Goal: Transaction & Acquisition: Download file/media

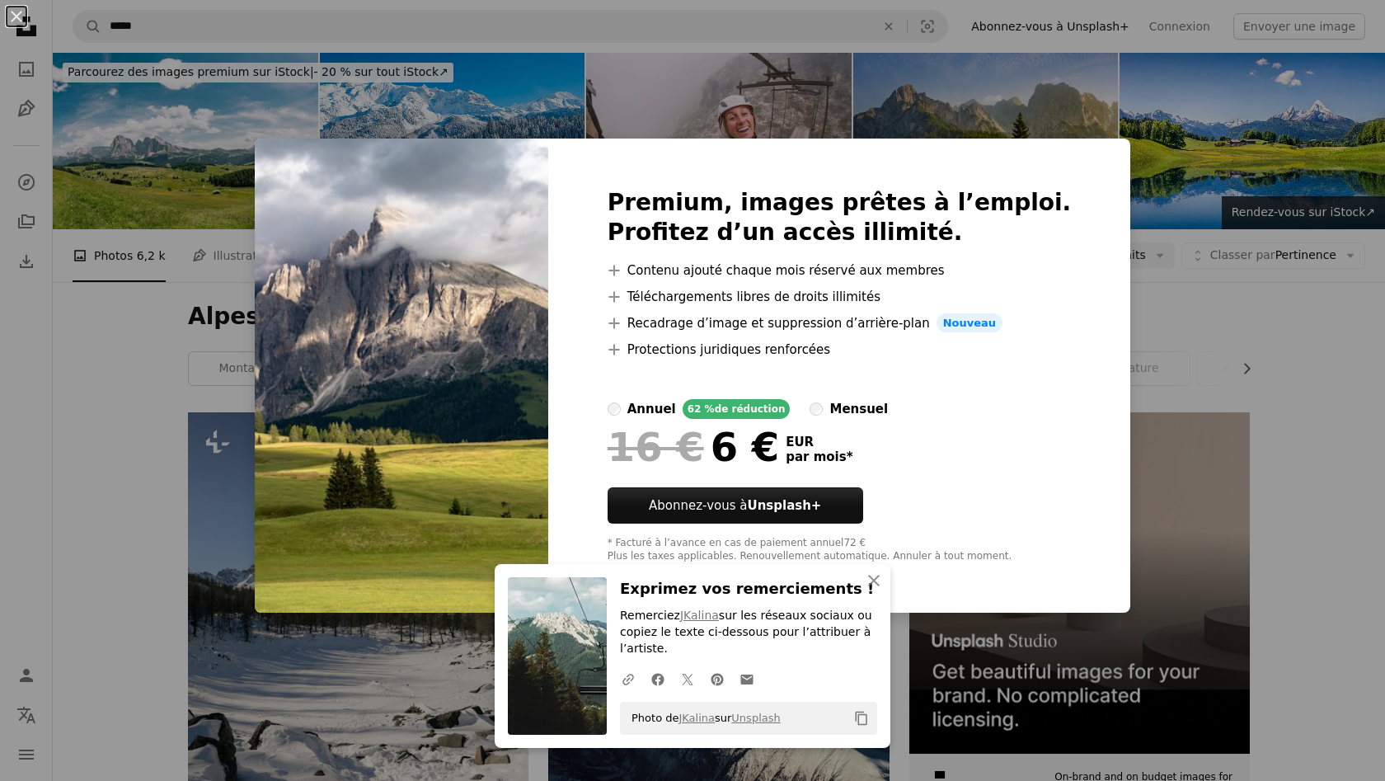
scroll to position [1263, 0]
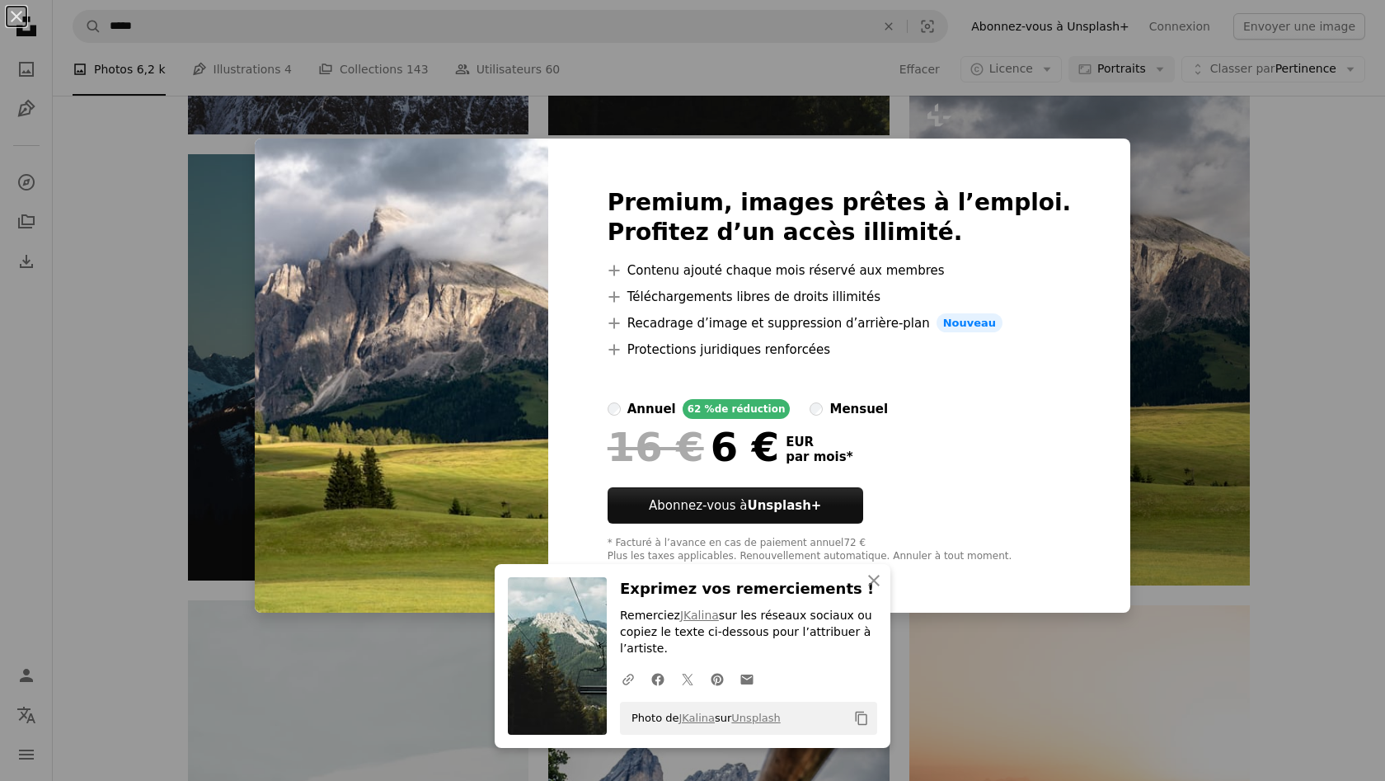
click at [1034, 134] on div "An X shape An X shape Fermer Exprimez vos remerciements ! Remerciez JKalina sur…" at bounding box center [692, 390] width 1385 height 781
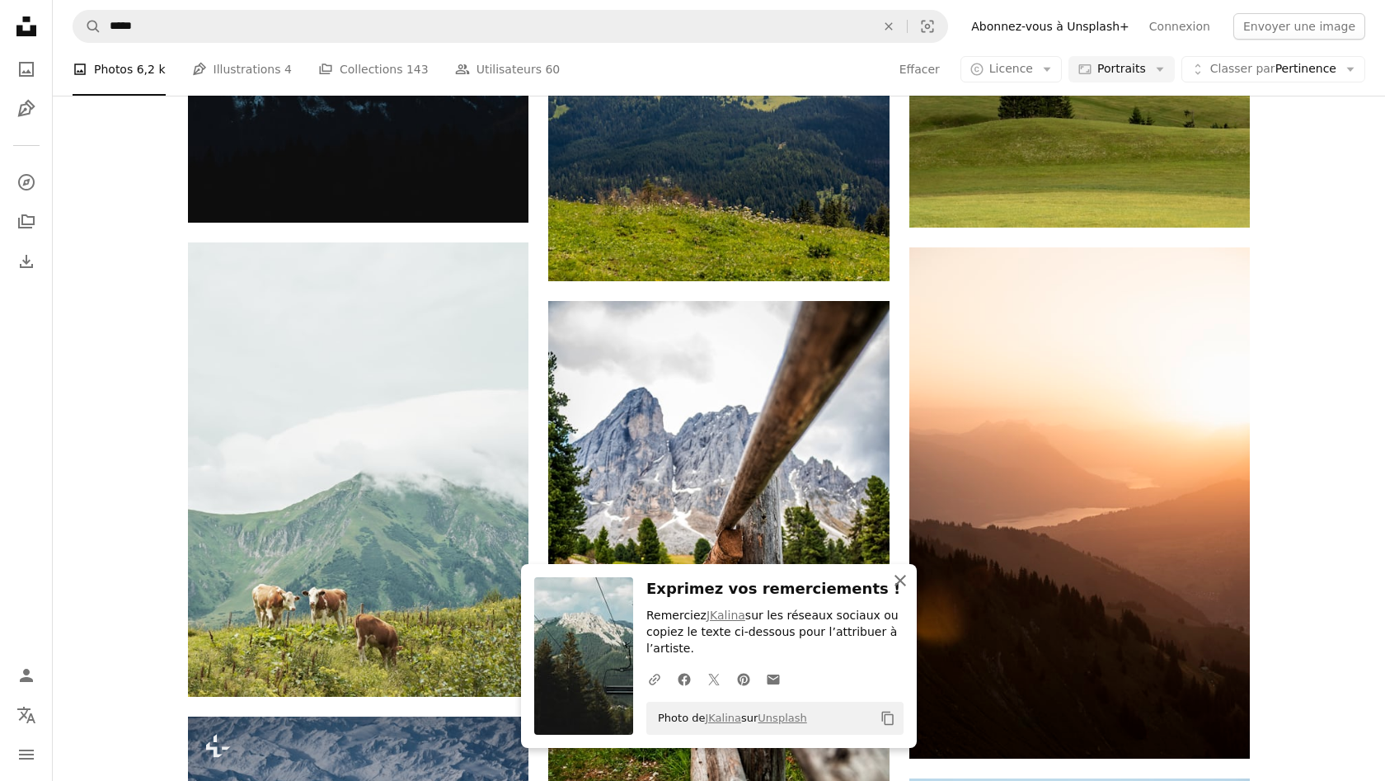
click at [908, 583] on icon "An X shape" at bounding box center [900, 580] width 20 height 20
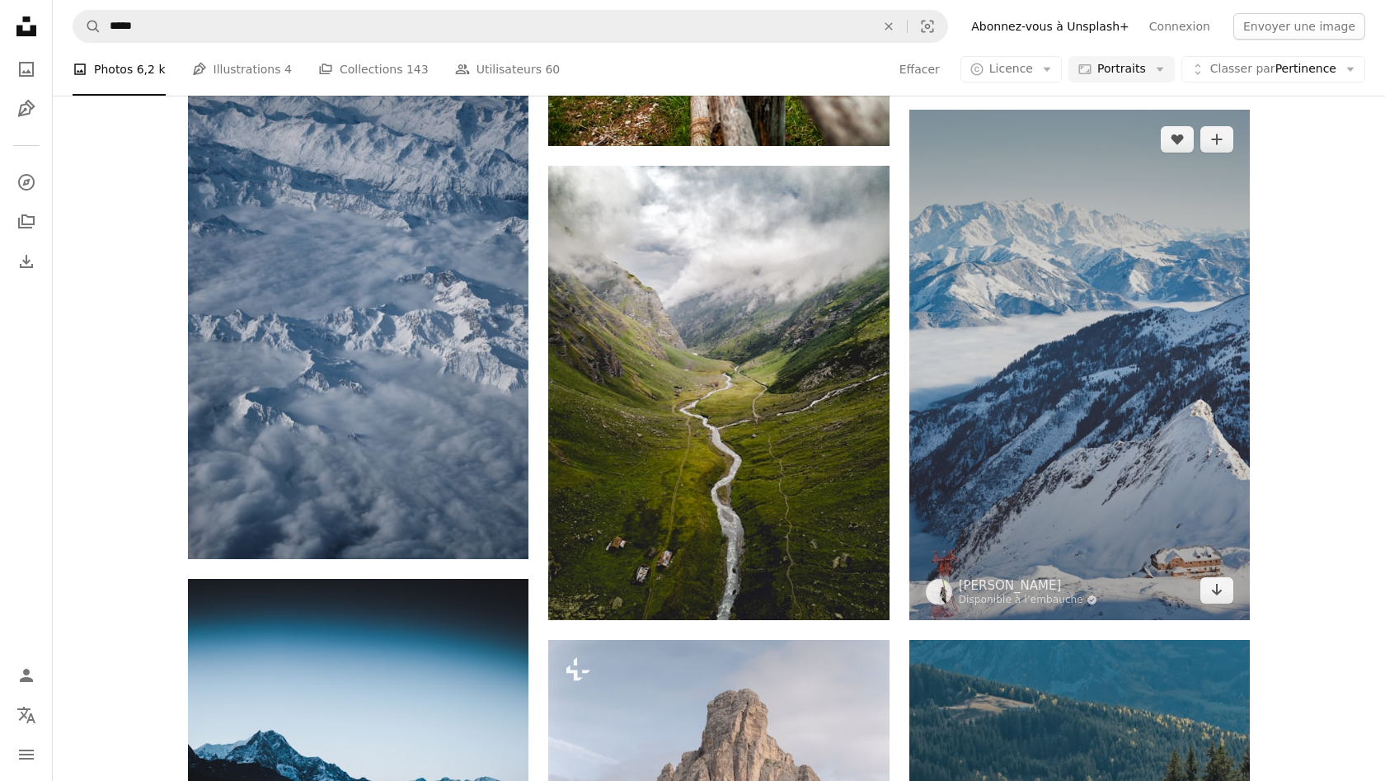
scroll to position [2278, 0]
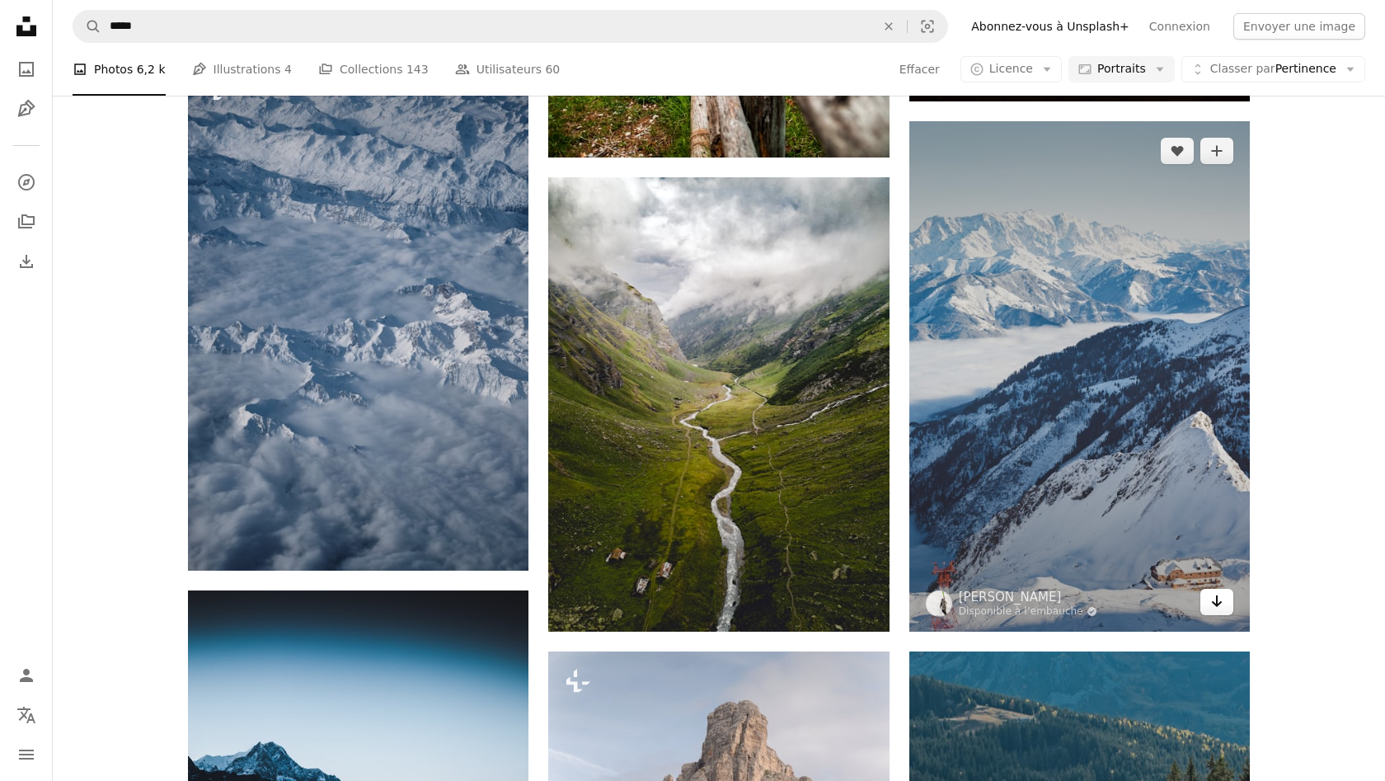
click at [1212, 601] on icon "Arrow pointing down" at bounding box center [1216, 601] width 13 height 20
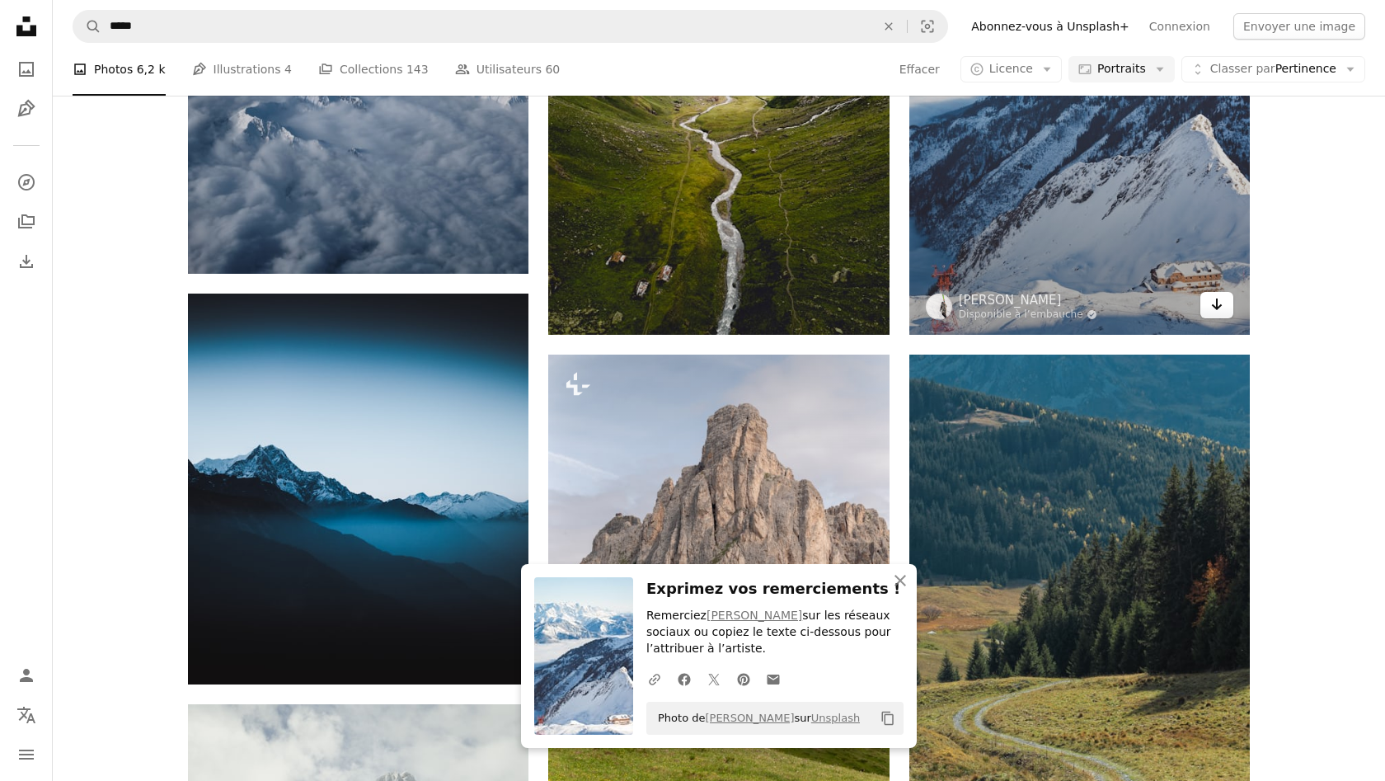
scroll to position [2609, 0]
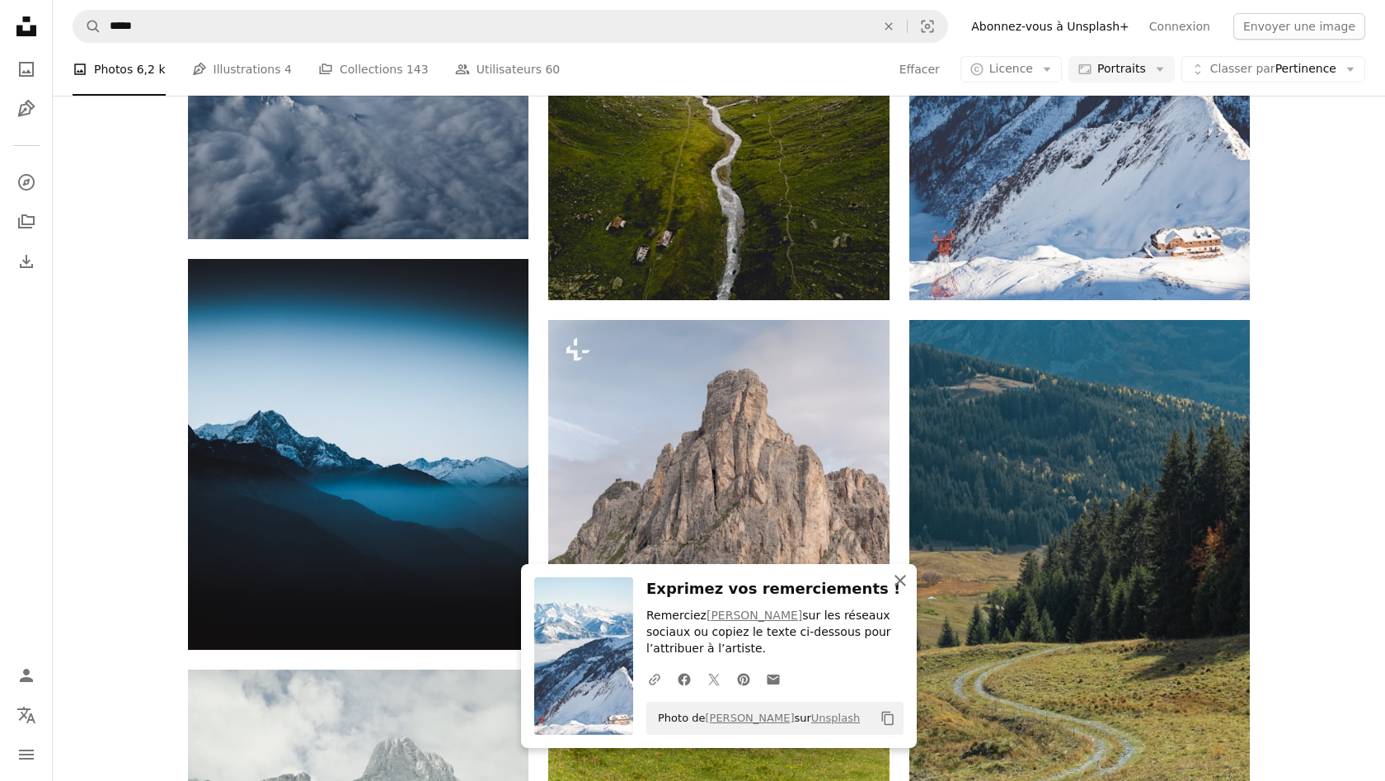
click at [890, 586] on button "An X shape Fermer" at bounding box center [900, 580] width 33 height 33
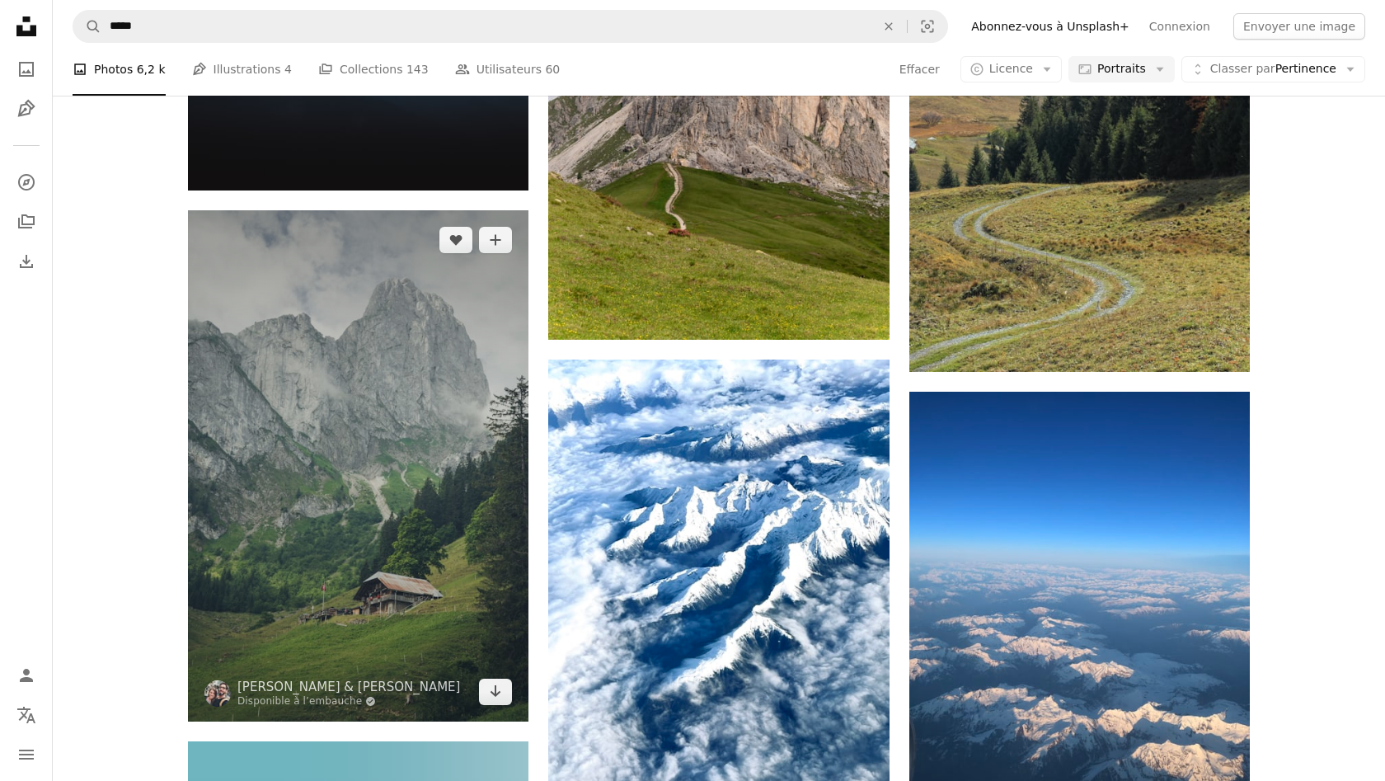
scroll to position [3069, 0]
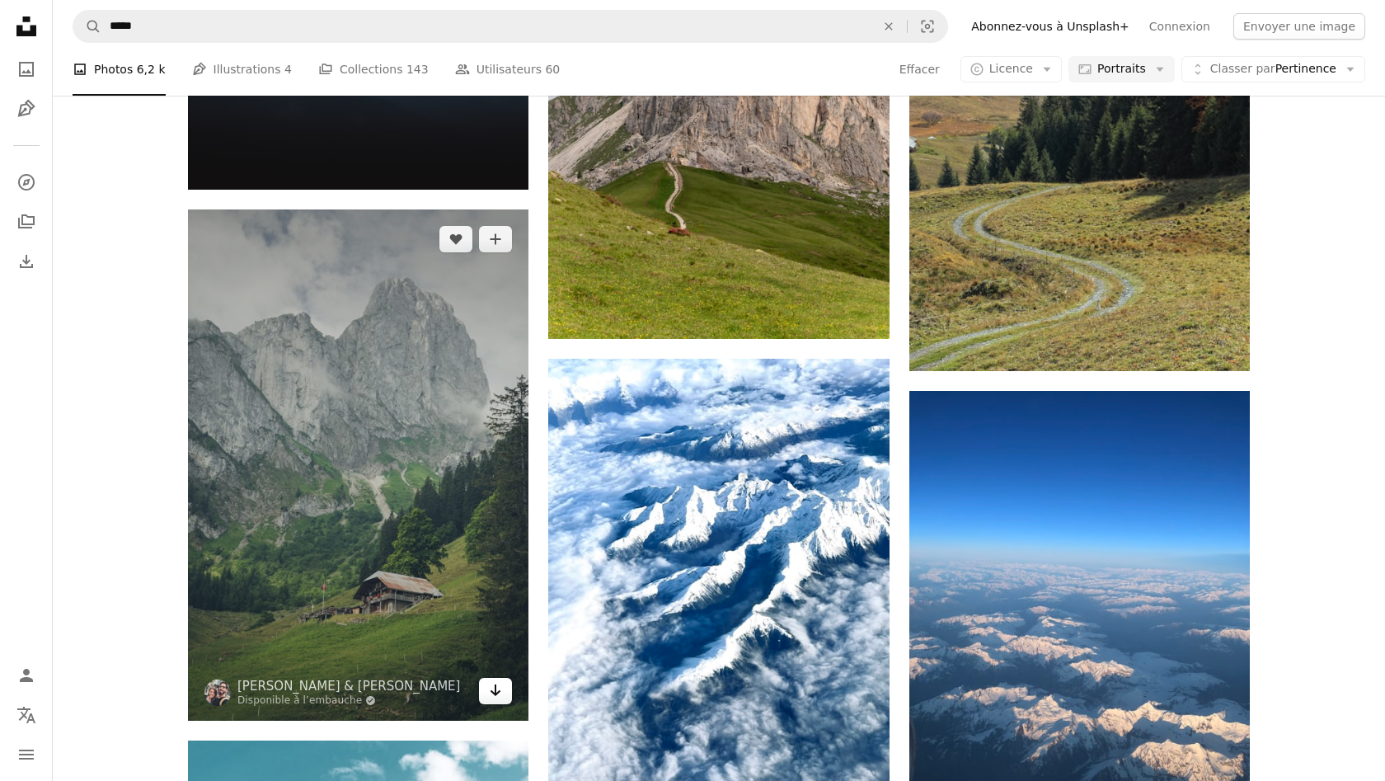
click at [483, 689] on link "Arrow pointing down" at bounding box center [495, 691] width 33 height 26
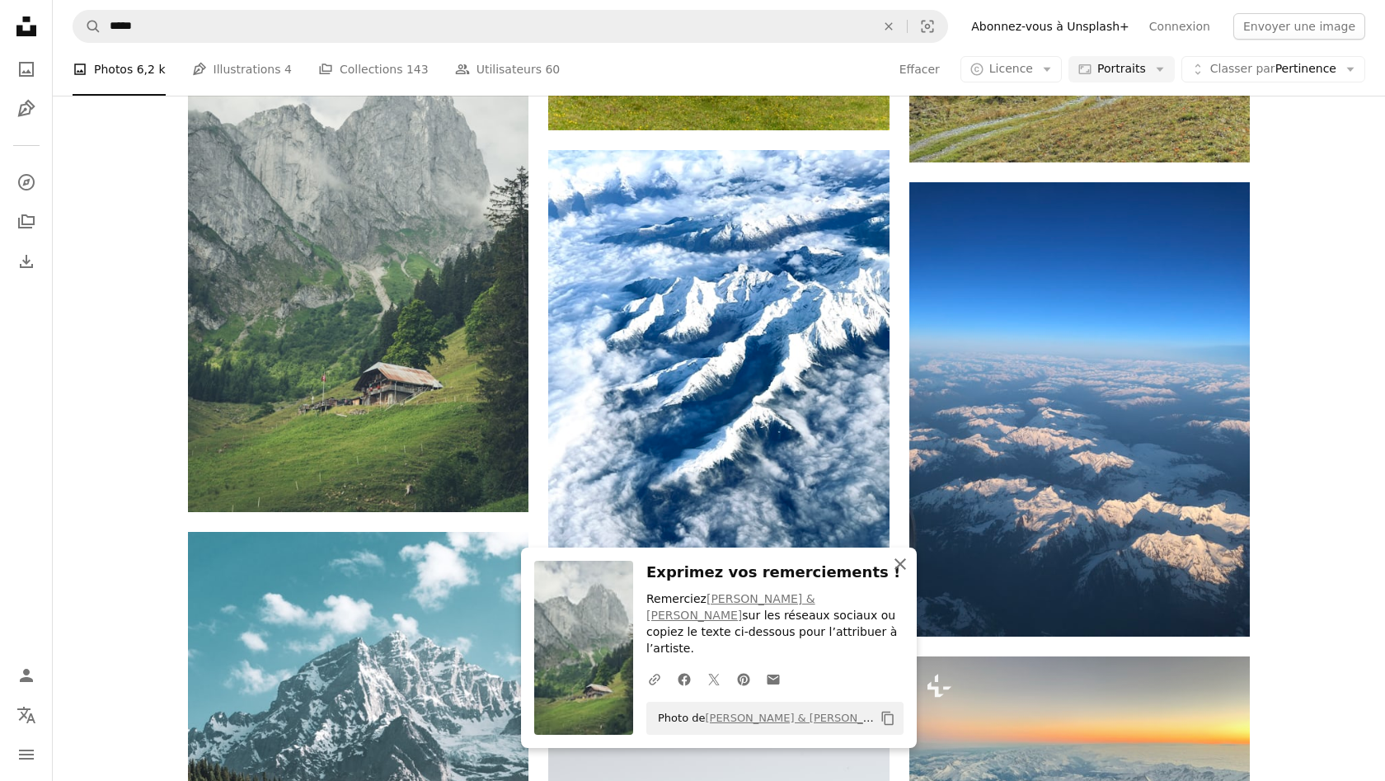
click at [906, 574] on icon "An X shape" at bounding box center [900, 564] width 20 height 20
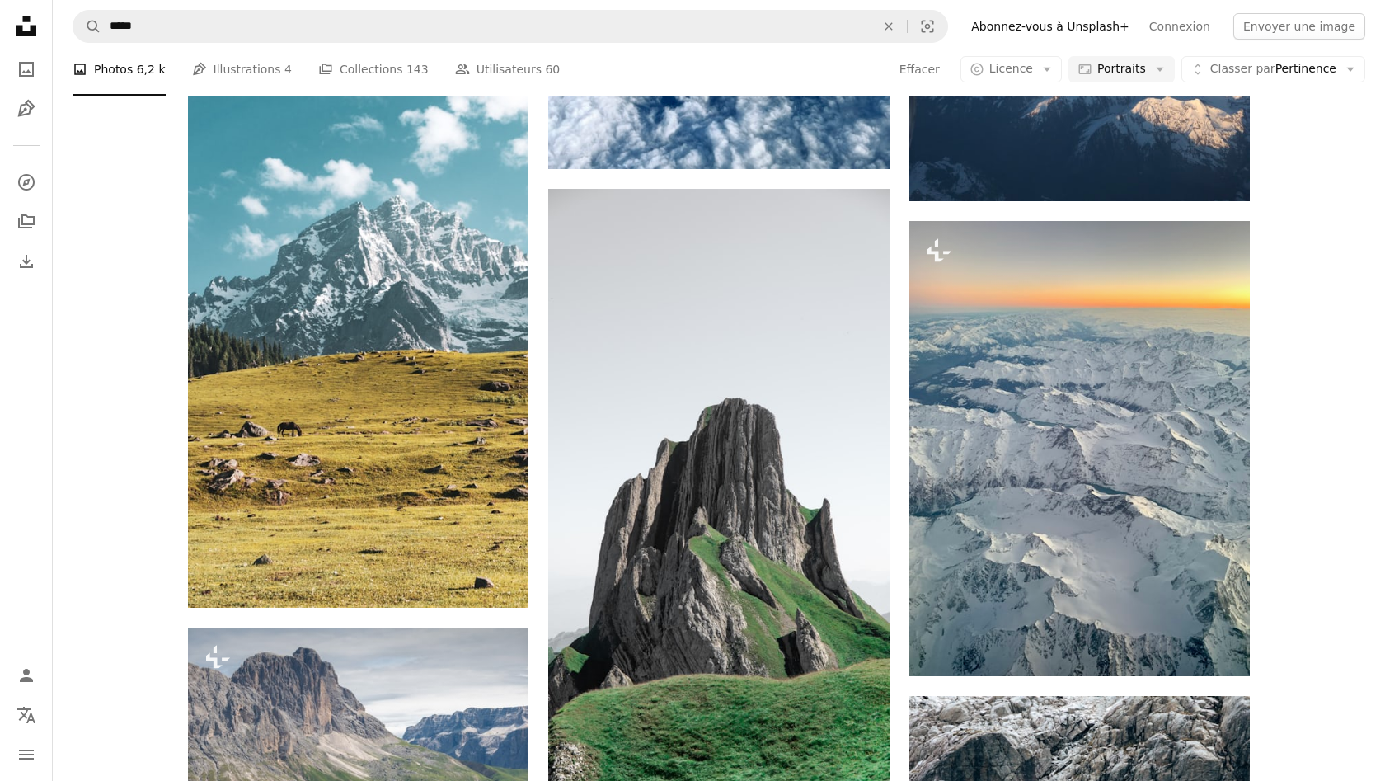
scroll to position [3718, 0]
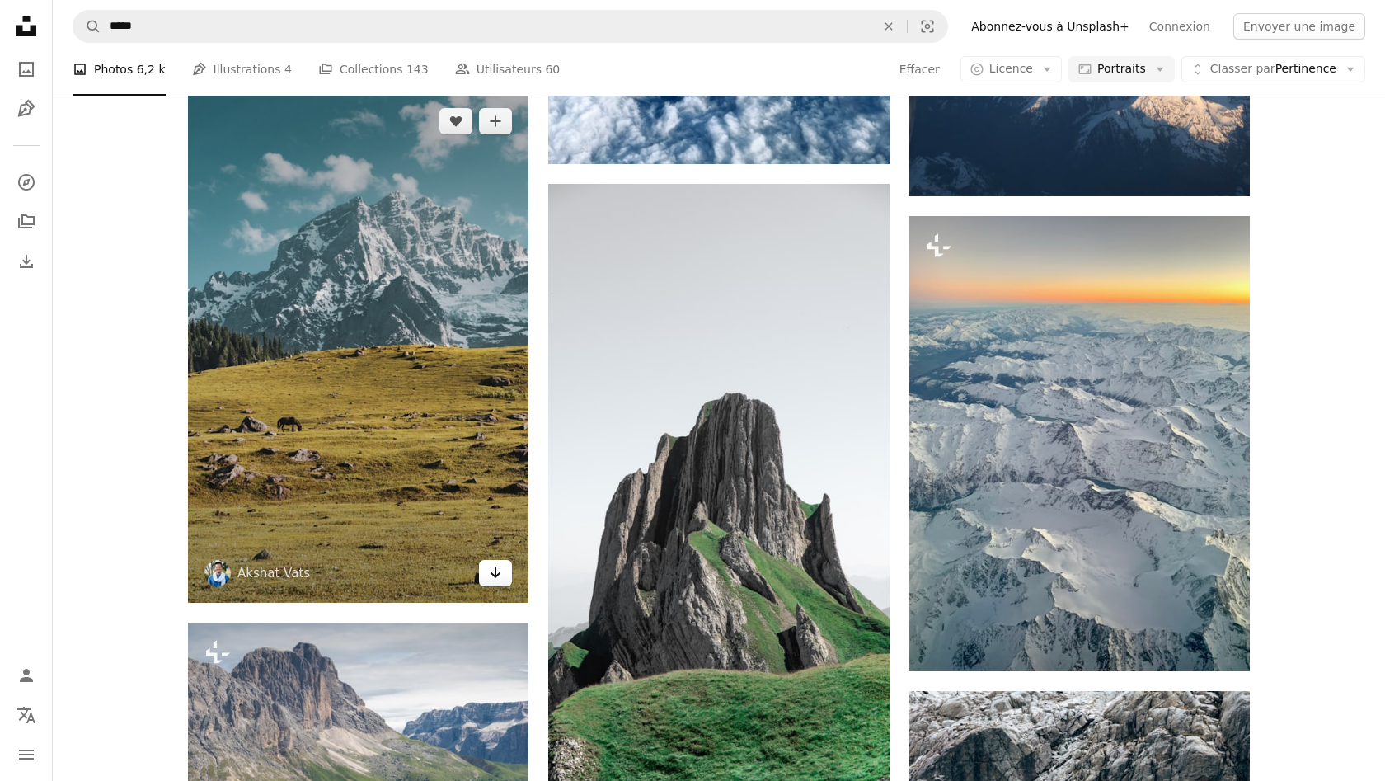
click at [502, 568] on icon "Arrow pointing down" at bounding box center [495, 572] width 13 height 20
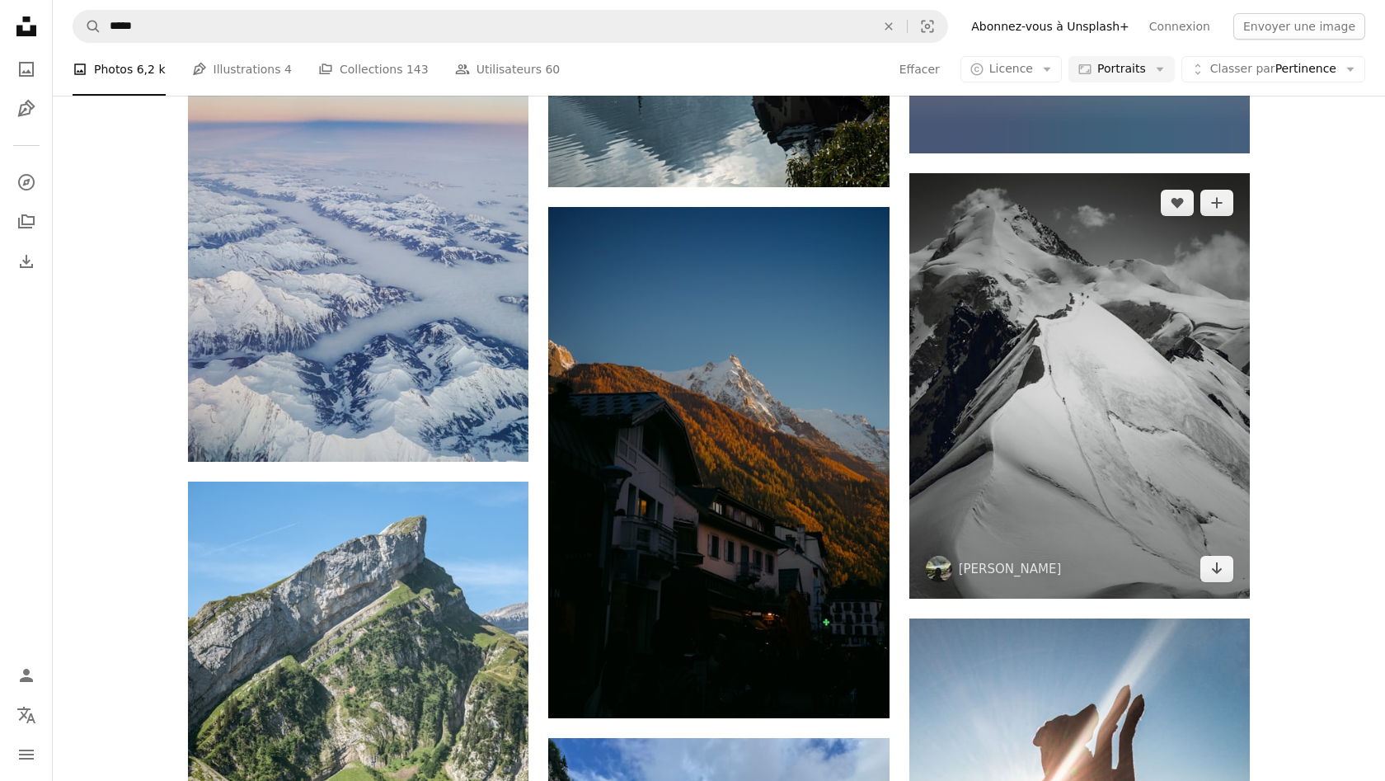
scroll to position [5776, 0]
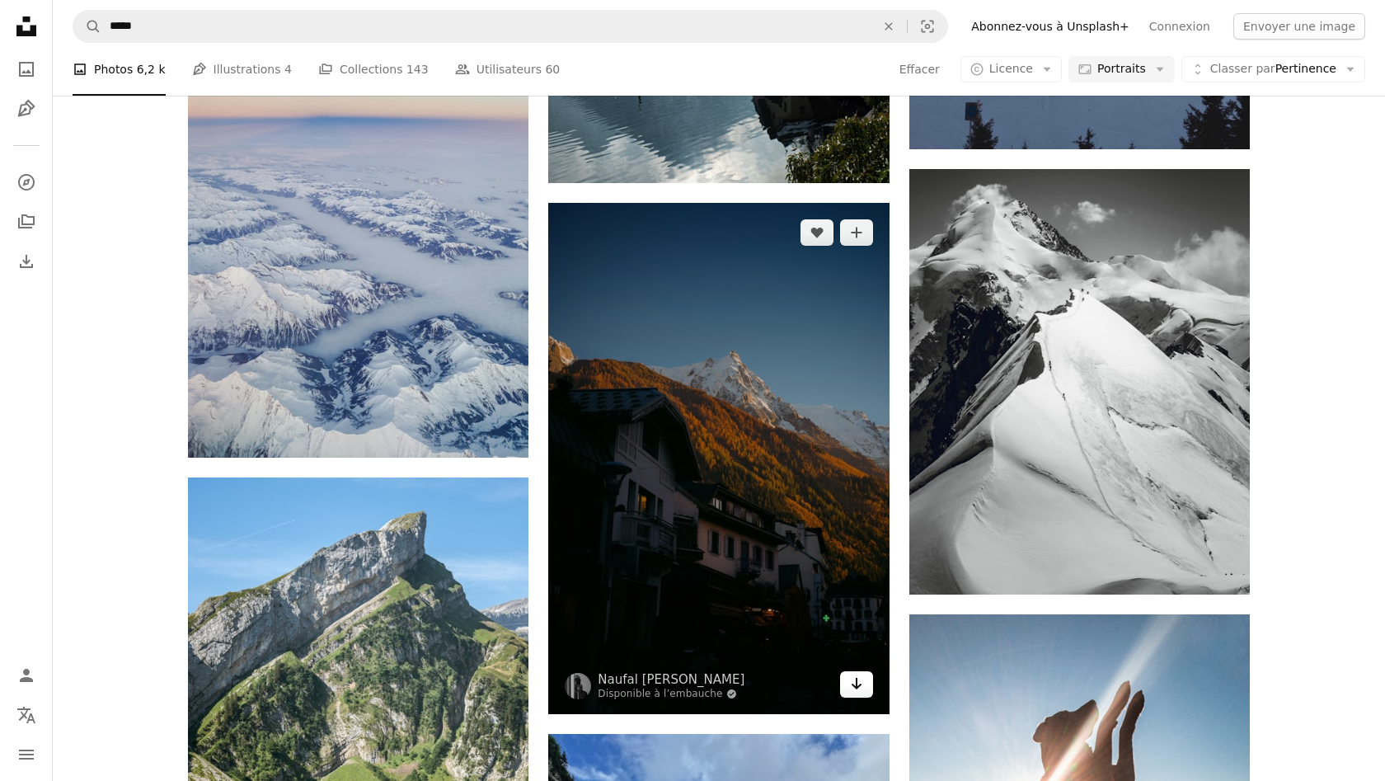
click at [847, 684] on link "Arrow pointing down" at bounding box center [856, 684] width 33 height 26
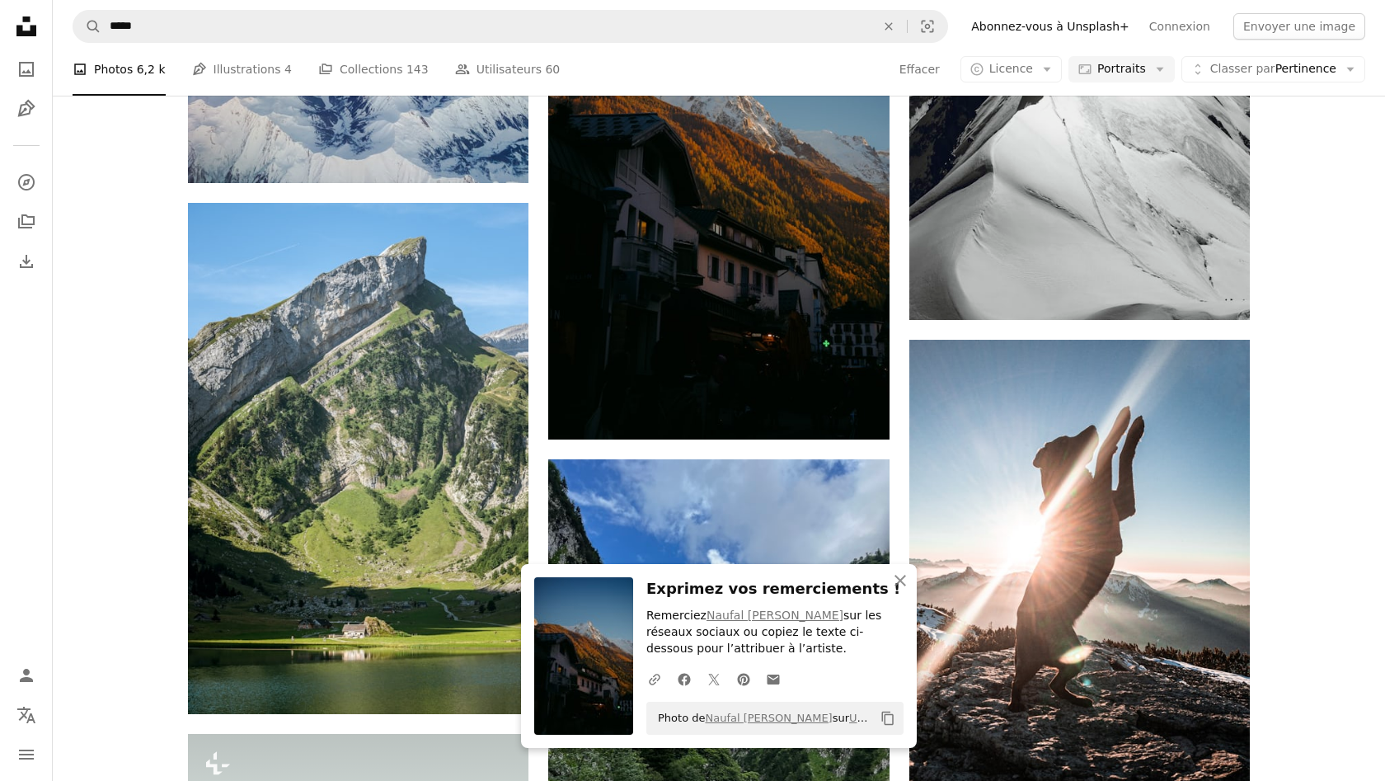
scroll to position [6051, 0]
click at [906, 595] on button "An X shape Fermer" at bounding box center [900, 580] width 33 height 33
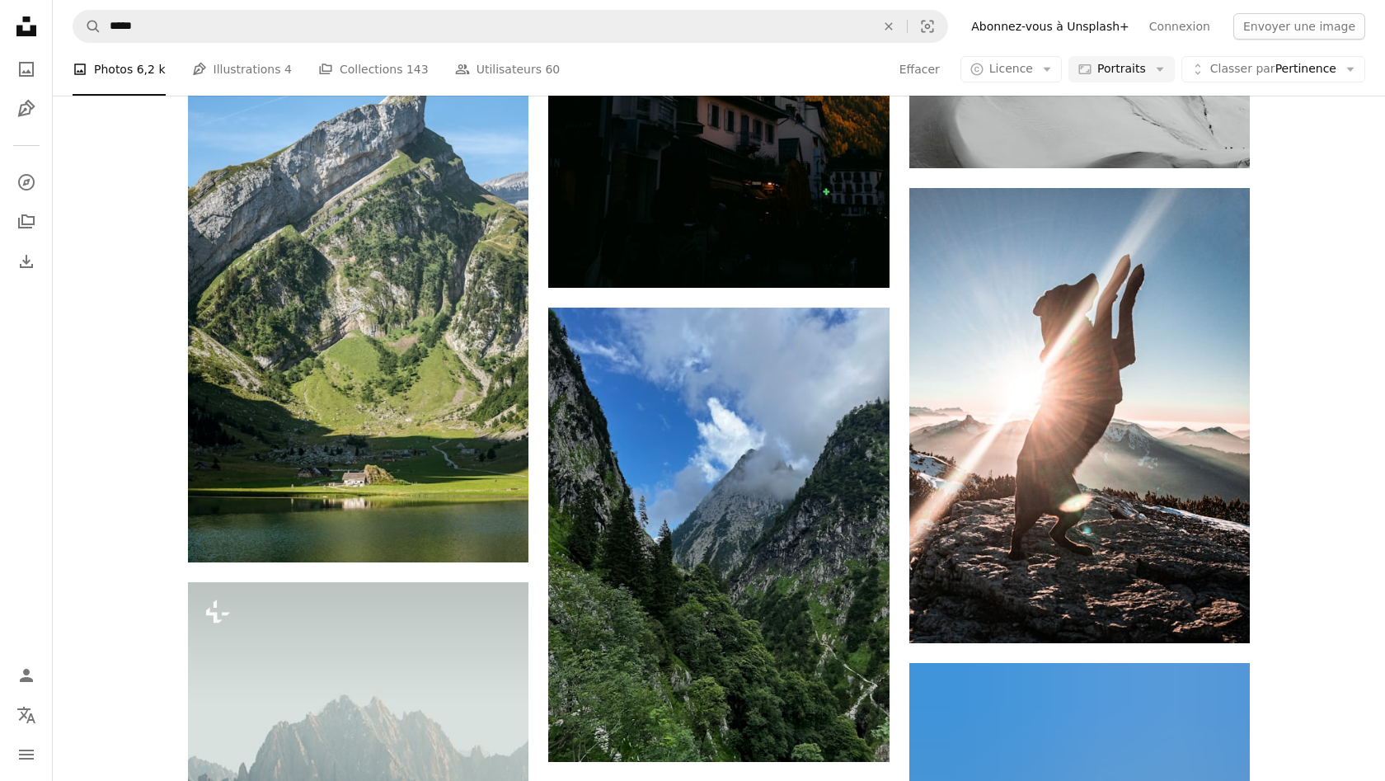
scroll to position [6209, 0]
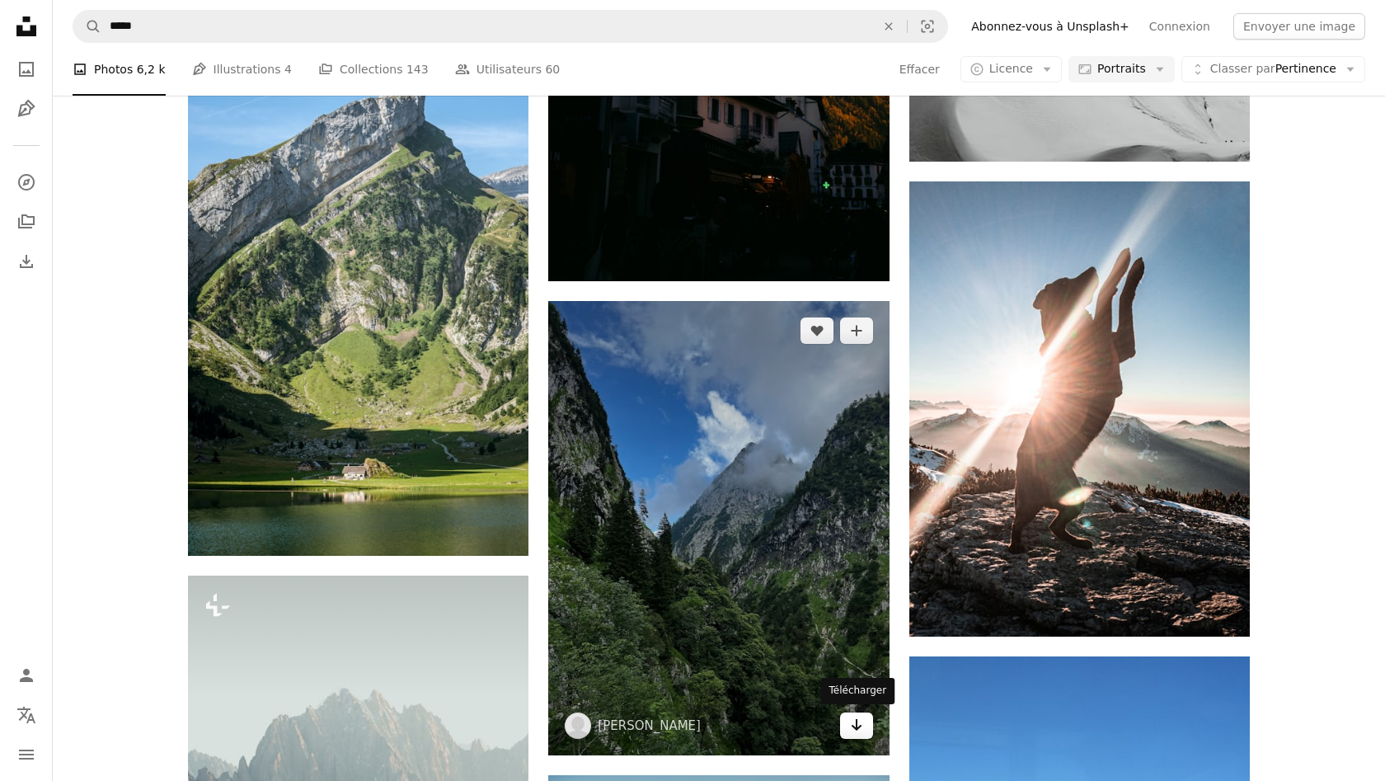
click at [850, 730] on icon "Arrow pointing down" at bounding box center [856, 725] width 13 height 20
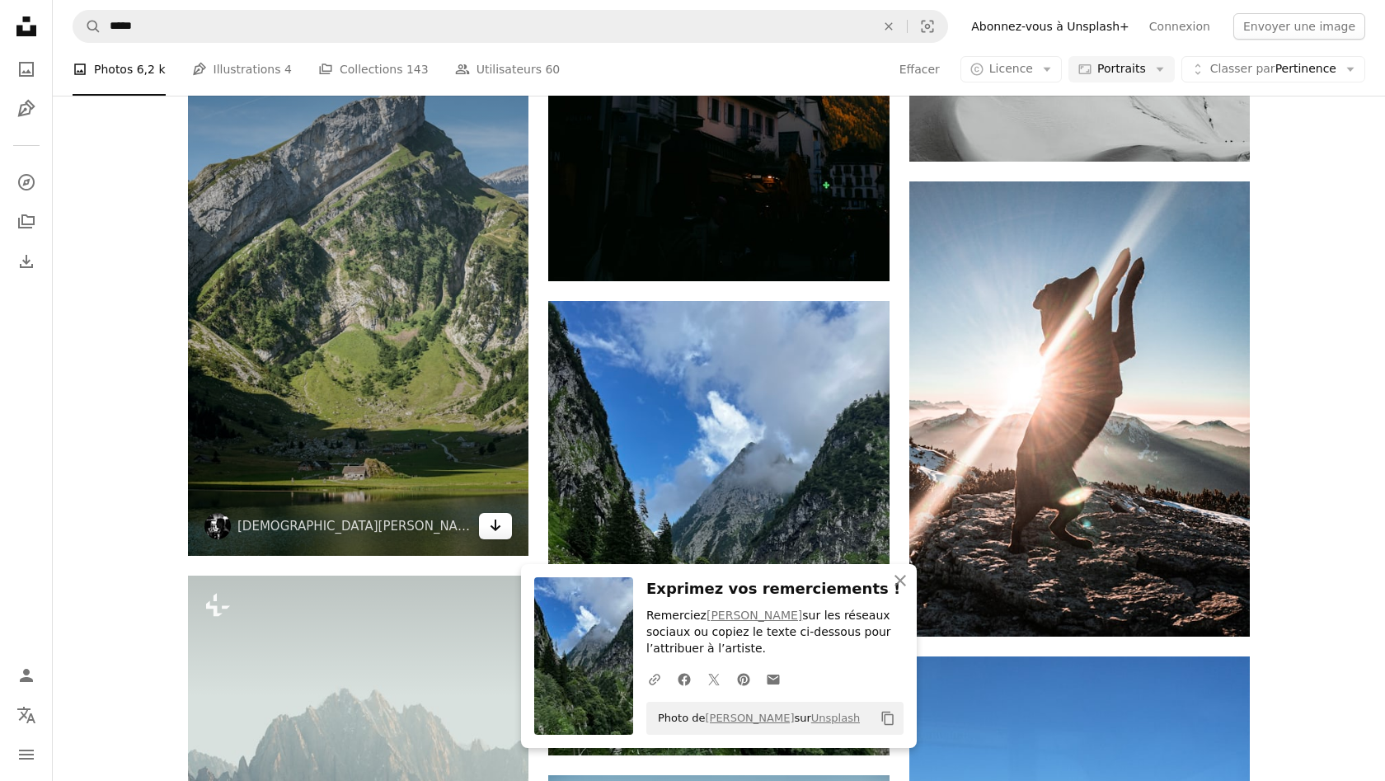
click at [507, 527] on link "Arrow pointing down" at bounding box center [495, 526] width 33 height 26
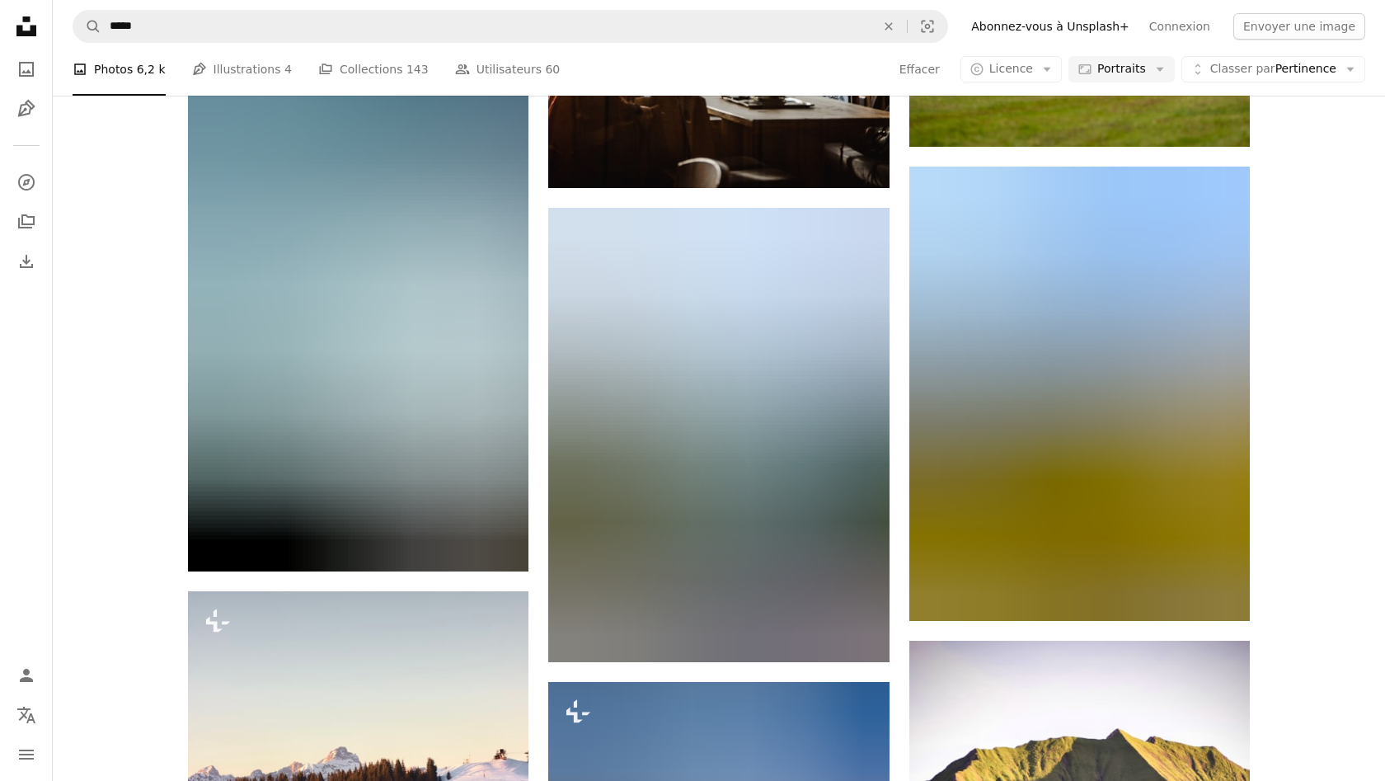
scroll to position [8313, 0]
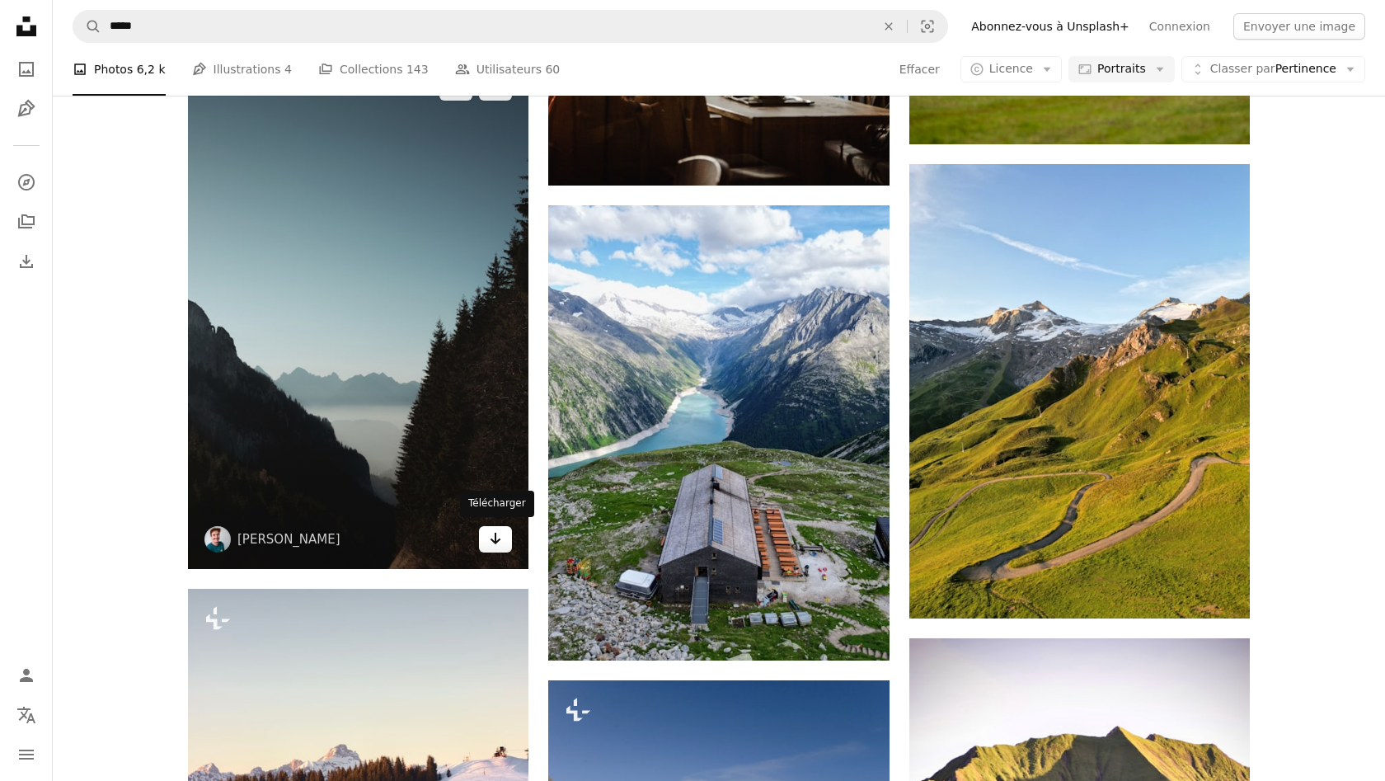
click at [489, 543] on icon "Arrow pointing down" at bounding box center [495, 538] width 13 height 20
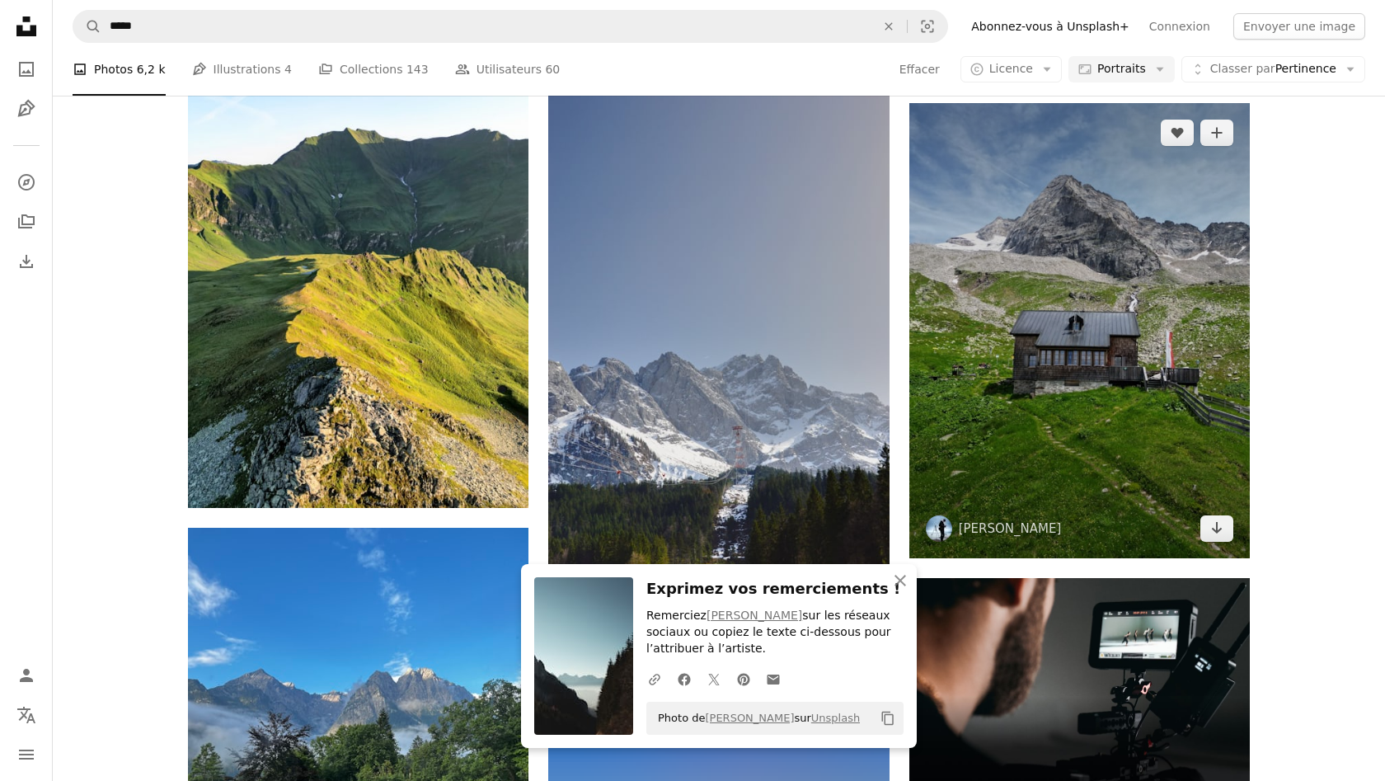
scroll to position [9385, 0]
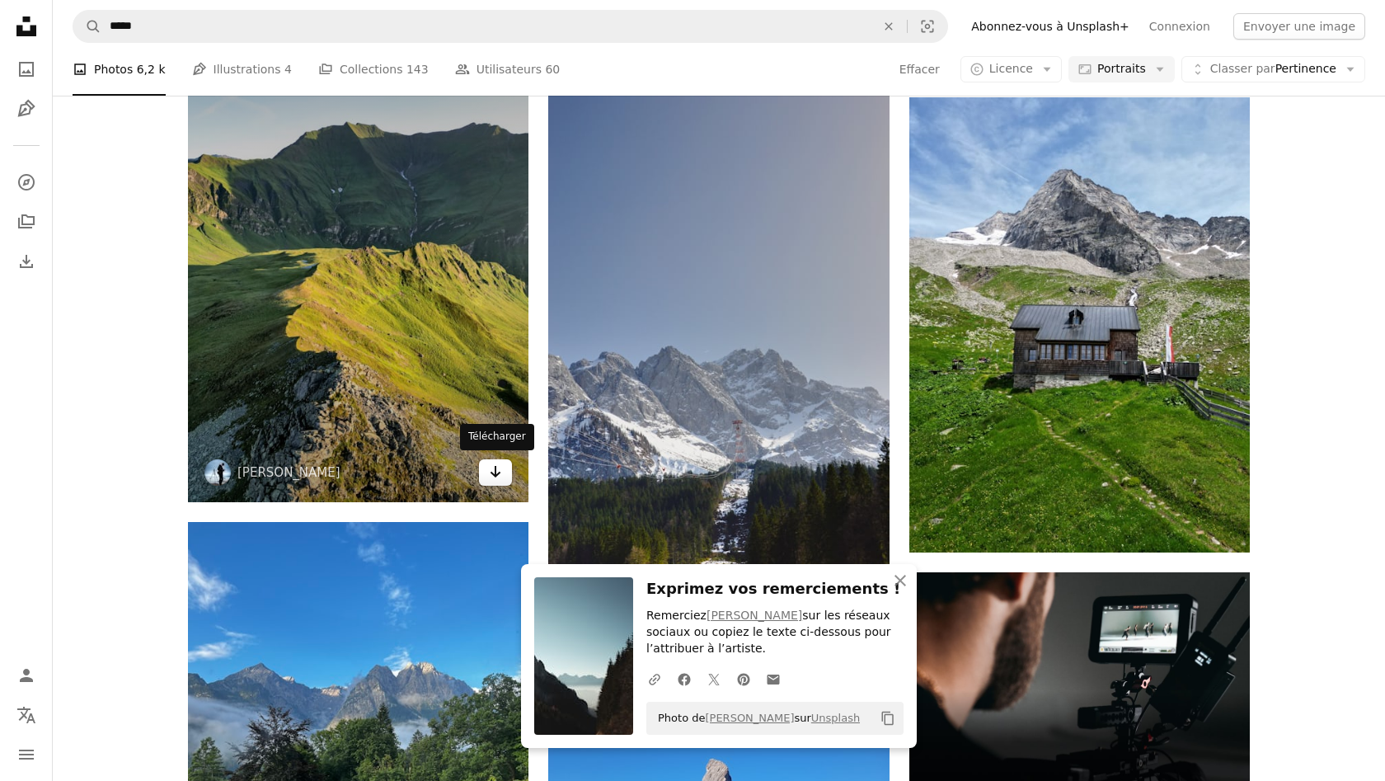
click at [494, 473] on icon "Arrow pointing down" at bounding box center [495, 472] width 13 height 20
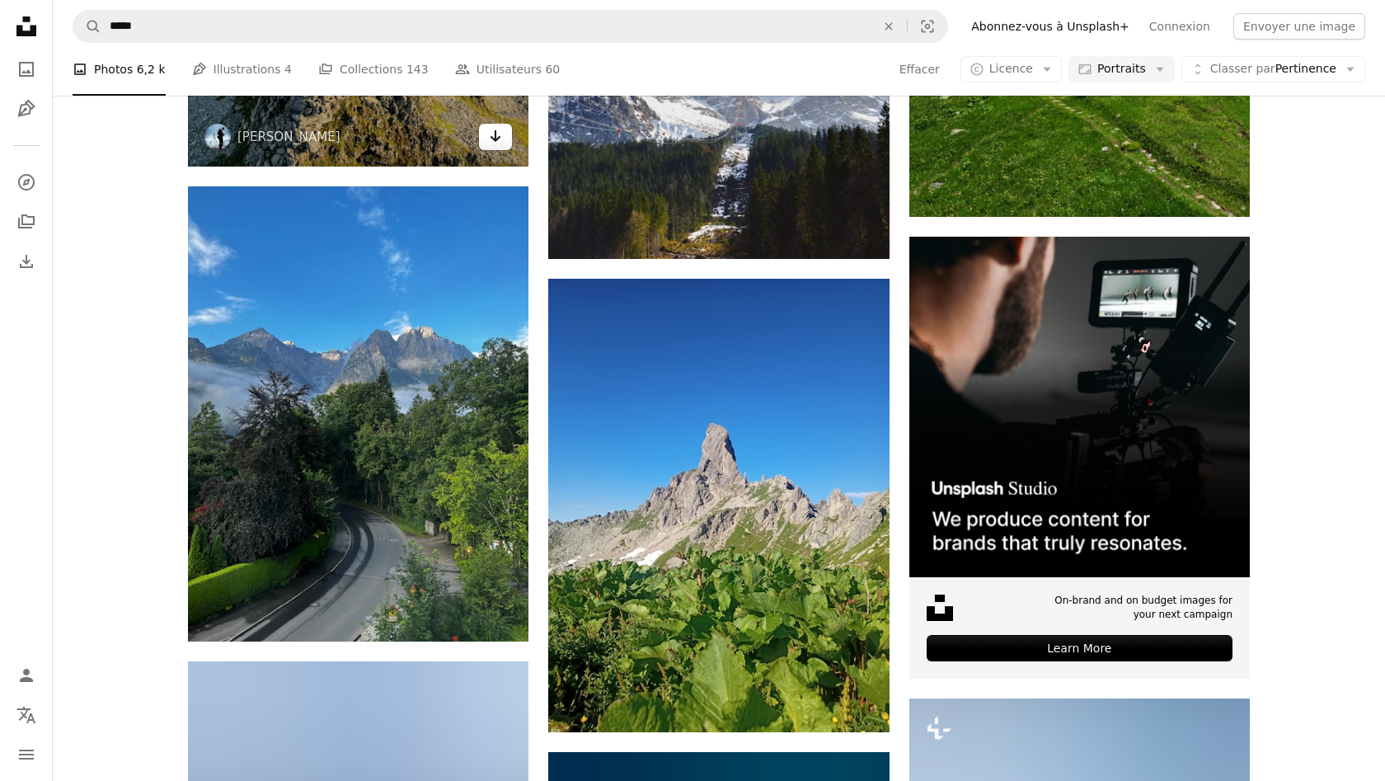
scroll to position [9720, 0]
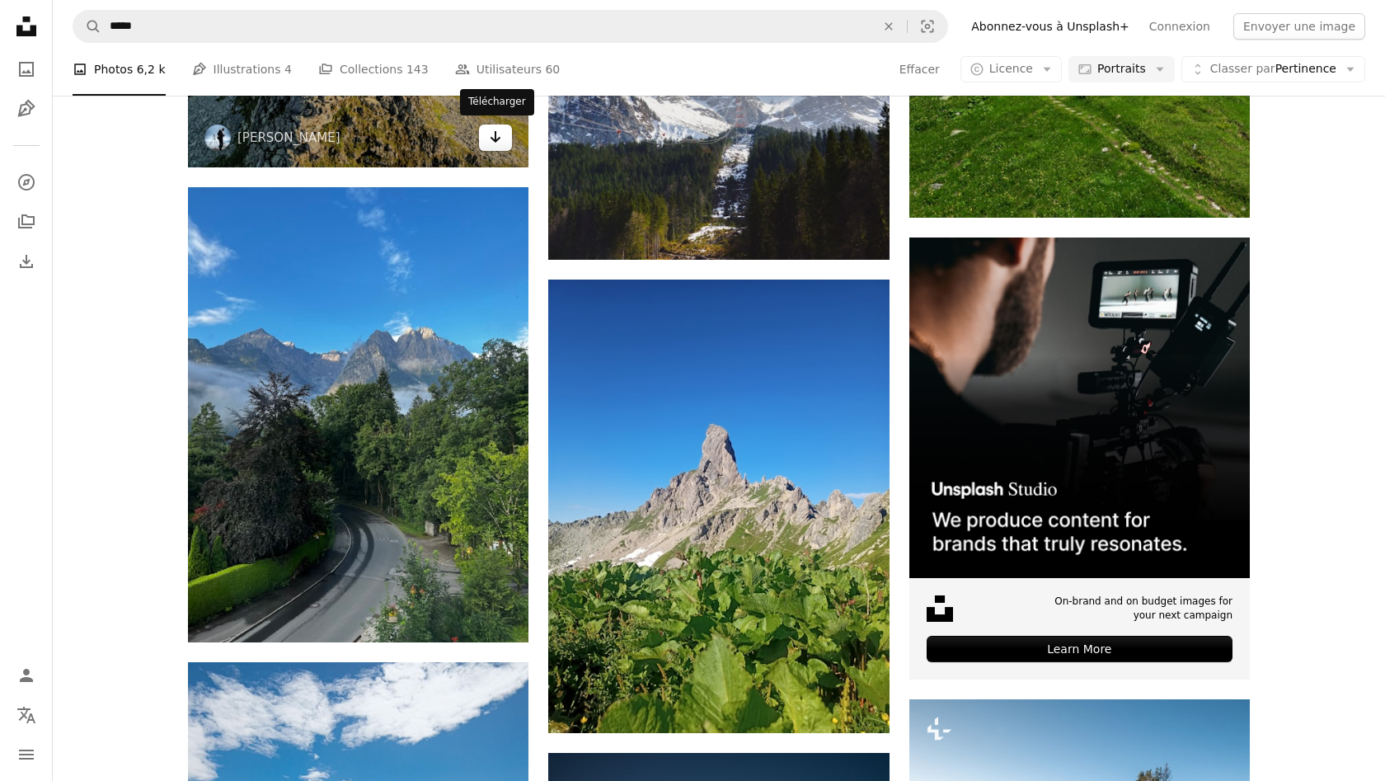
click at [500, 136] on icon "Arrow pointing down" at bounding box center [495, 137] width 13 height 20
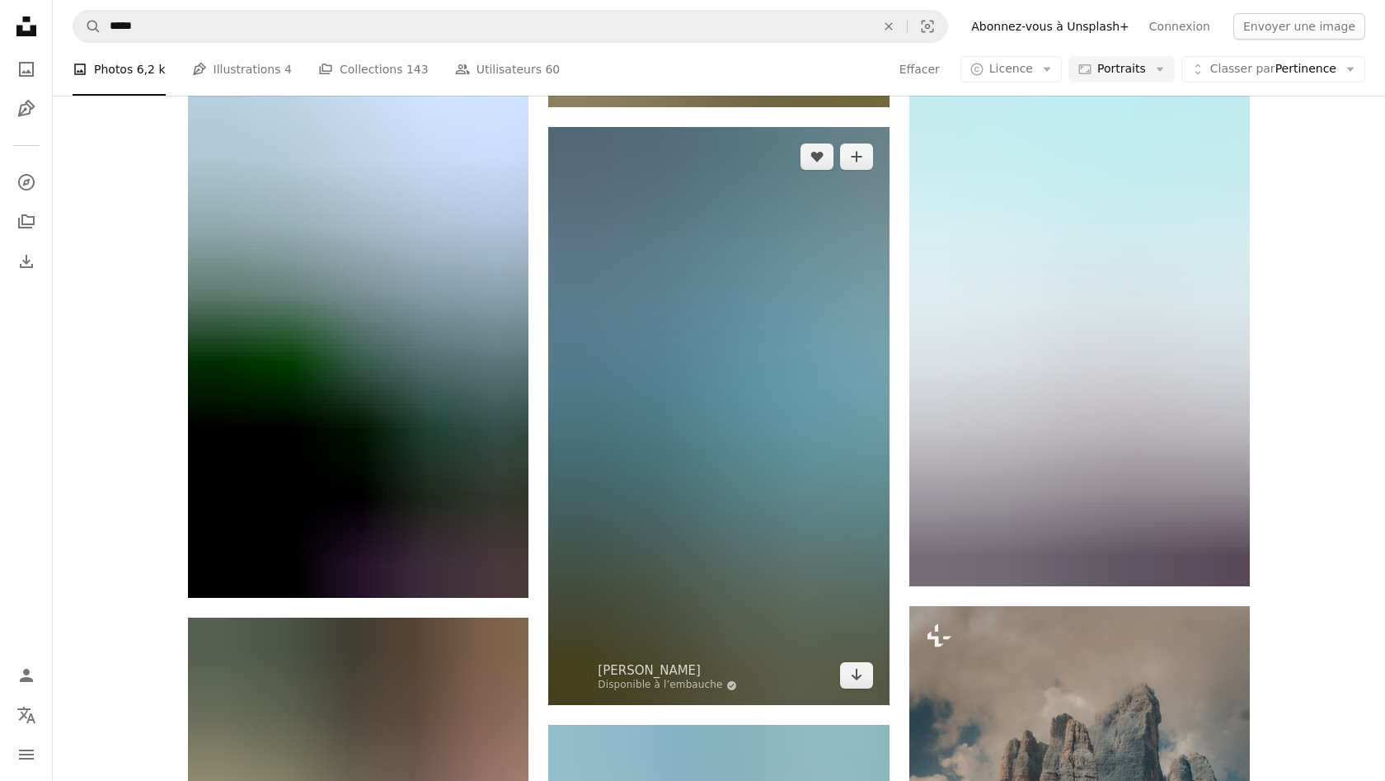
scroll to position [11916, 0]
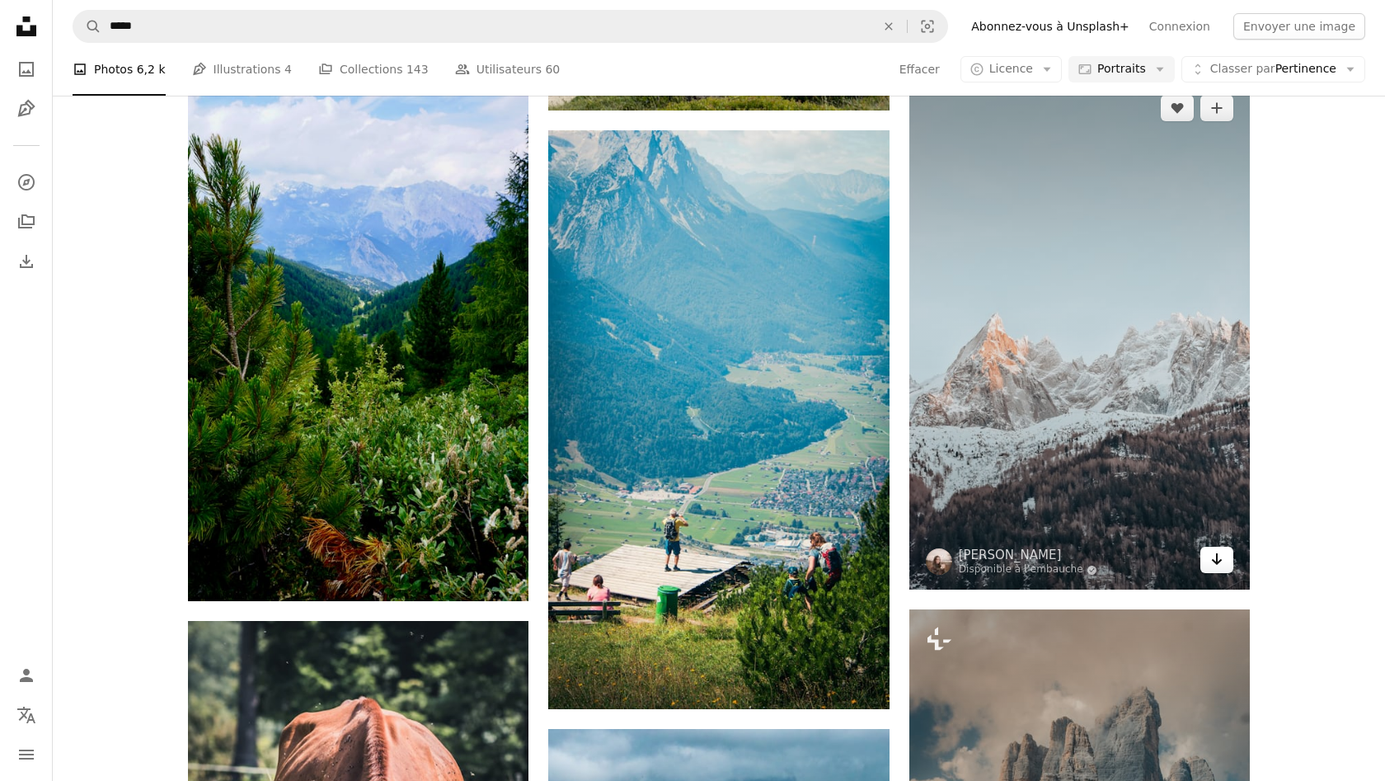
click at [1216, 553] on icon "Télécharger" at bounding box center [1217, 559] width 11 height 12
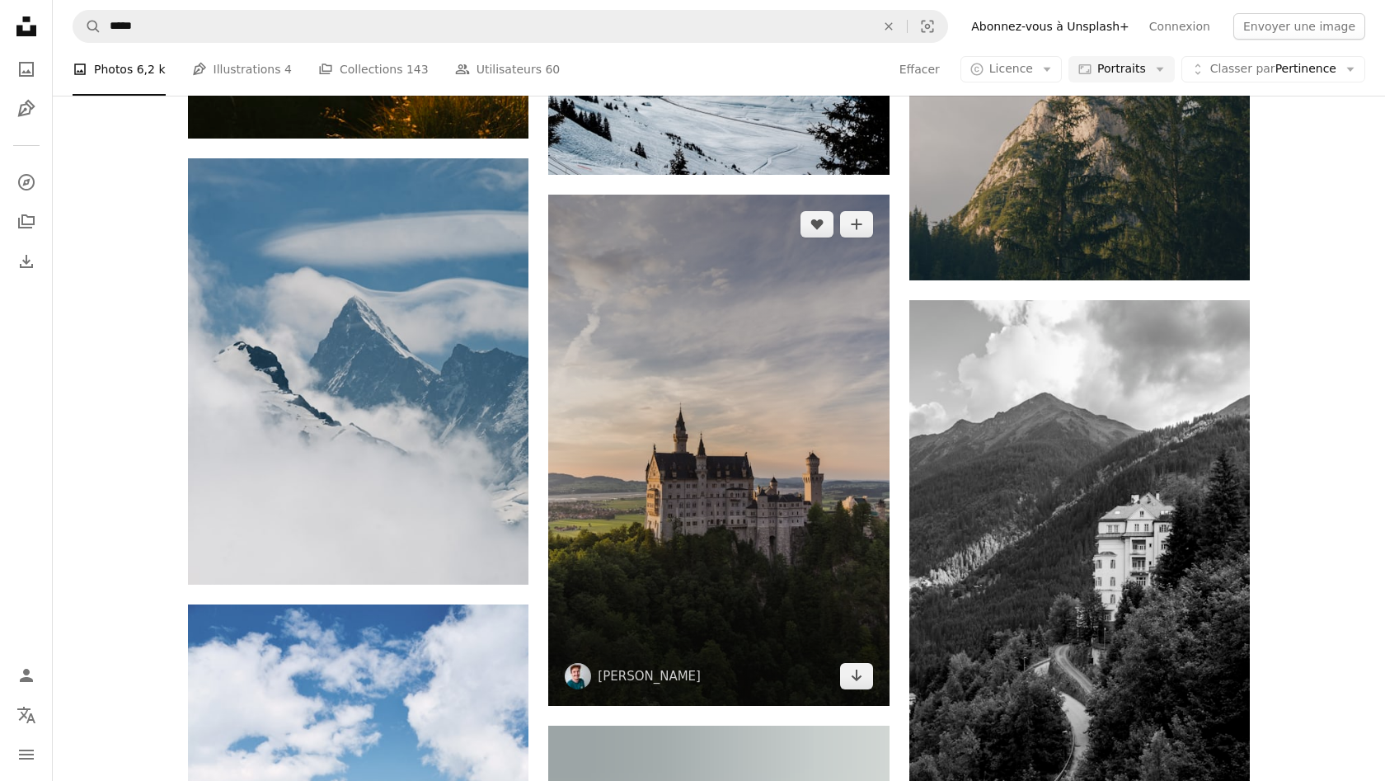
scroll to position [13838, 0]
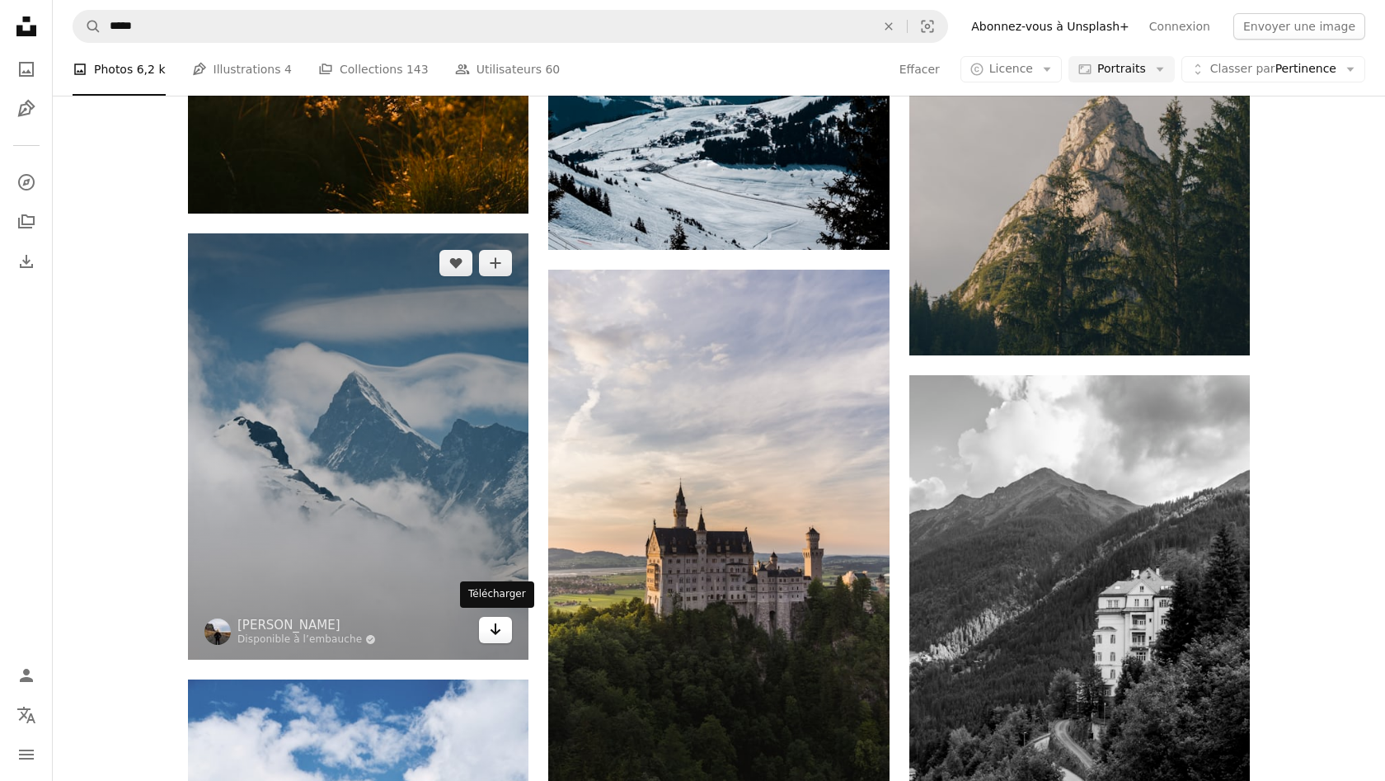
click at [505, 629] on link "Arrow pointing down" at bounding box center [495, 630] width 33 height 26
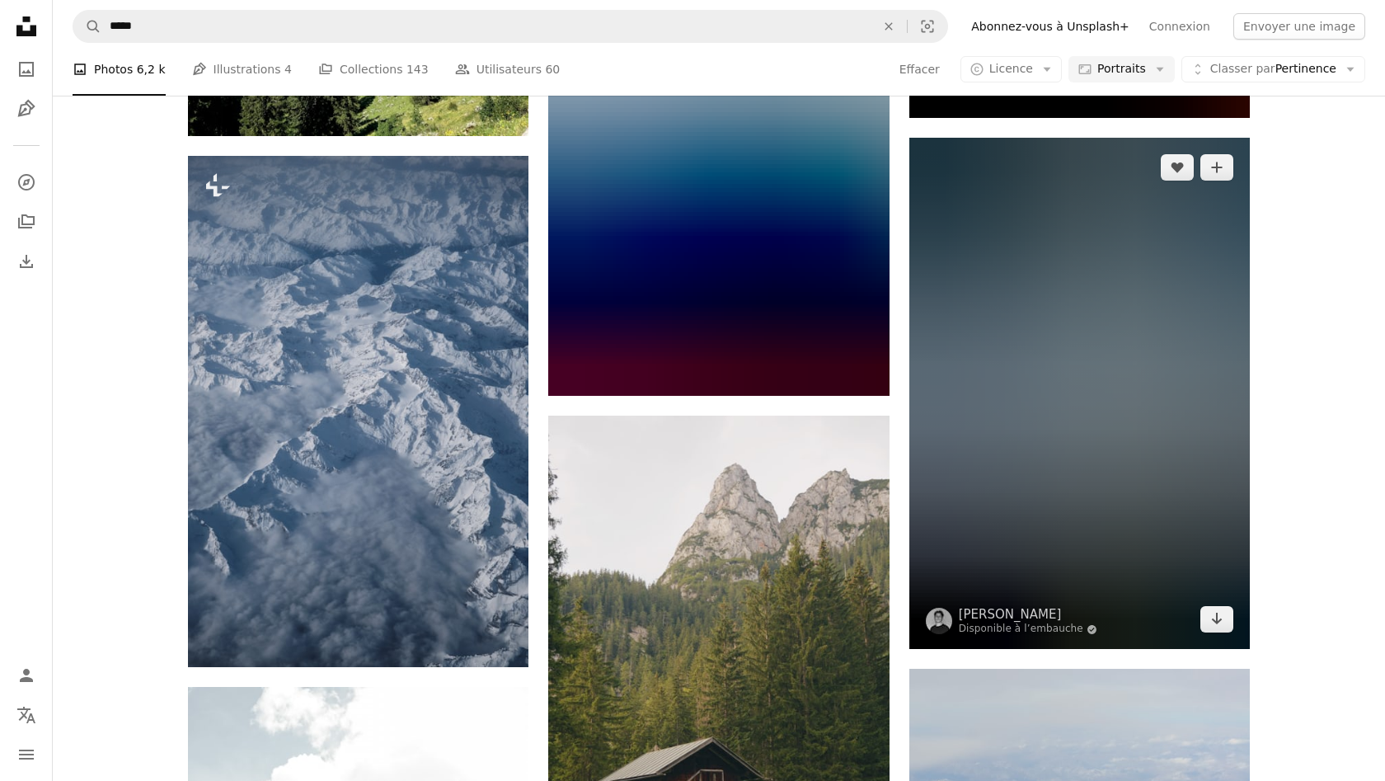
scroll to position [16459, 0]
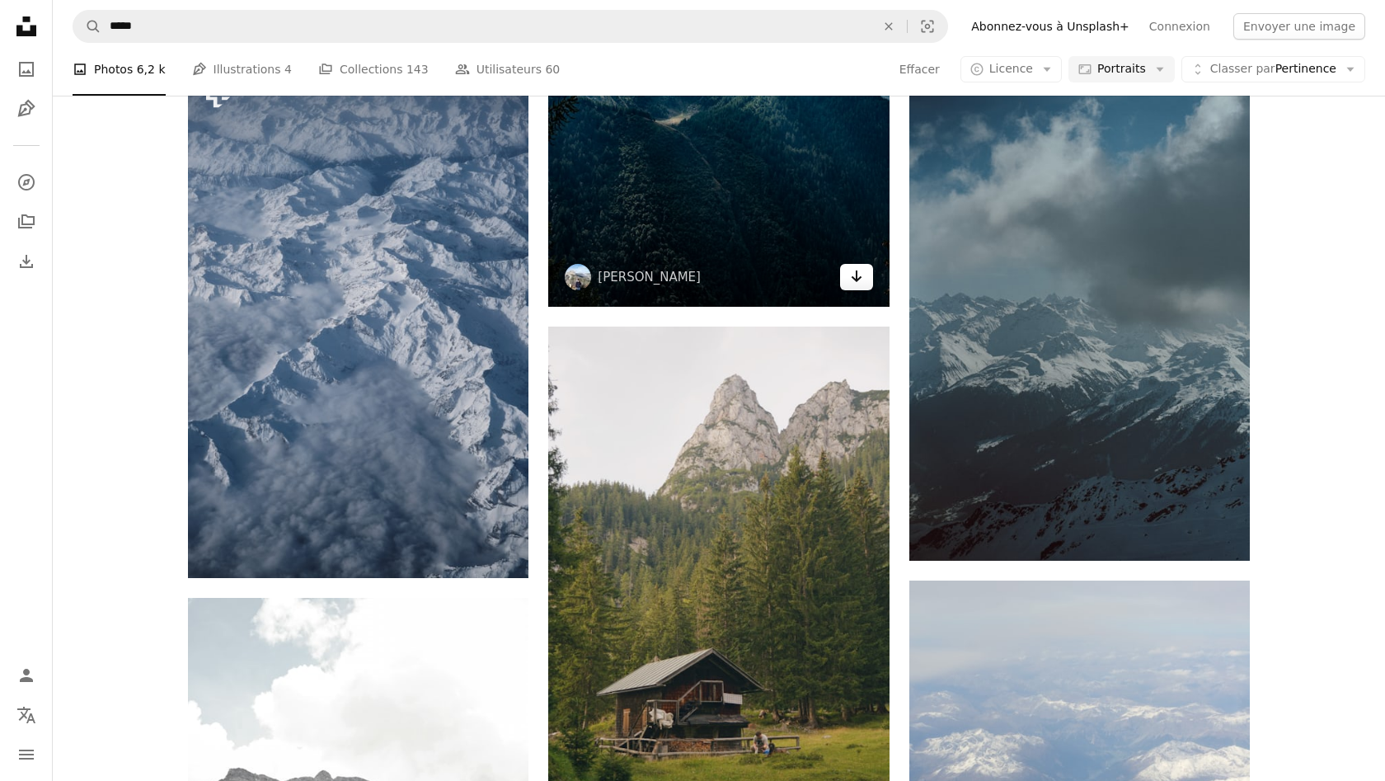
click at [858, 286] on link "Arrow pointing down" at bounding box center [856, 277] width 33 height 26
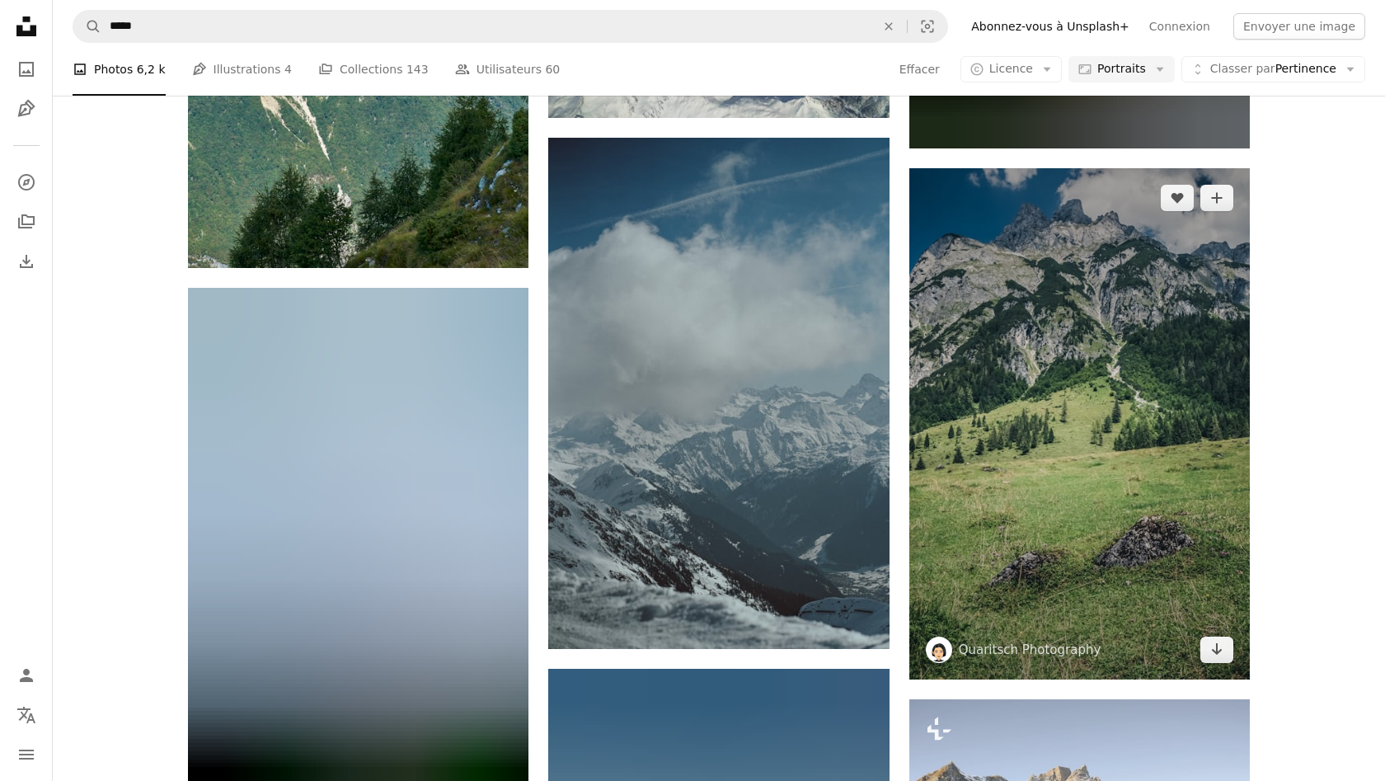
scroll to position [20391, 0]
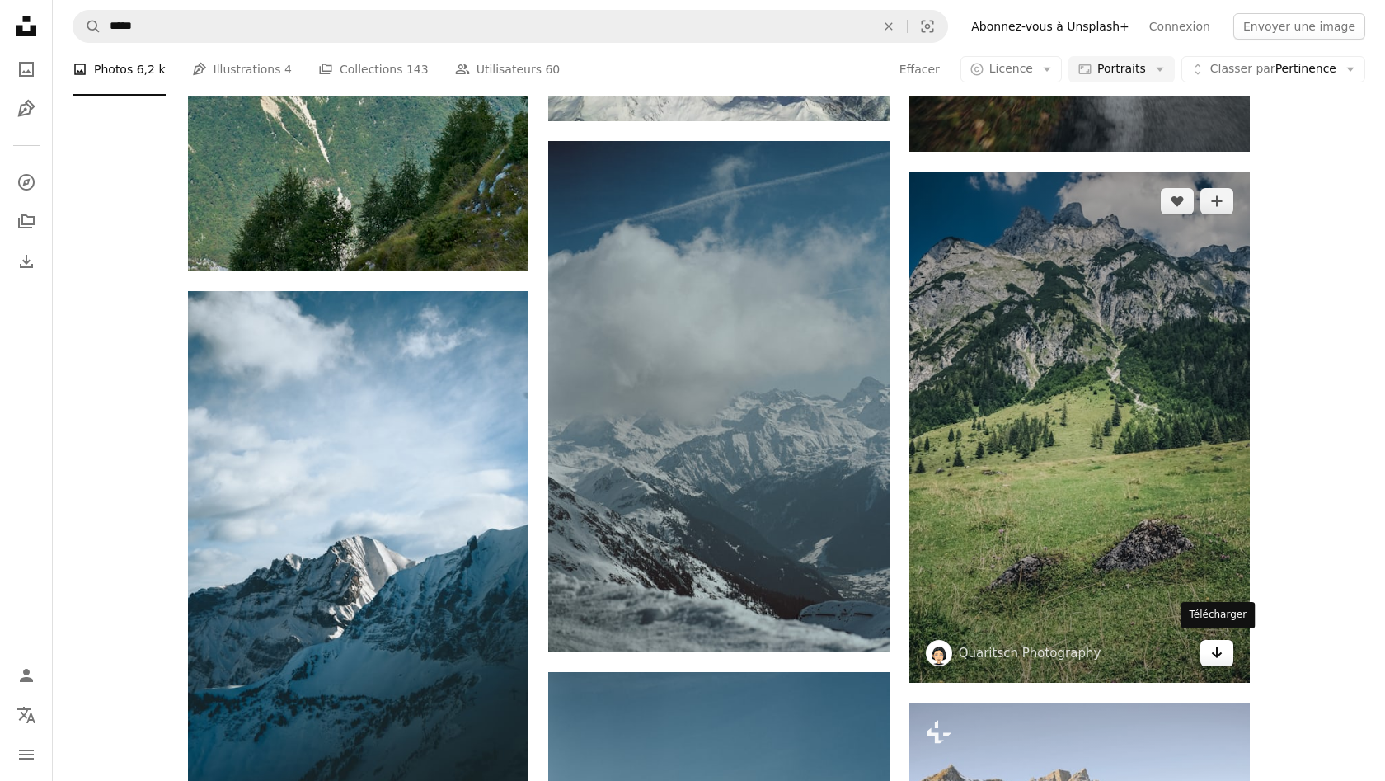
click at [1227, 646] on link "Arrow pointing down" at bounding box center [1216, 653] width 33 height 26
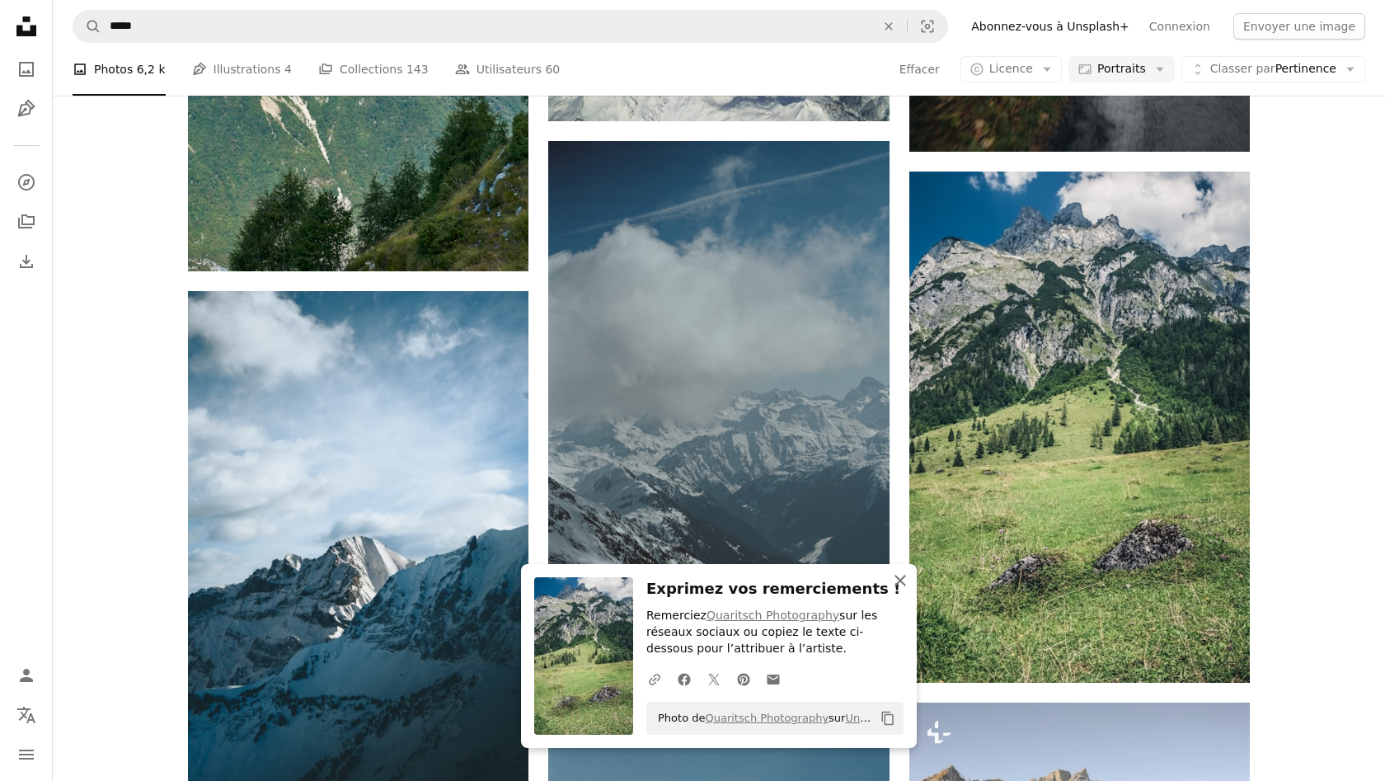
click at [897, 580] on icon "button" at bounding box center [900, 581] width 12 height 12
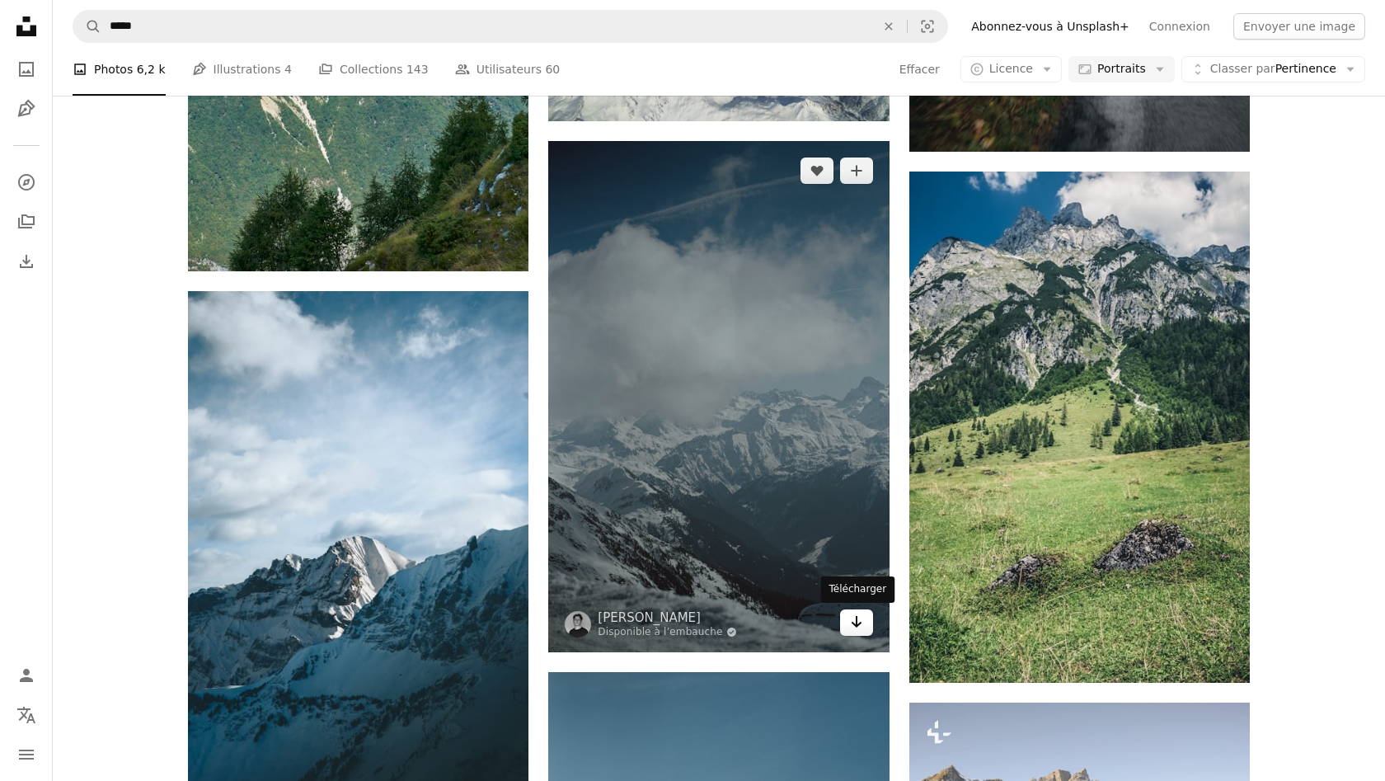
click at [846, 618] on link "Arrow pointing down" at bounding box center [856, 622] width 33 height 26
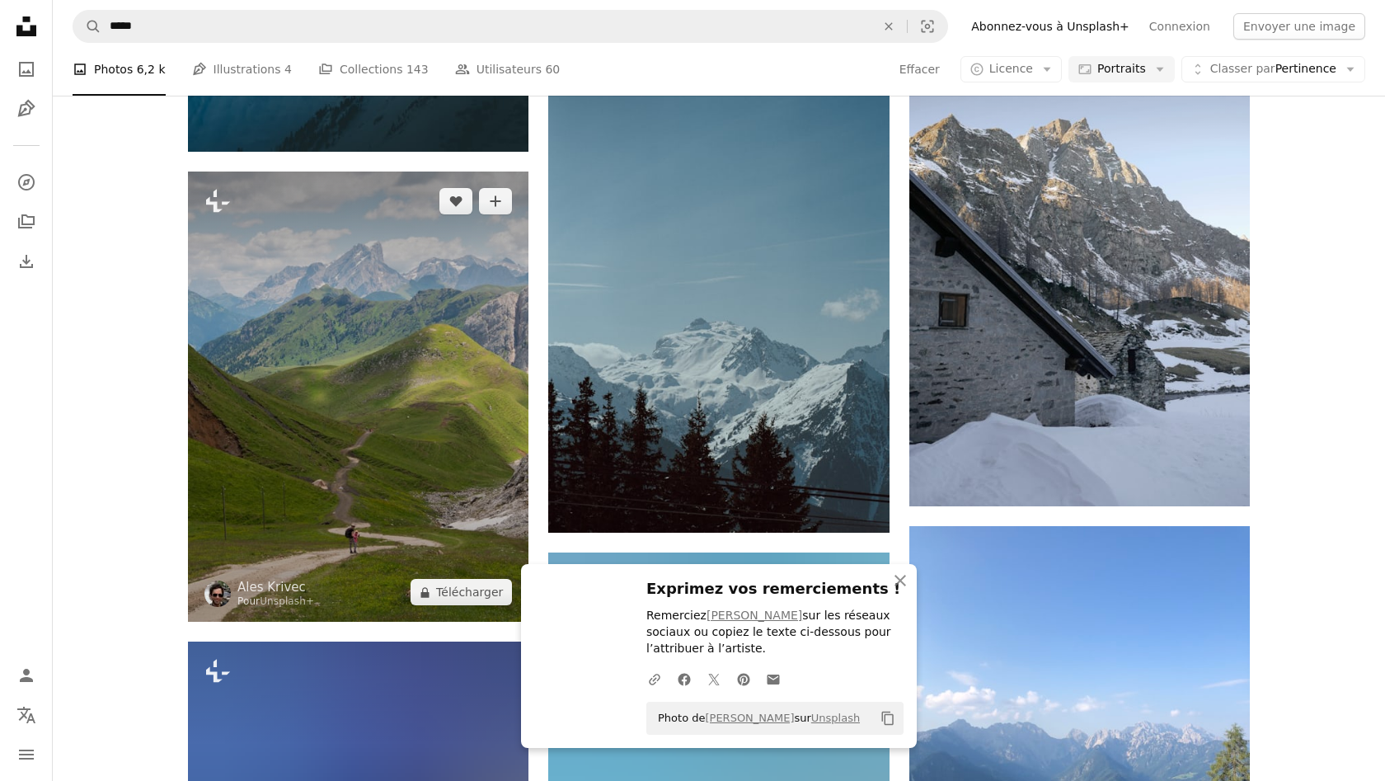
scroll to position [21040, 0]
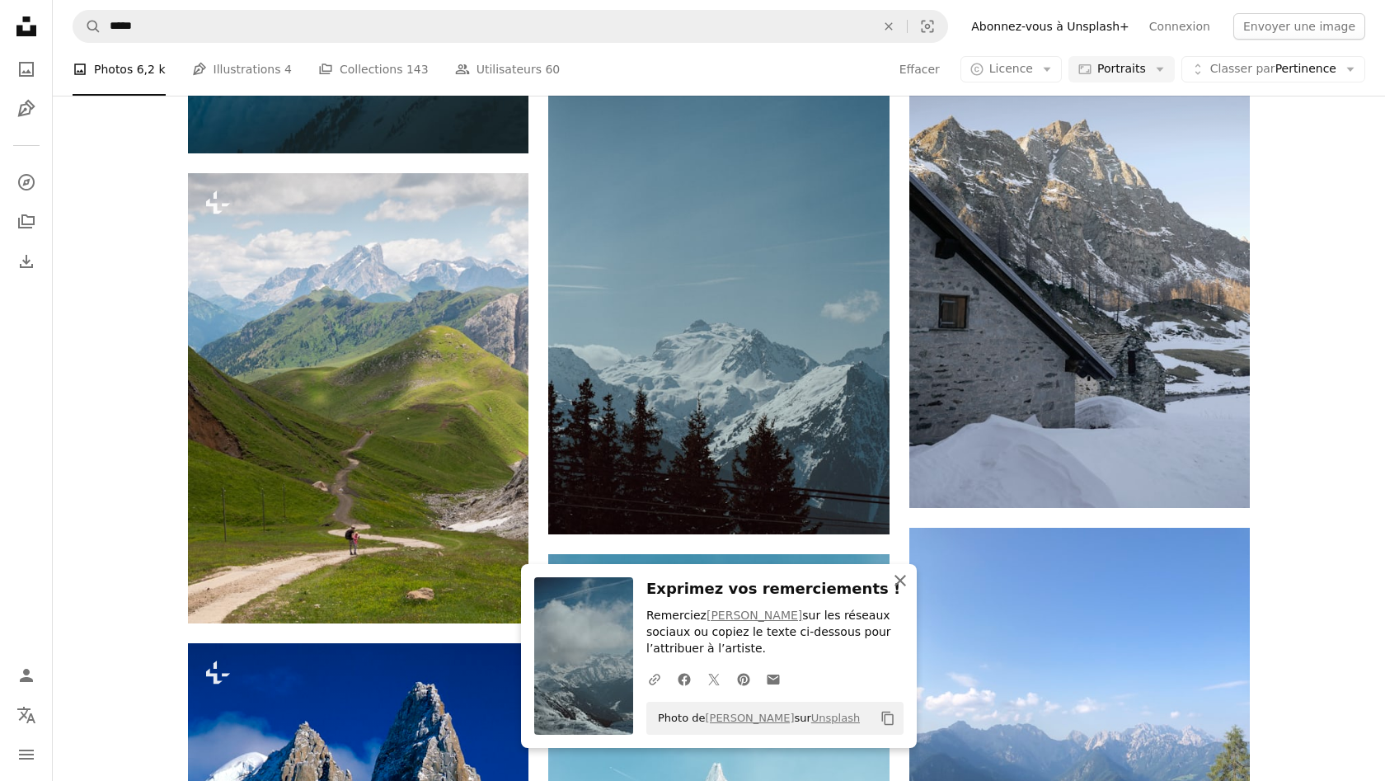
click at [904, 582] on icon "An X shape" at bounding box center [900, 580] width 20 height 20
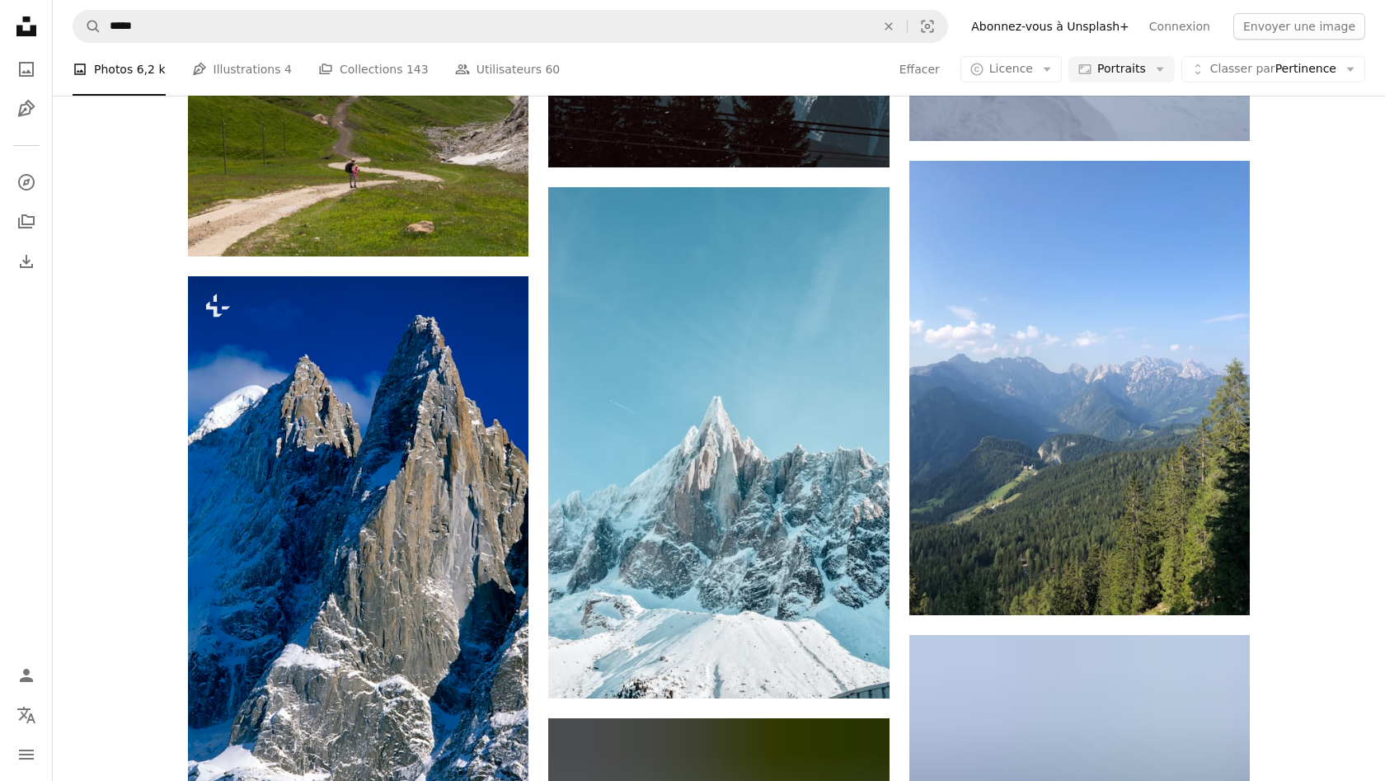
scroll to position [21408, 0]
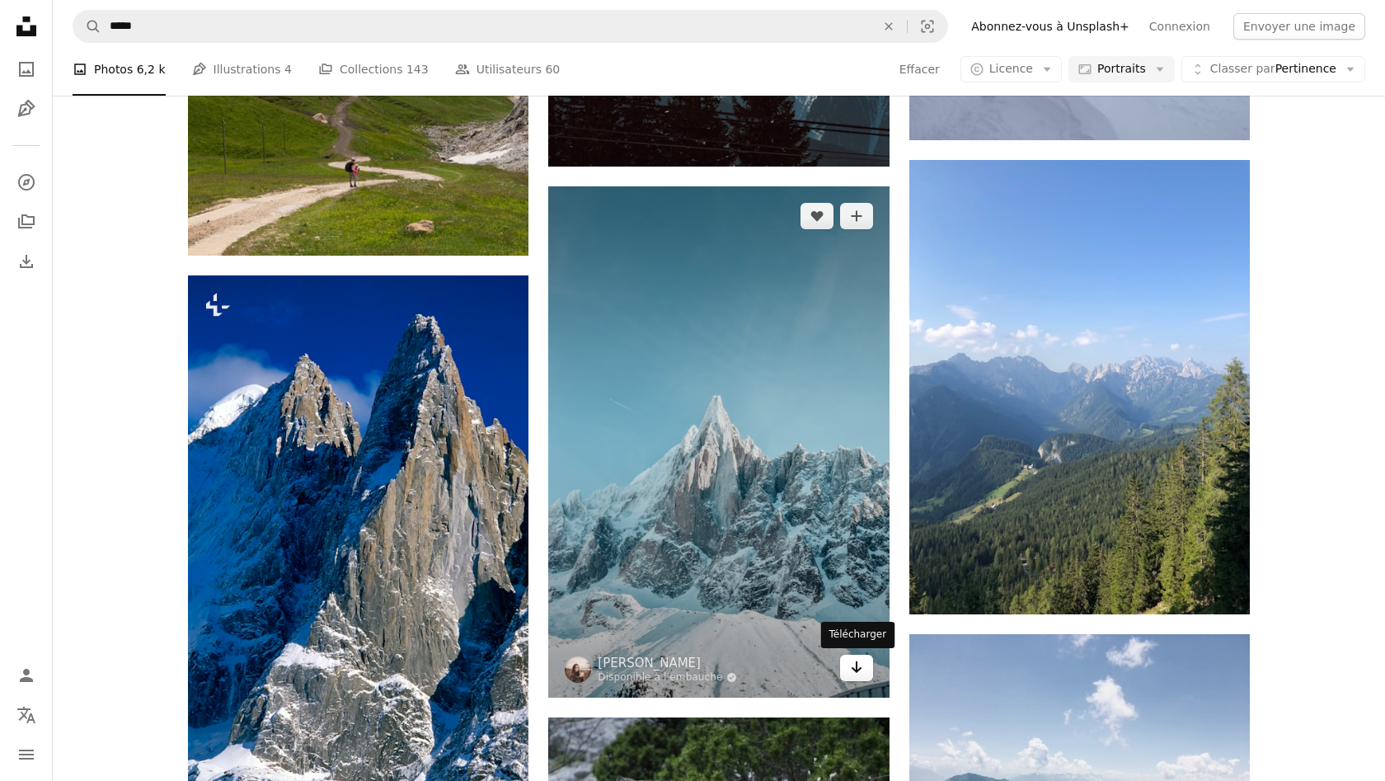
click at [860, 671] on icon "Arrow pointing down" at bounding box center [856, 667] width 13 height 20
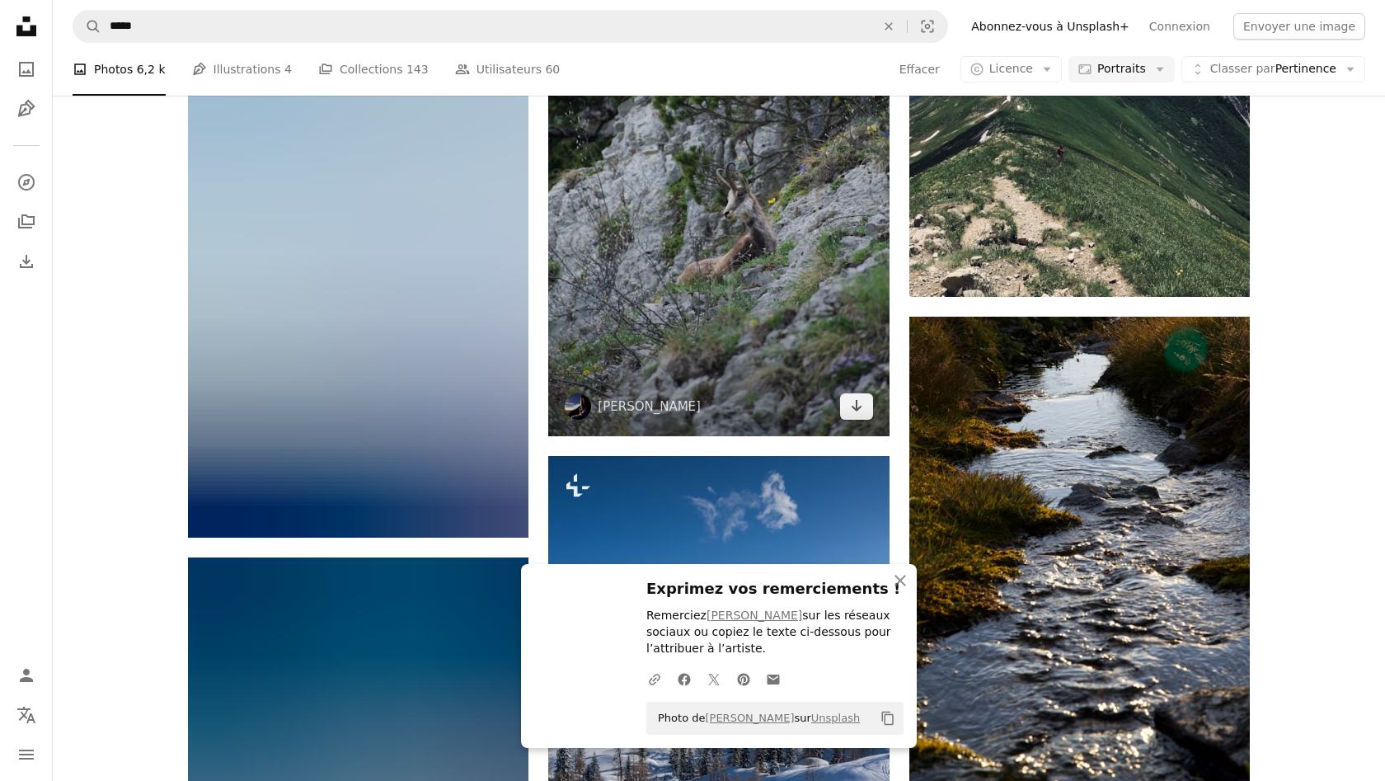
scroll to position [22196, 0]
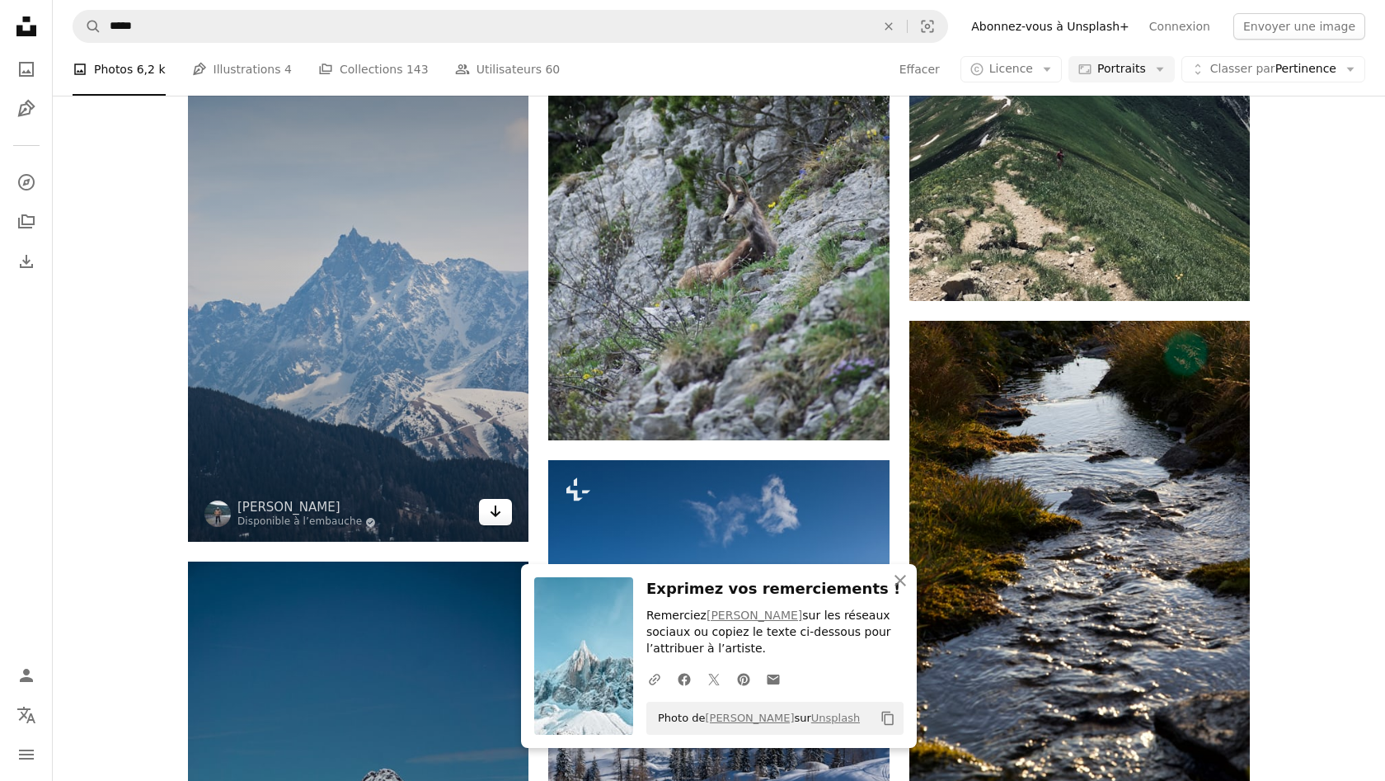
click at [486, 506] on link "Arrow pointing down" at bounding box center [495, 512] width 33 height 26
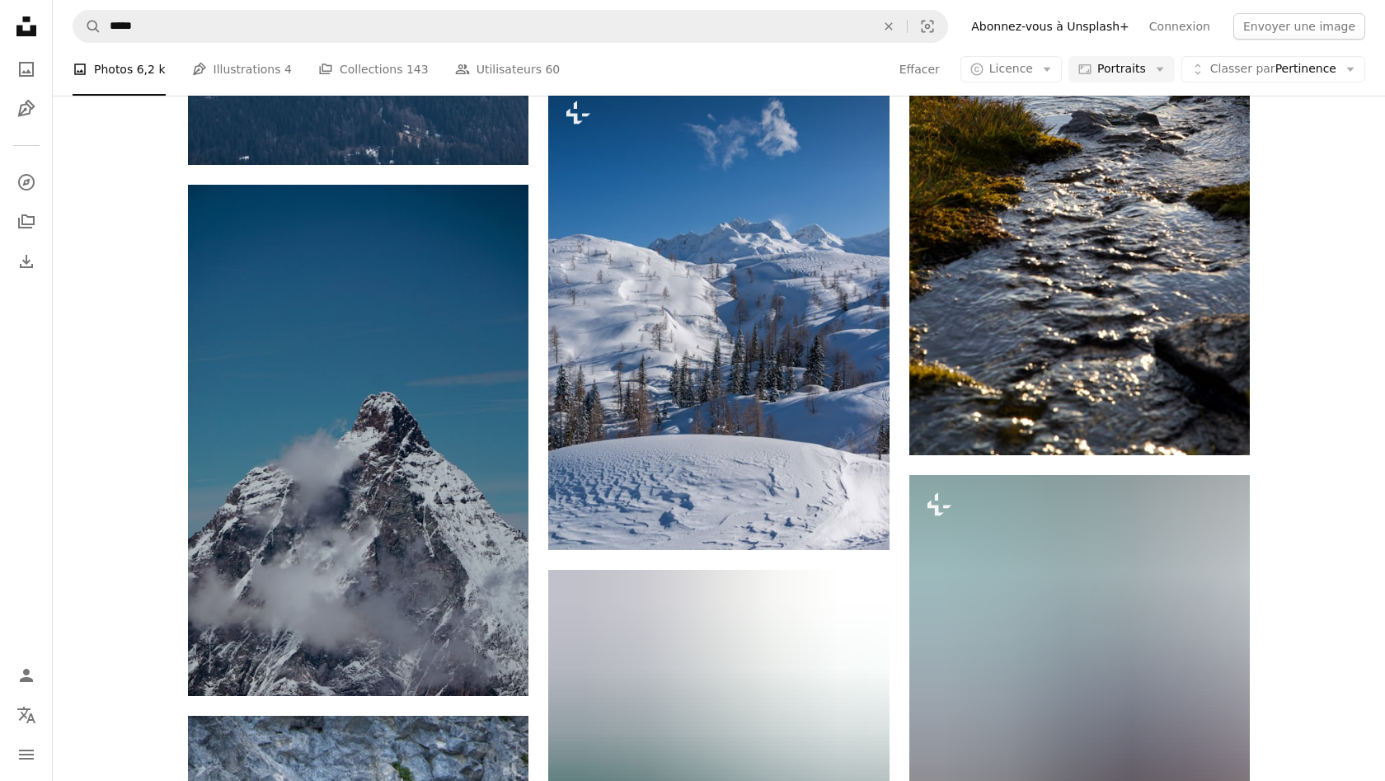
scroll to position [22720, 0]
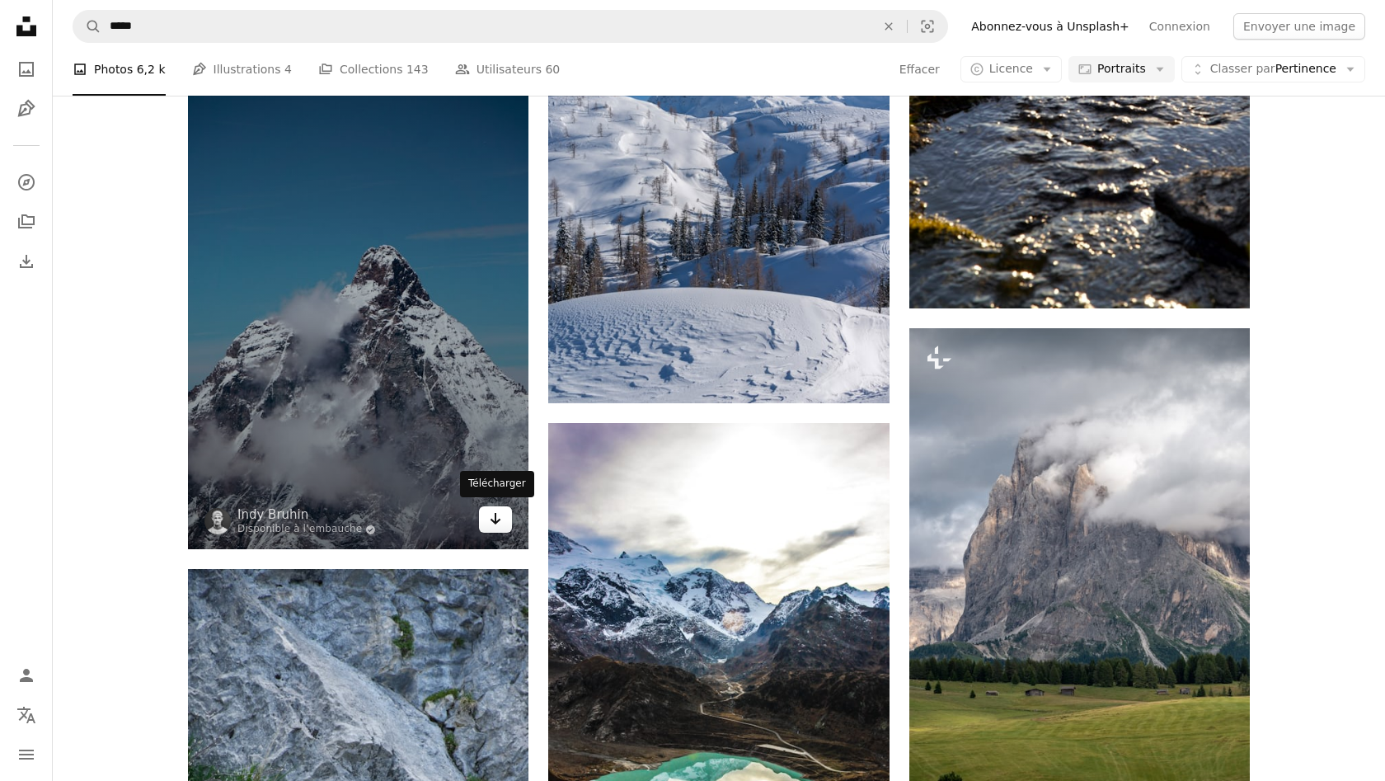
click at [490, 519] on icon "Arrow pointing down" at bounding box center [495, 519] width 13 height 20
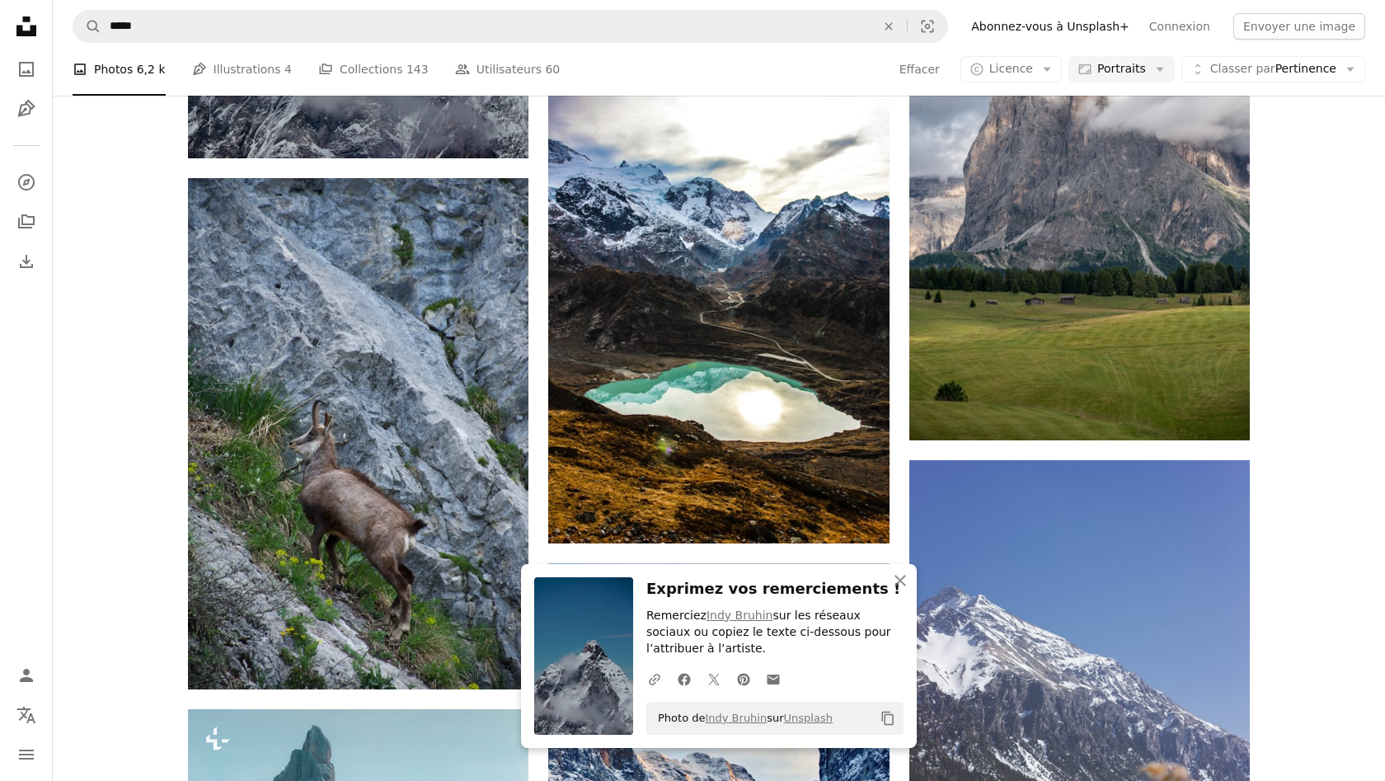
scroll to position [23112, 0]
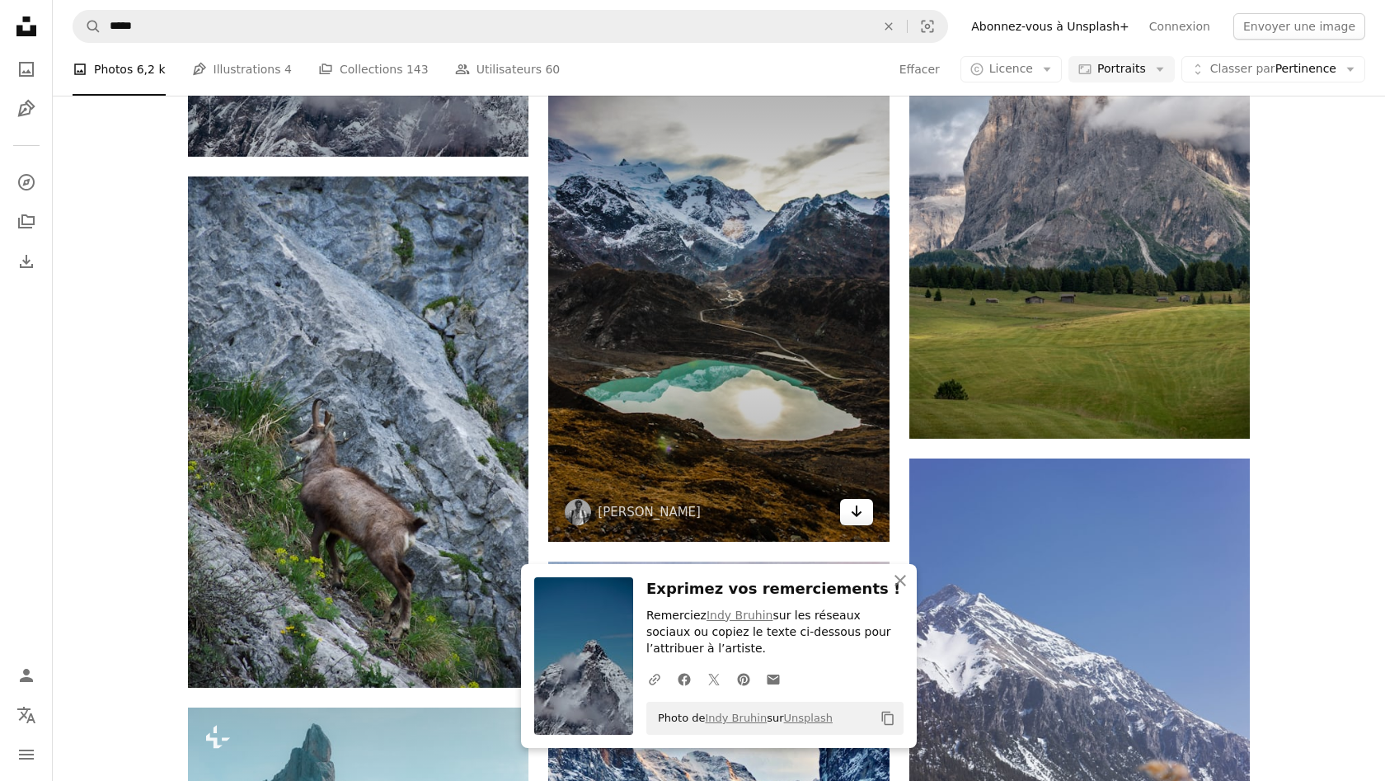
click at [859, 505] on icon "Arrow pointing down" at bounding box center [856, 511] width 13 height 20
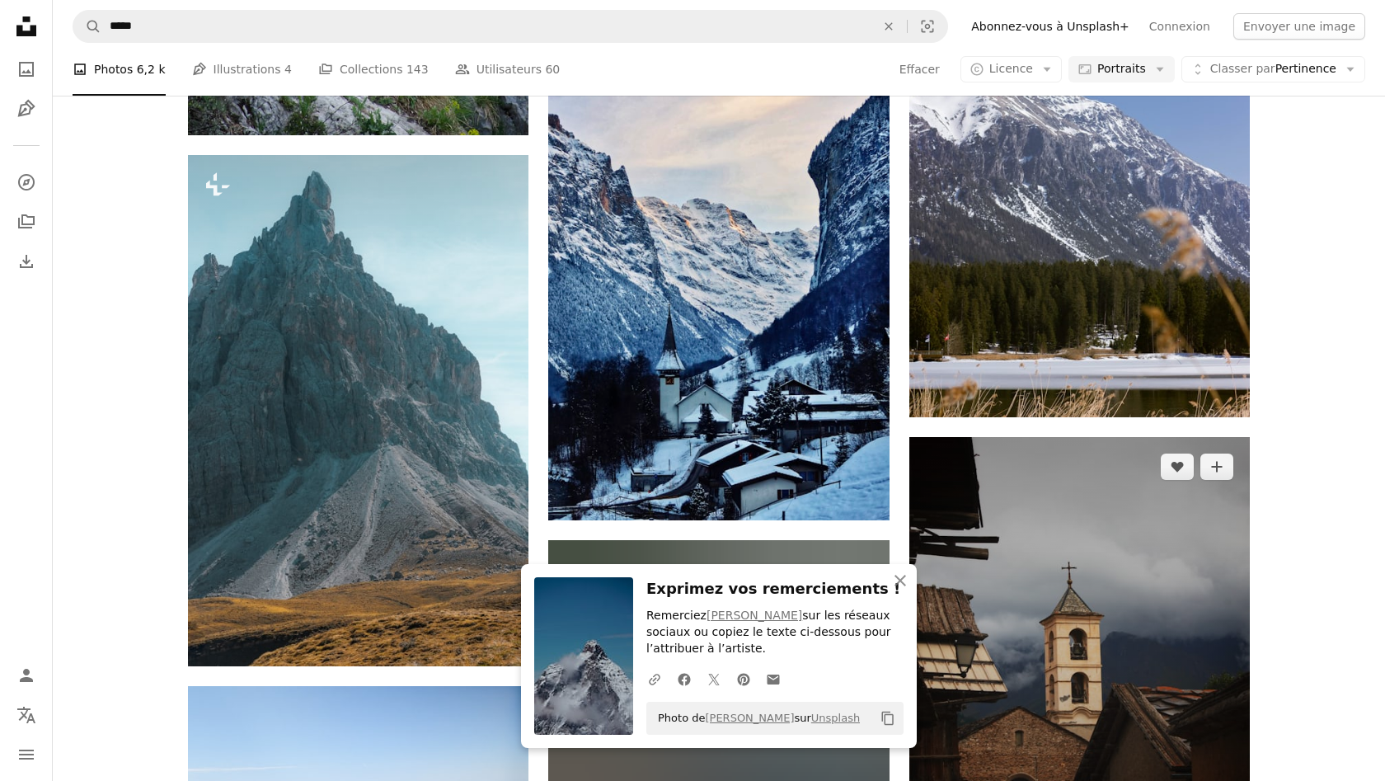
scroll to position [23662, 0]
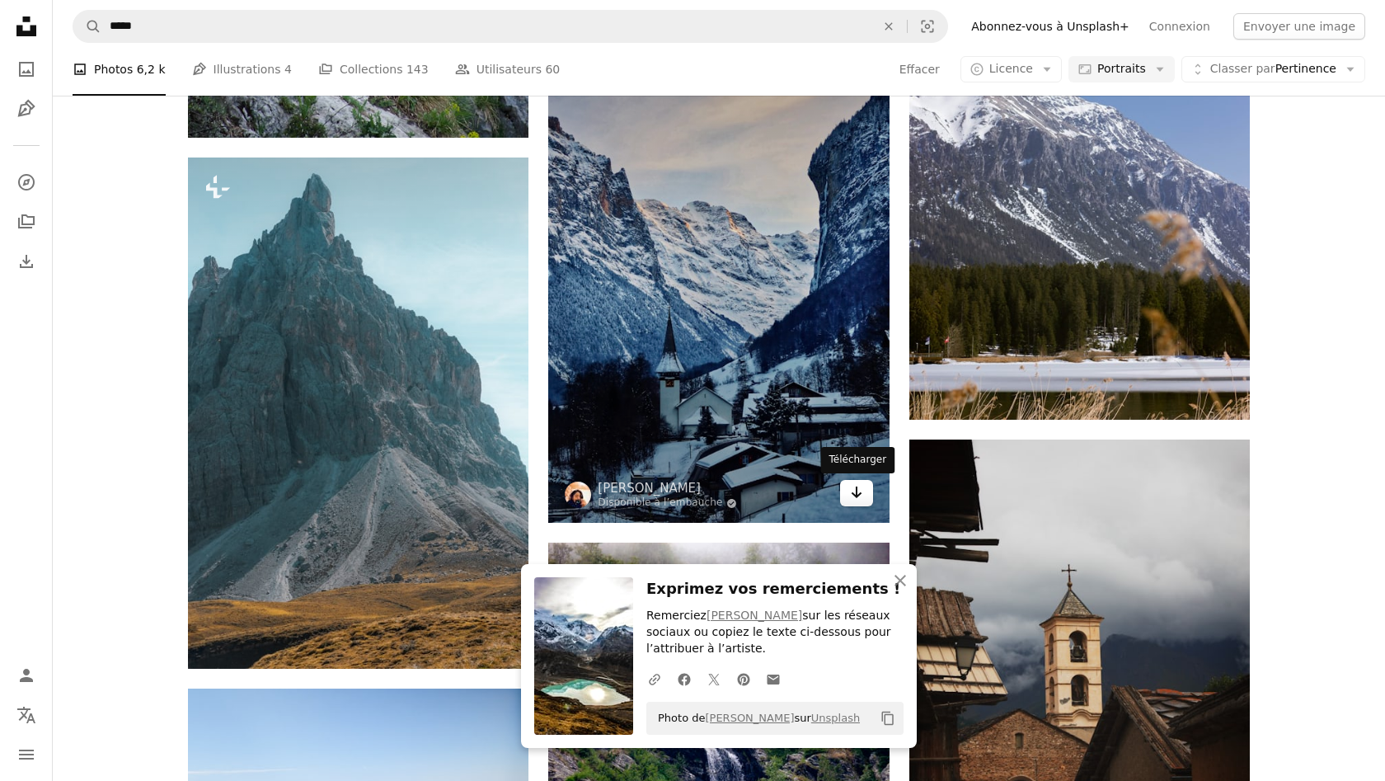
click at [864, 501] on link "Arrow pointing down" at bounding box center [856, 493] width 33 height 26
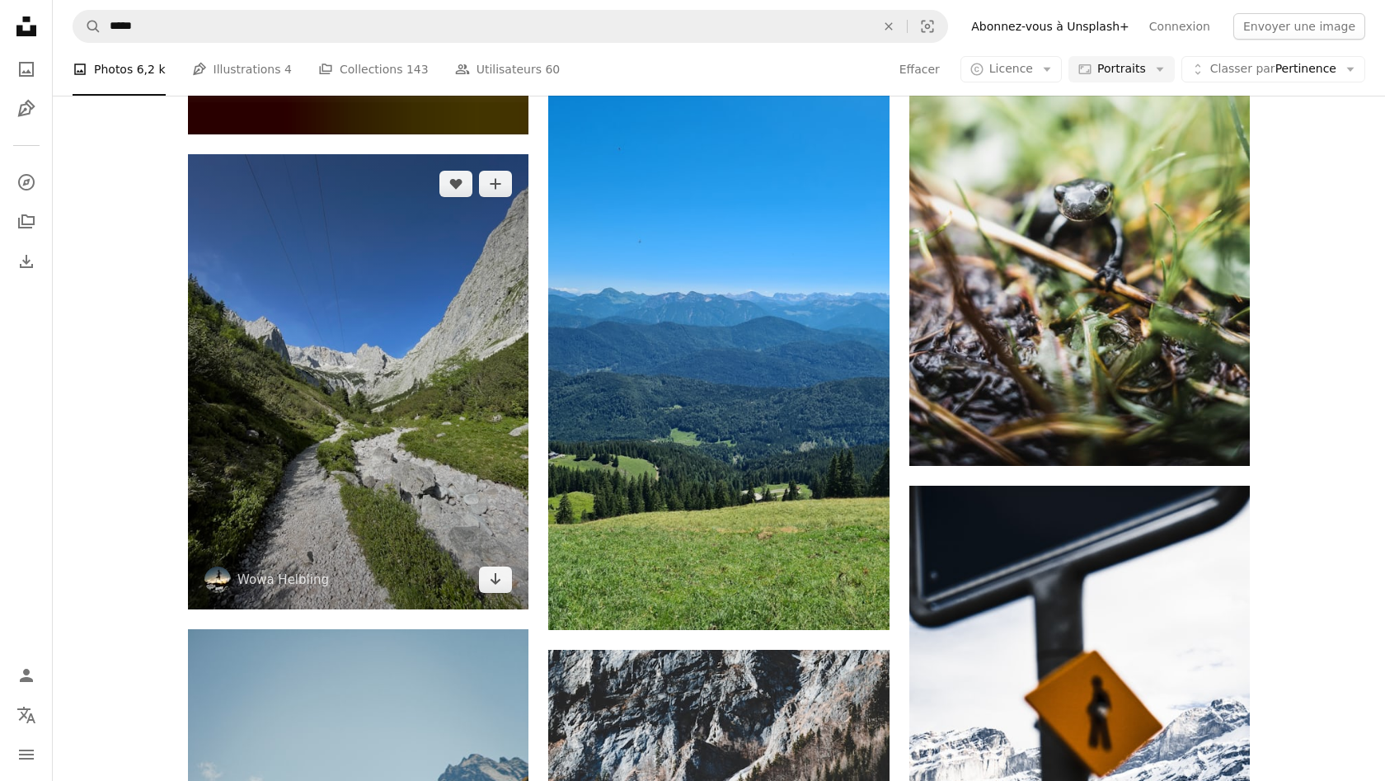
scroll to position [26625, 0]
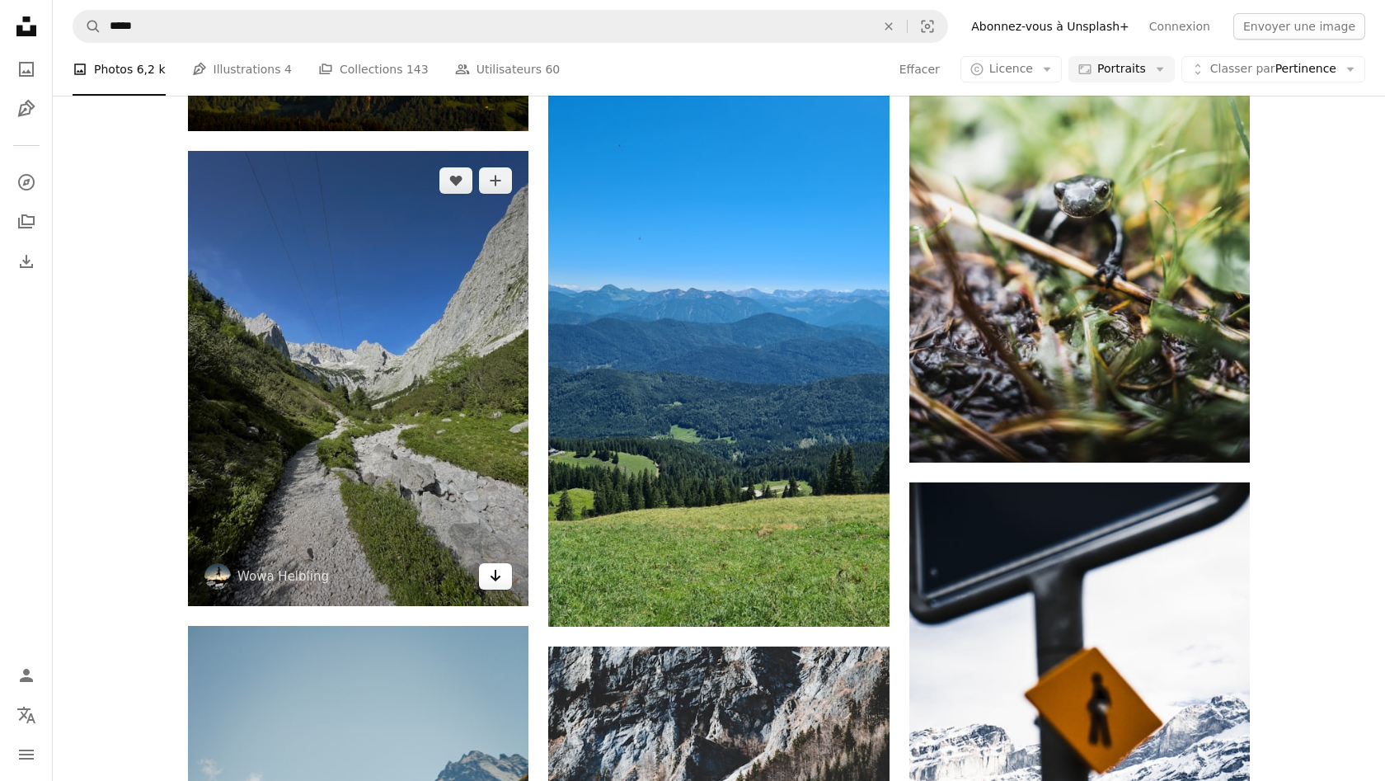
click at [496, 572] on icon "Télécharger" at bounding box center [496, 576] width 11 height 12
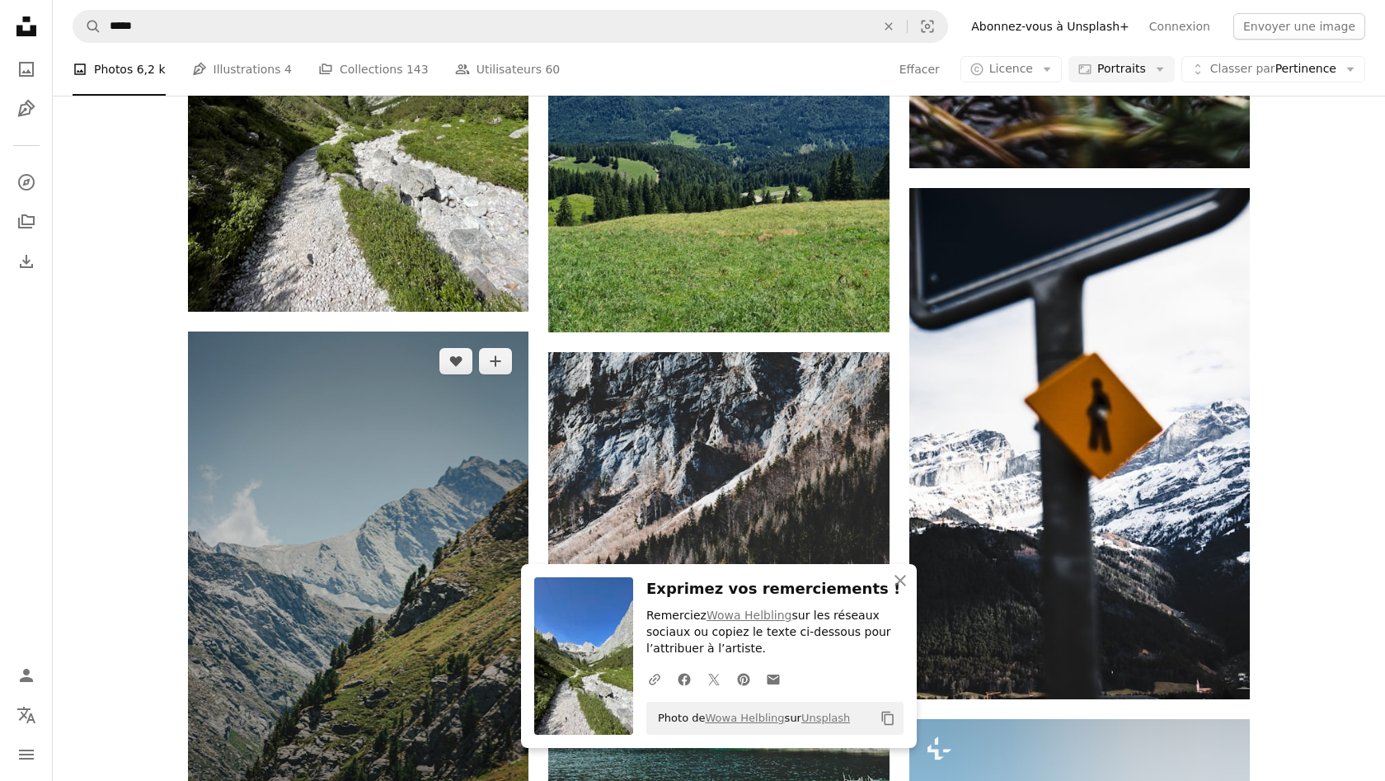
scroll to position [26921, 0]
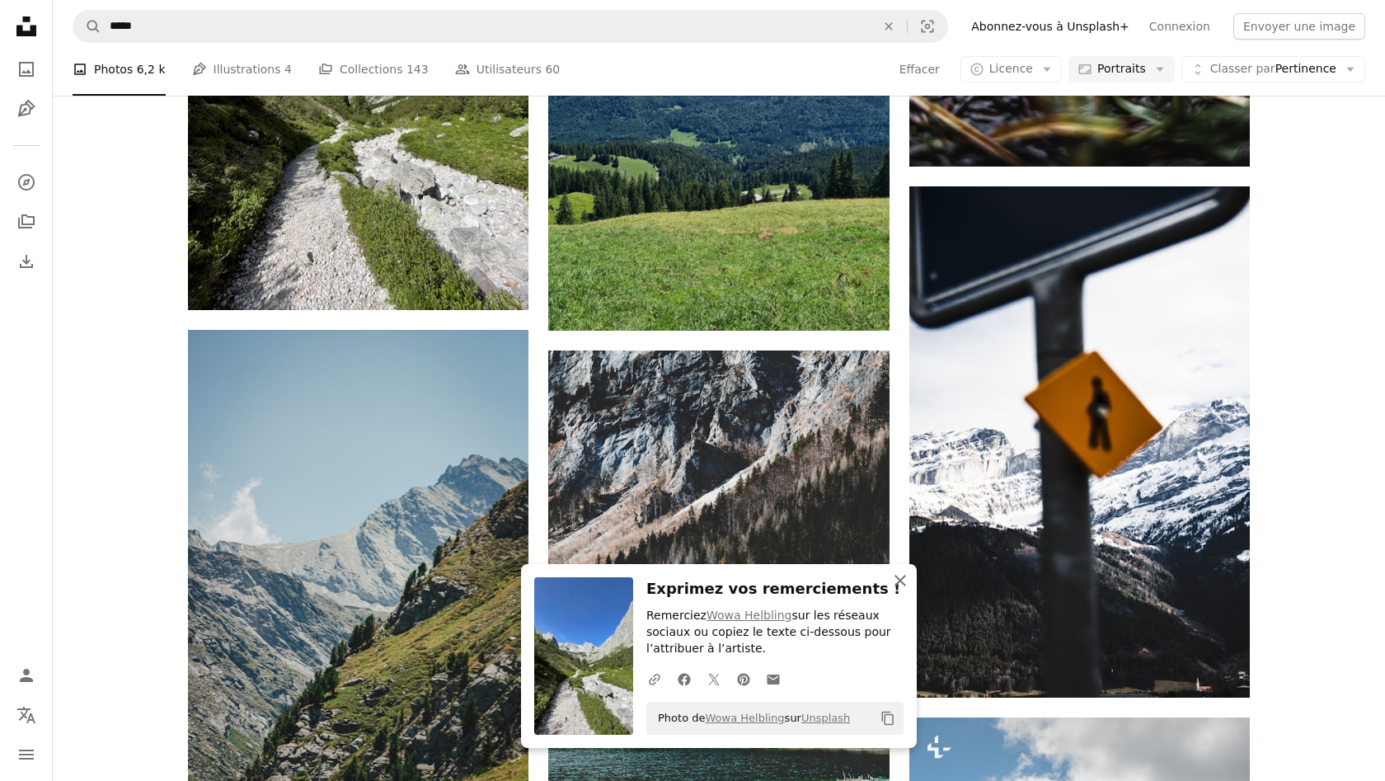
click at [899, 580] on icon "An X shape" at bounding box center [900, 580] width 20 height 20
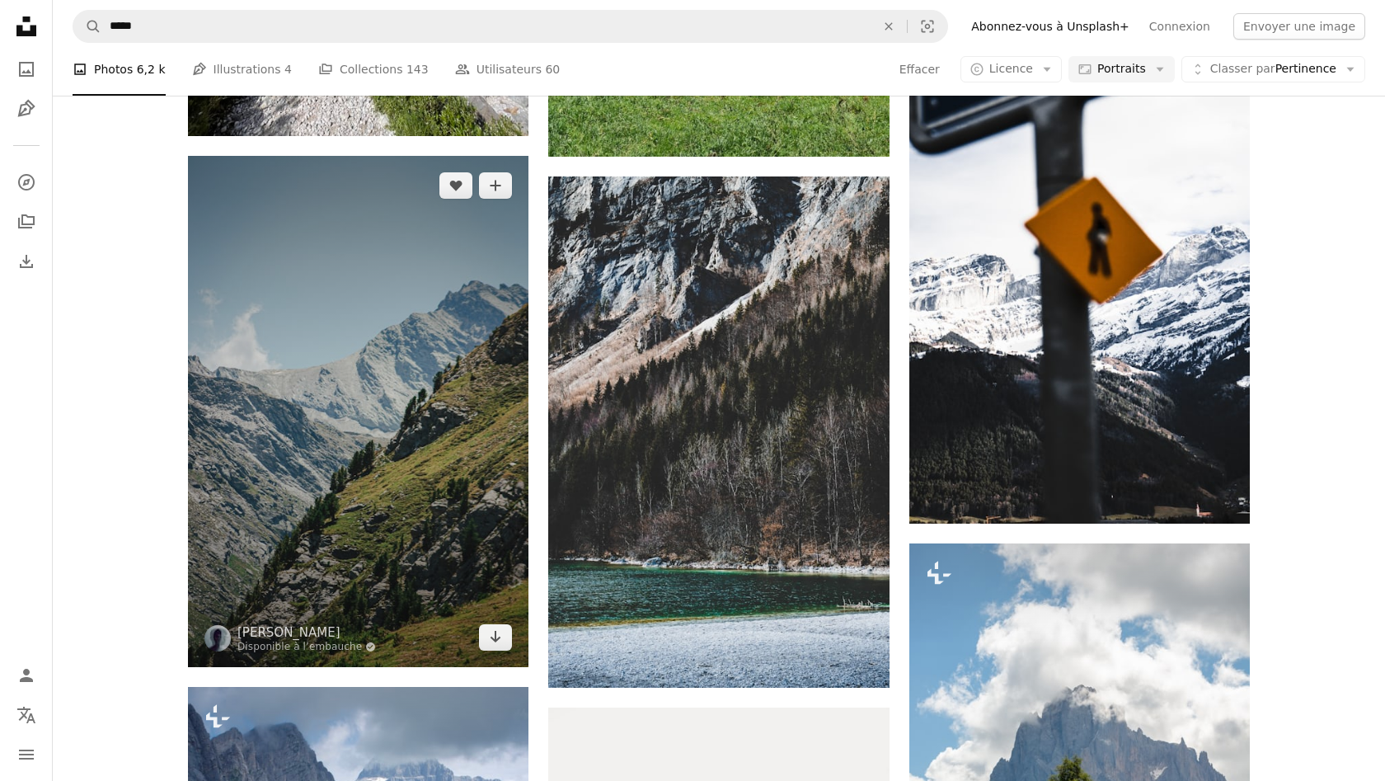
scroll to position [27101, 0]
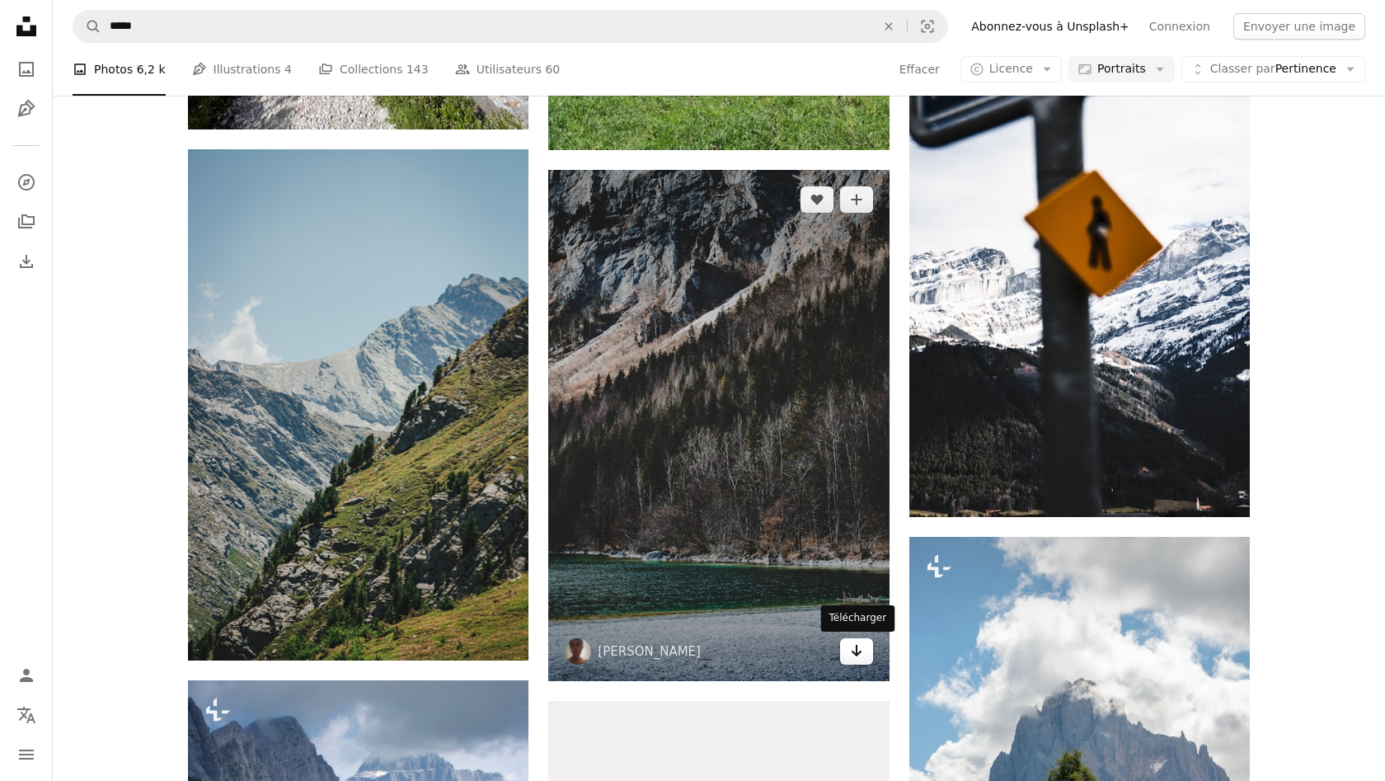
click at [857, 659] on icon "Arrow pointing down" at bounding box center [856, 651] width 13 height 20
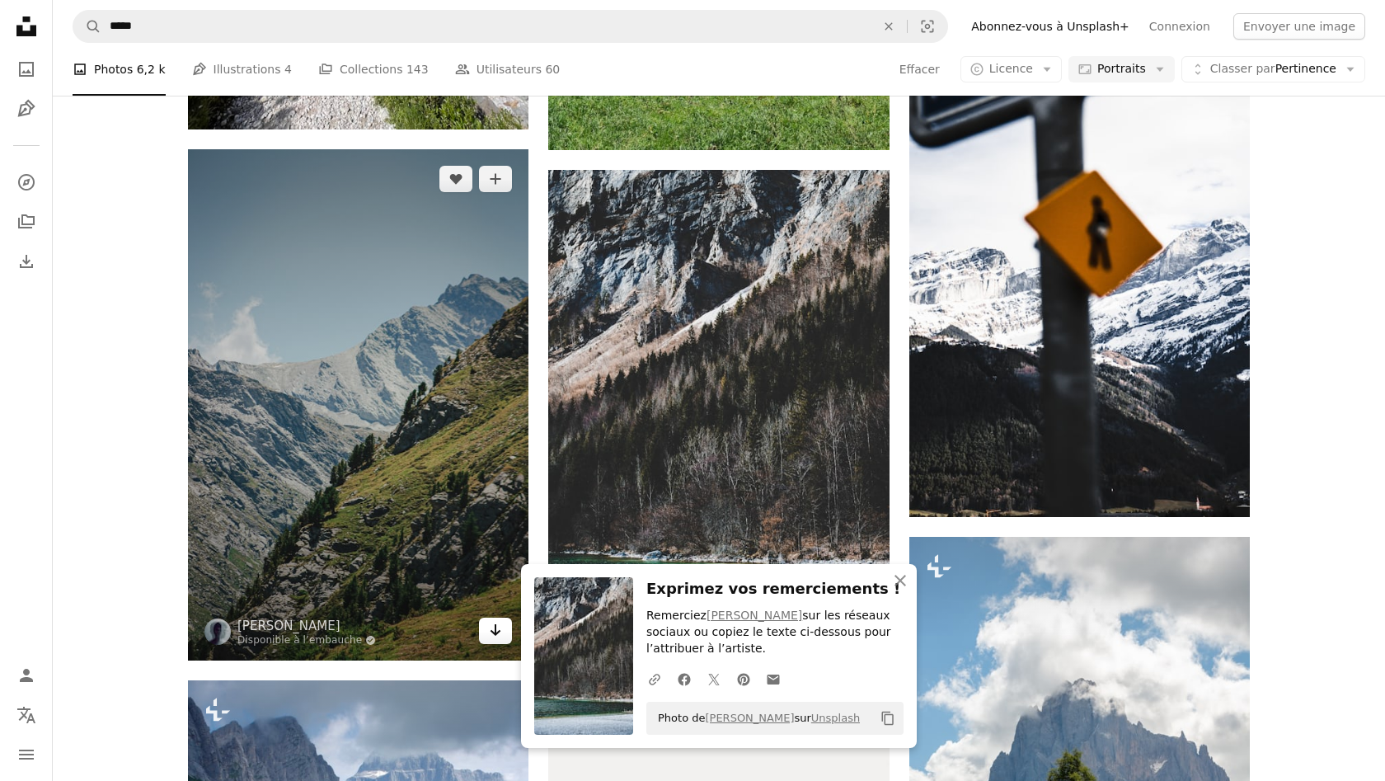
click at [496, 635] on icon "Arrow pointing down" at bounding box center [495, 630] width 13 height 20
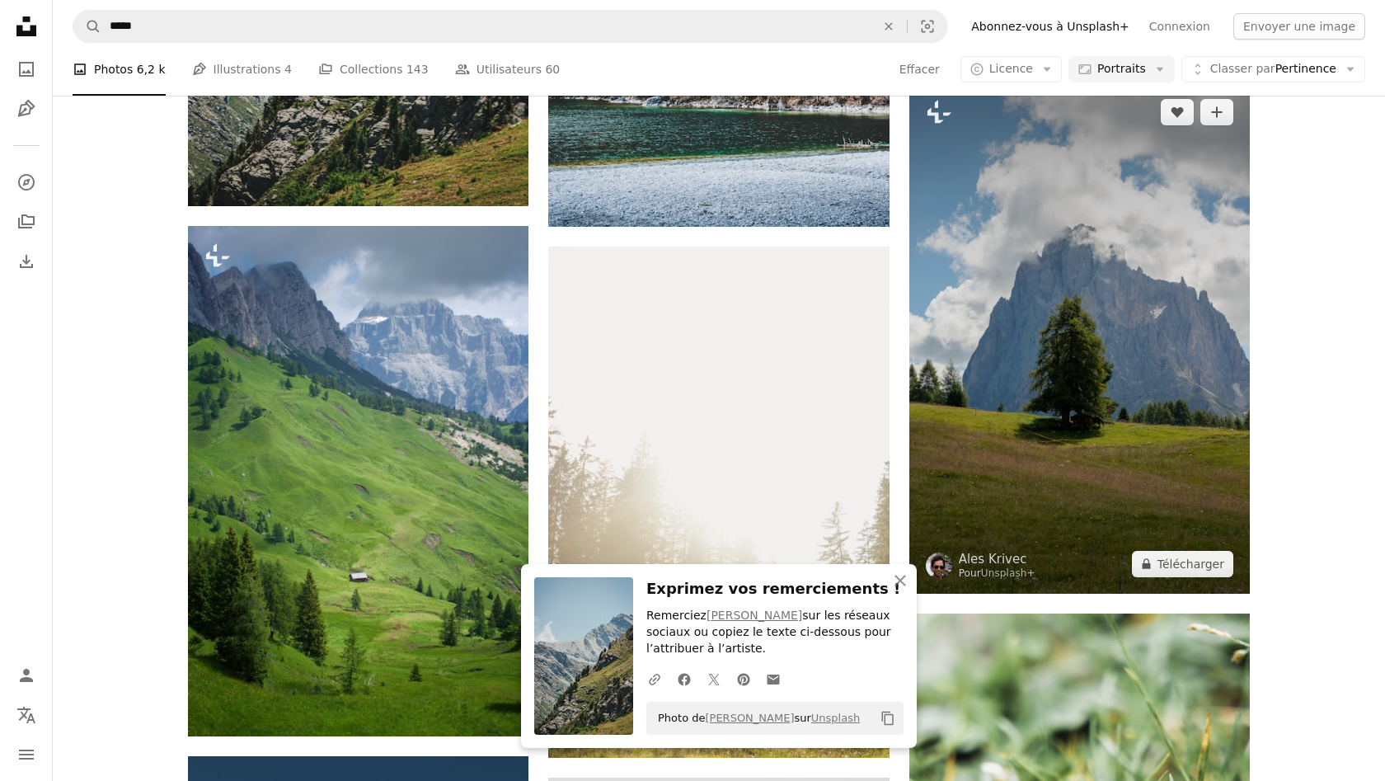
scroll to position [27626, 0]
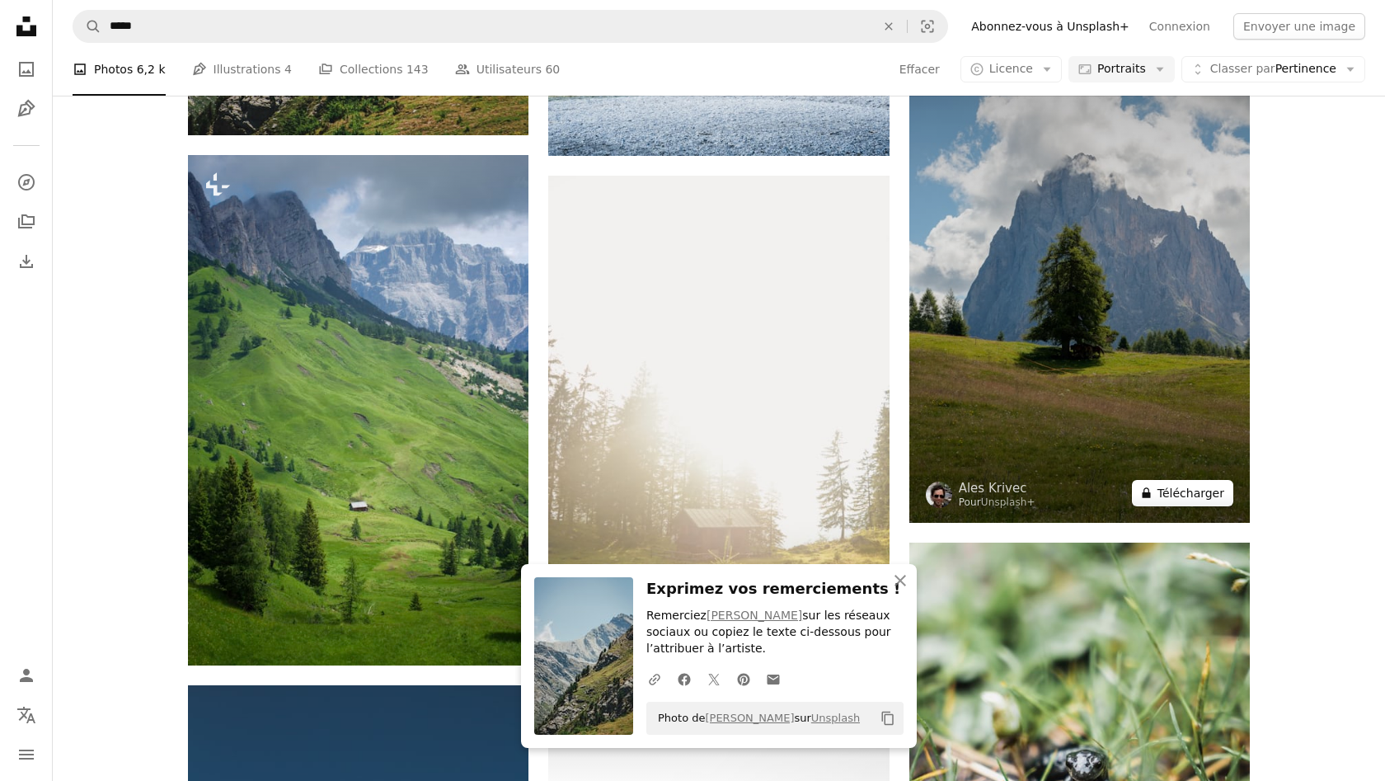
click at [1209, 487] on button "A lock Télécharger" at bounding box center [1182, 493] width 101 height 26
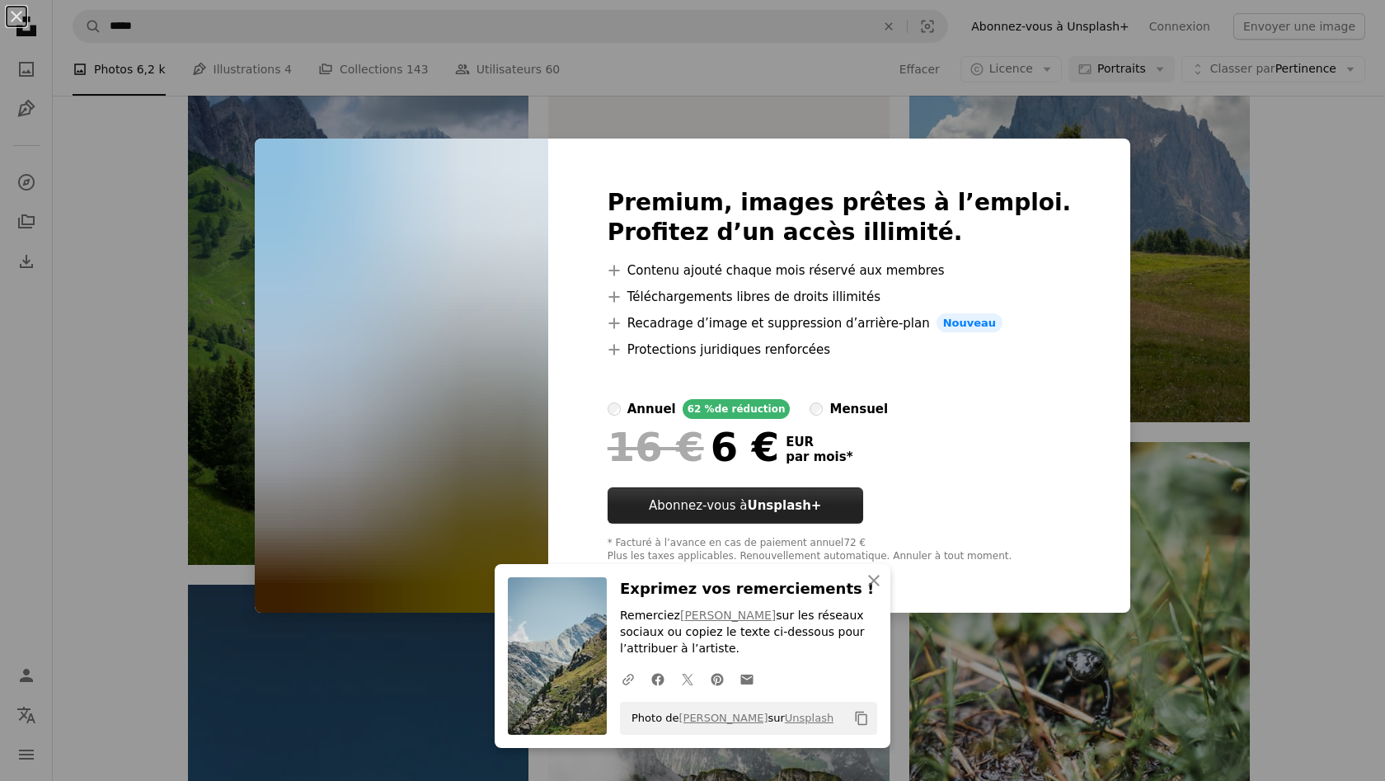
scroll to position [27751, 0]
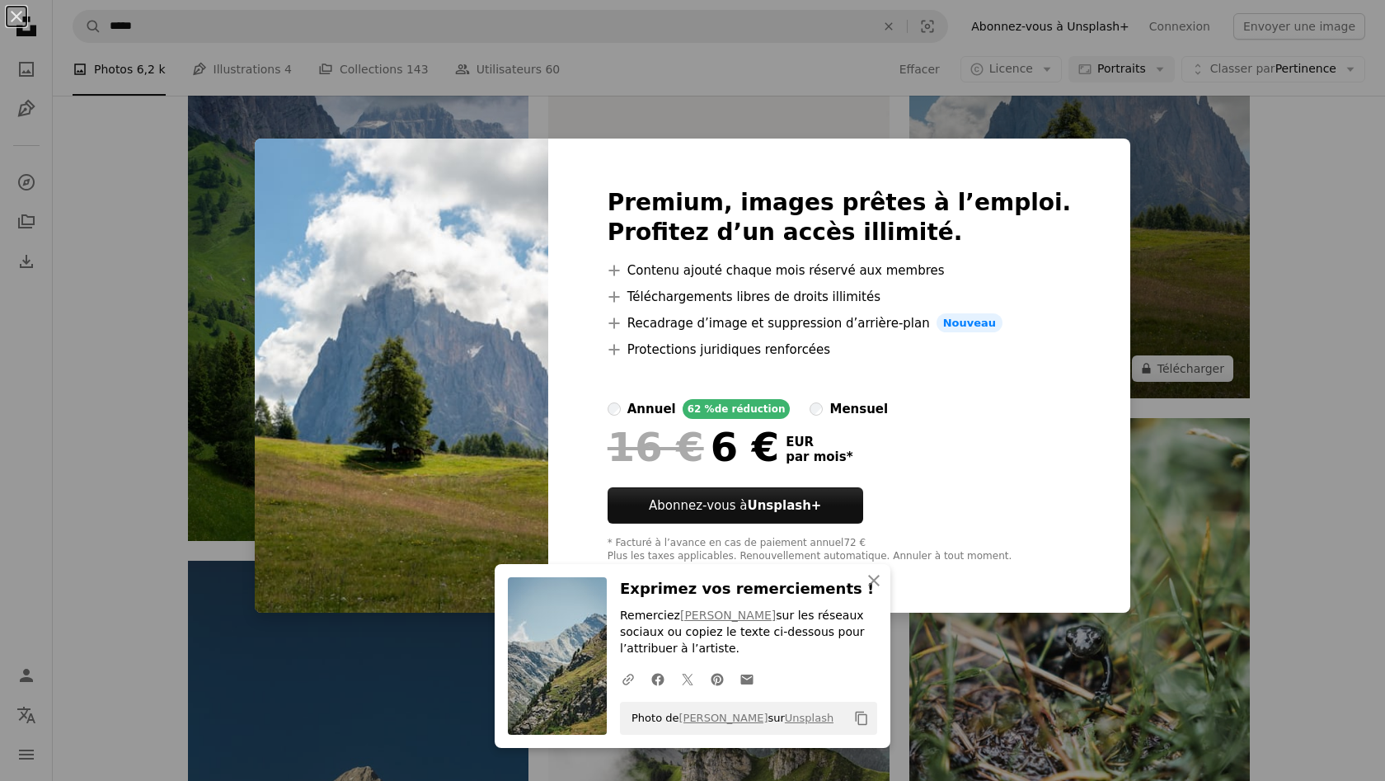
click at [1143, 152] on div "An X shape An X shape Fermer Exprimez vos remerciements ! Remerciez [PERSON_NAM…" at bounding box center [692, 390] width 1385 height 781
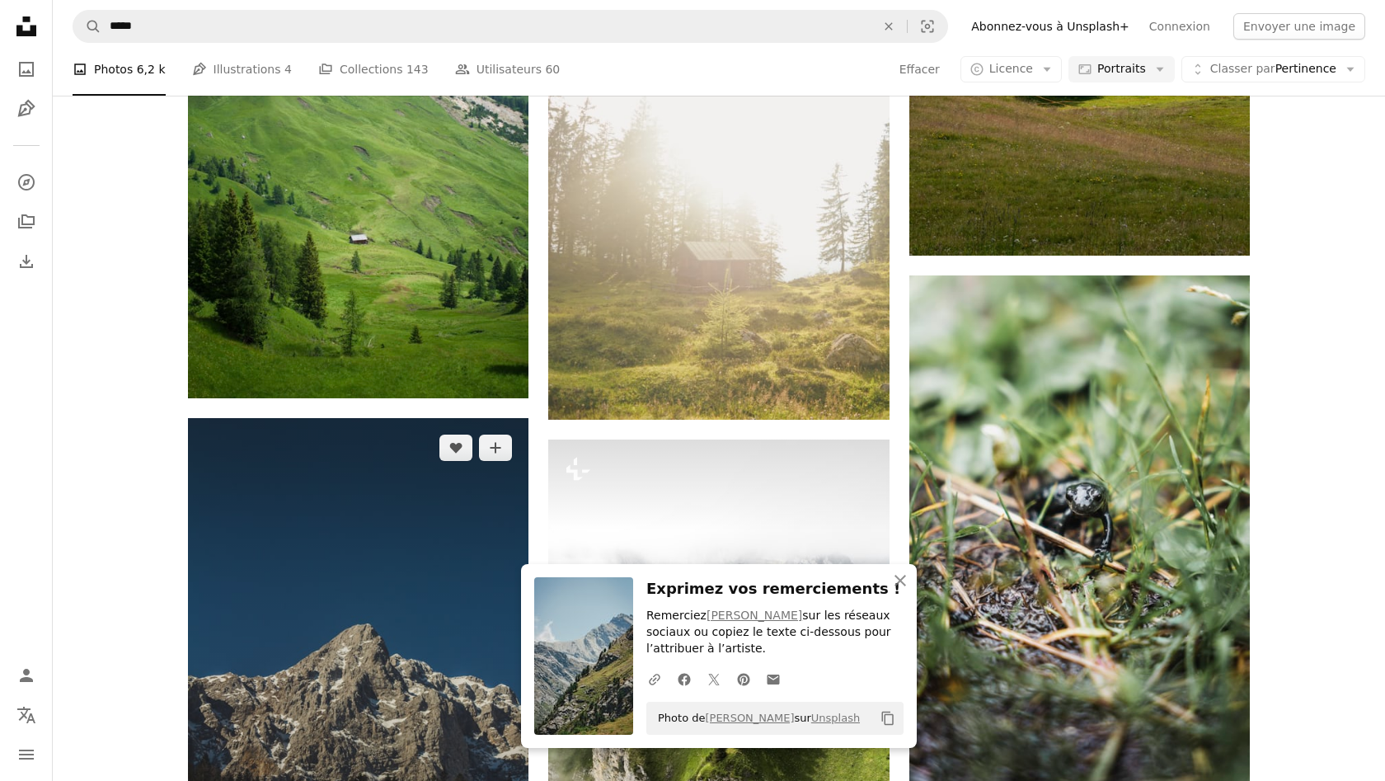
scroll to position [28035, 0]
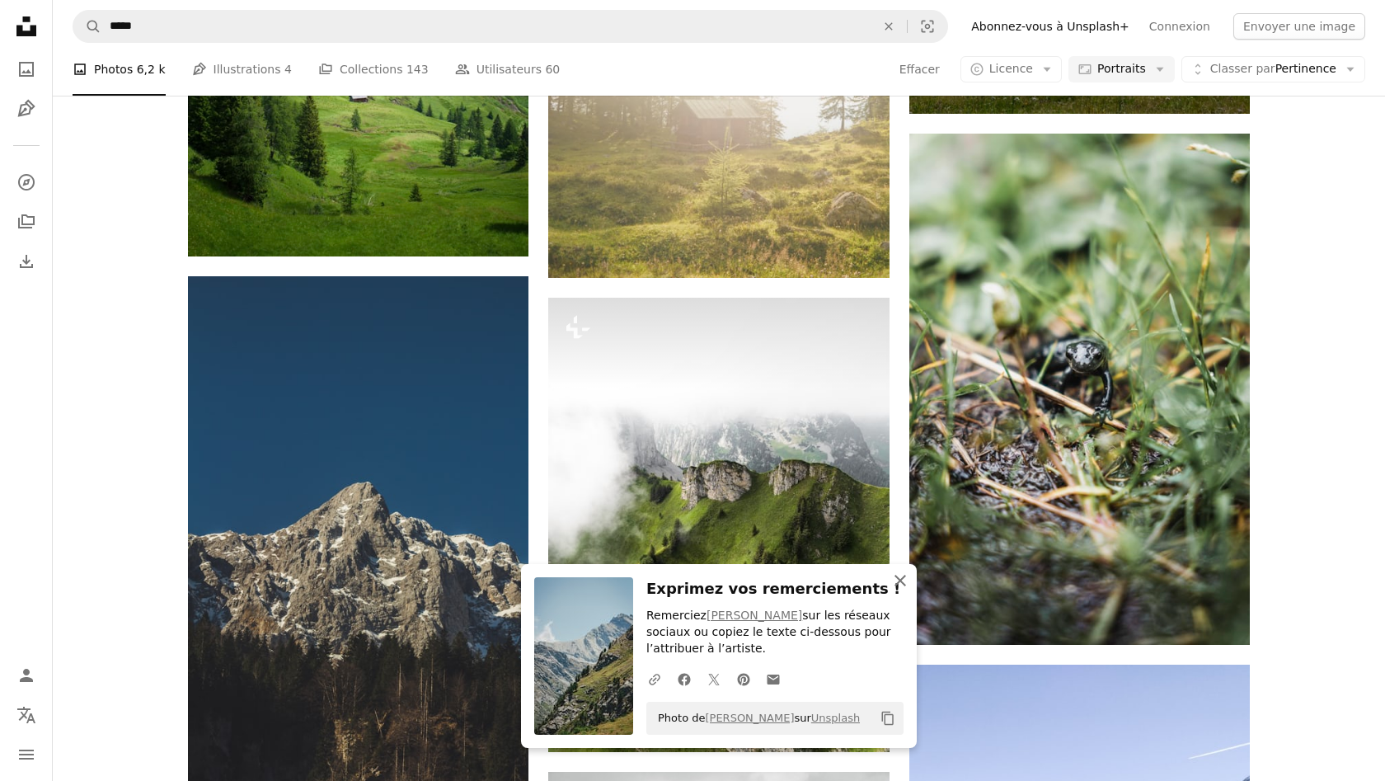
click at [899, 585] on icon "button" at bounding box center [900, 581] width 12 height 12
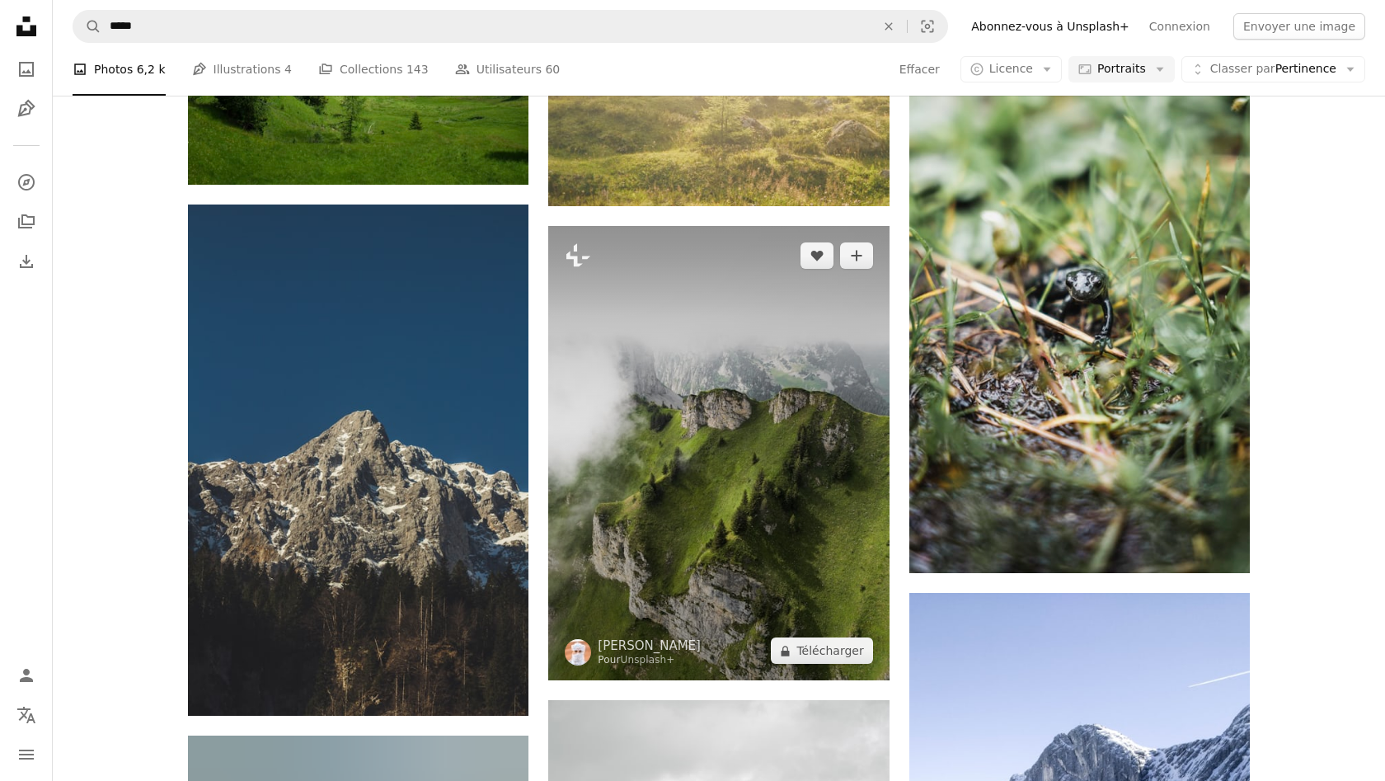
scroll to position [28121, 0]
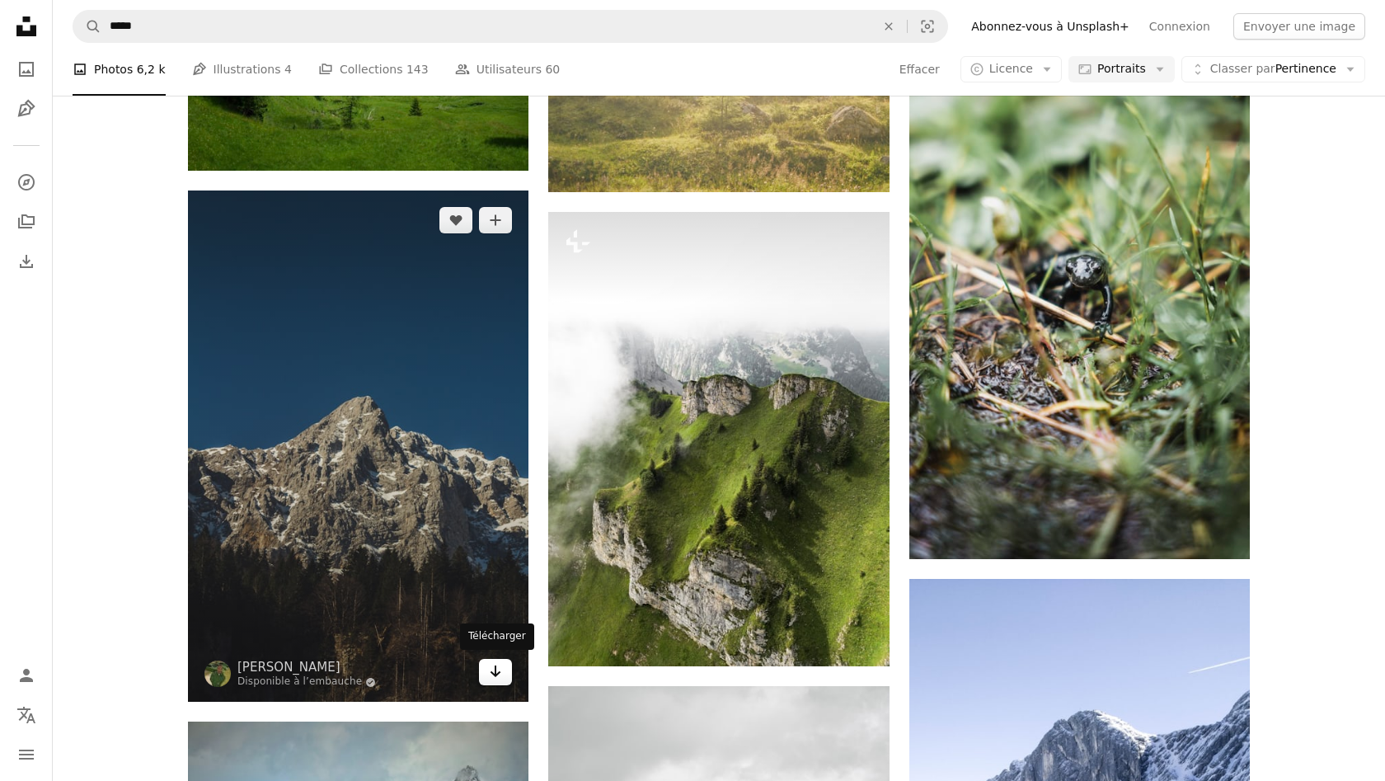
click at [502, 673] on link "Arrow pointing down" at bounding box center [495, 672] width 33 height 26
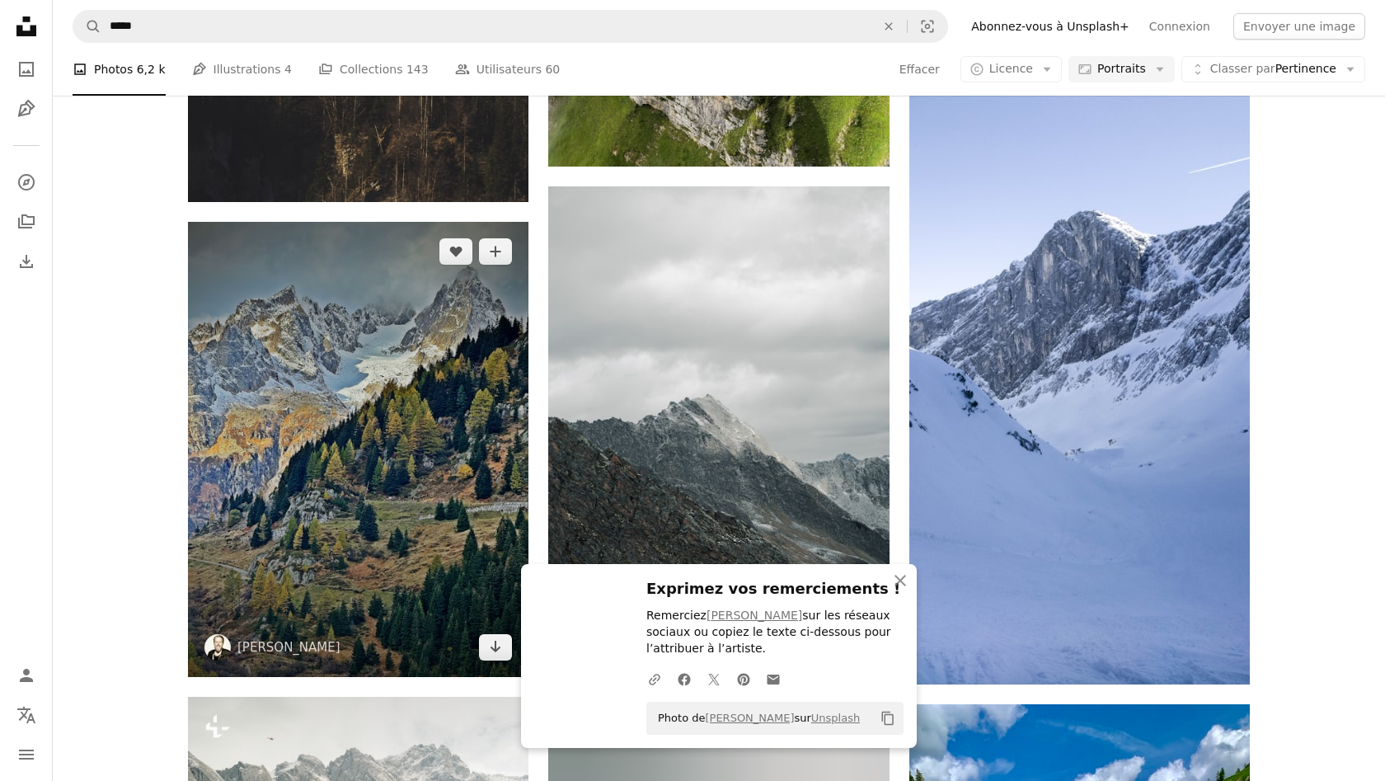
scroll to position [28621, 0]
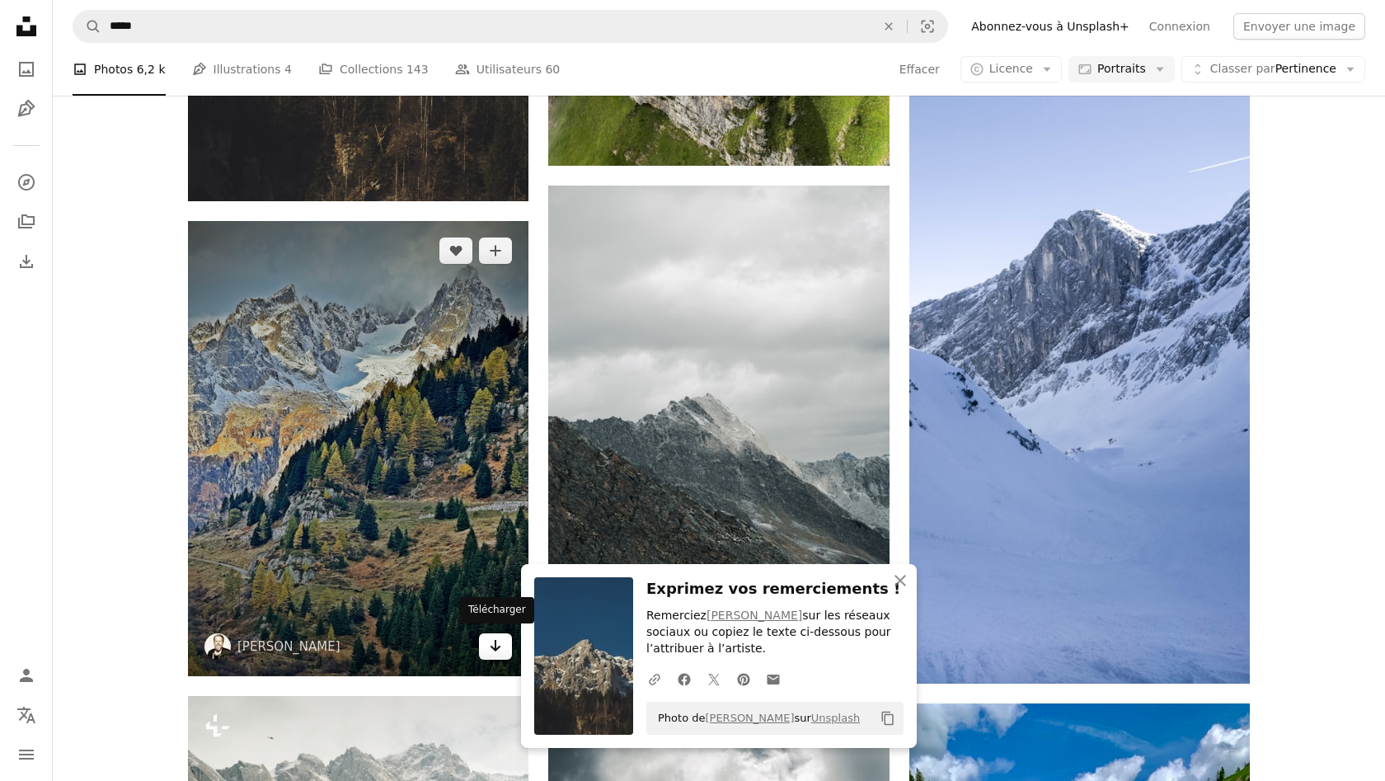
click at [494, 651] on link "Arrow pointing down" at bounding box center [495, 646] width 33 height 26
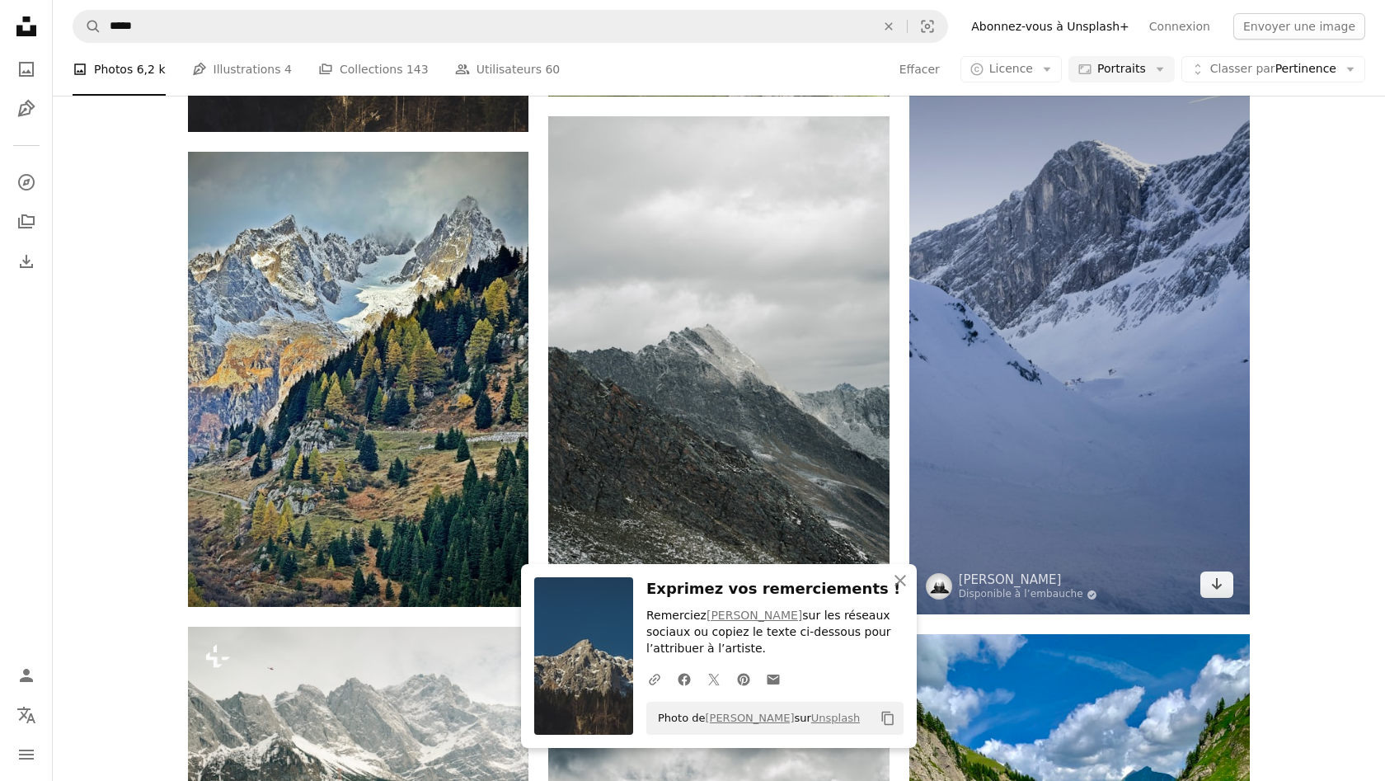
scroll to position [28692, 0]
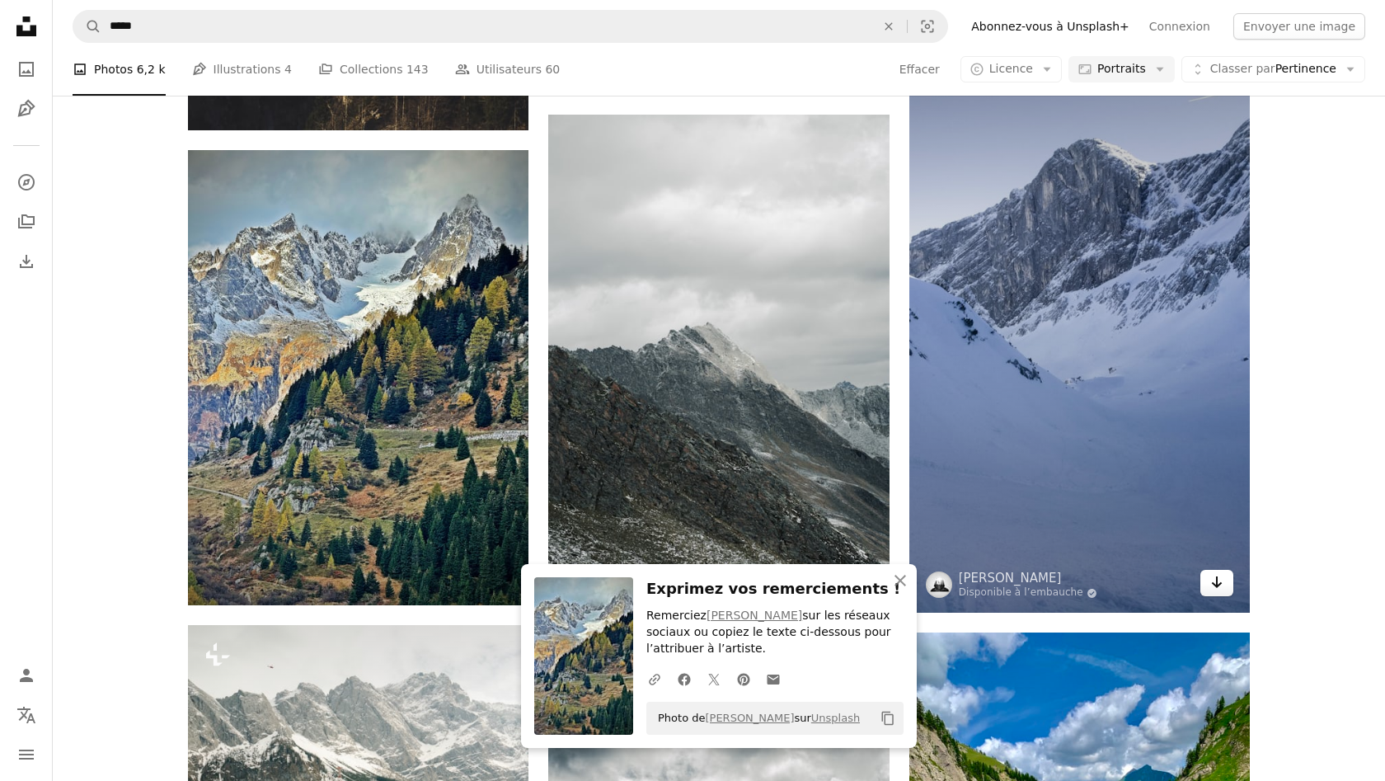
click at [1213, 572] on icon "Arrow pointing down" at bounding box center [1216, 582] width 13 height 20
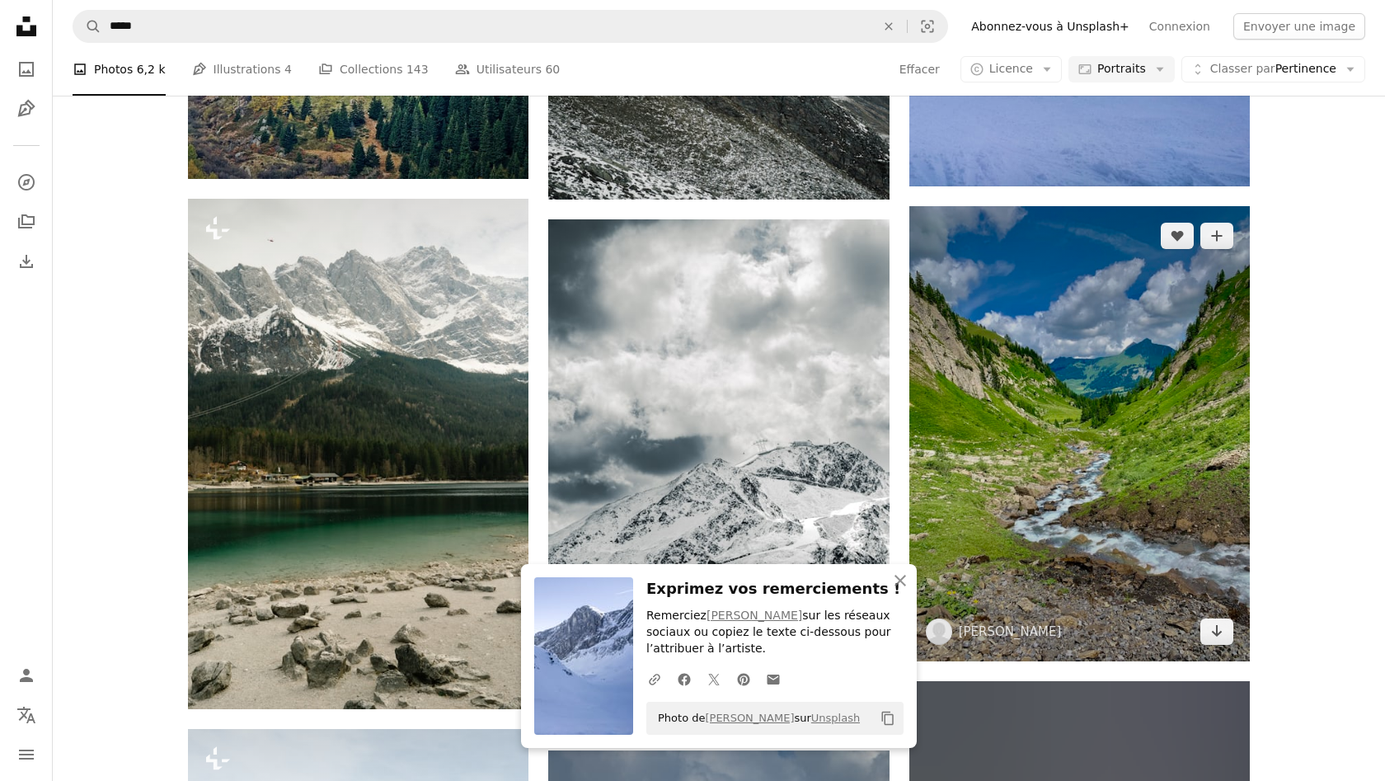
scroll to position [29118, 0]
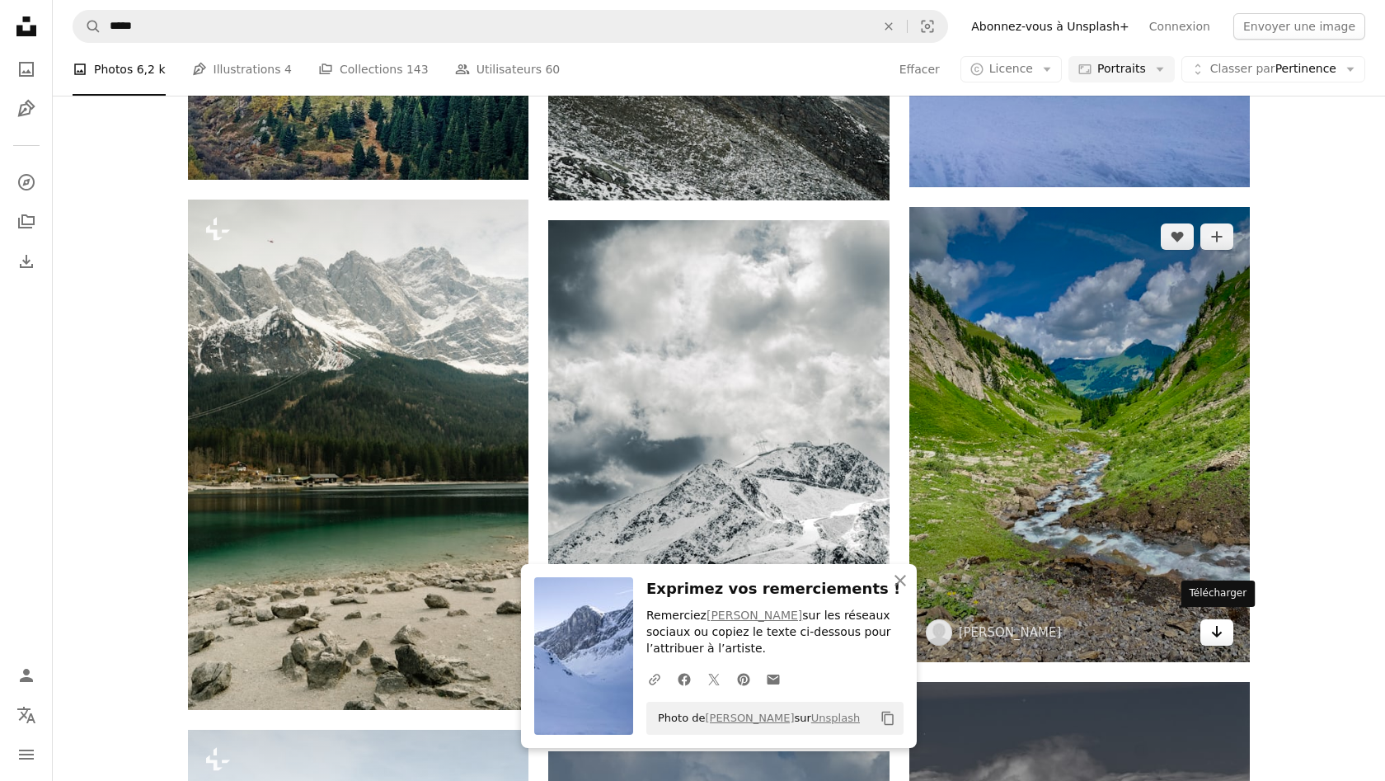
click at [1225, 631] on link "Arrow pointing down" at bounding box center [1216, 632] width 33 height 26
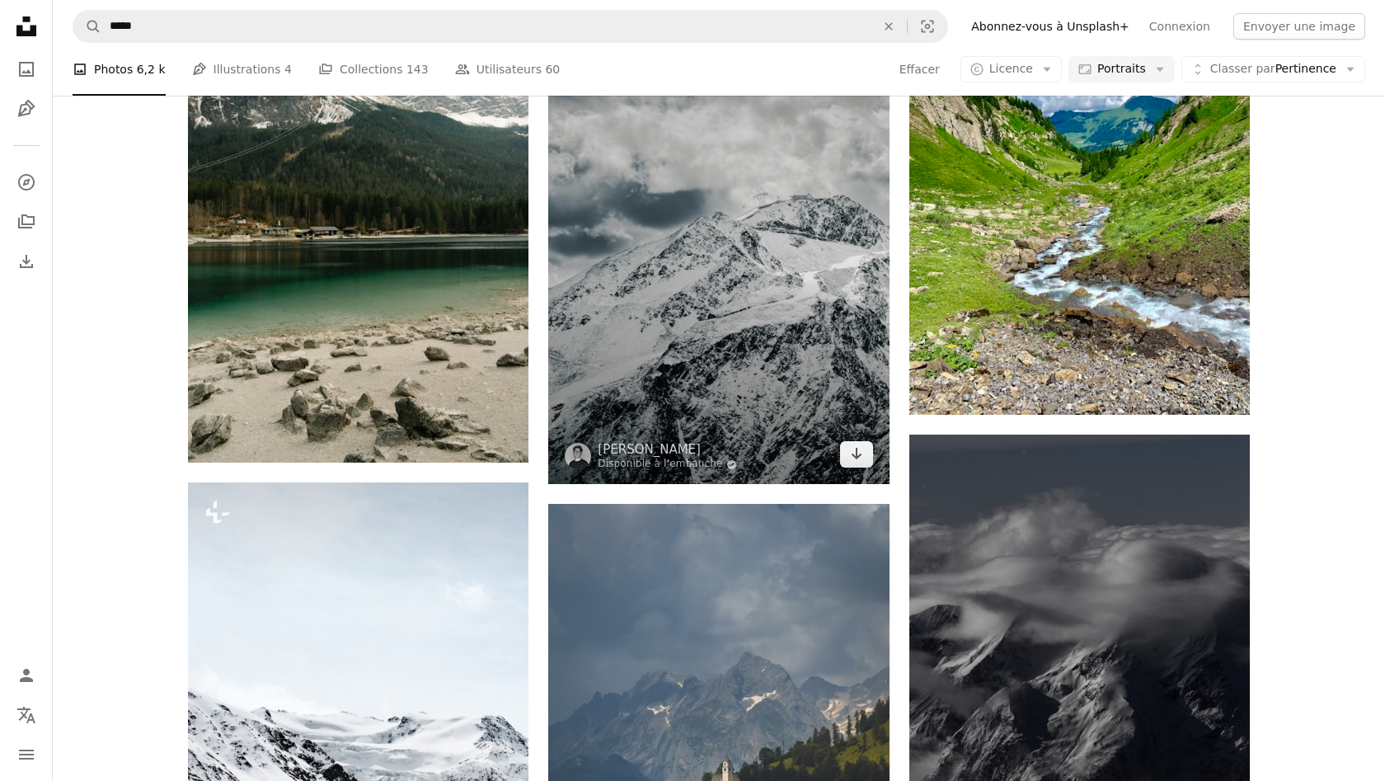
scroll to position [29366, 0]
click at [861, 451] on icon "Arrow pointing down" at bounding box center [856, 453] width 13 height 20
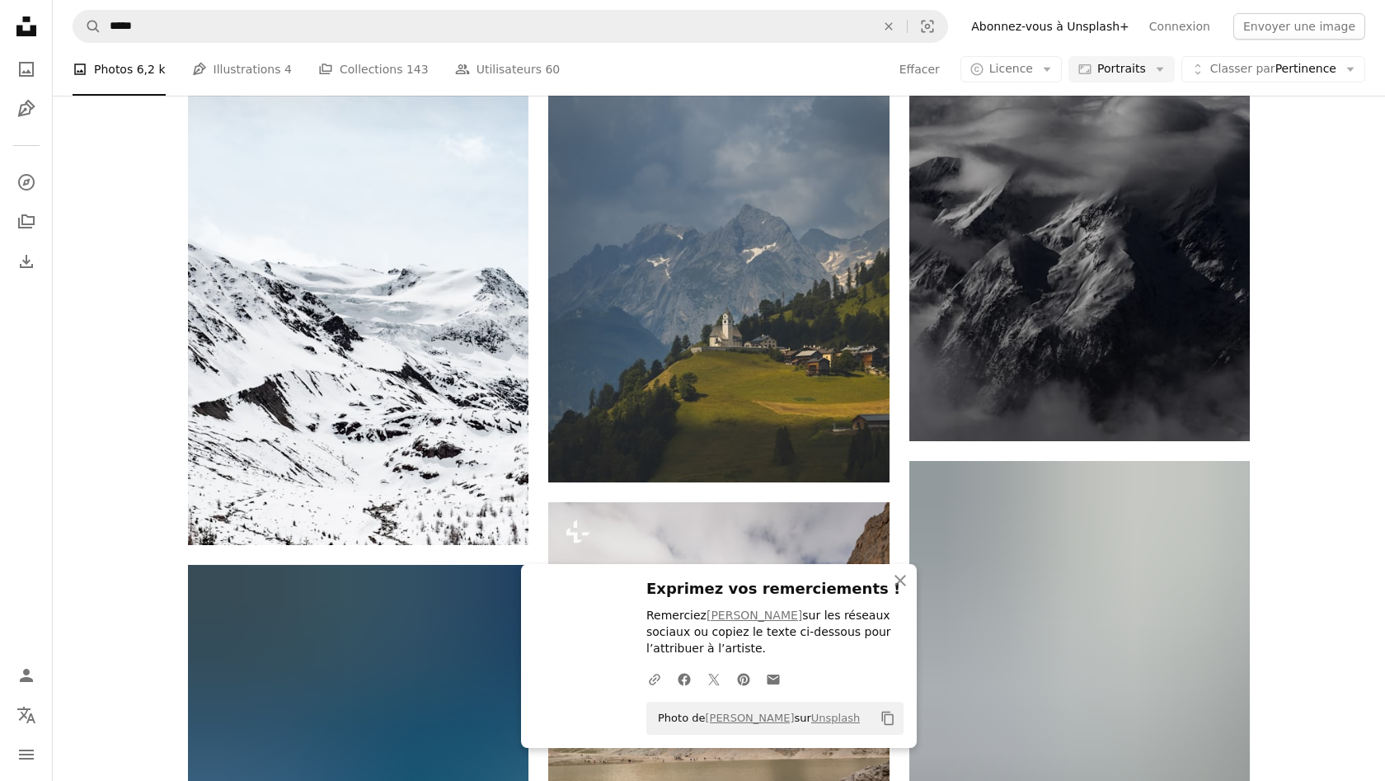
scroll to position [29837, 0]
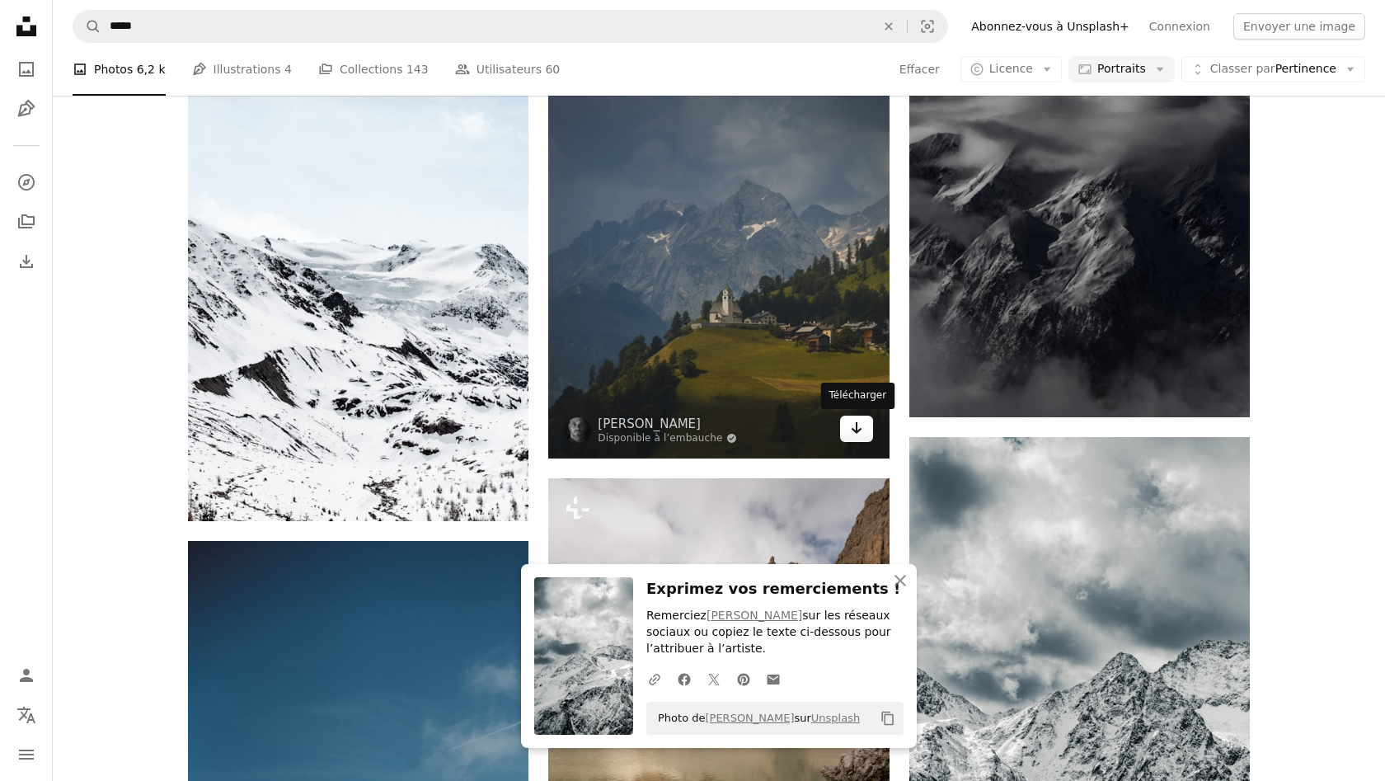
click at [853, 432] on icon "Arrow pointing down" at bounding box center [856, 428] width 13 height 20
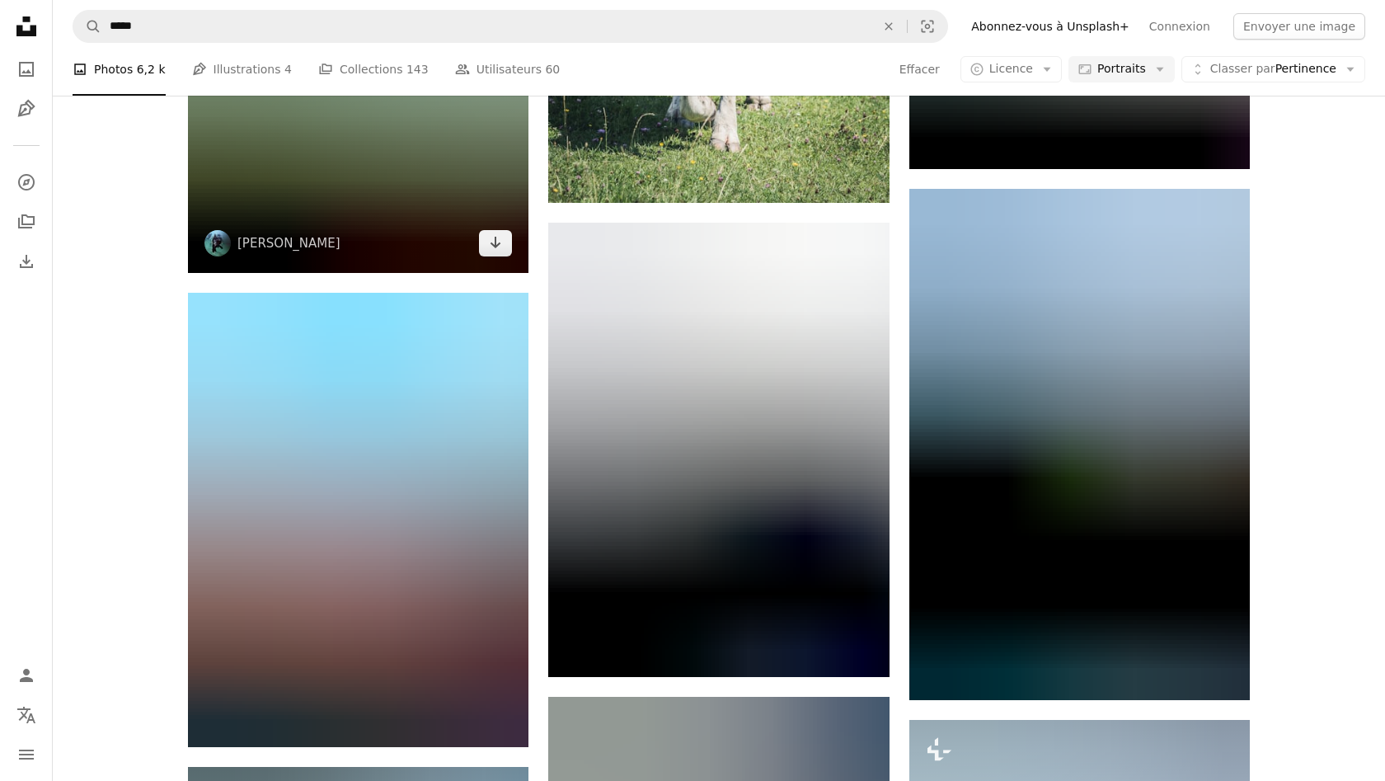
scroll to position [31145, 0]
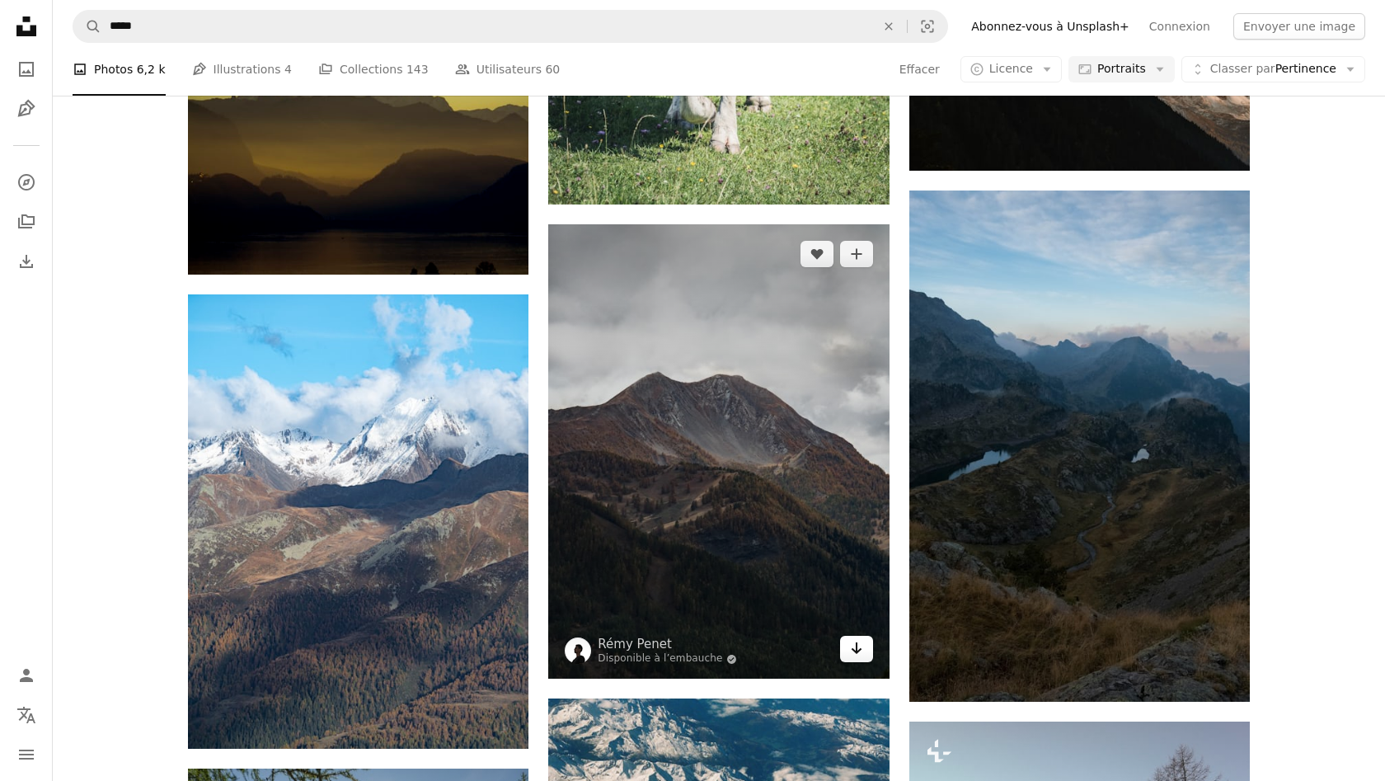
click at [856, 651] on icon "Télécharger" at bounding box center [856, 648] width 11 height 12
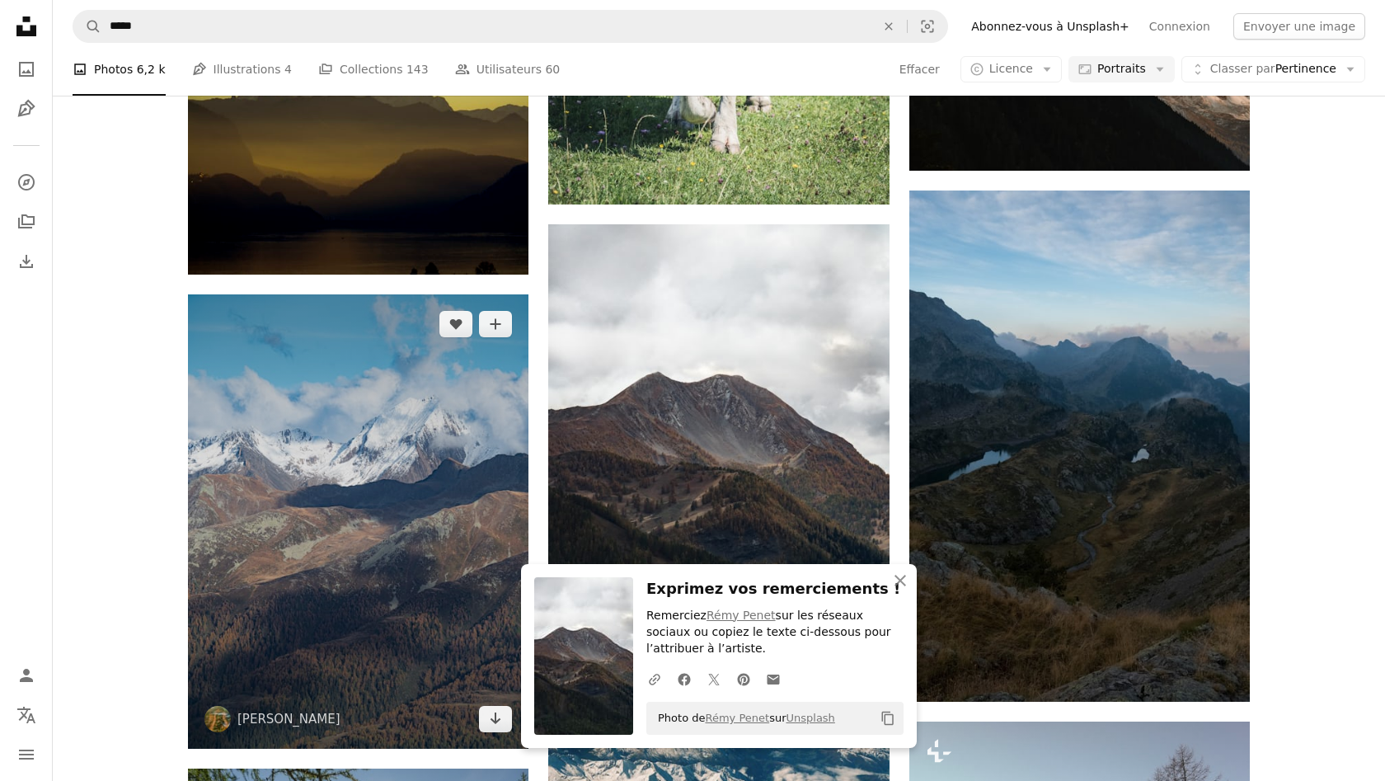
click at [486, 728] on img at bounding box center [358, 521] width 340 height 454
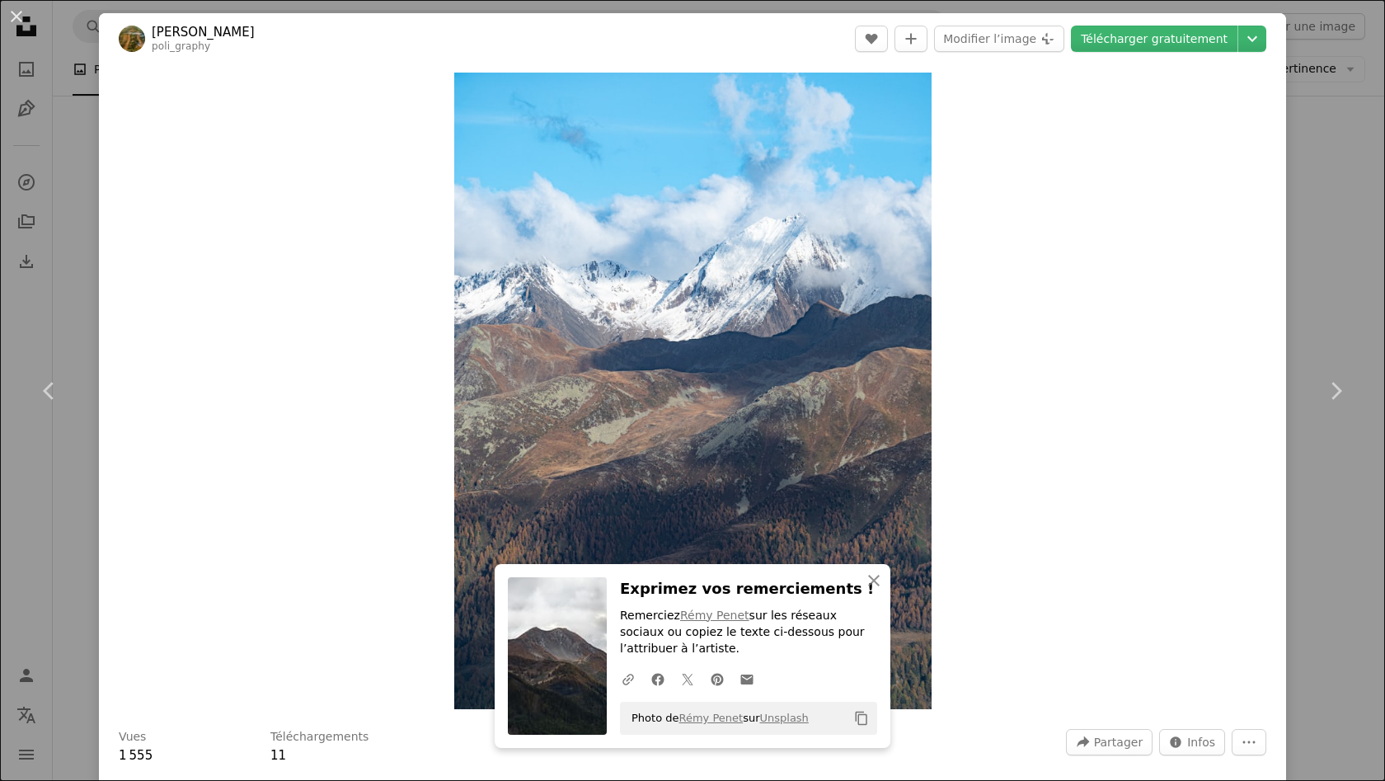
click at [1352, 139] on div "An X shape Chevron left Chevron right An X shape Fermer Exprimez vos remercieme…" at bounding box center [692, 390] width 1385 height 781
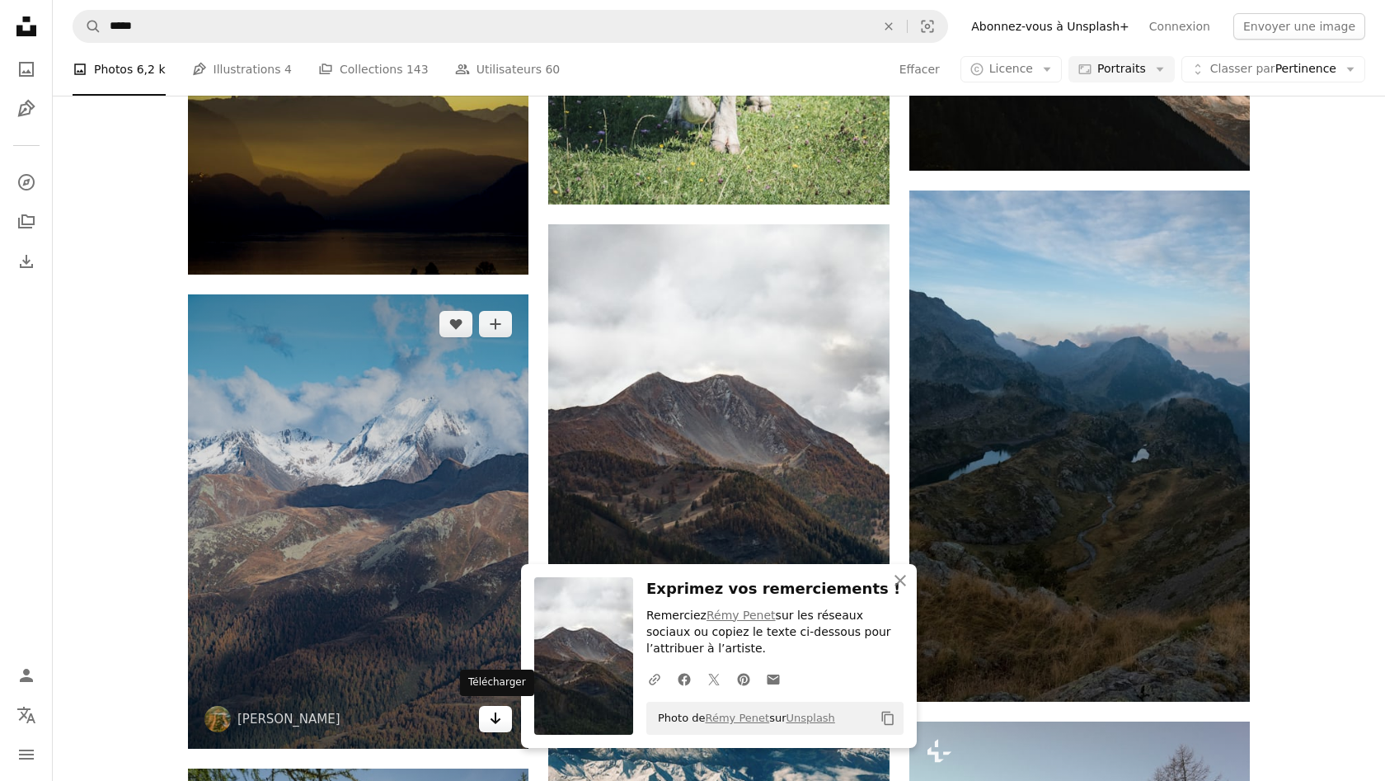
click at [485, 722] on link "Arrow pointing down" at bounding box center [495, 719] width 33 height 26
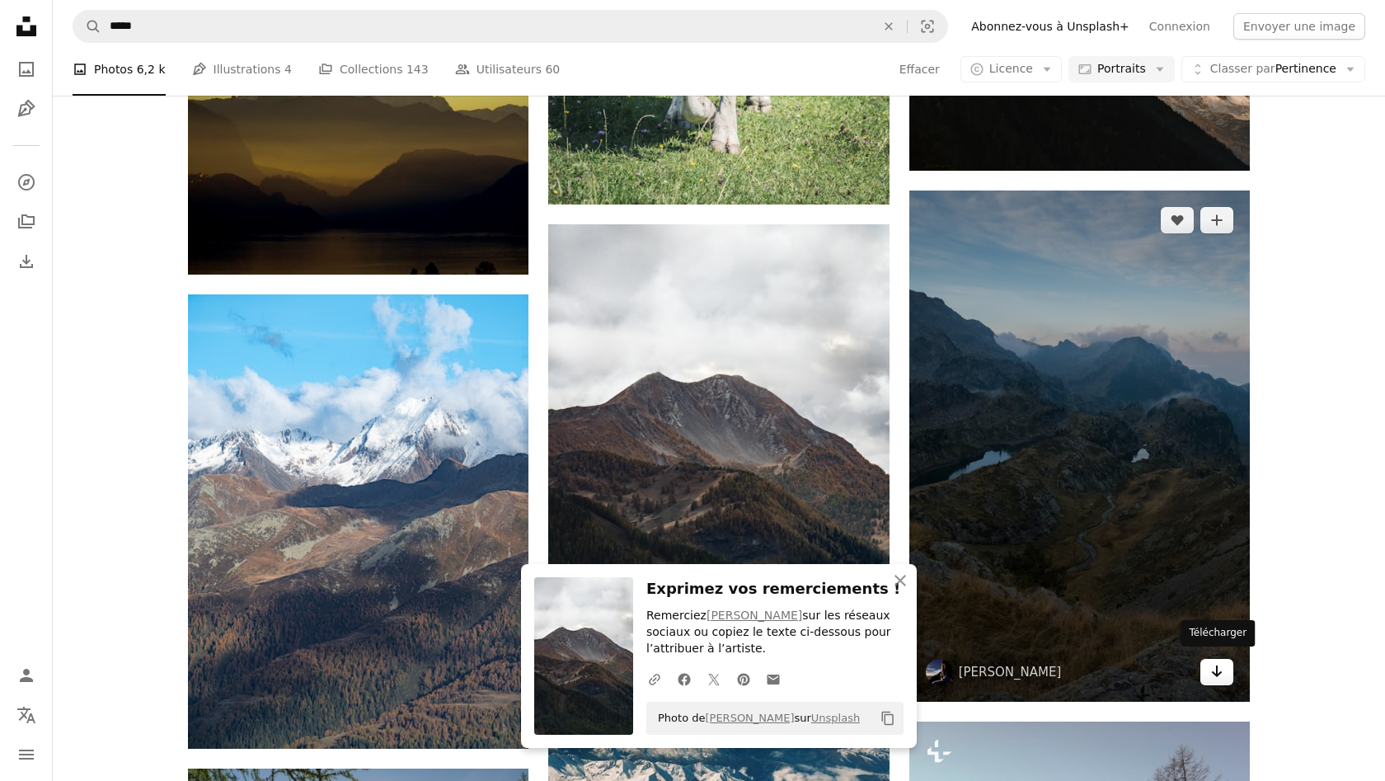
click at [1214, 661] on icon "Arrow pointing down" at bounding box center [1216, 671] width 13 height 20
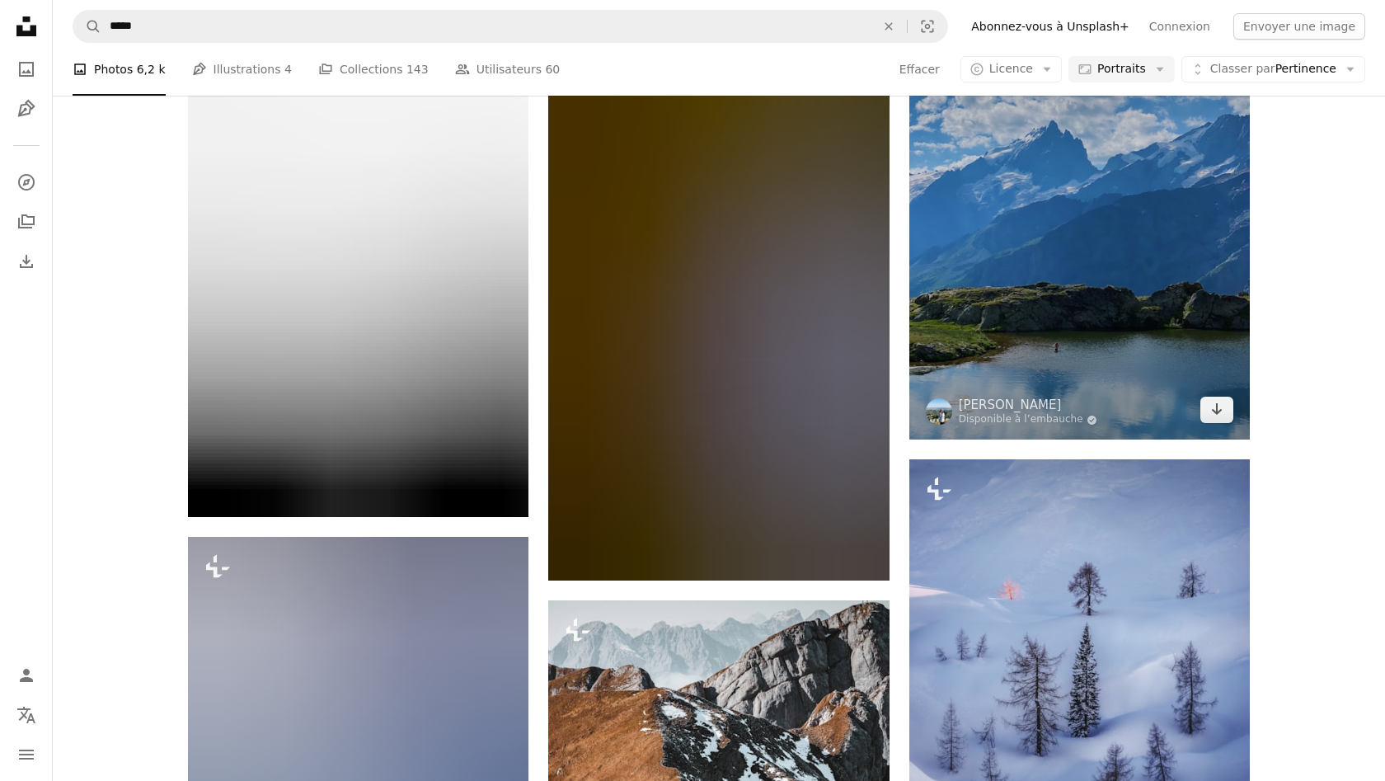
scroll to position [32828, 0]
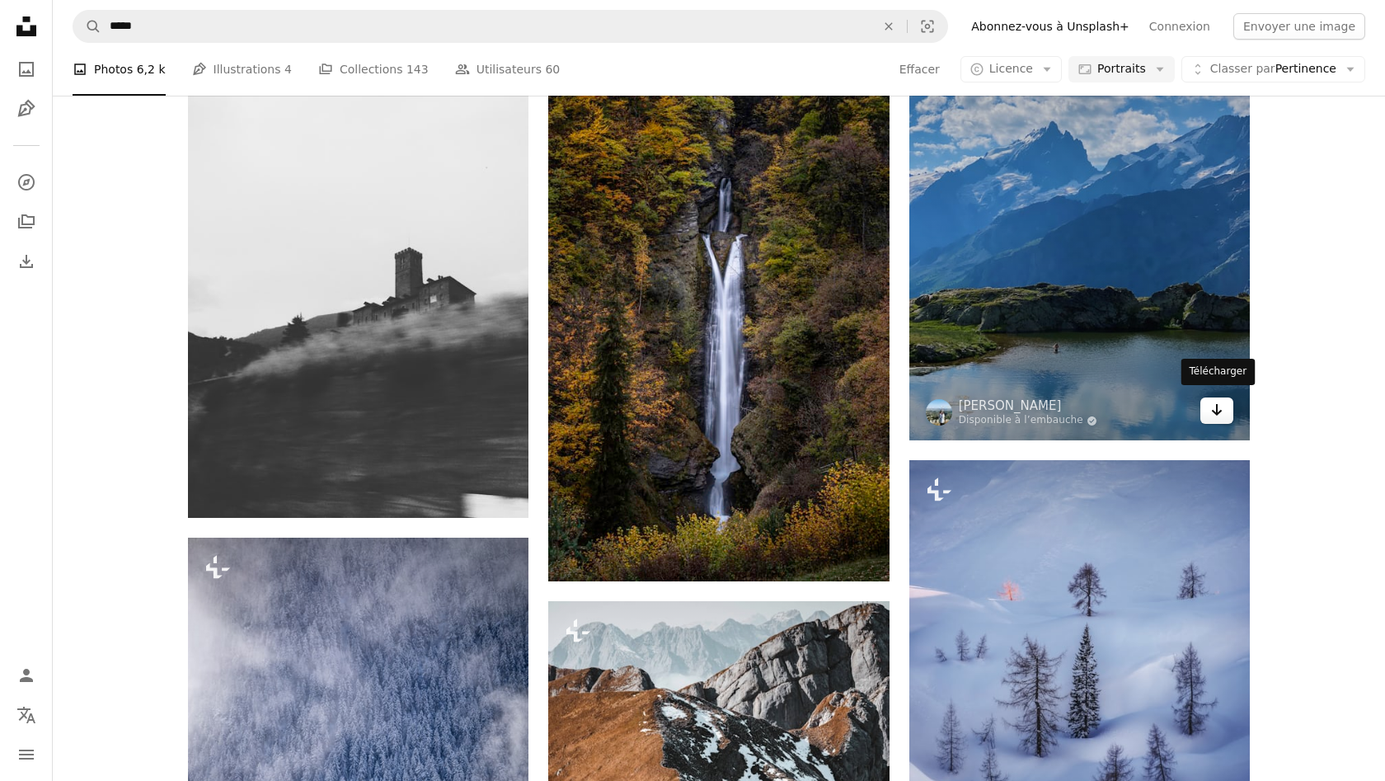
click at [1218, 406] on icon "Arrow pointing down" at bounding box center [1216, 410] width 13 height 20
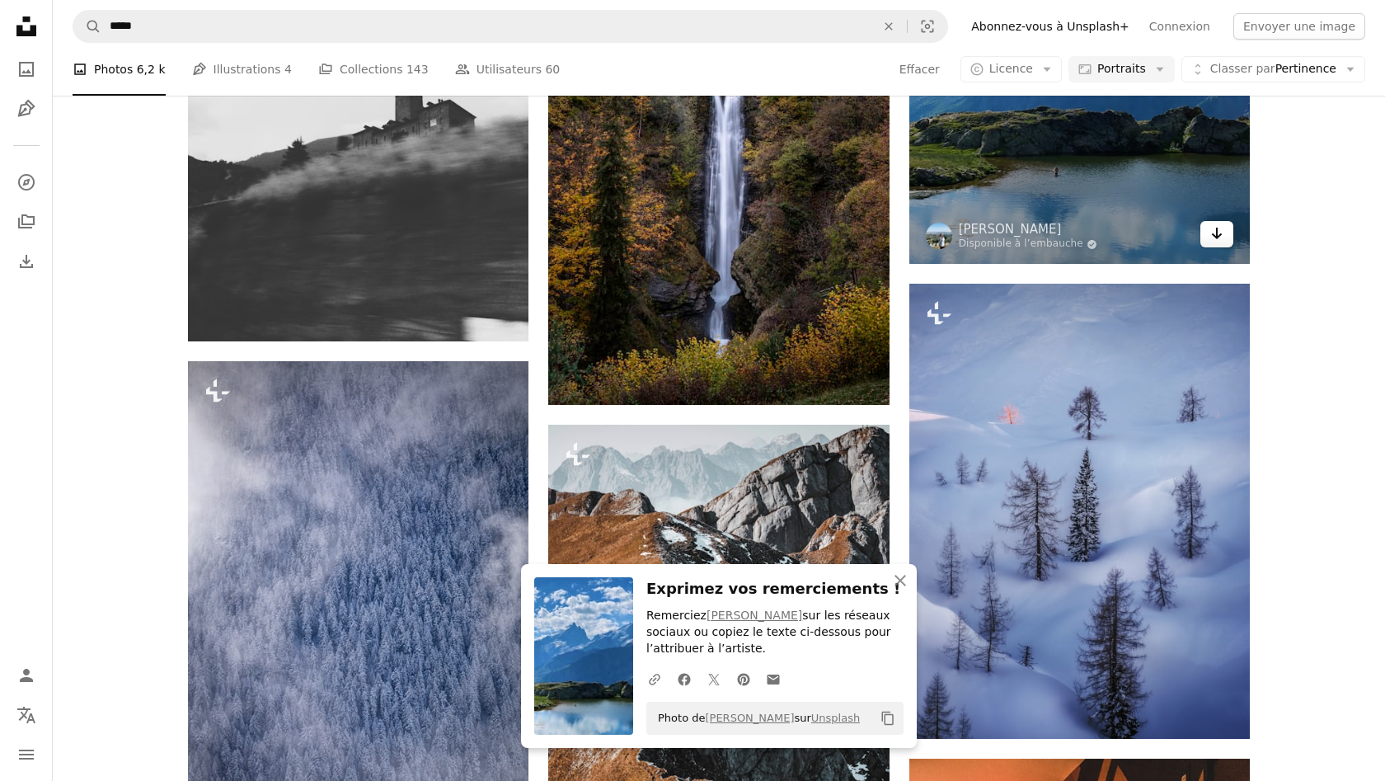
scroll to position [33108, 0]
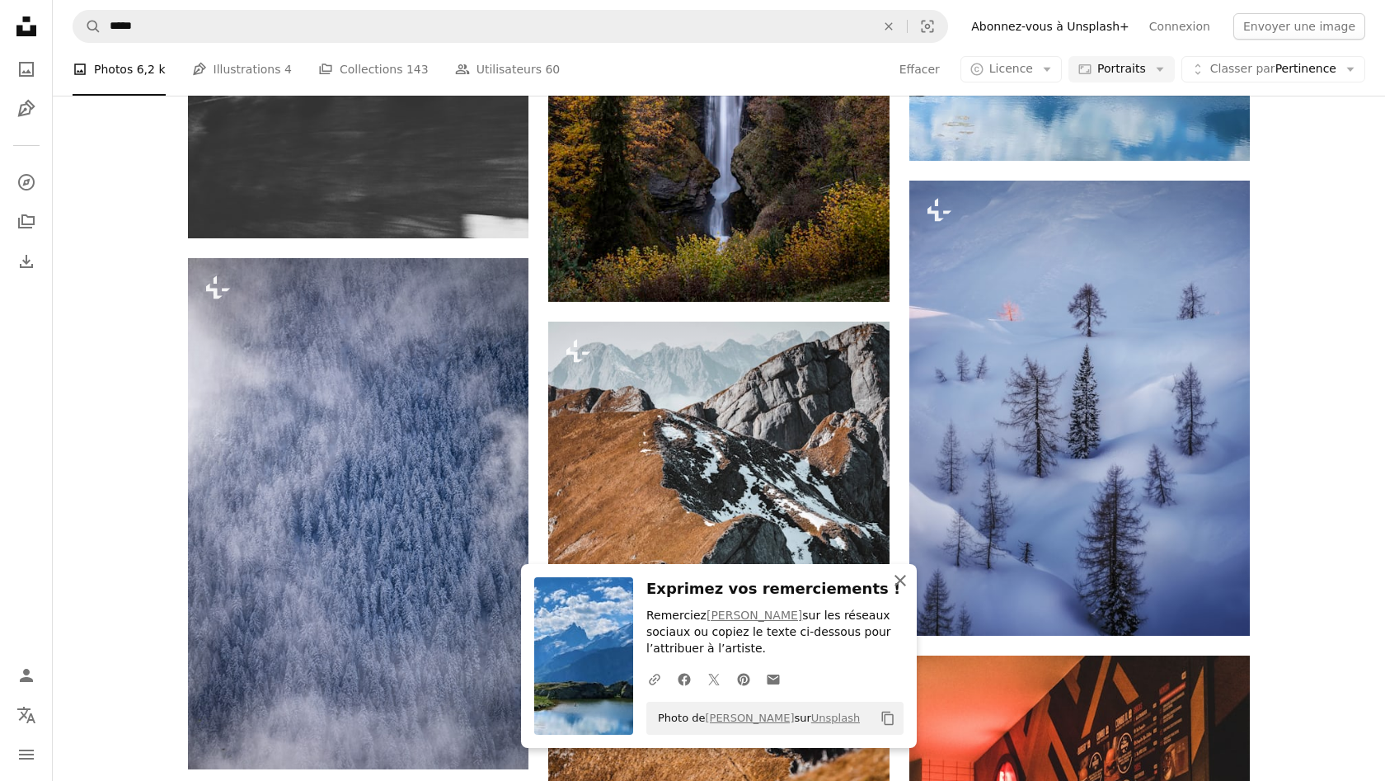
click at [904, 584] on icon "An X shape" at bounding box center [900, 580] width 20 height 20
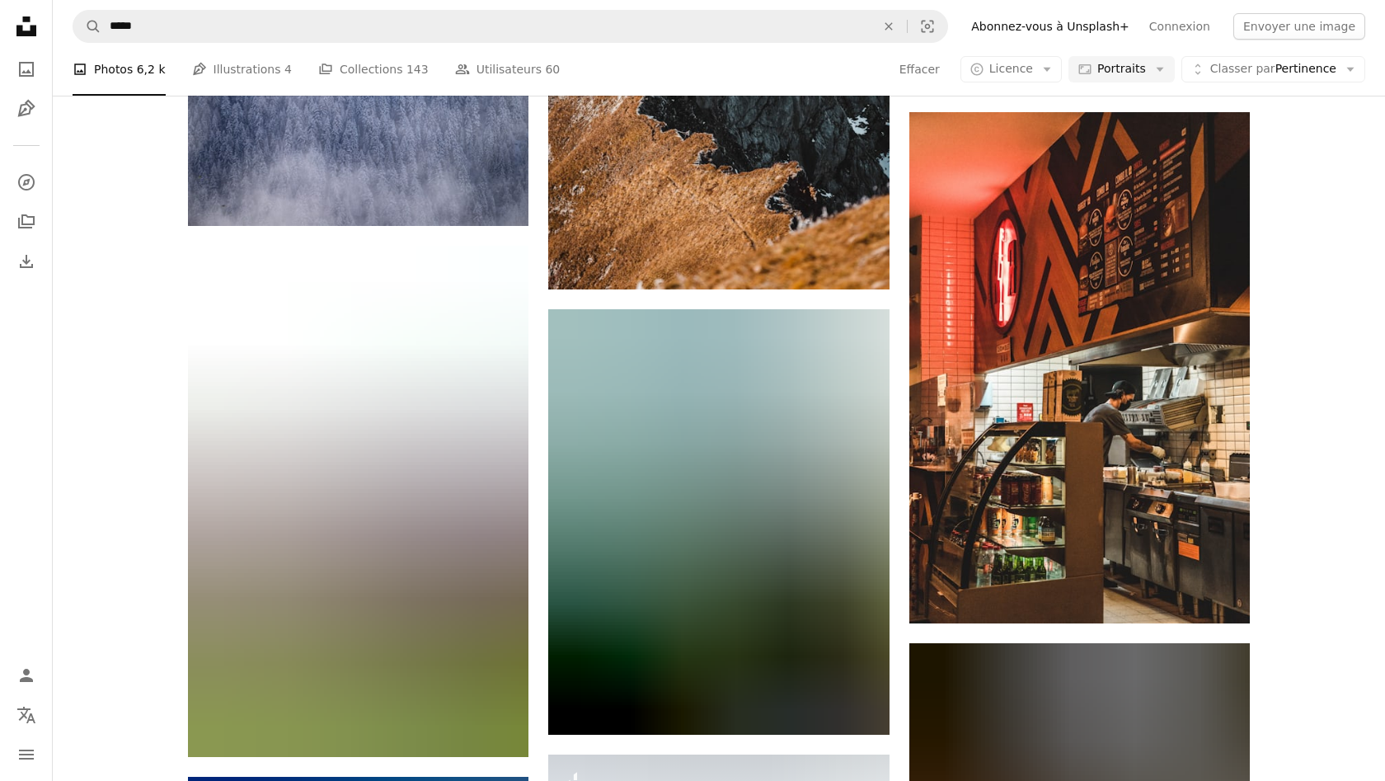
scroll to position [33653, 0]
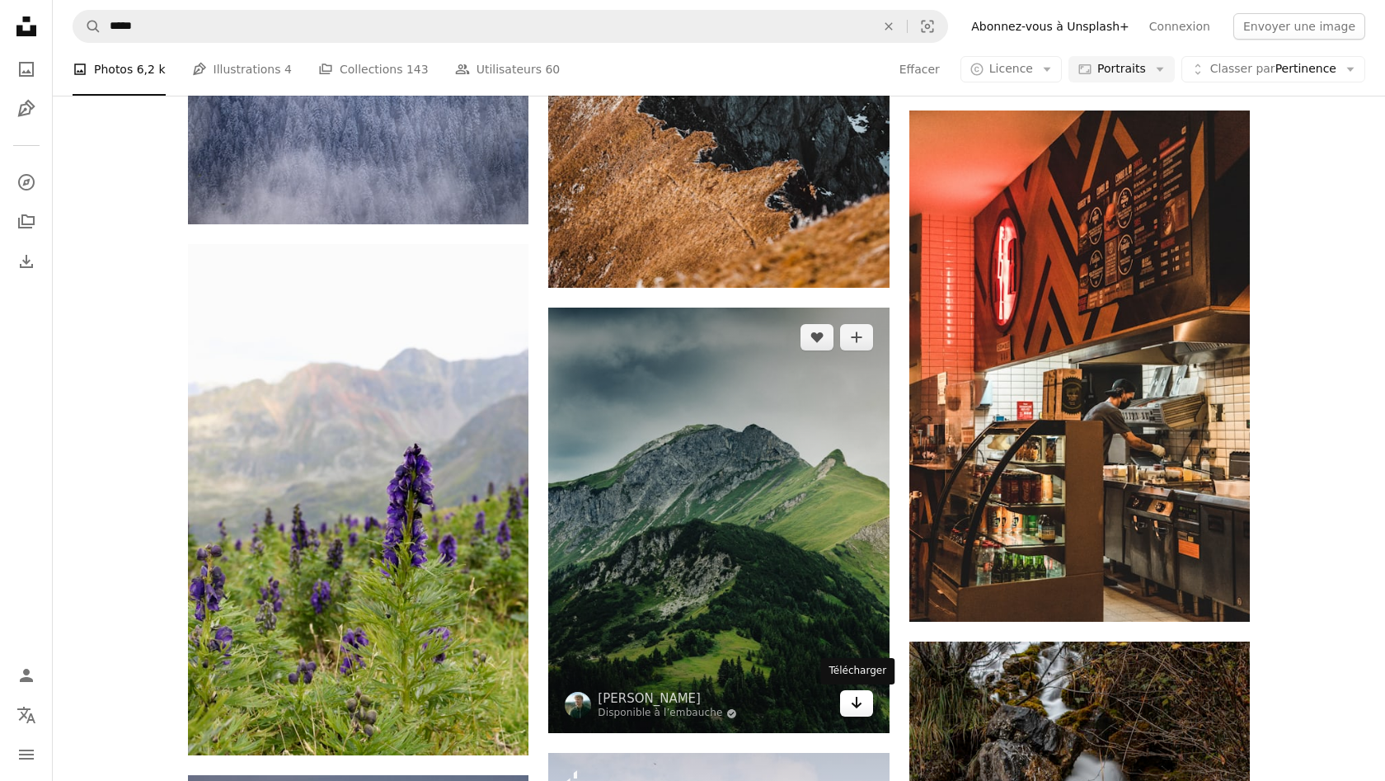
click at [863, 710] on link "Arrow pointing down" at bounding box center [856, 703] width 33 height 26
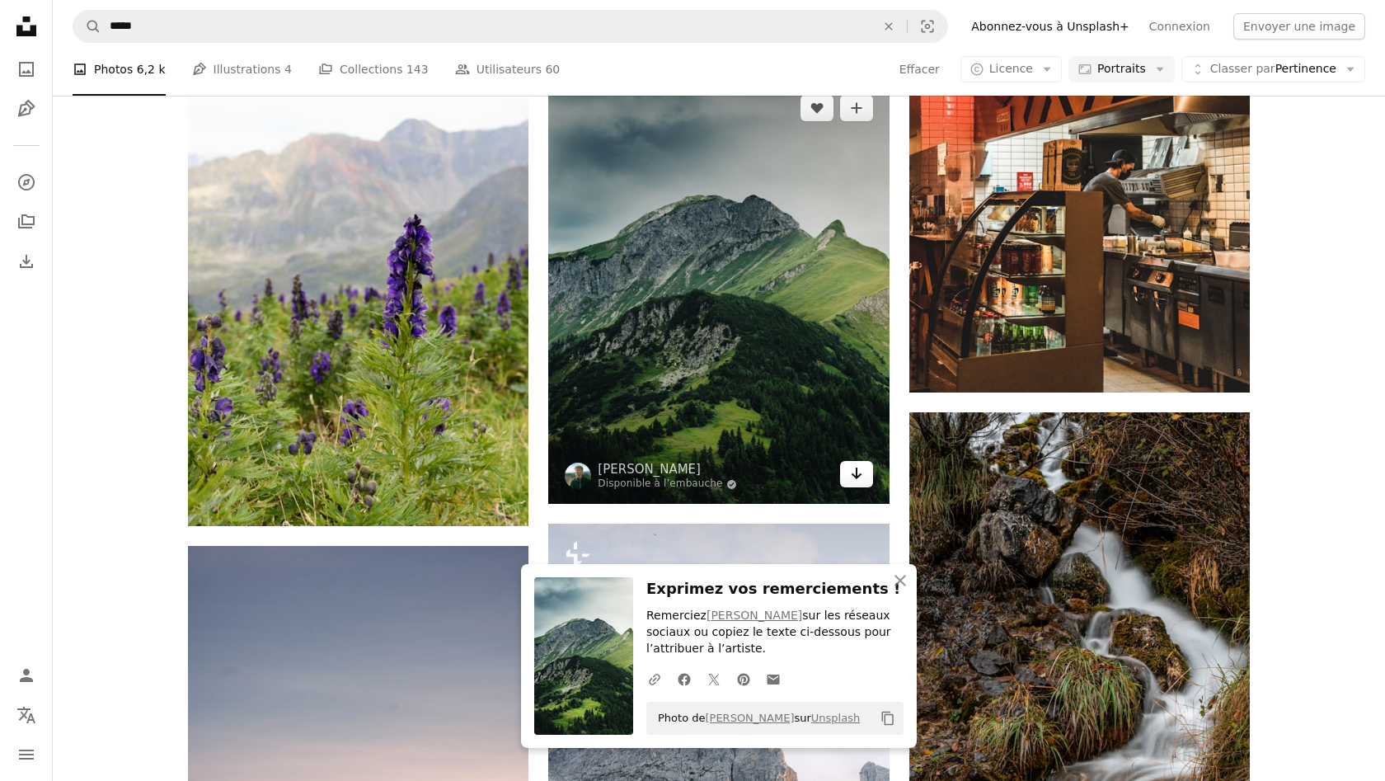
scroll to position [33902, 0]
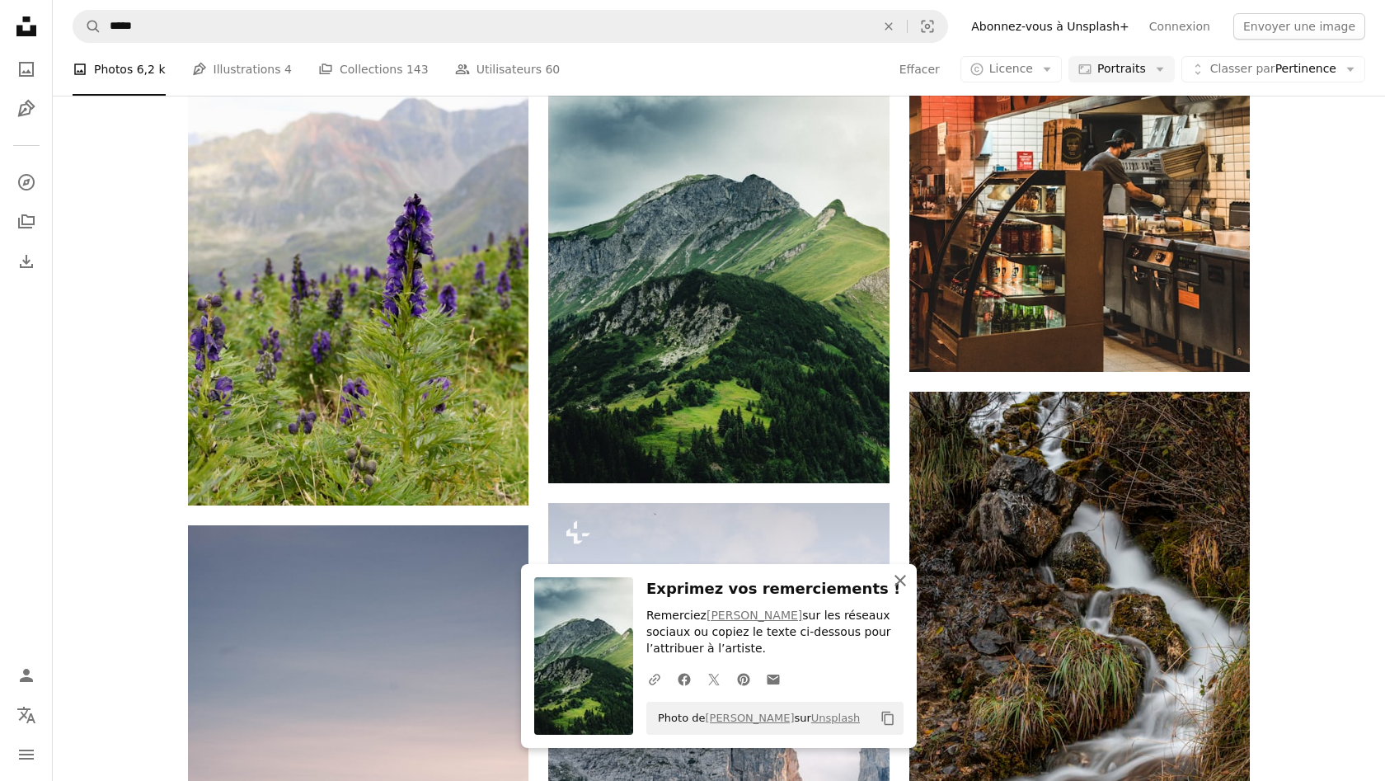
click at [909, 590] on icon "An X shape" at bounding box center [900, 580] width 20 height 20
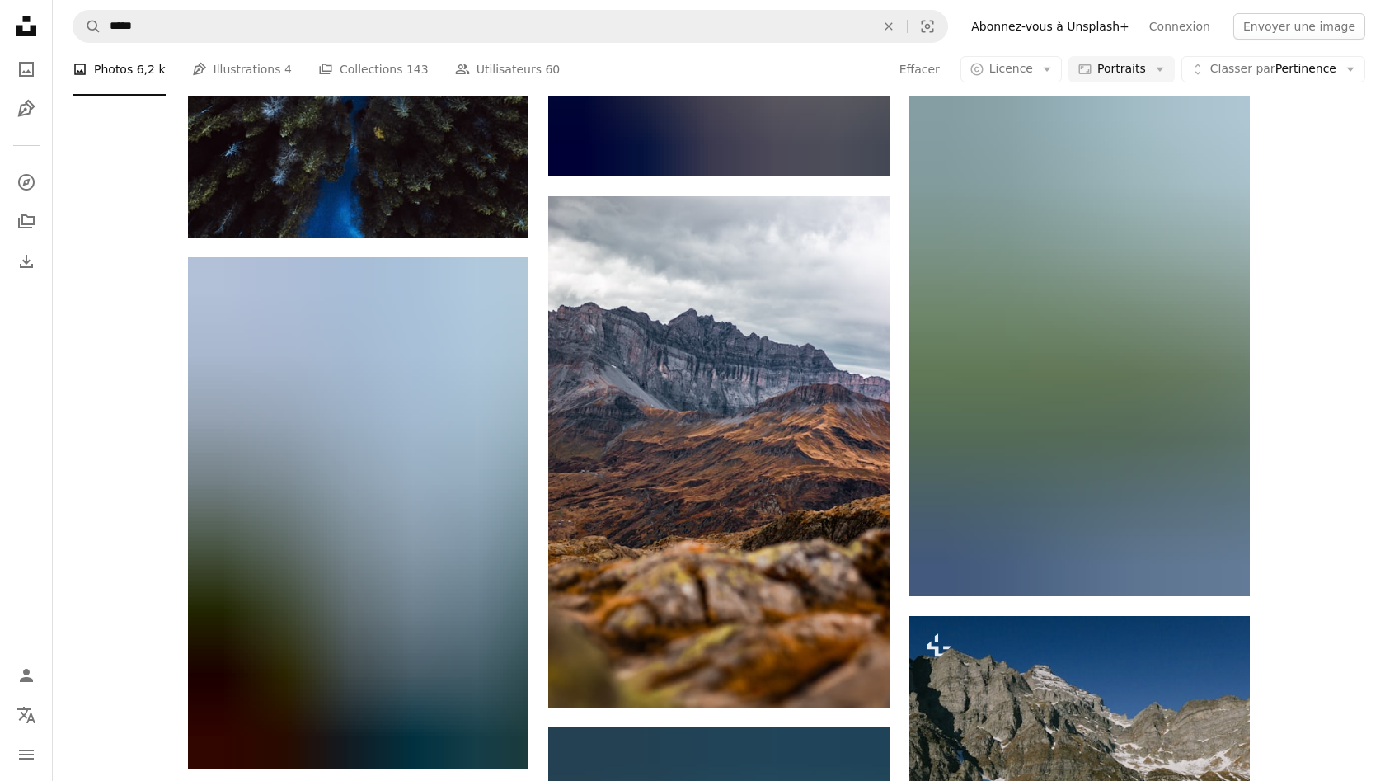
scroll to position [35277, 0]
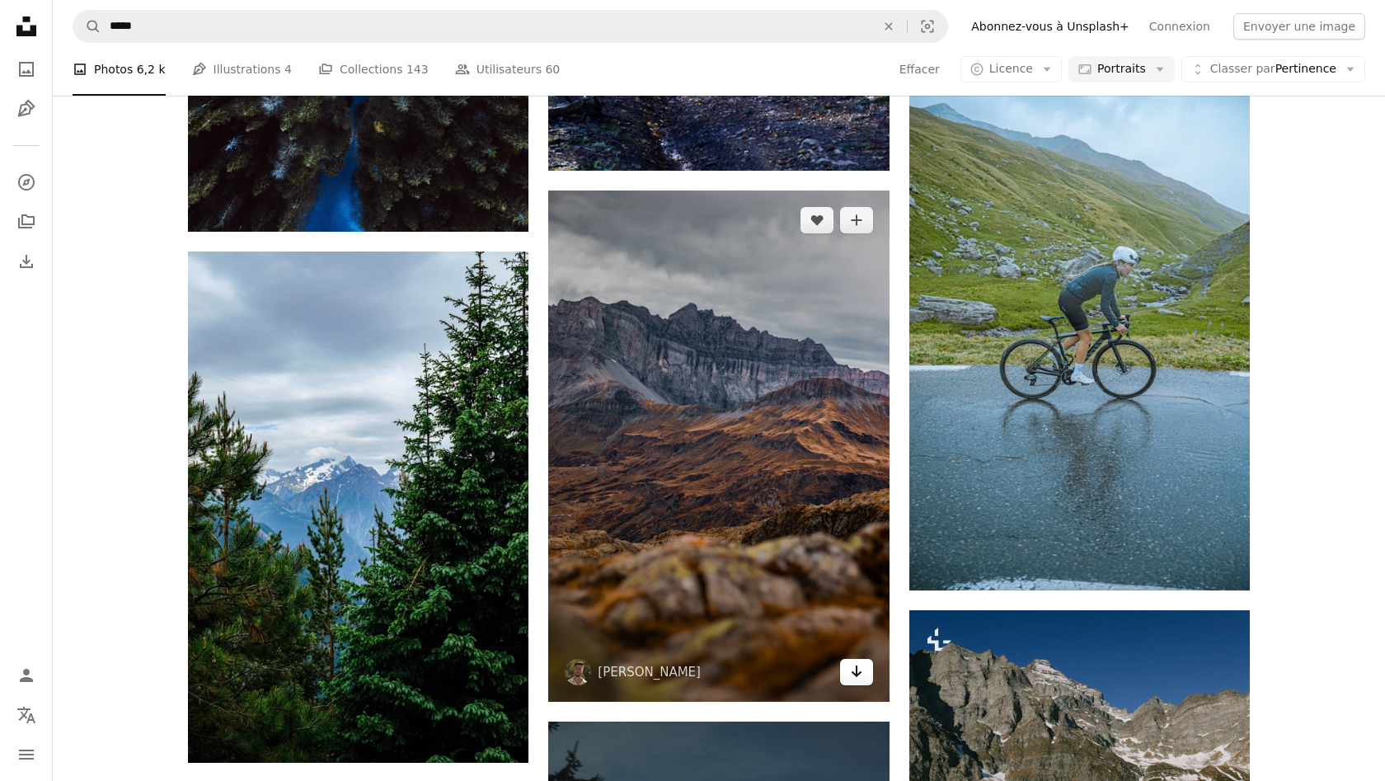
click at [857, 677] on icon "Arrow pointing down" at bounding box center [856, 671] width 13 height 20
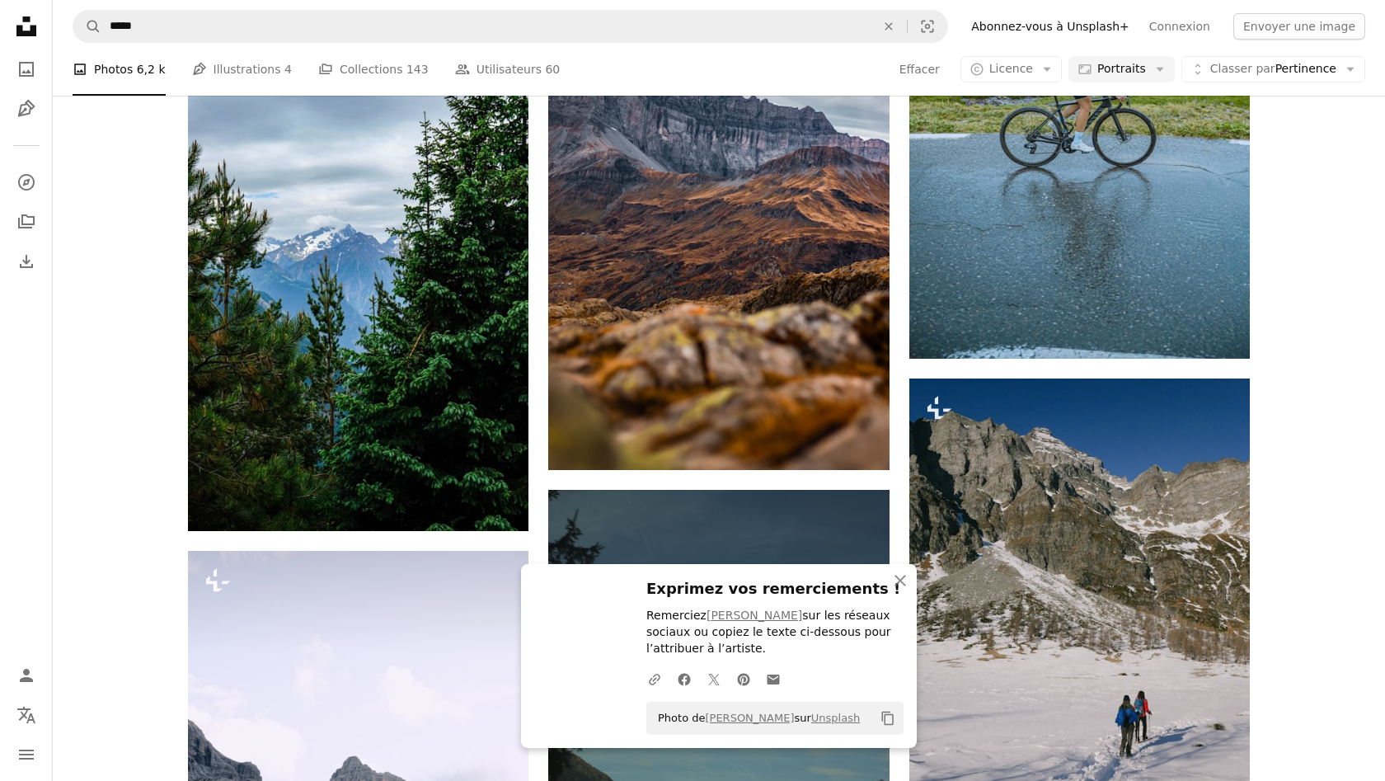
scroll to position [35513, 0]
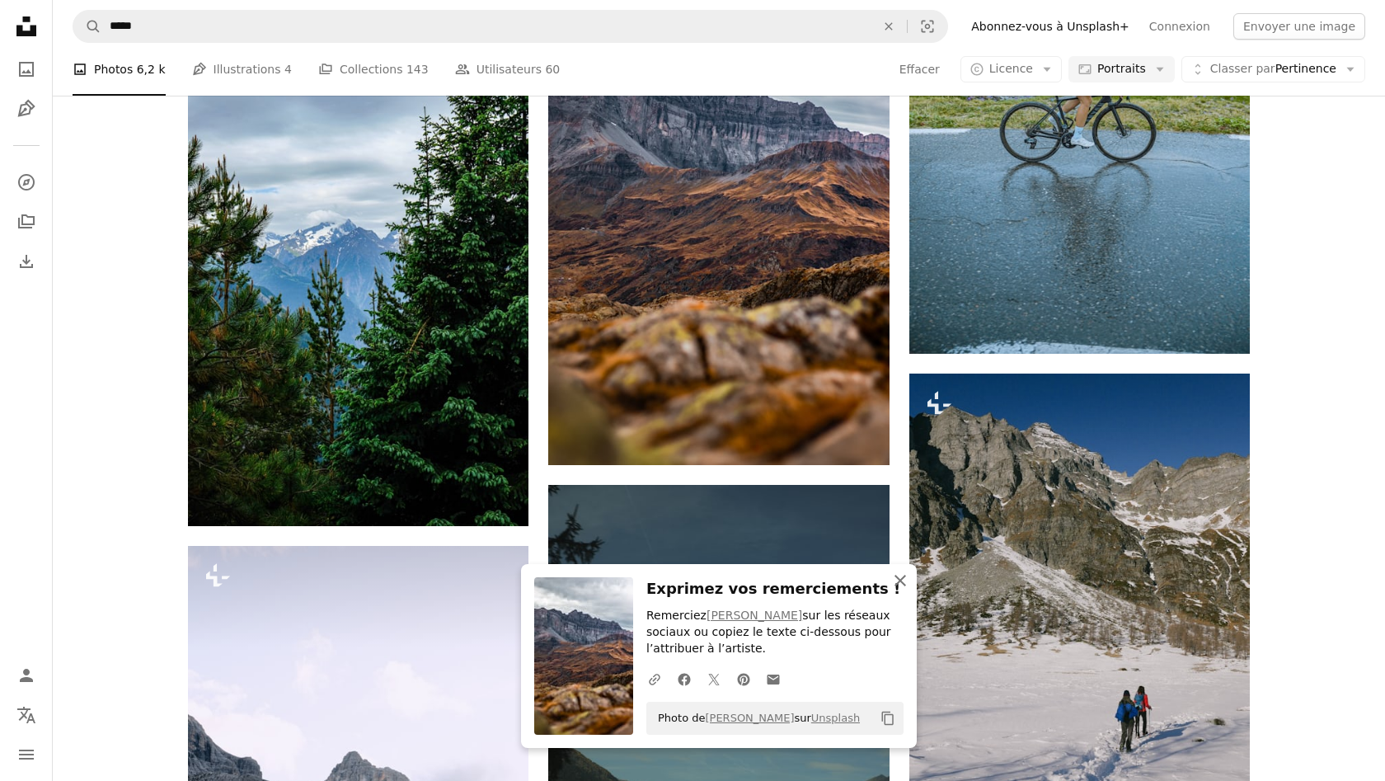
click at [903, 590] on icon "An X shape" at bounding box center [900, 580] width 20 height 20
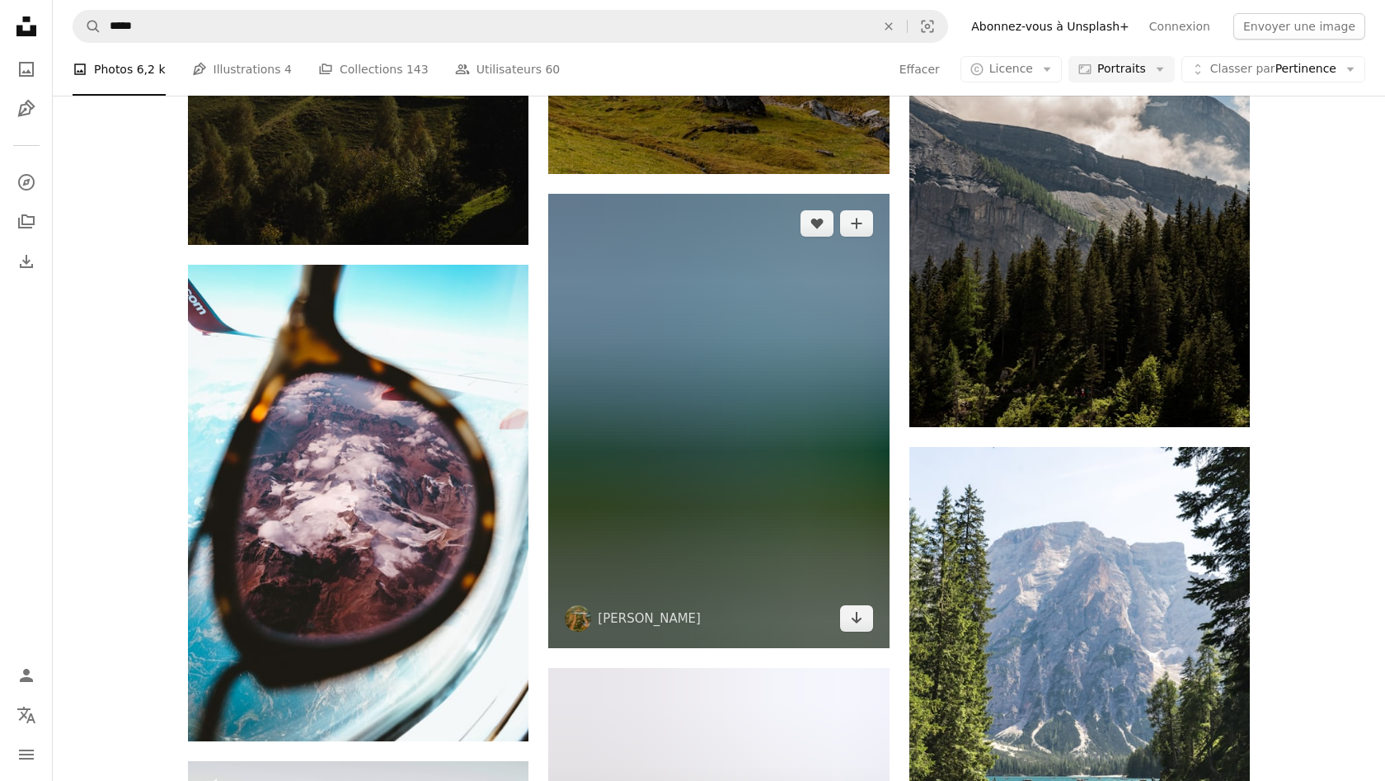
scroll to position [37545, 0]
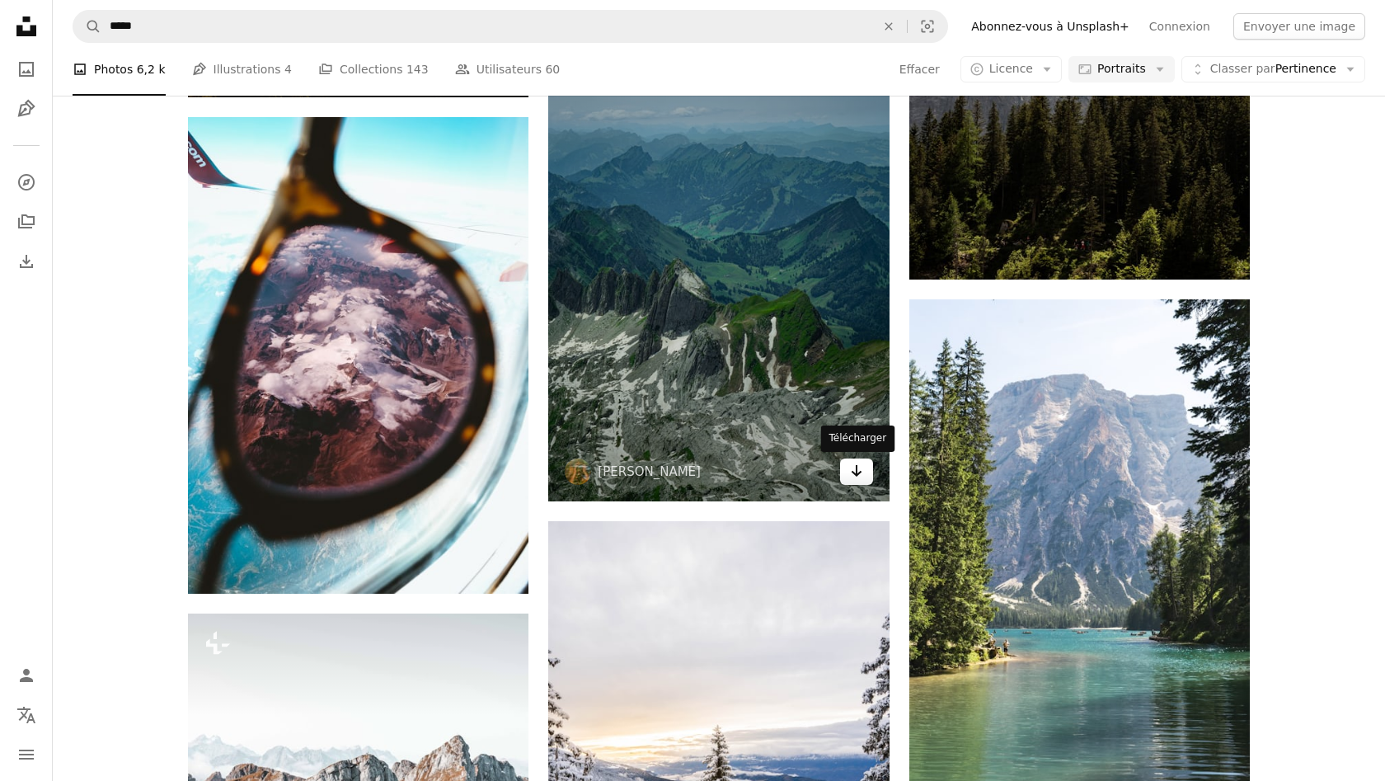
click at [856, 472] on icon "Télécharger" at bounding box center [856, 471] width 11 height 12
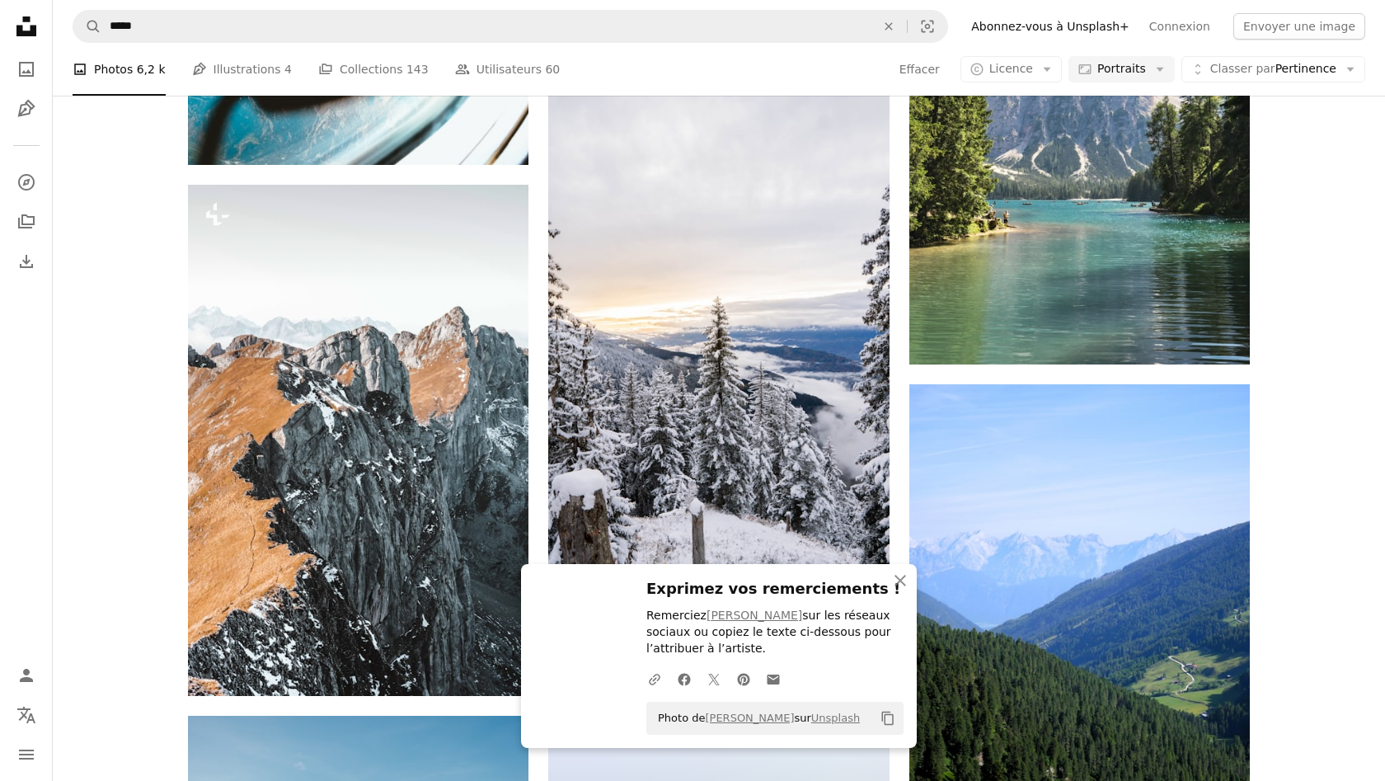
scroll to position [37974, 0]
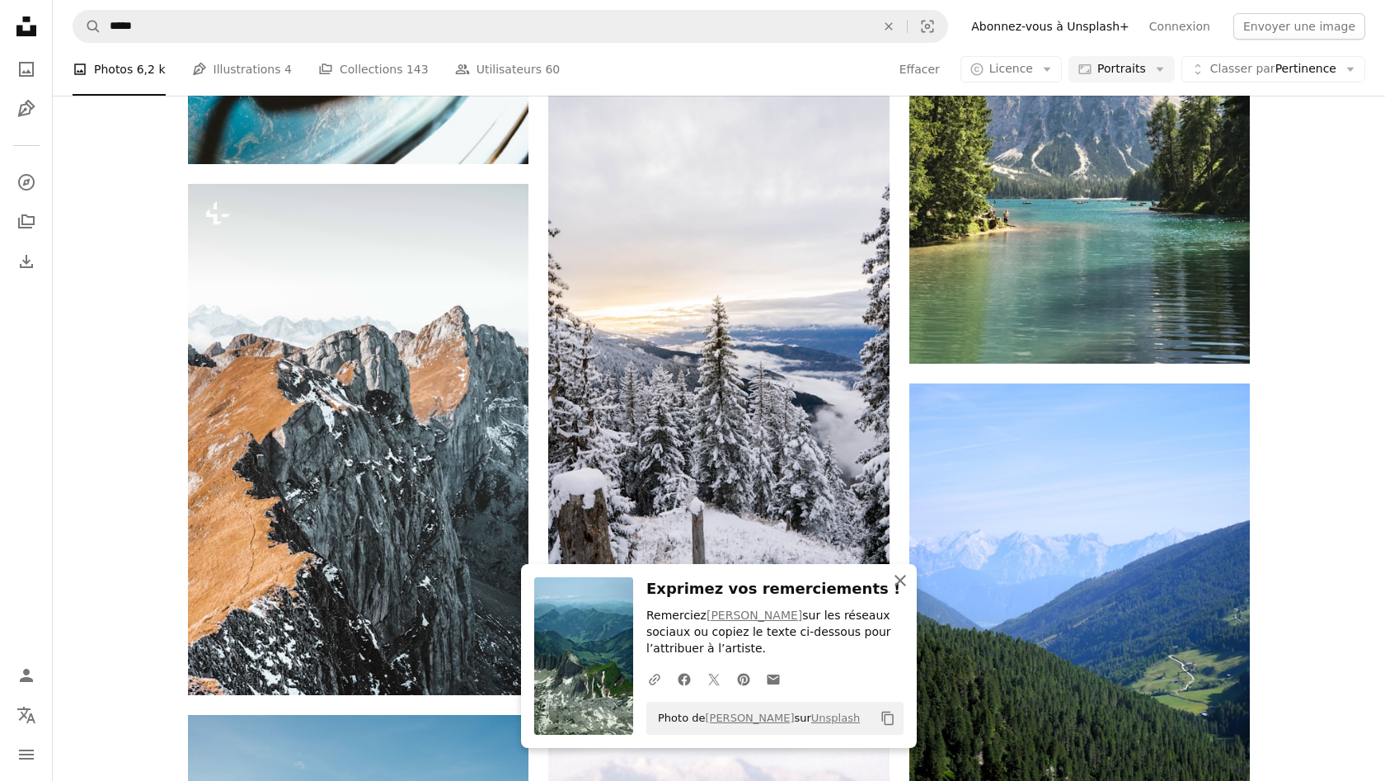
click at [894, 580] on icon "An X shape" at bounding box center [900, 580] width 20 height 20
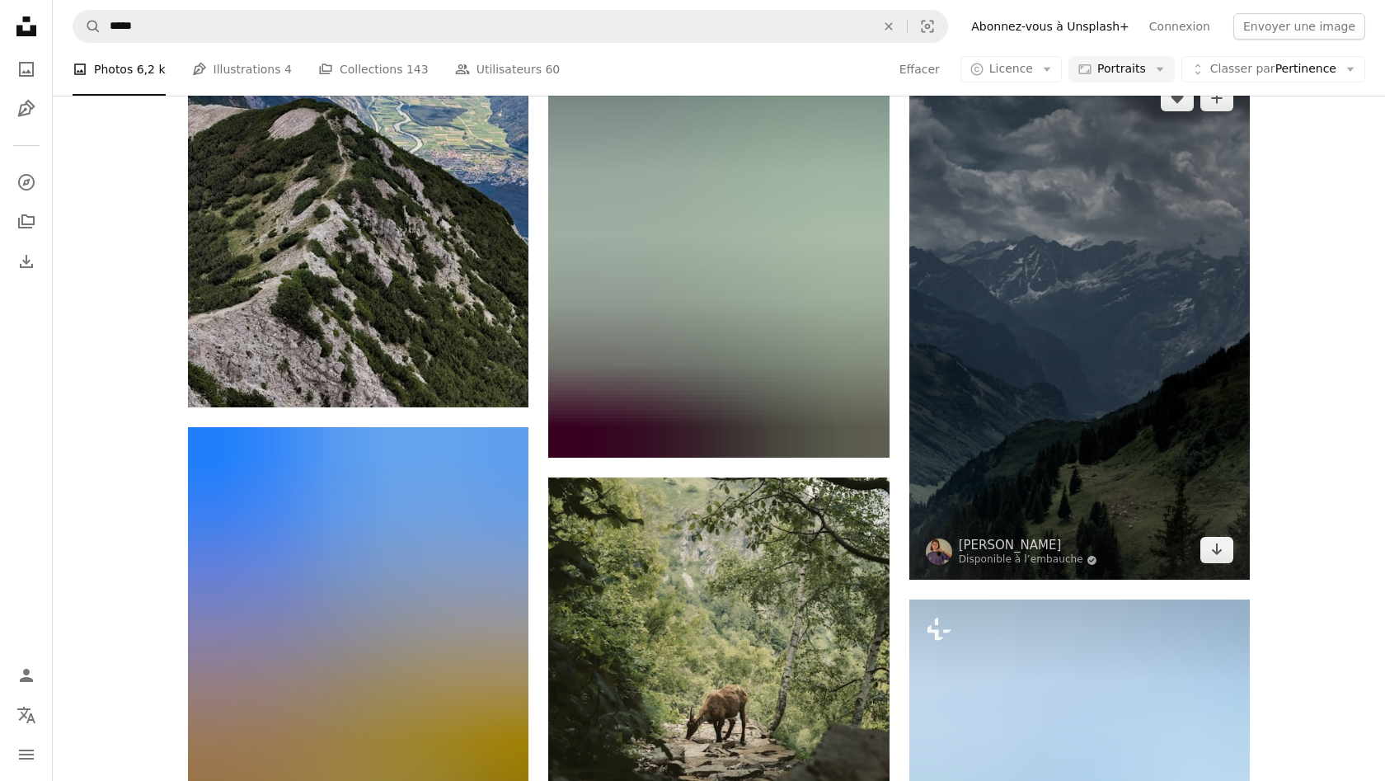
scroll to position [40217, 0]
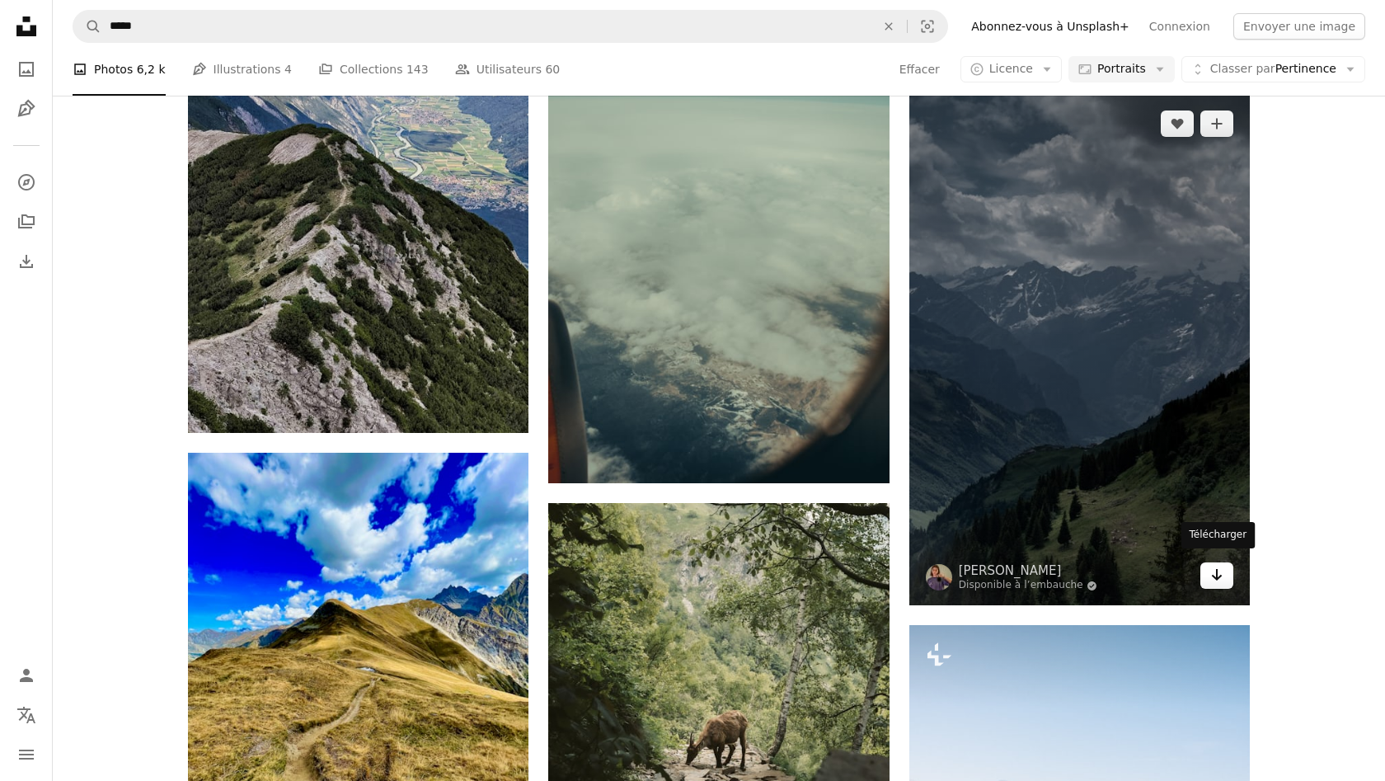
click at [1222, 565] on icon "Arrow pointing down" at bounding box center [1216, 575] width 13 height 20
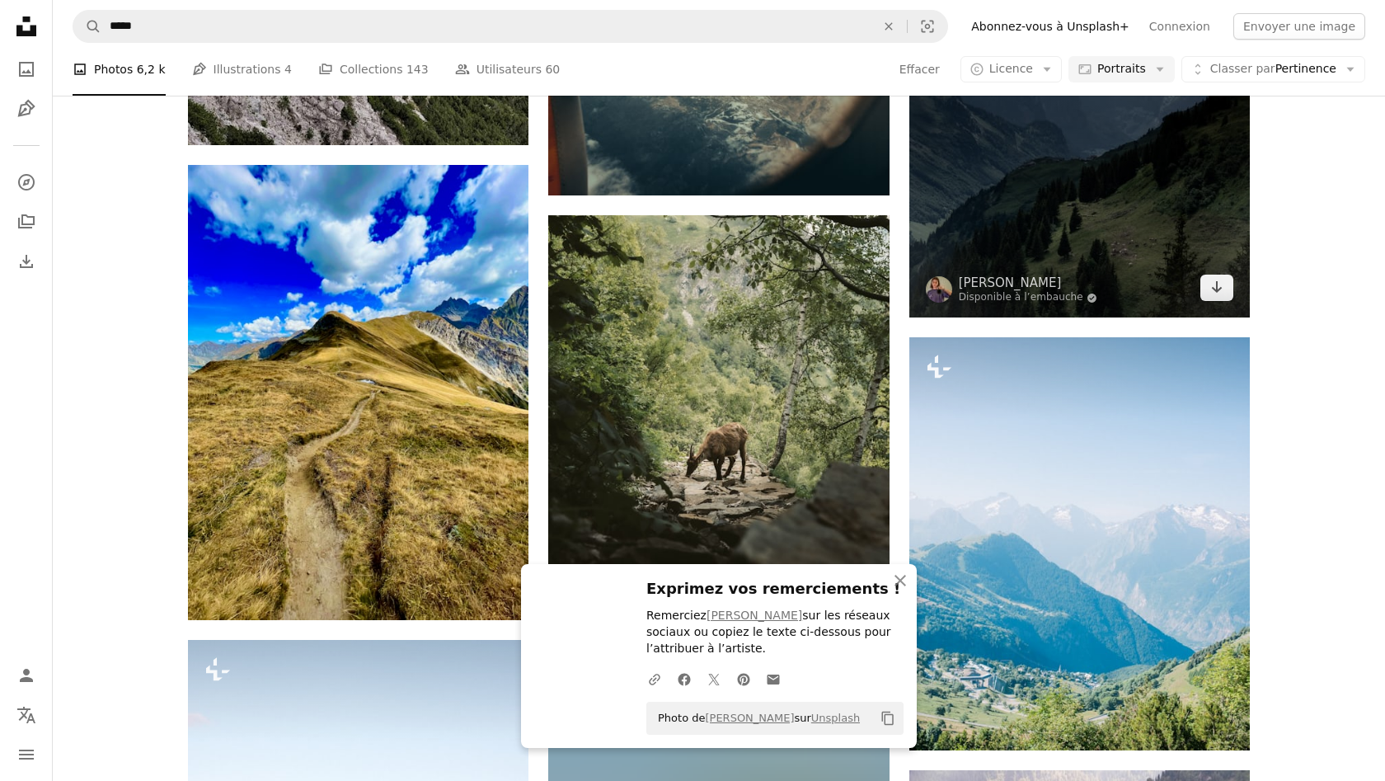
scroll to position [40514, 0]
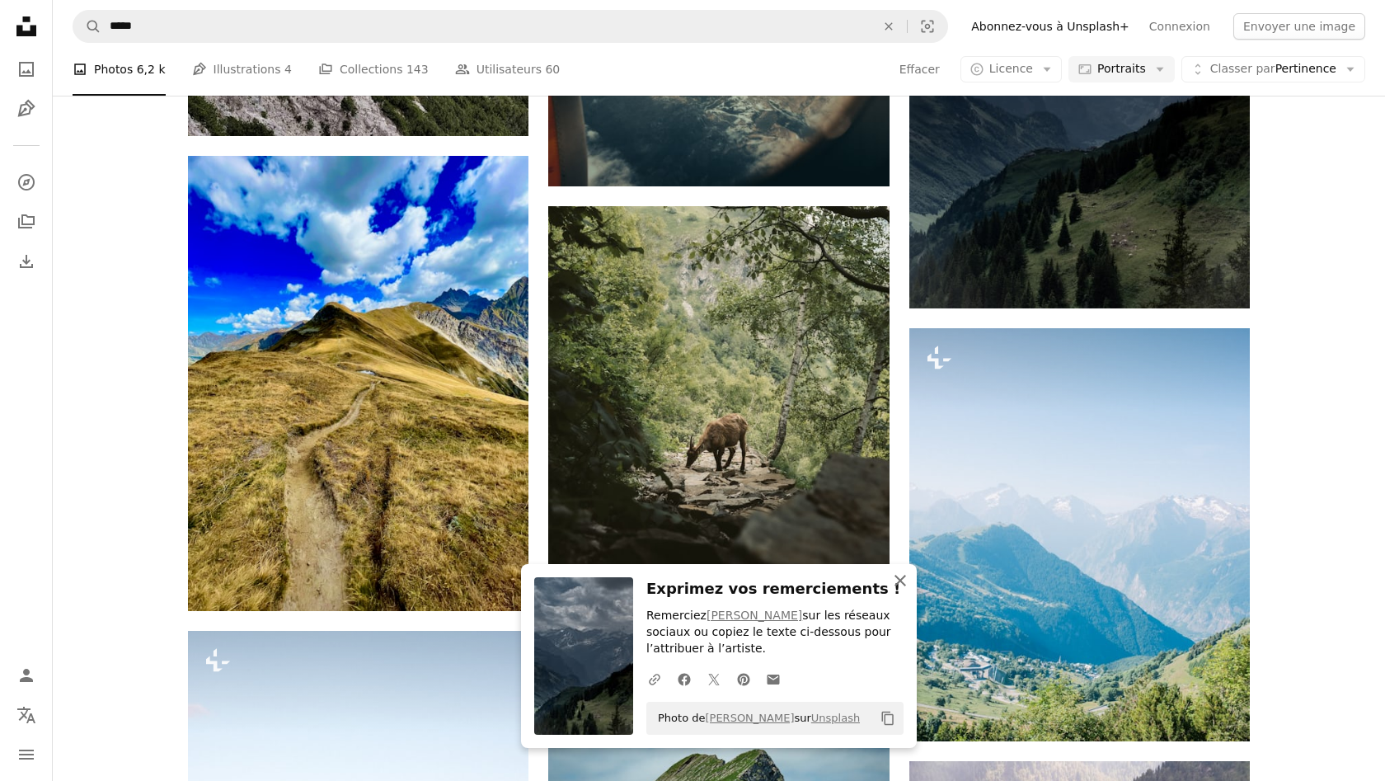
click at [890, 585] on button "An X shape Fermer" at bounding box center [900, 580] width 33 height 33
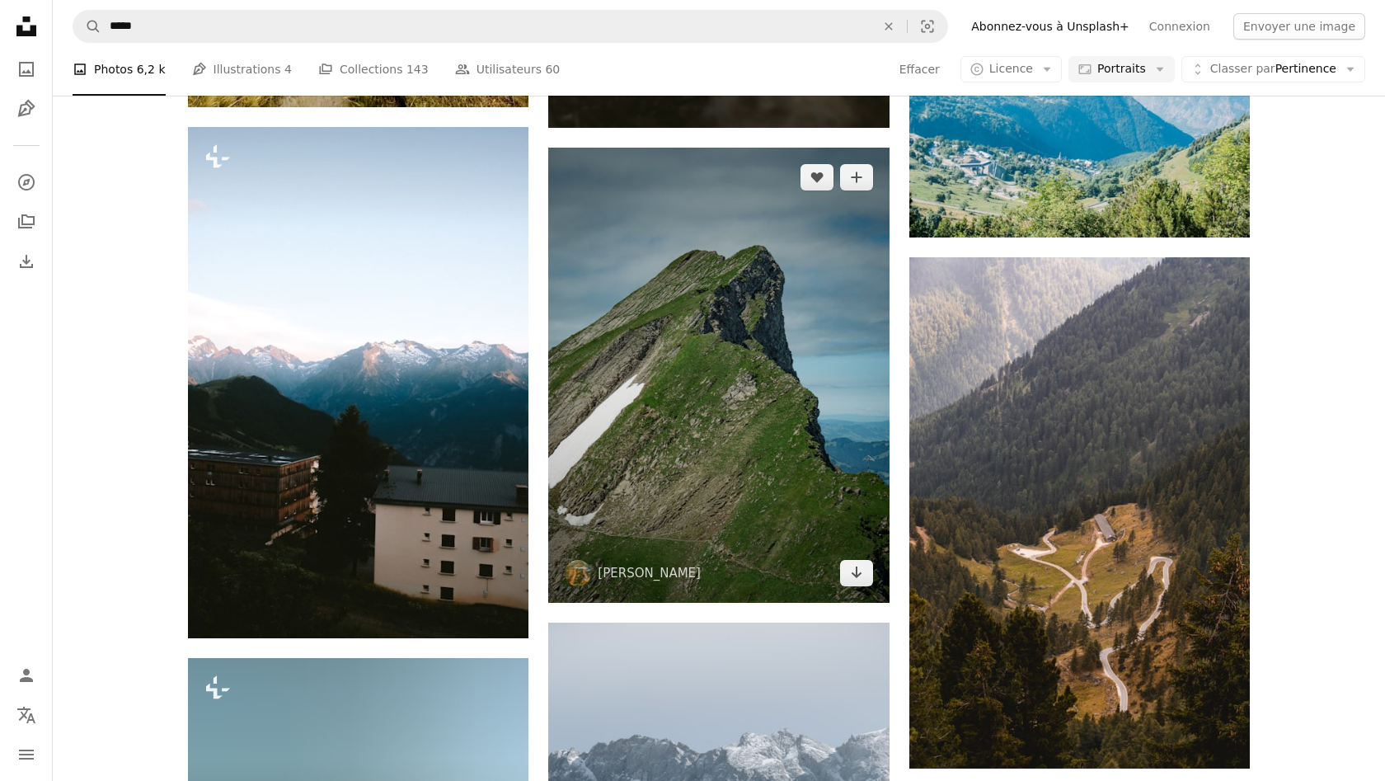
scroll to position [41017, 0]
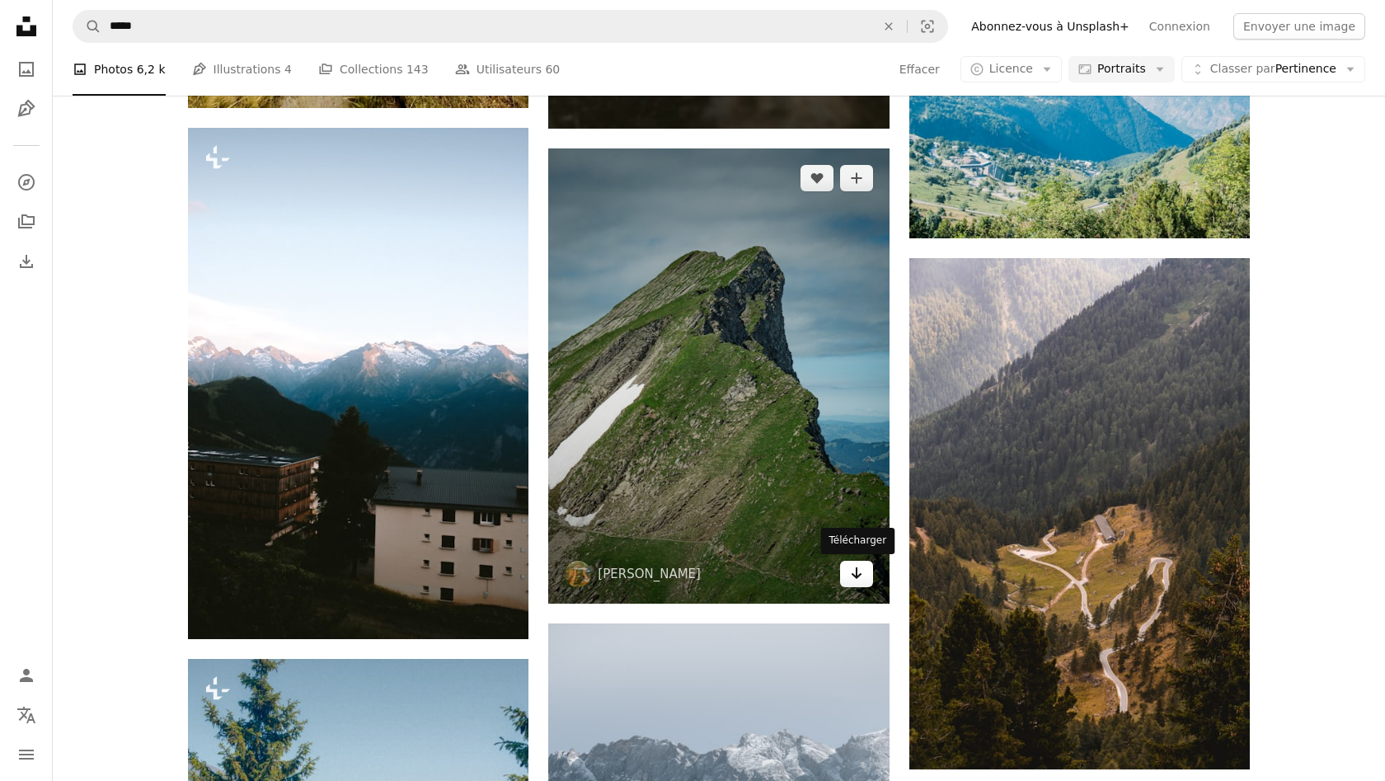
click at [850, 574] on icon "Arrow pointing down" at bounding box center [856, 573] width 13 height 20
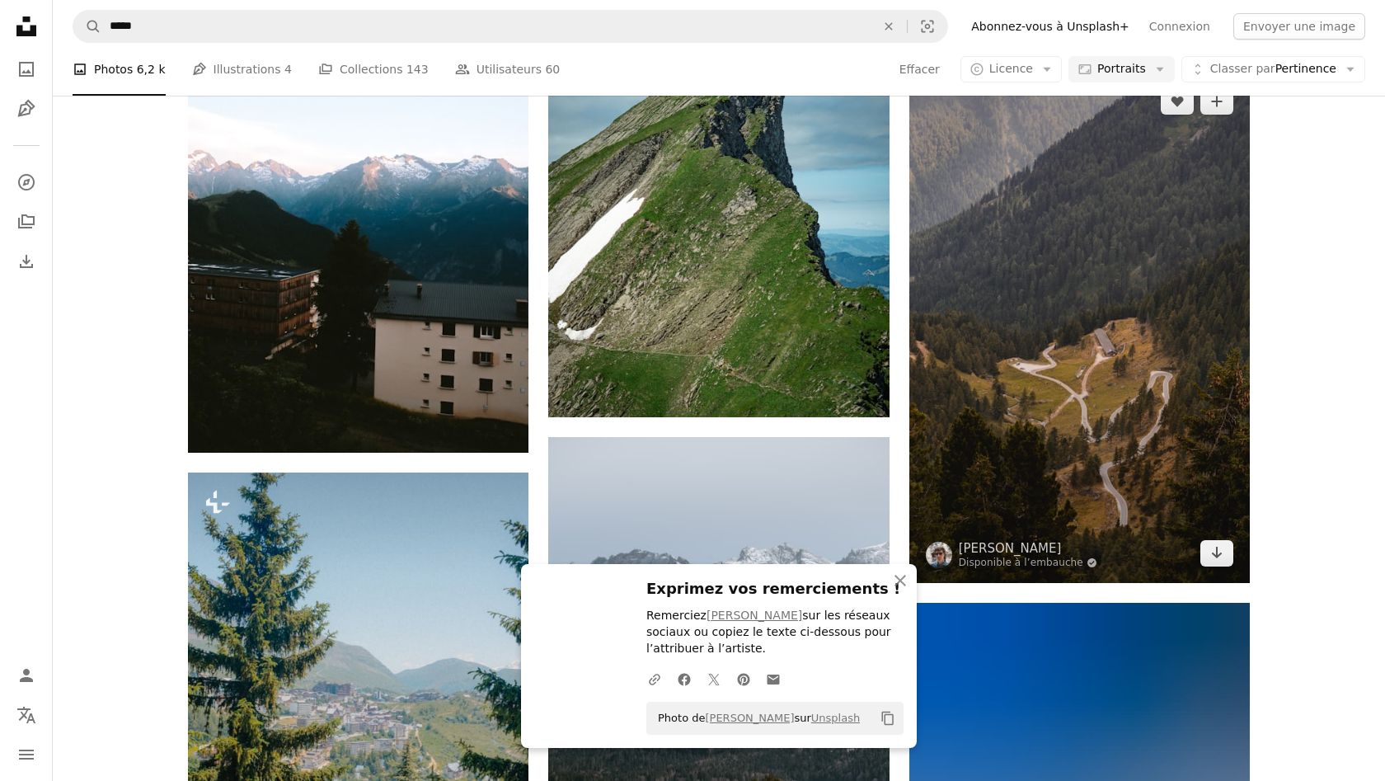
scroll to position [41204, 0]
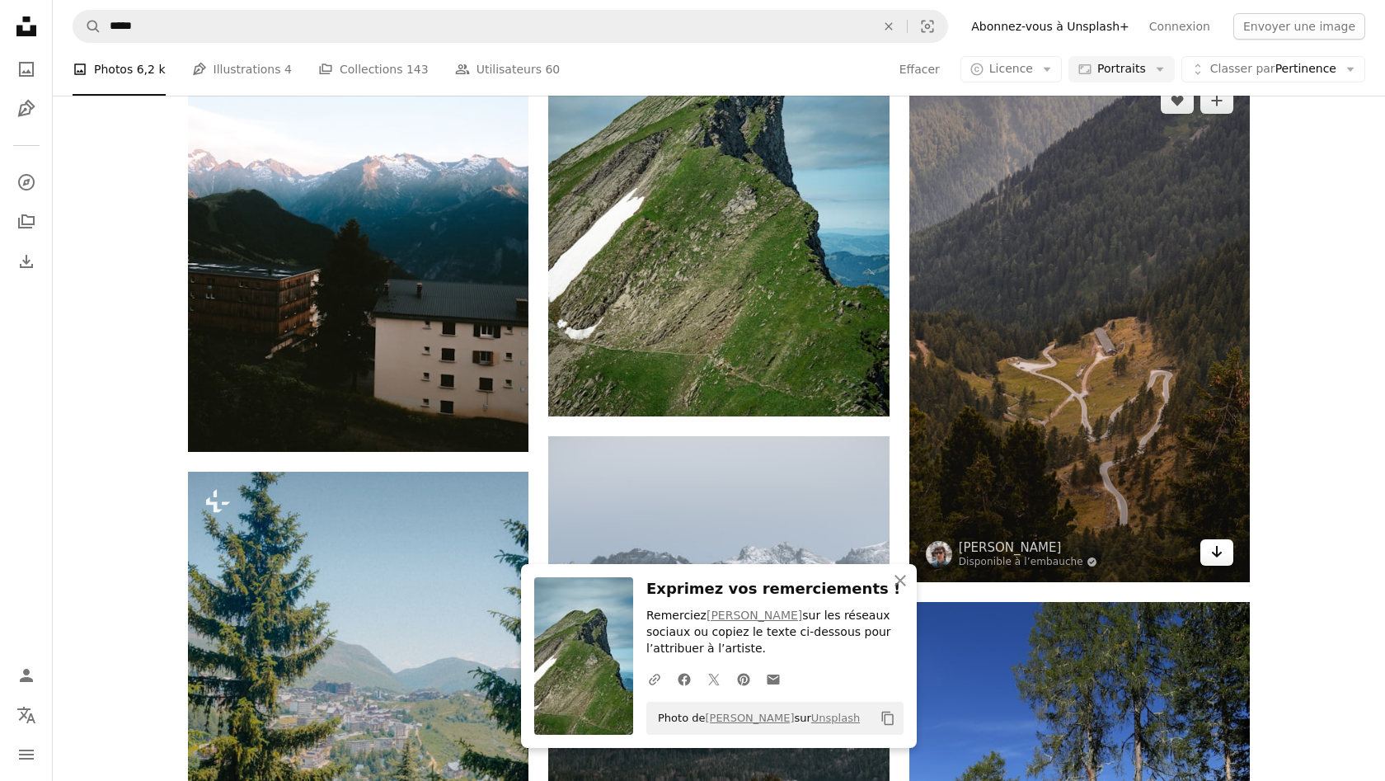
click at [1223, 543] on link "Arrow pointing down" at bounding box center [1216, 552] width 33 height 26
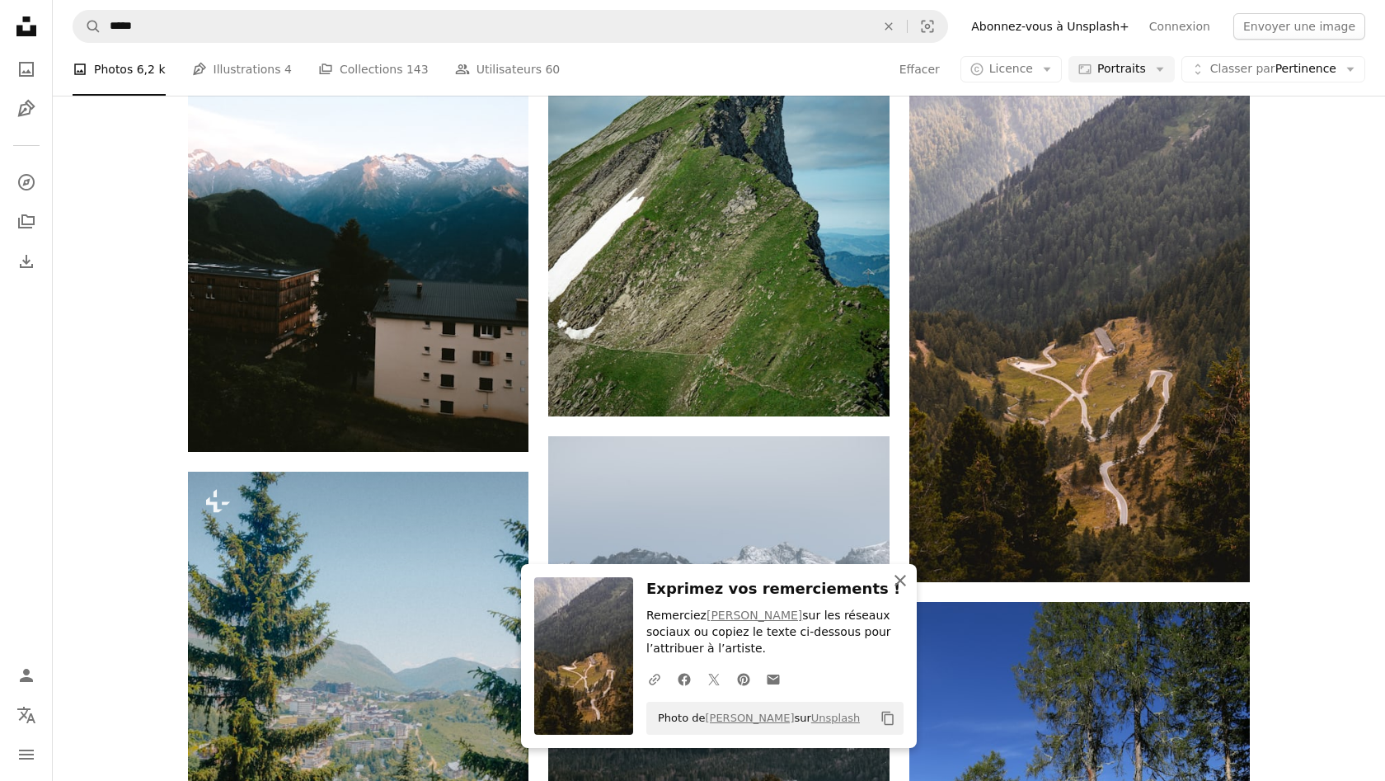
click at [893, 580] on icon "An X shape" at bounding box center [900, 580] width 20 height 20
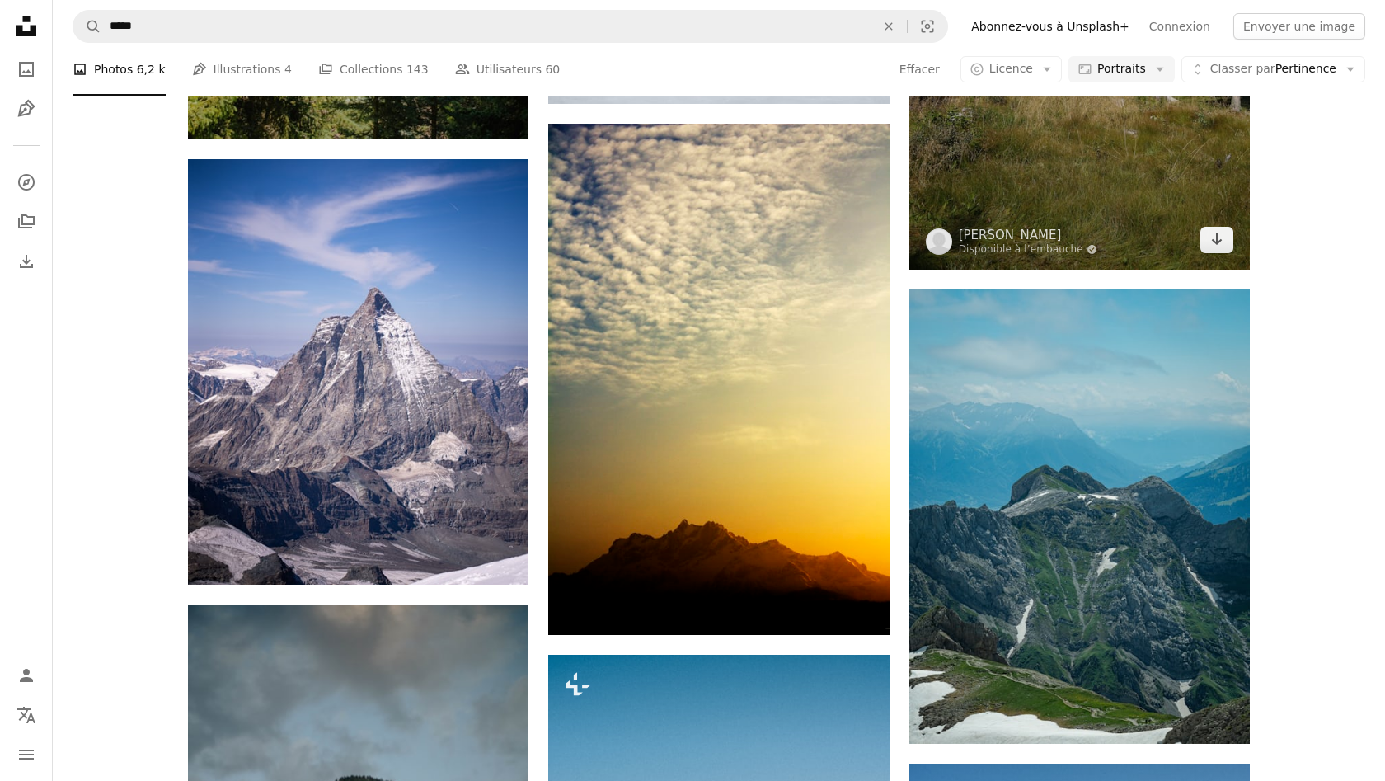
scroll to position [42076, 0]
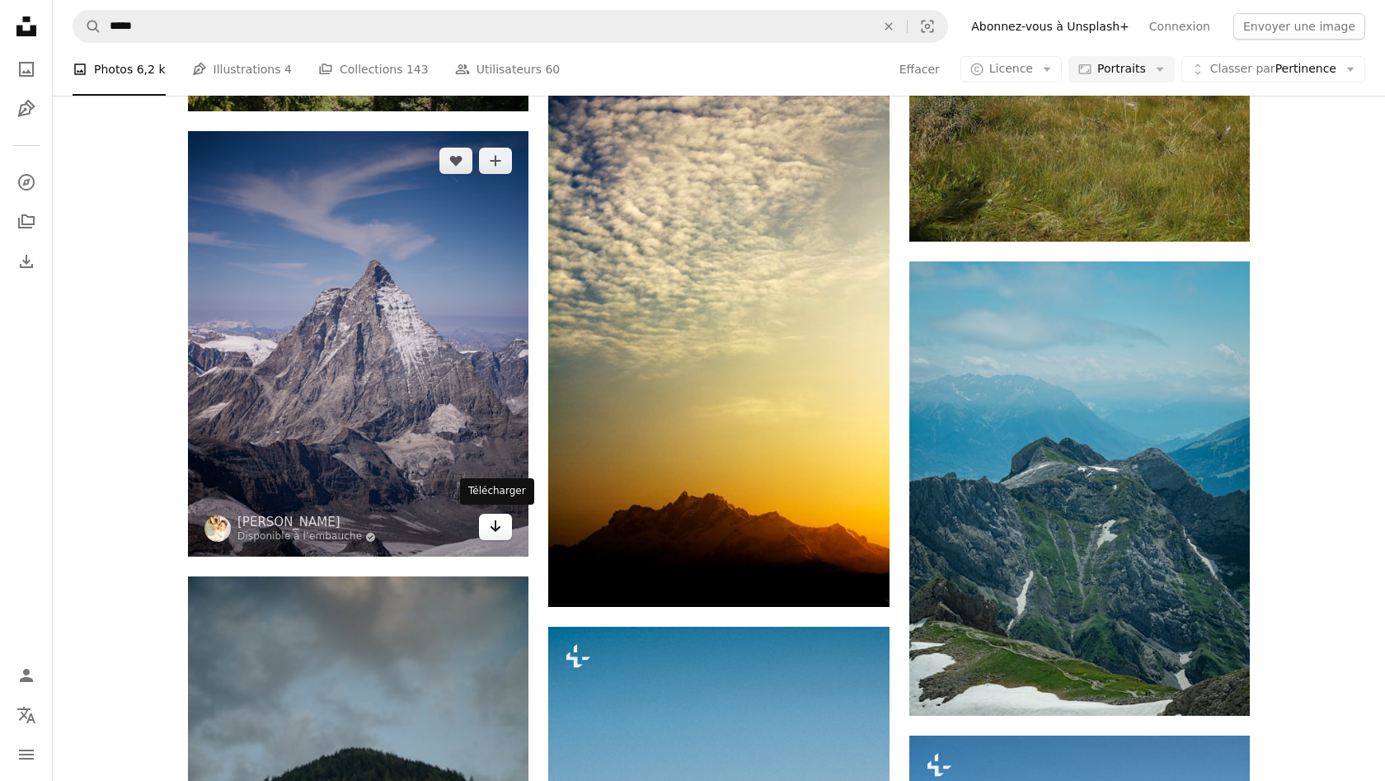
click at [505, 528] on link "Arrow pointing down" at bounding box center [495, 527] width 33 height 26
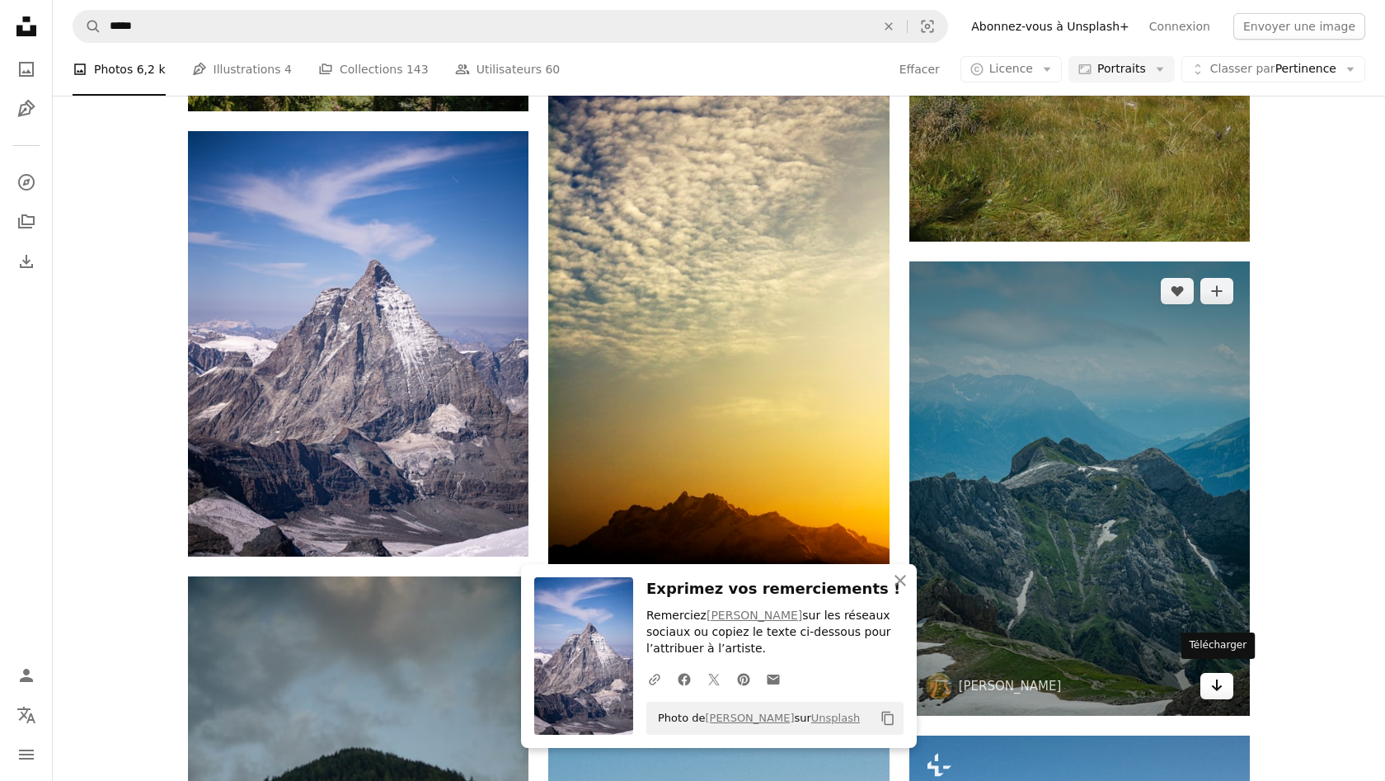
click at [1223, 688] on link "Arrow pointing down" at bounding box center [1216, 686] width 33 height 26
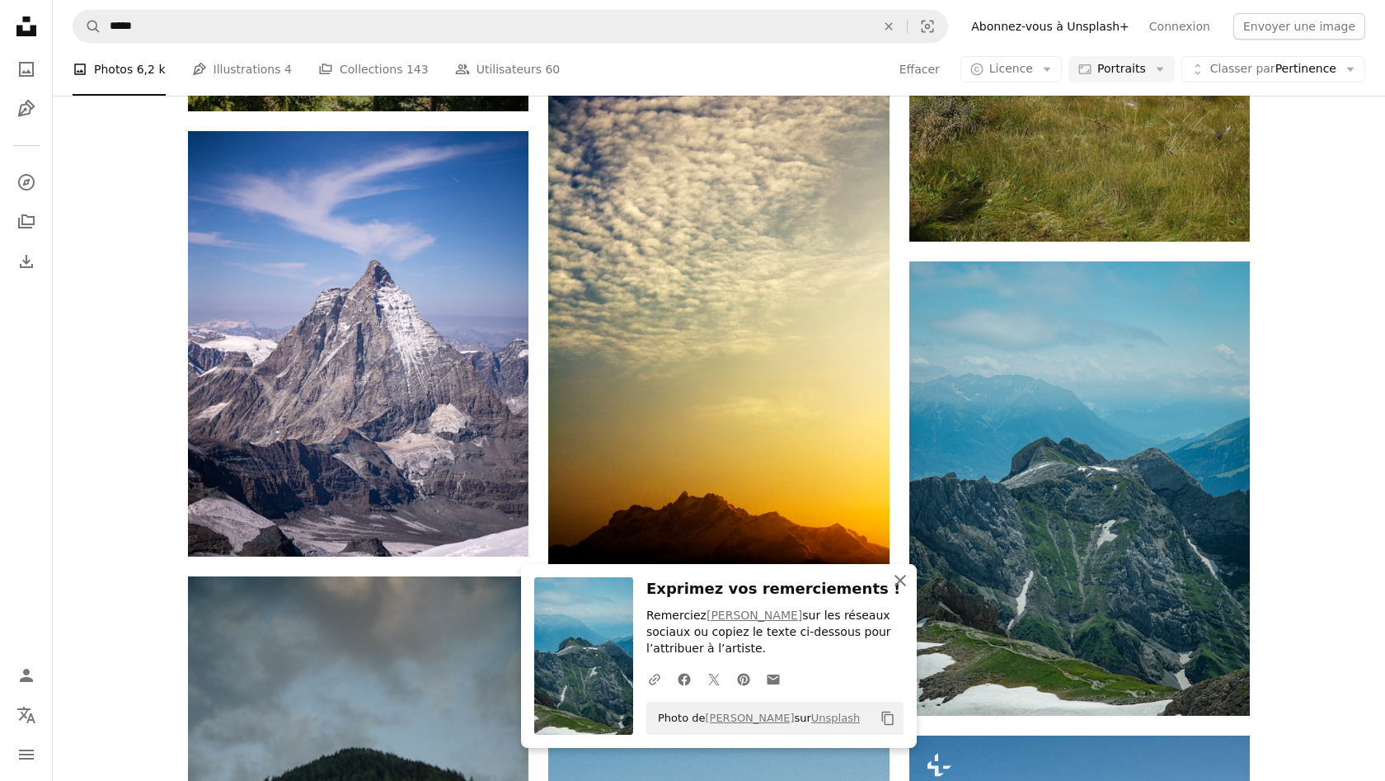
click at [893, 584] on icon "An X shape" at bounding box center [900, 580] width 20 height 20
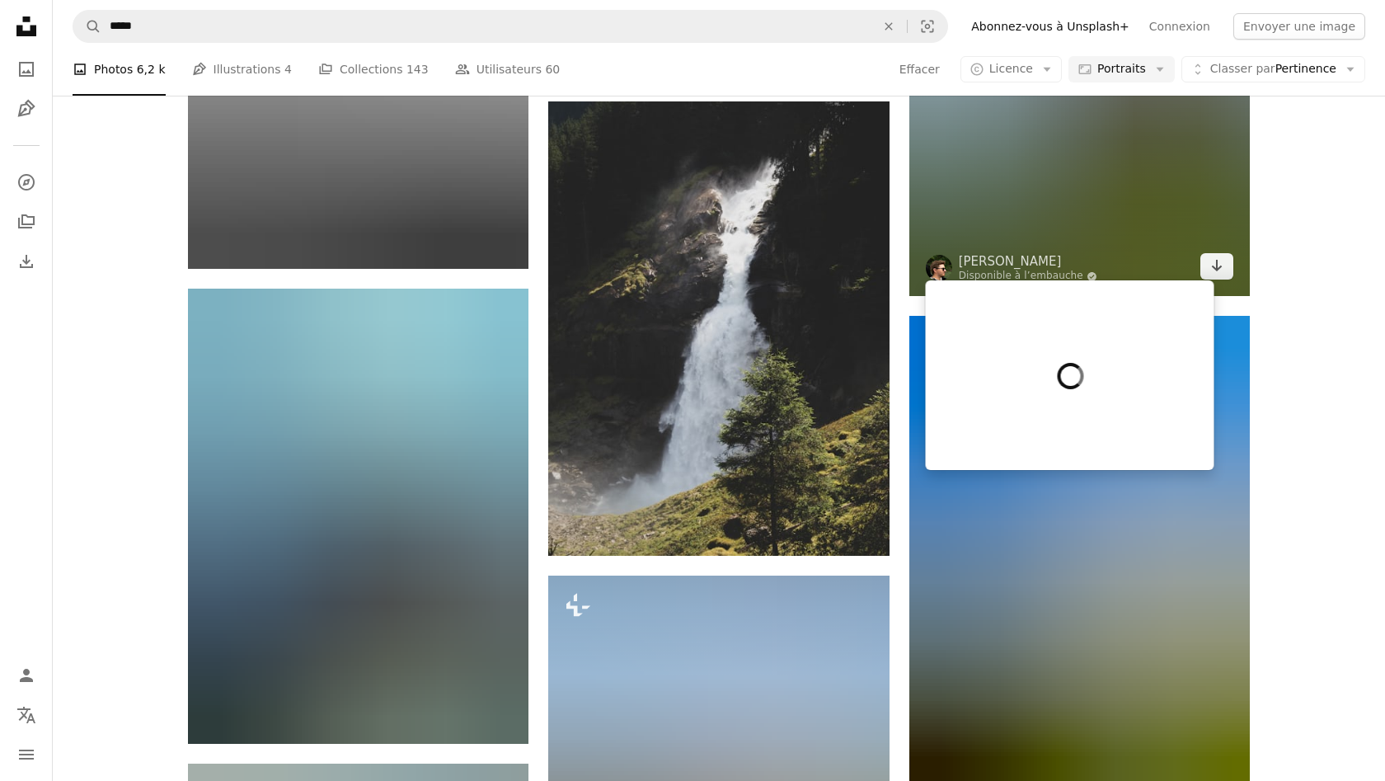
scroll to position [44181, 0]
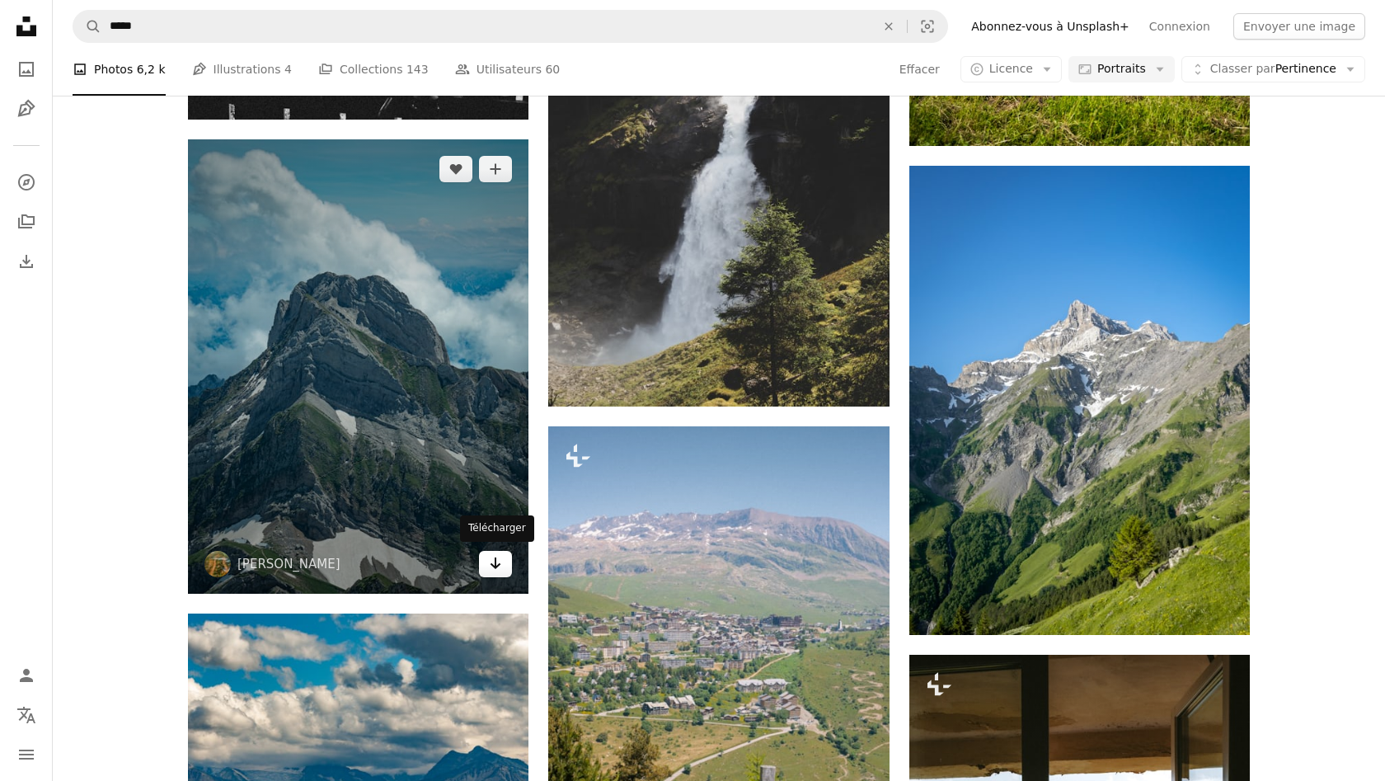
click at [490, 567] on icon "Arrow pointing down" at bounding box center [495, 563] width 13 height 20
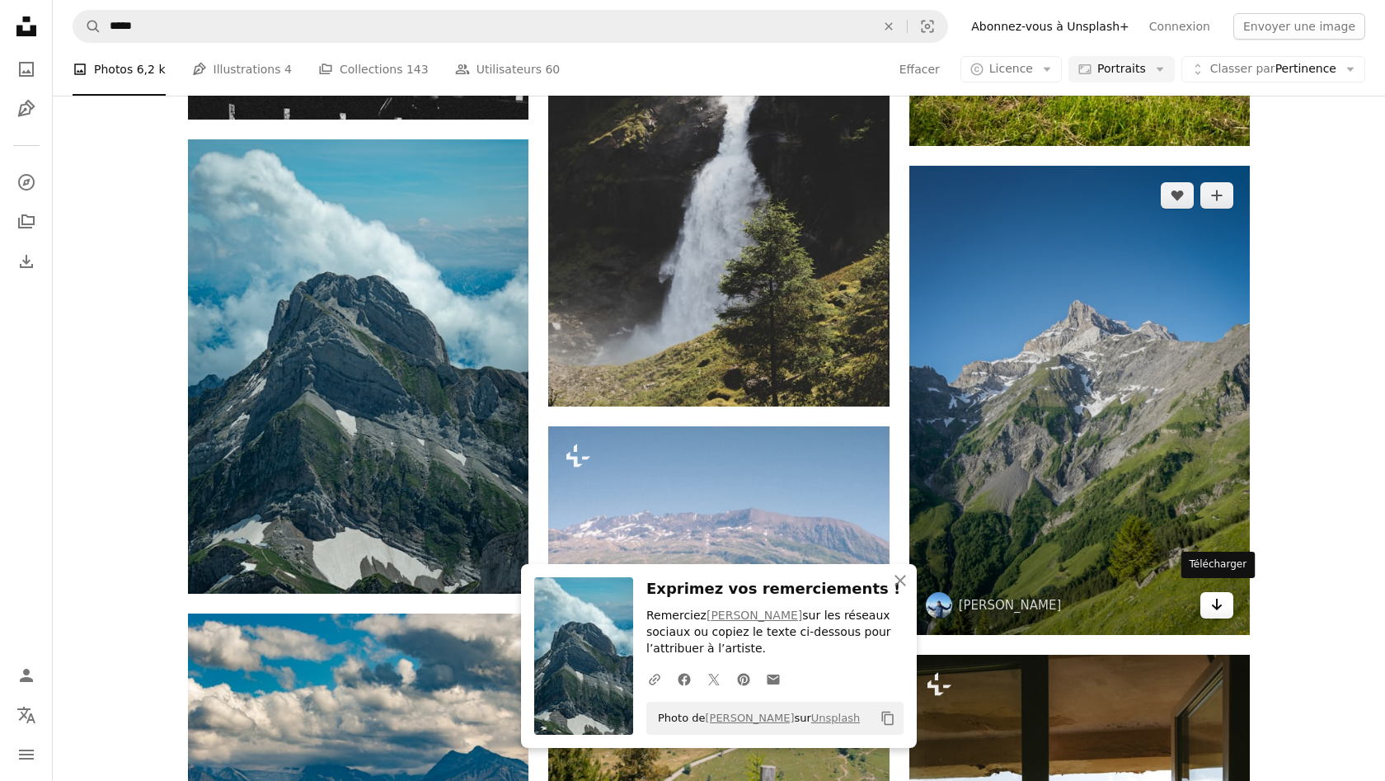
click at [1204, 592] on link "Arrow pointing down" at bounding box center [1216, 605] width 33 height 26
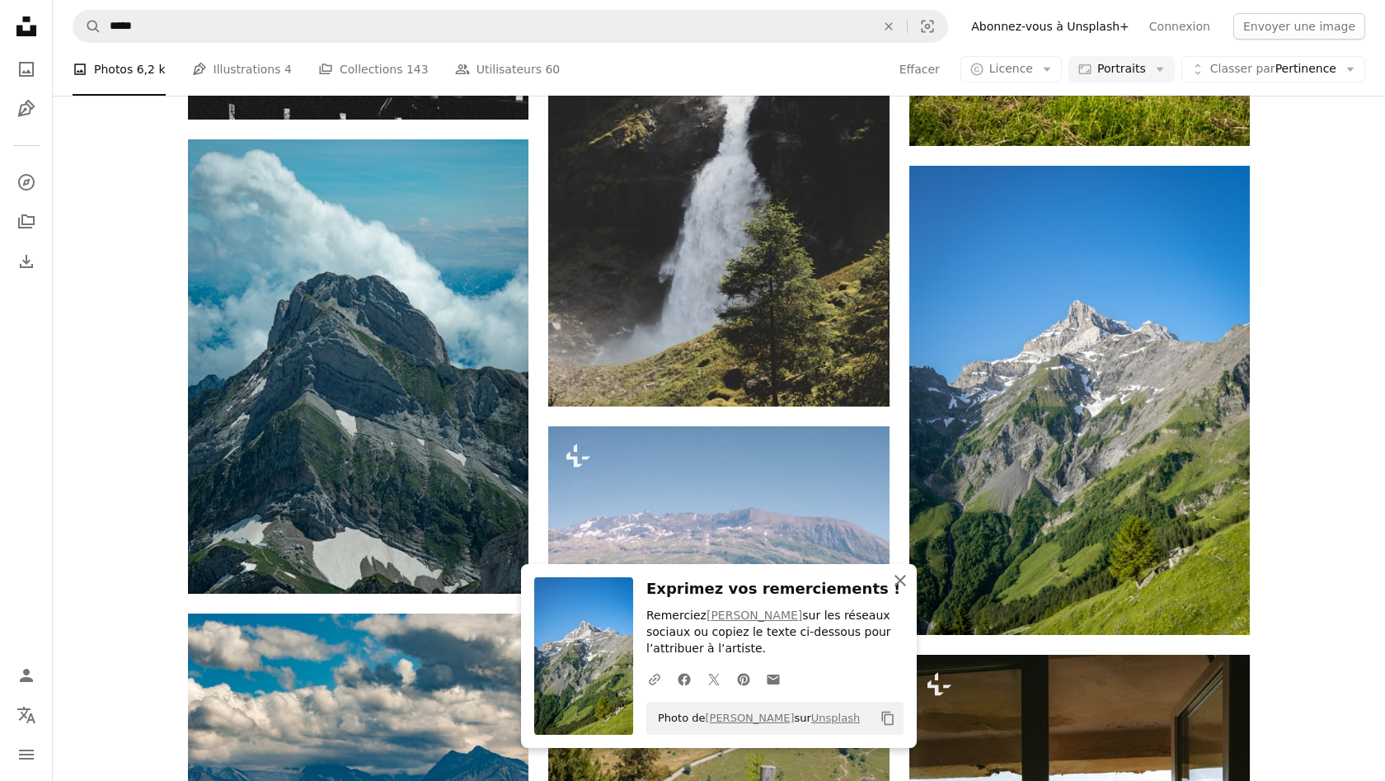
click at [896, 586] on icon "An X shape" at bounding box center [900, 580] width 20 height 20
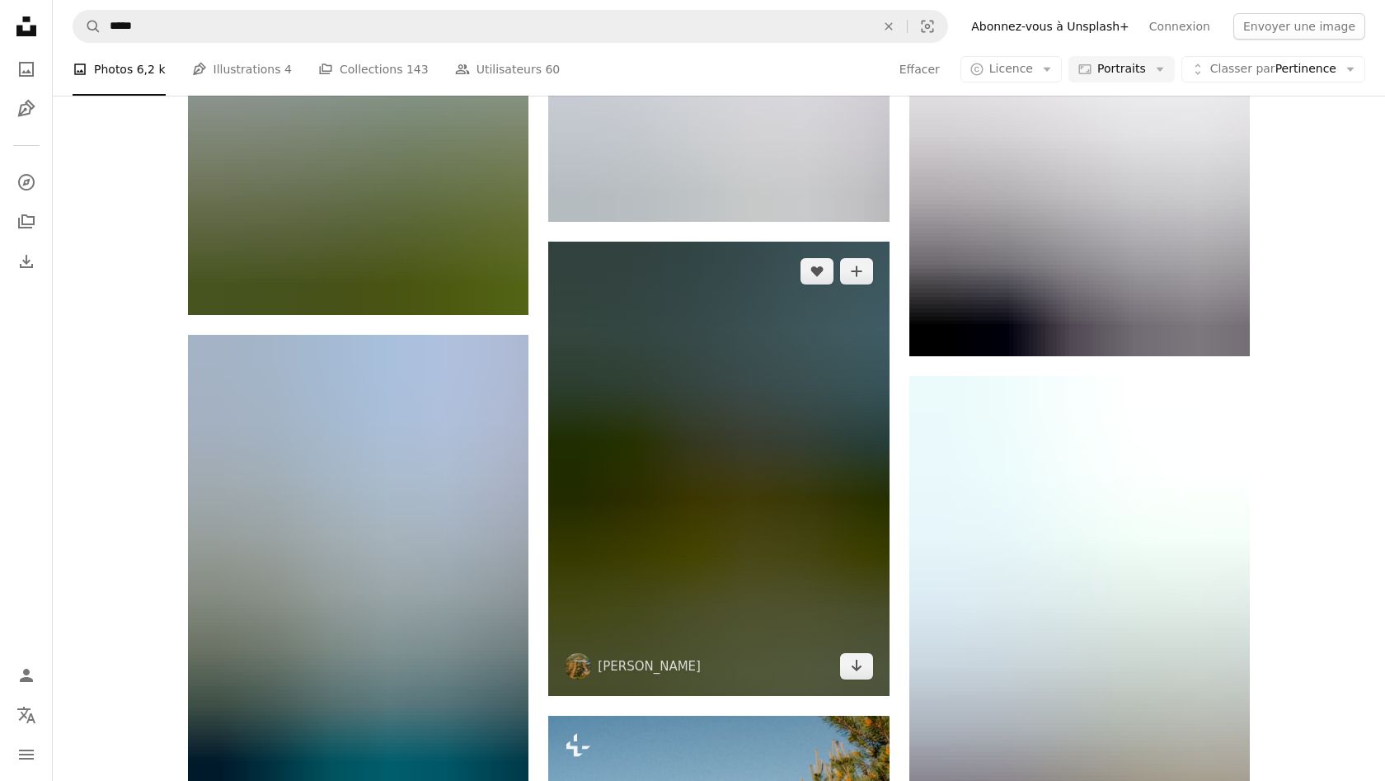
scroll to position [45998, 0]
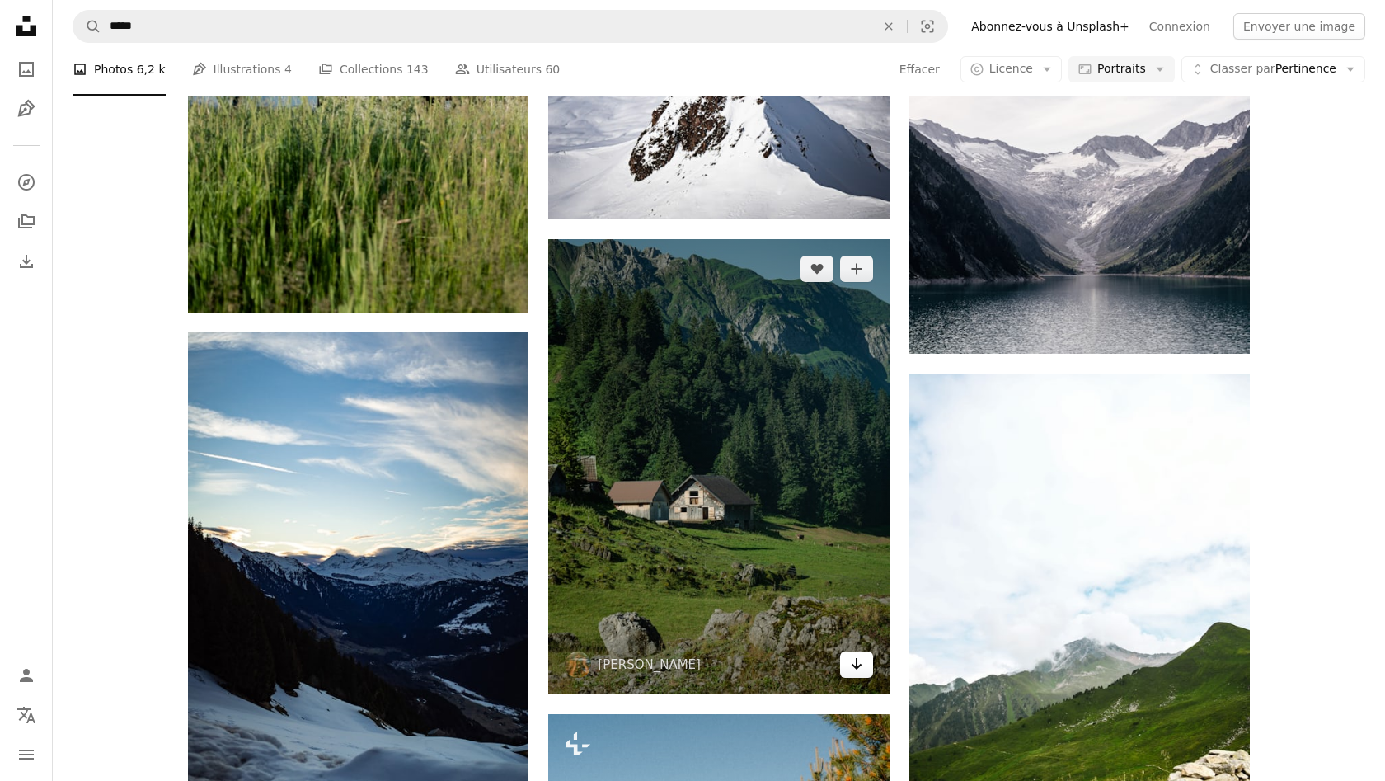
click at [865, 669] on link "Arrow pointing down" at bounding box center [856, 664] width 33 height 26
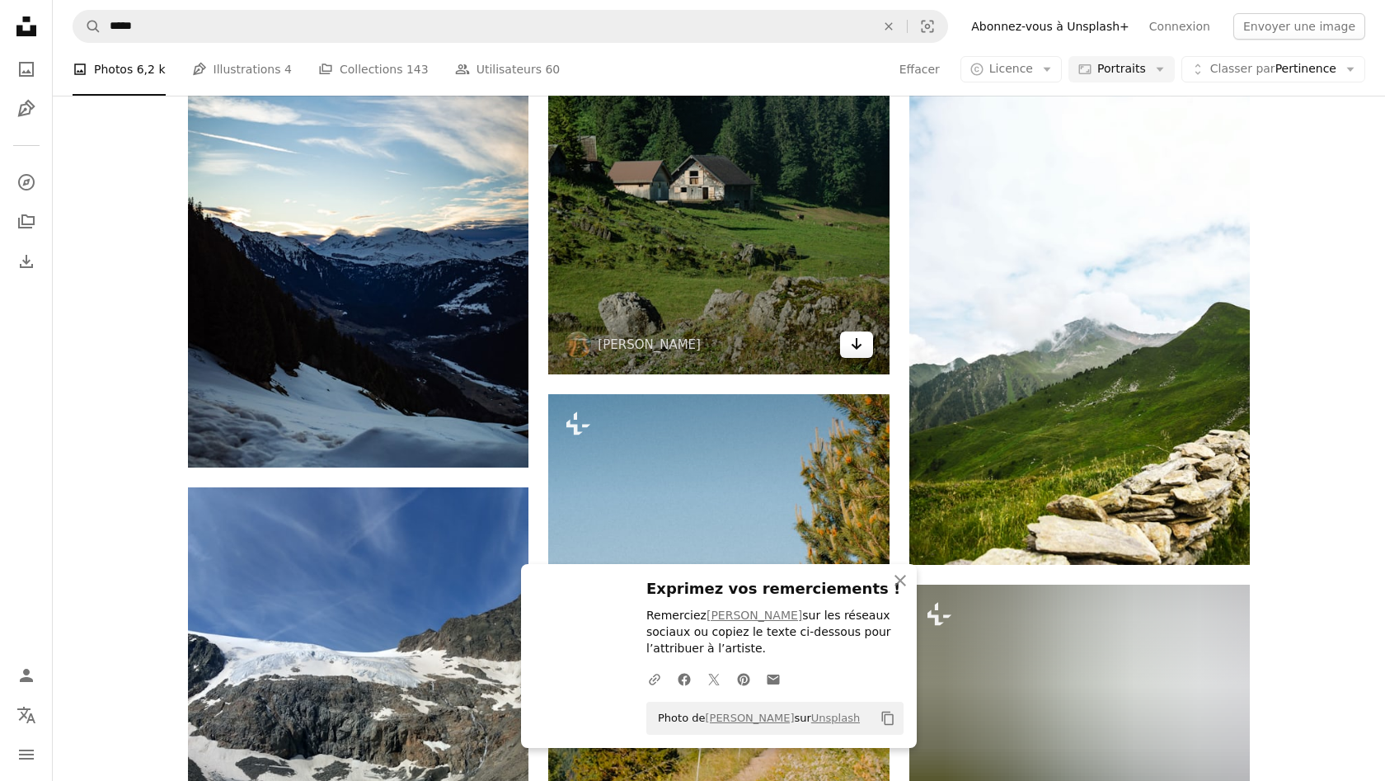
scroll to position [46454, 0]
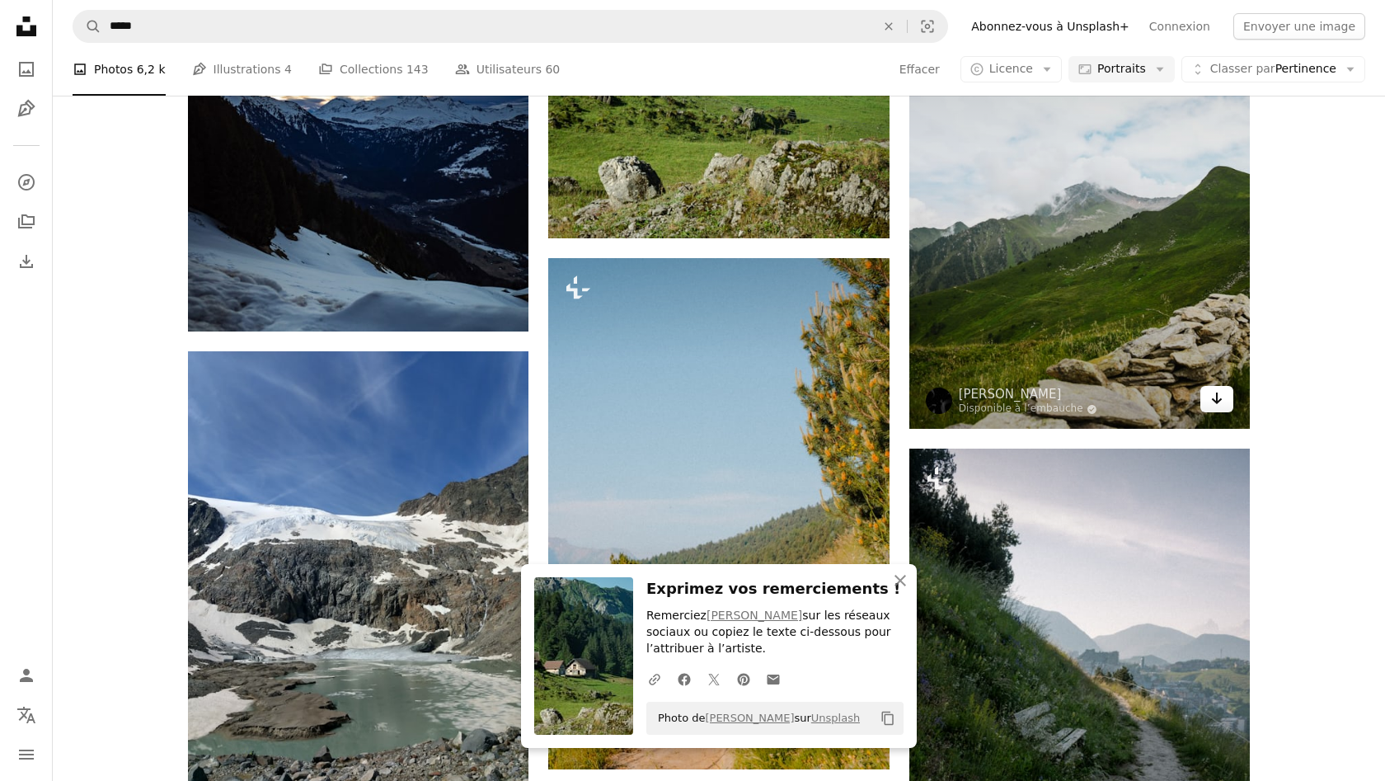
click at [1225, 387] on link "Arrow pointing down" at bounding box center [1216, 399] width 33 height 26
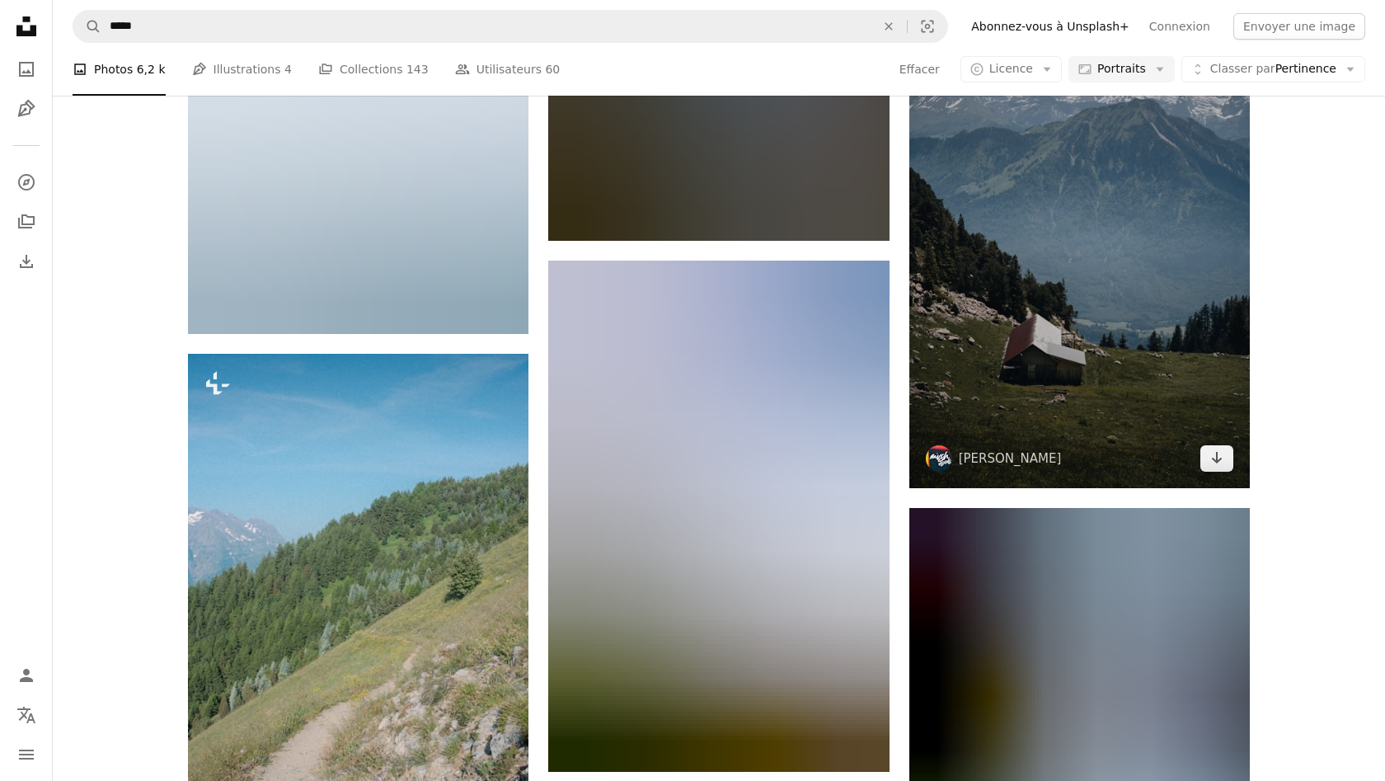
scroll to position [47458, 0]
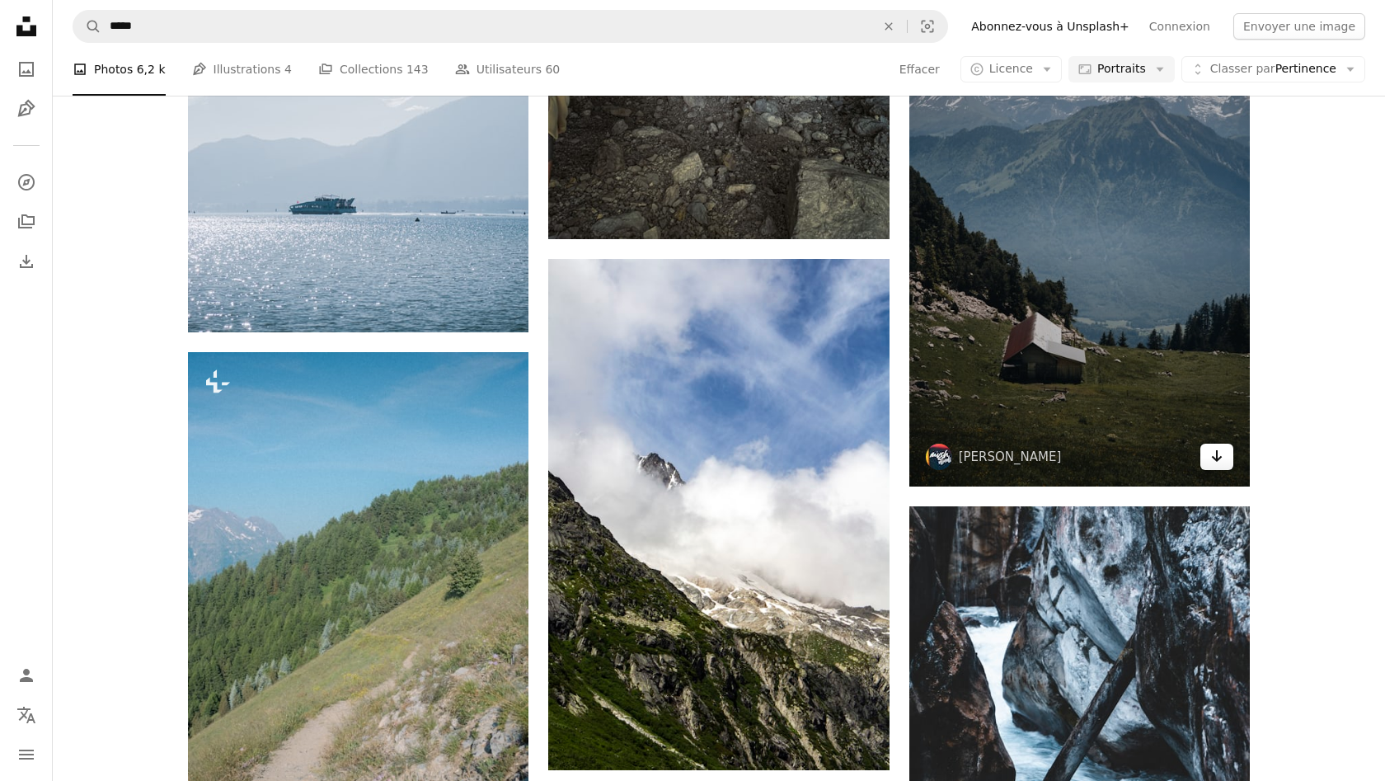
click at [1204, 444] on link "Arrow pointing down" at bounding box center [1216, 457] width 33 height 26
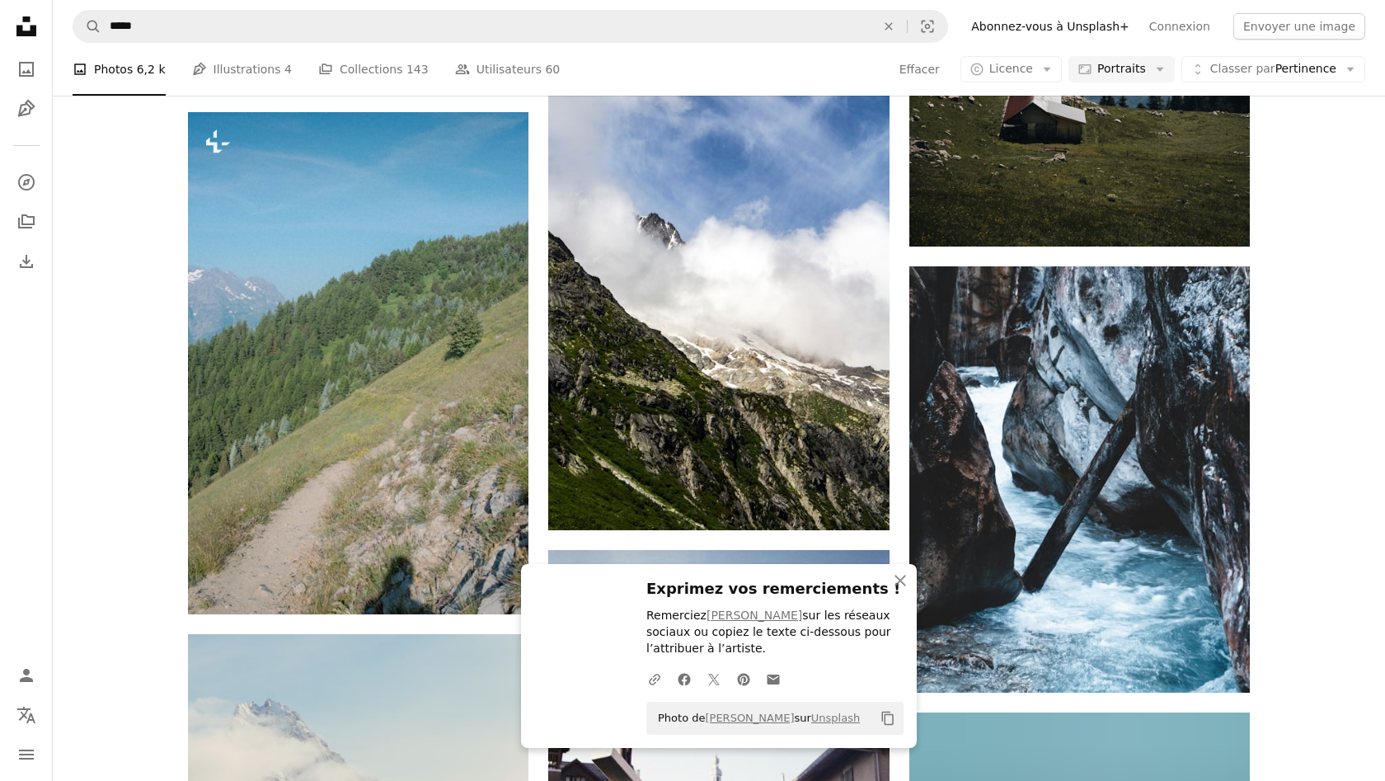
scroll to position [47700, 0]
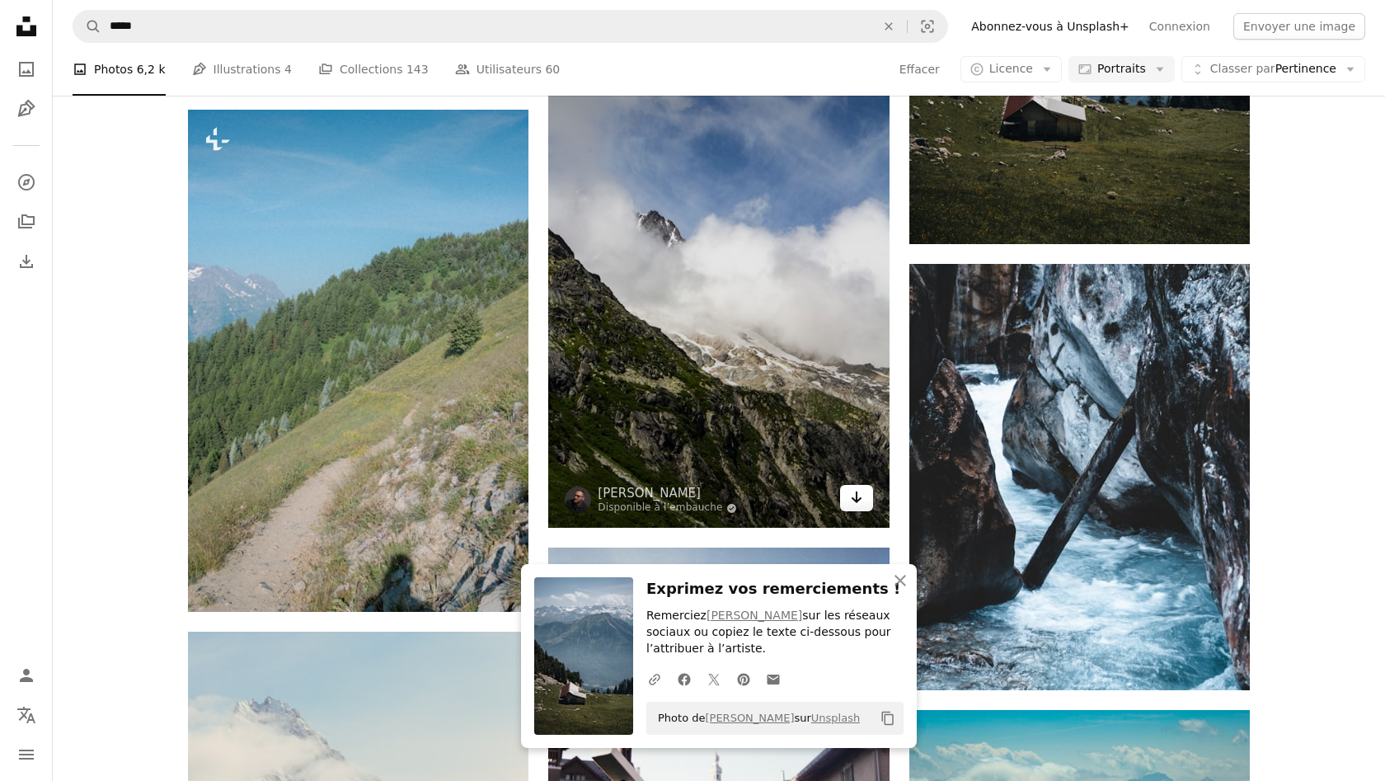
click at [847, 505] on link "Arrow pointing down" at bounding box center [856, 498] width 33 height 26
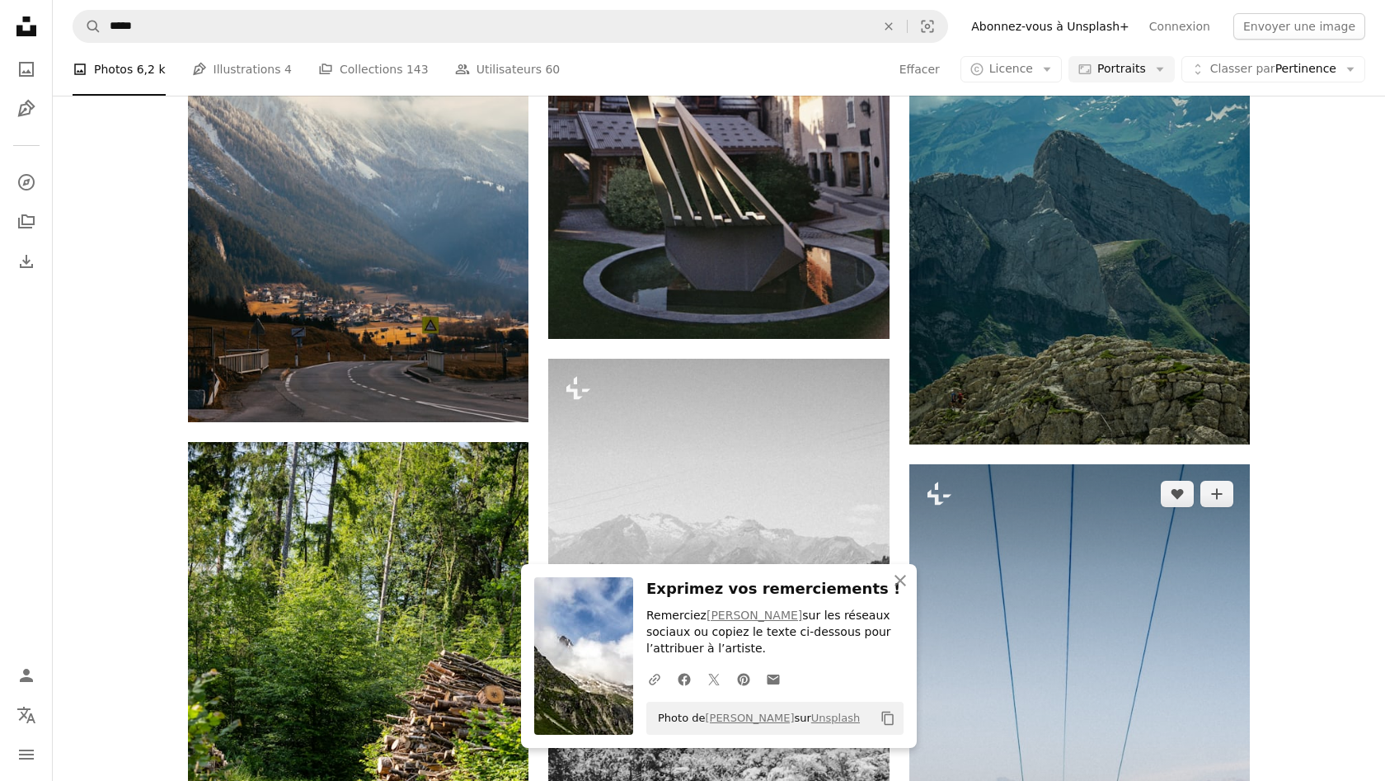
scroll to position [48422, 0]
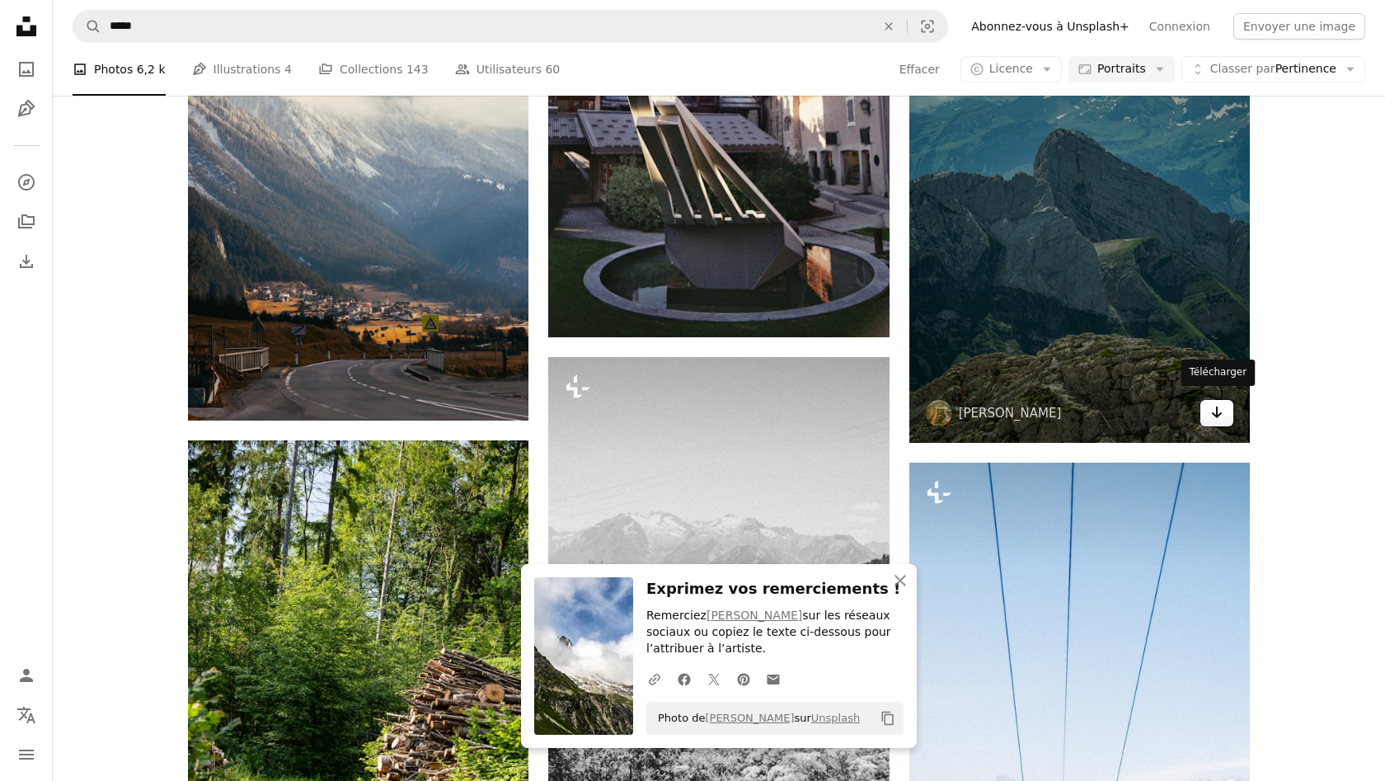
click at [1214, 410] on icon "Arrow pointing down" at bounding box center [1216, 412] width 13 height 20
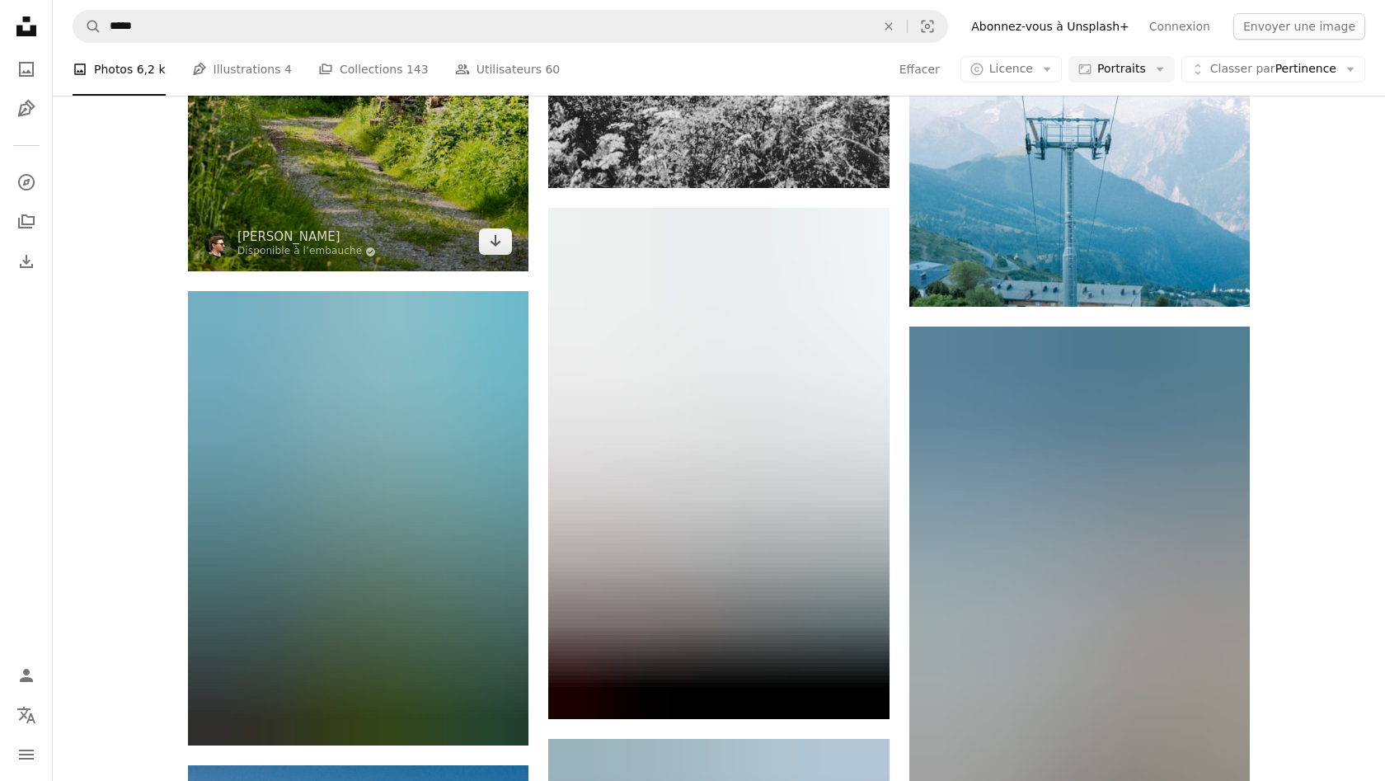
scroll to position [49366, 0]
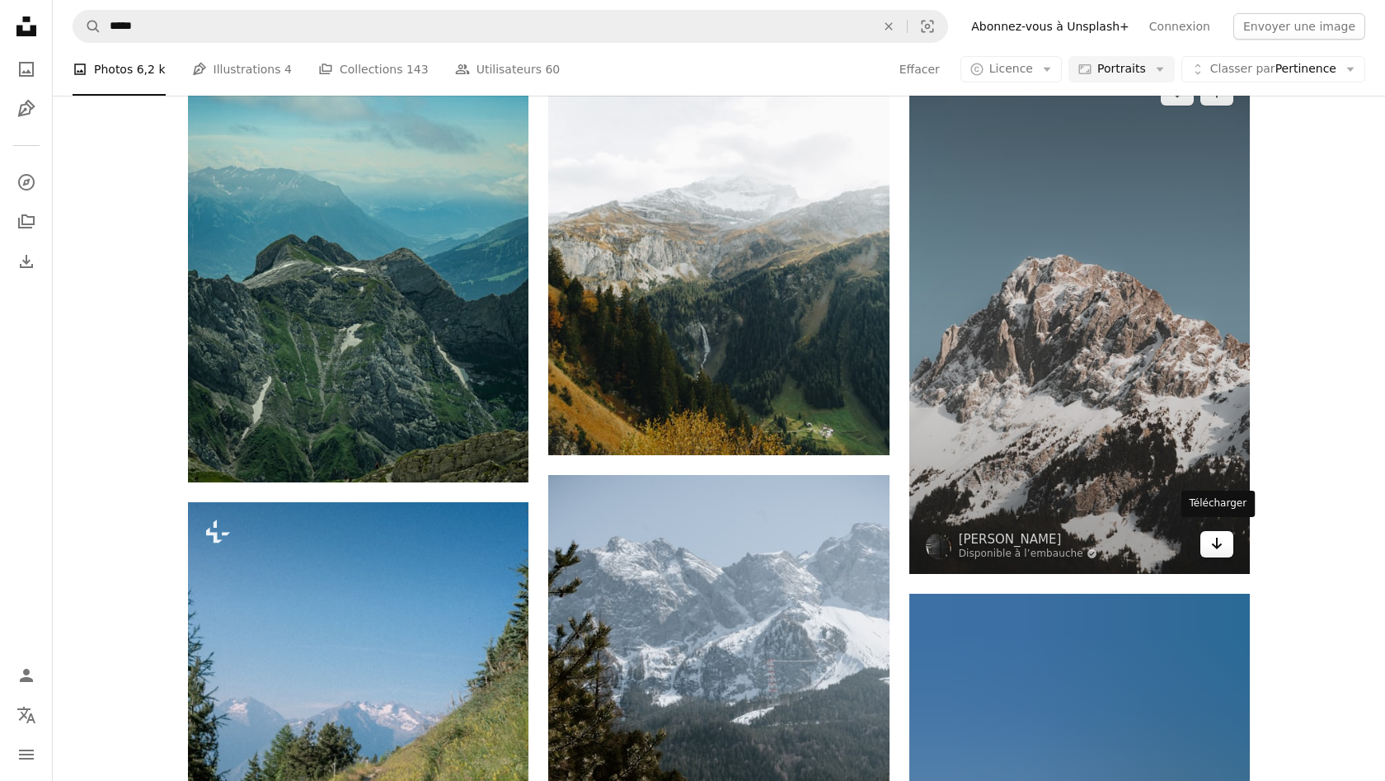
click at [1225, 540] on link "Arrow pointing down" at bounding box center [1216, 544] width 33 height 26
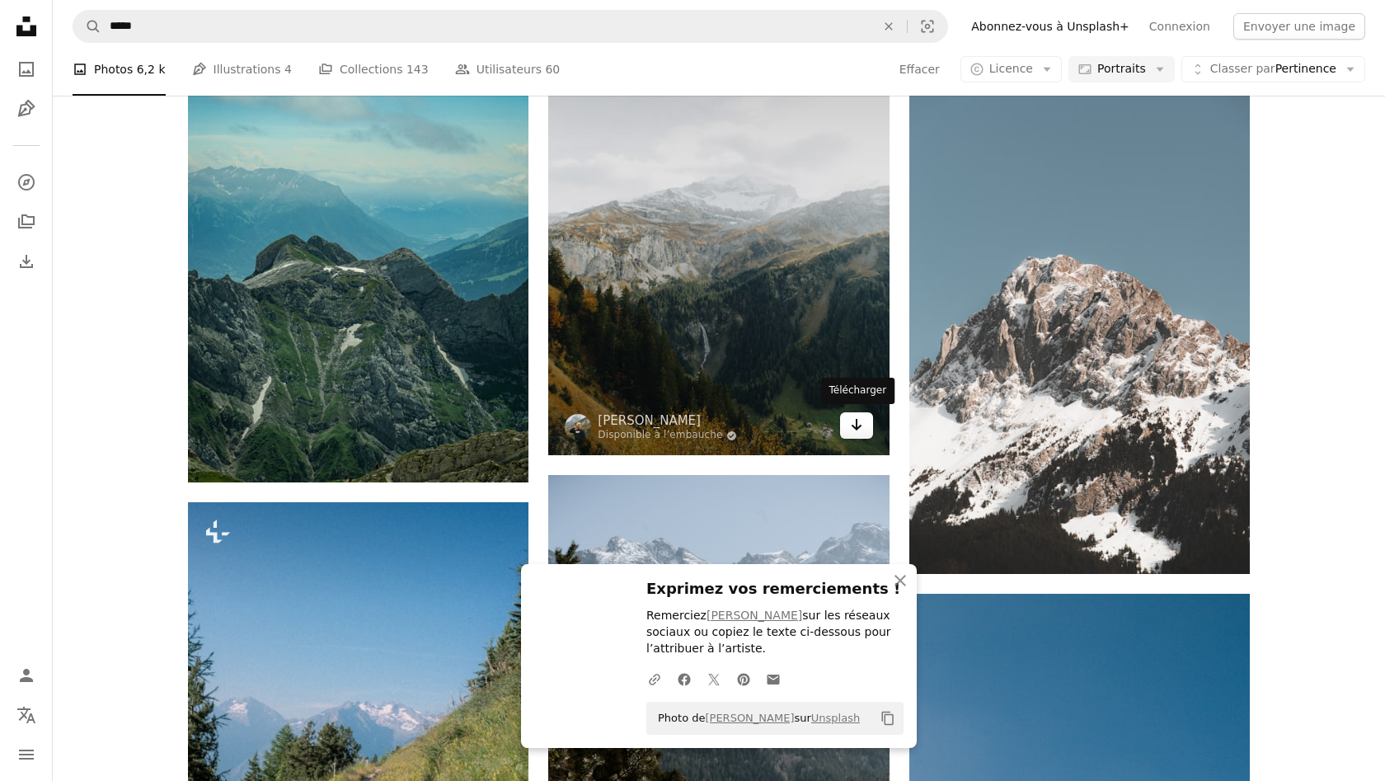
click at [857, 419] on icon "Télécharger" at bounding box center [856, 425] width 11 height 12
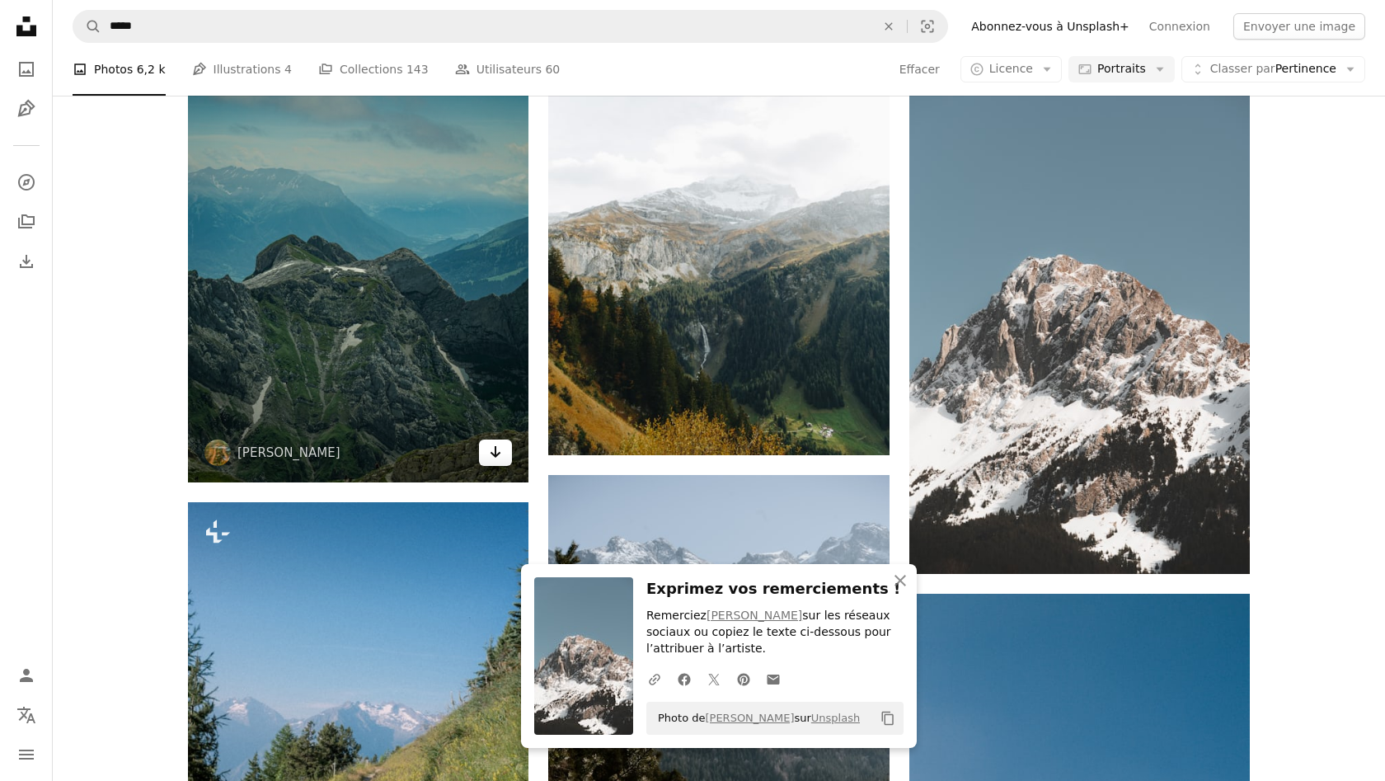
click at [486, 447] on link "Arrow pointing down" at bounding box center [495, 452] width 33 height 26
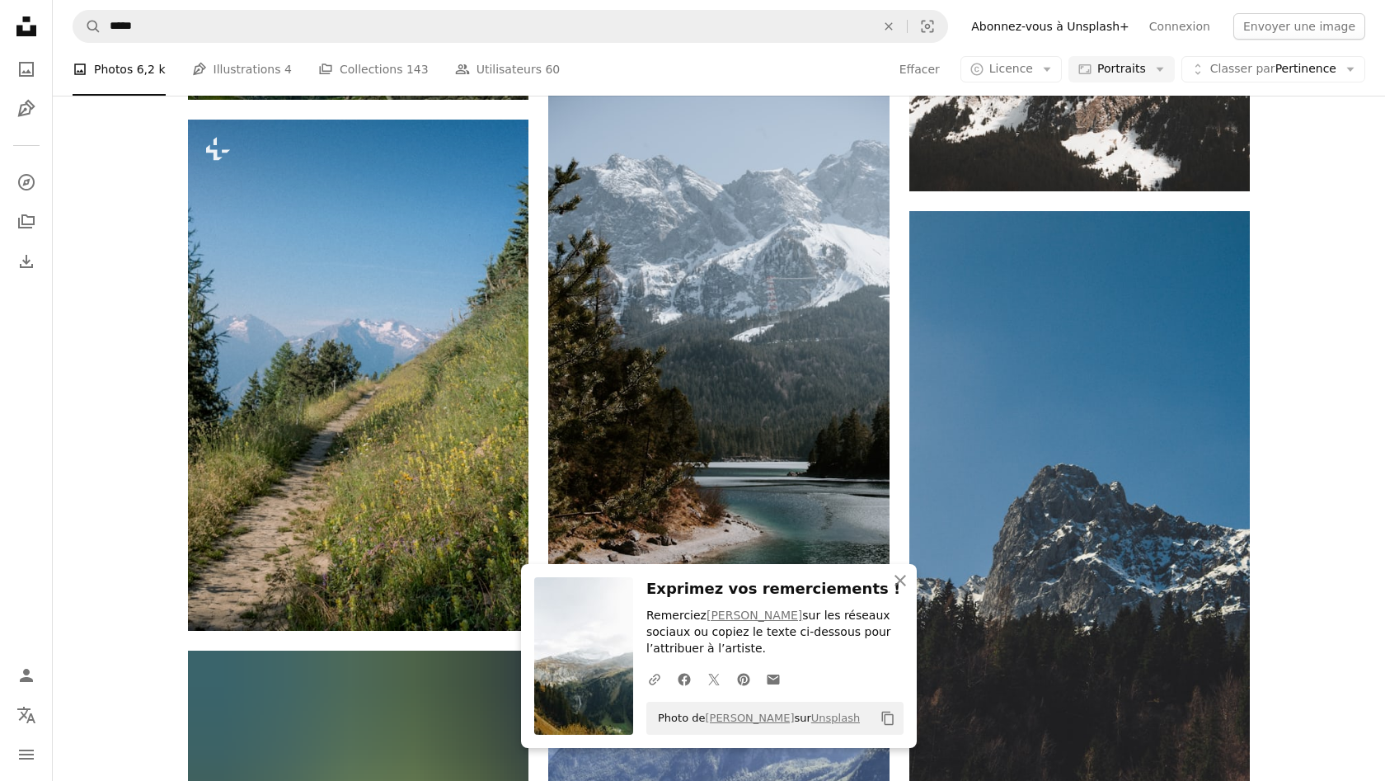
scroll to position [49955, 0]
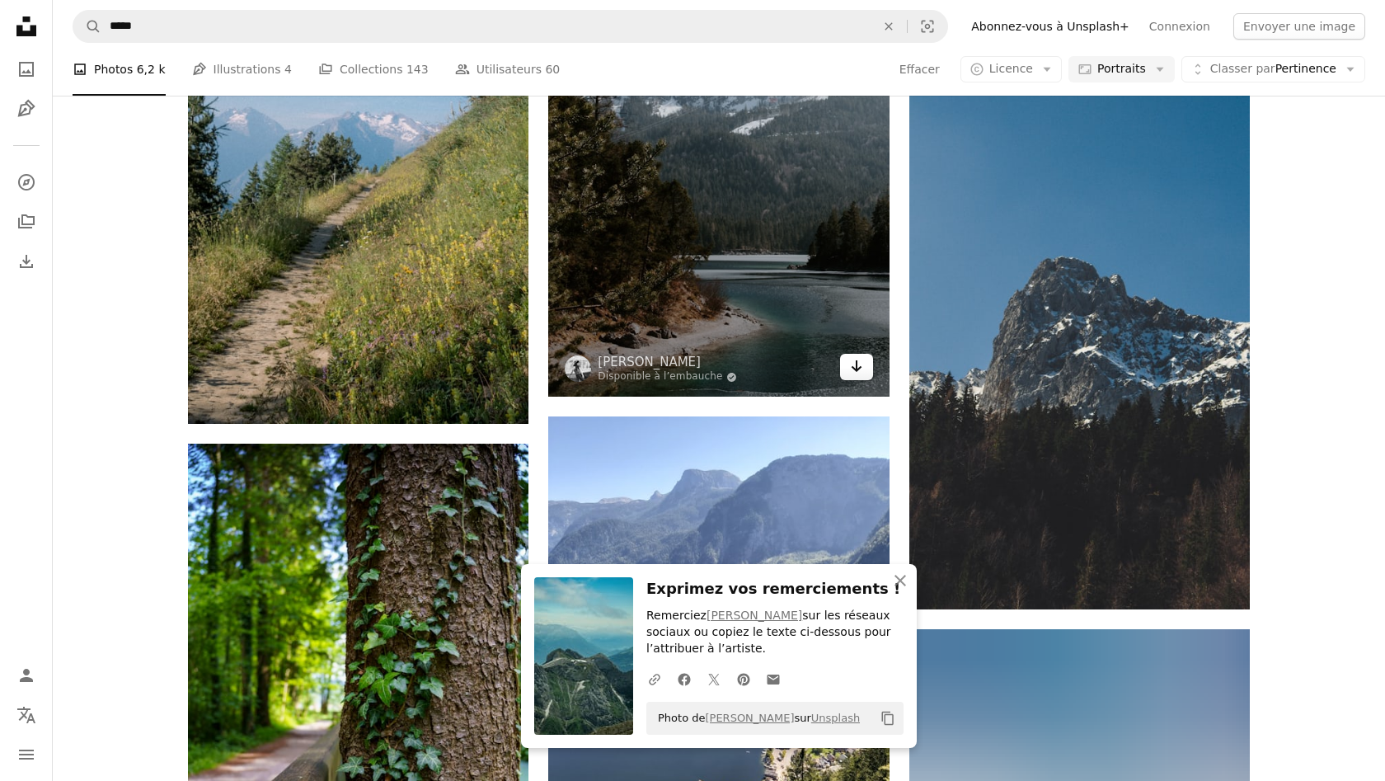
click at [848, 364] on link "Arrow pointing down" at bounding box center [856, 367] width 33 height 26
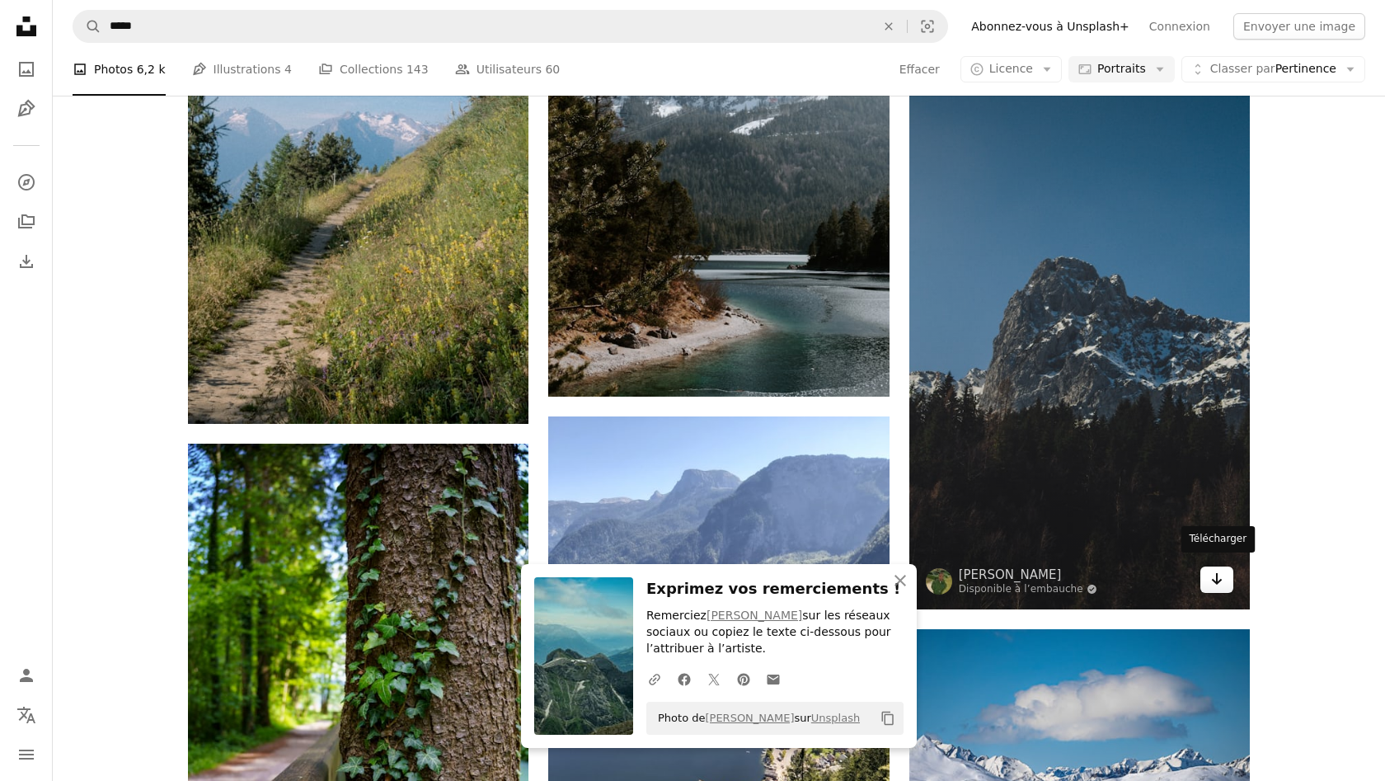
click at [1214, 569] on icon "Arrow pointing down" at bounding box center [1216, 579] width 13 height 20
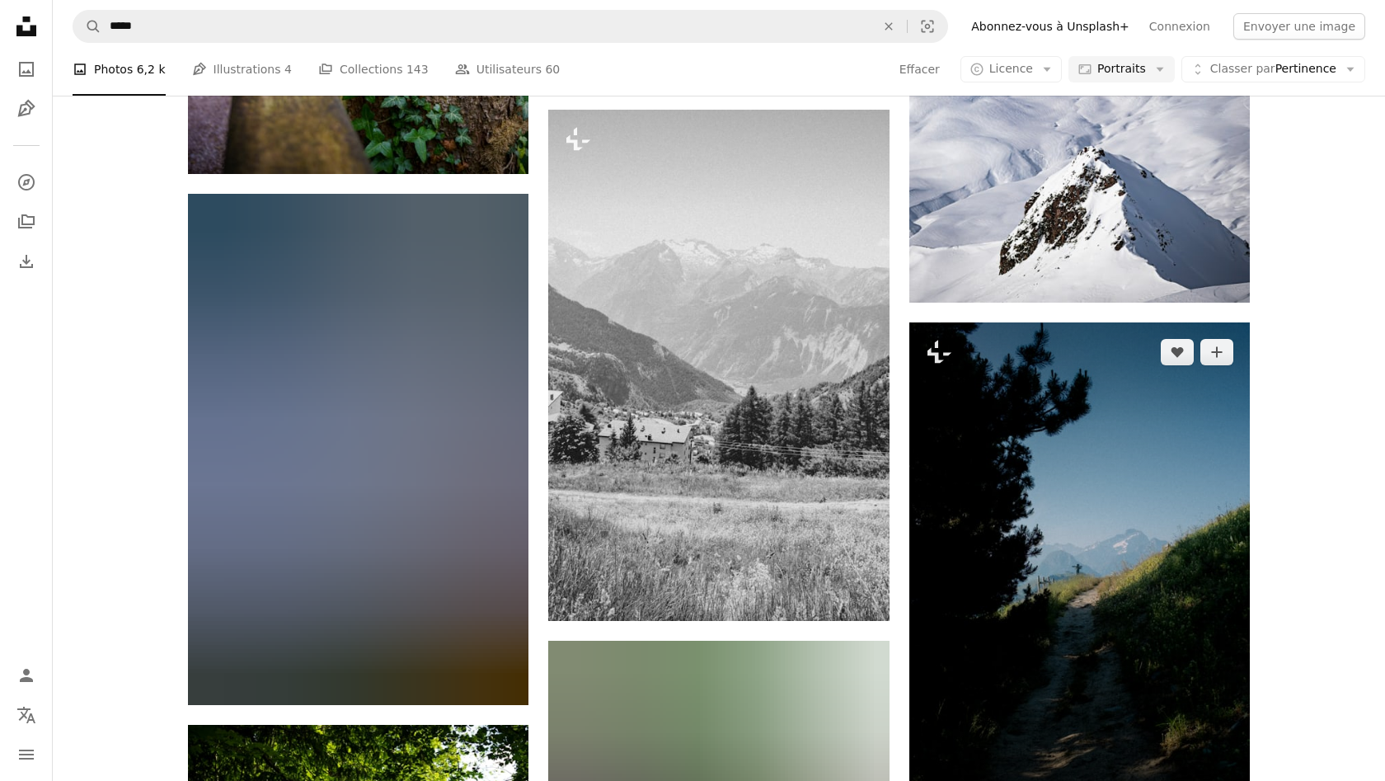
scroll to position [50846, 0]
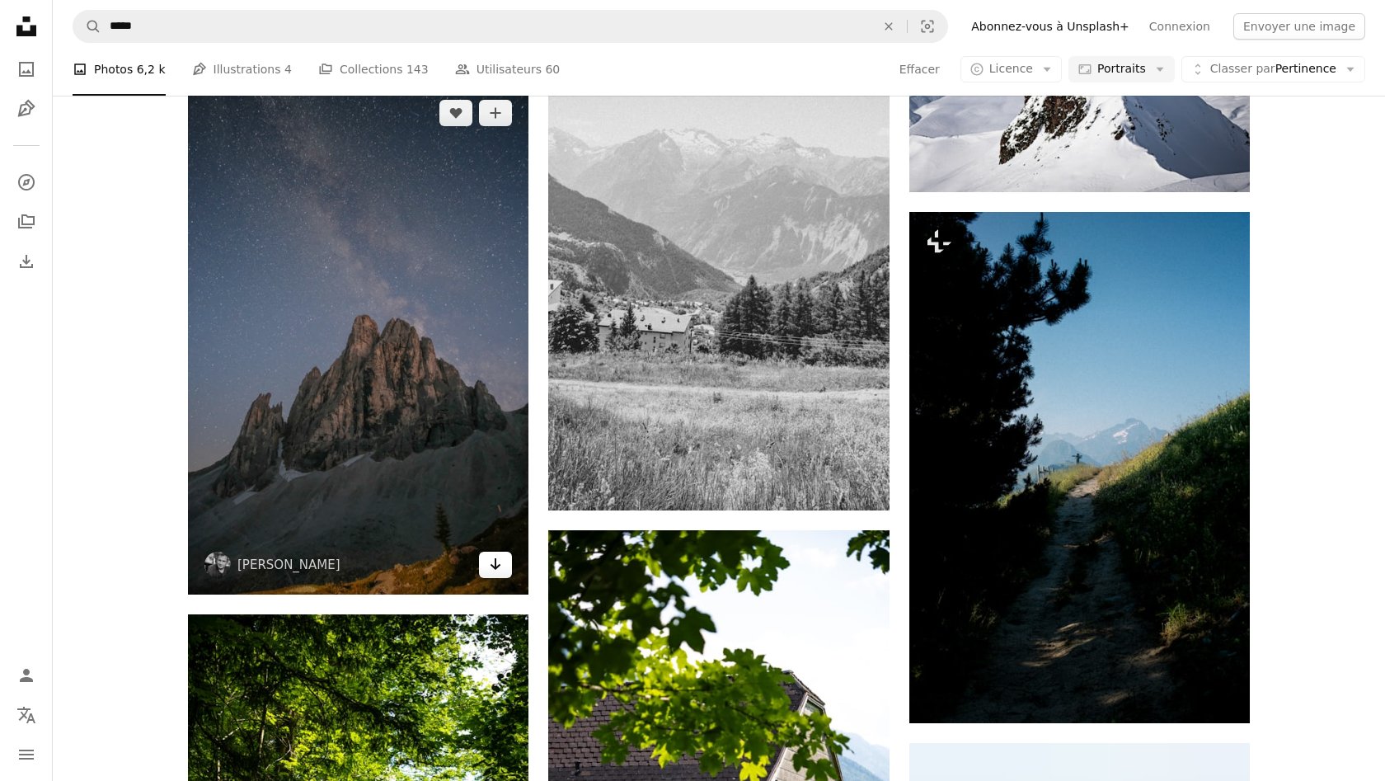
click at [499, 561] on icon "Télécharger" at bounding box center [496, 564] width 11 height 12
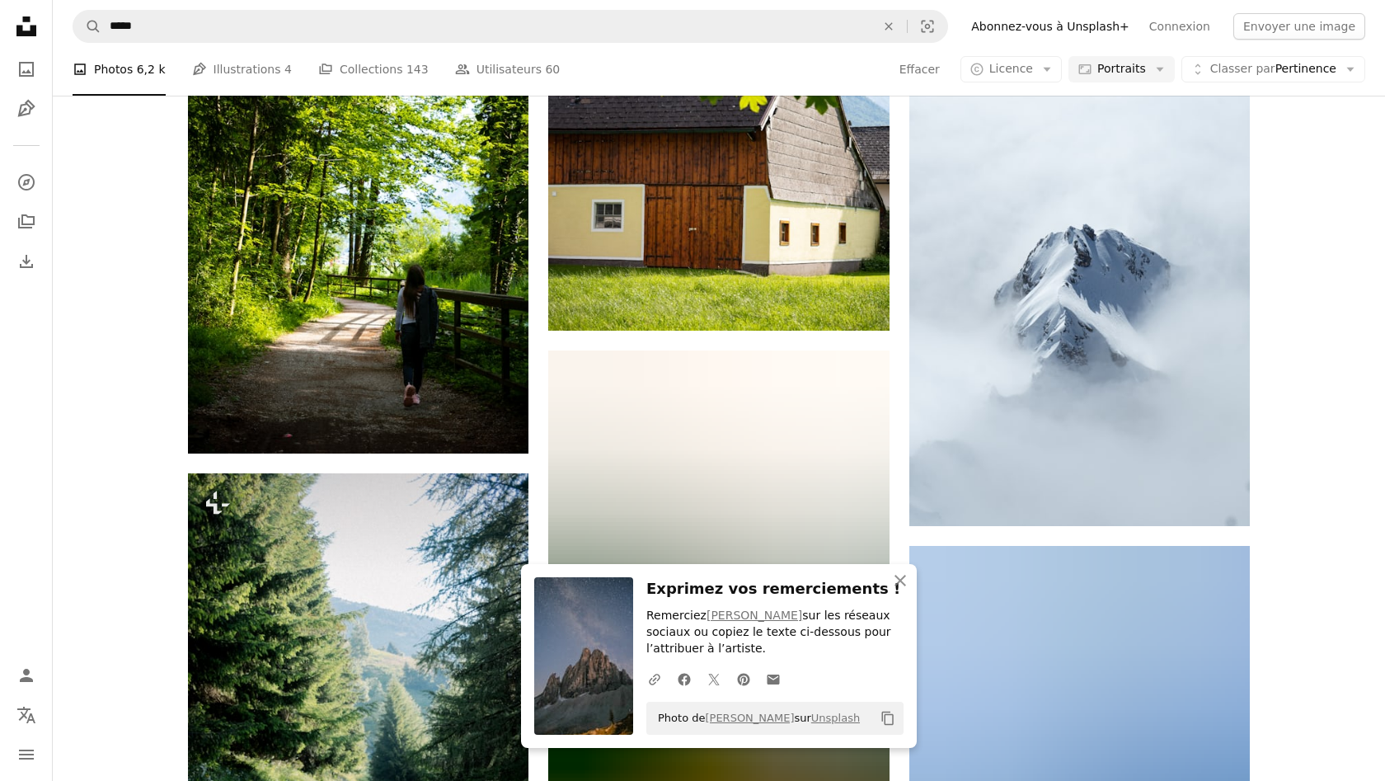
scroll to position [51573, 0]
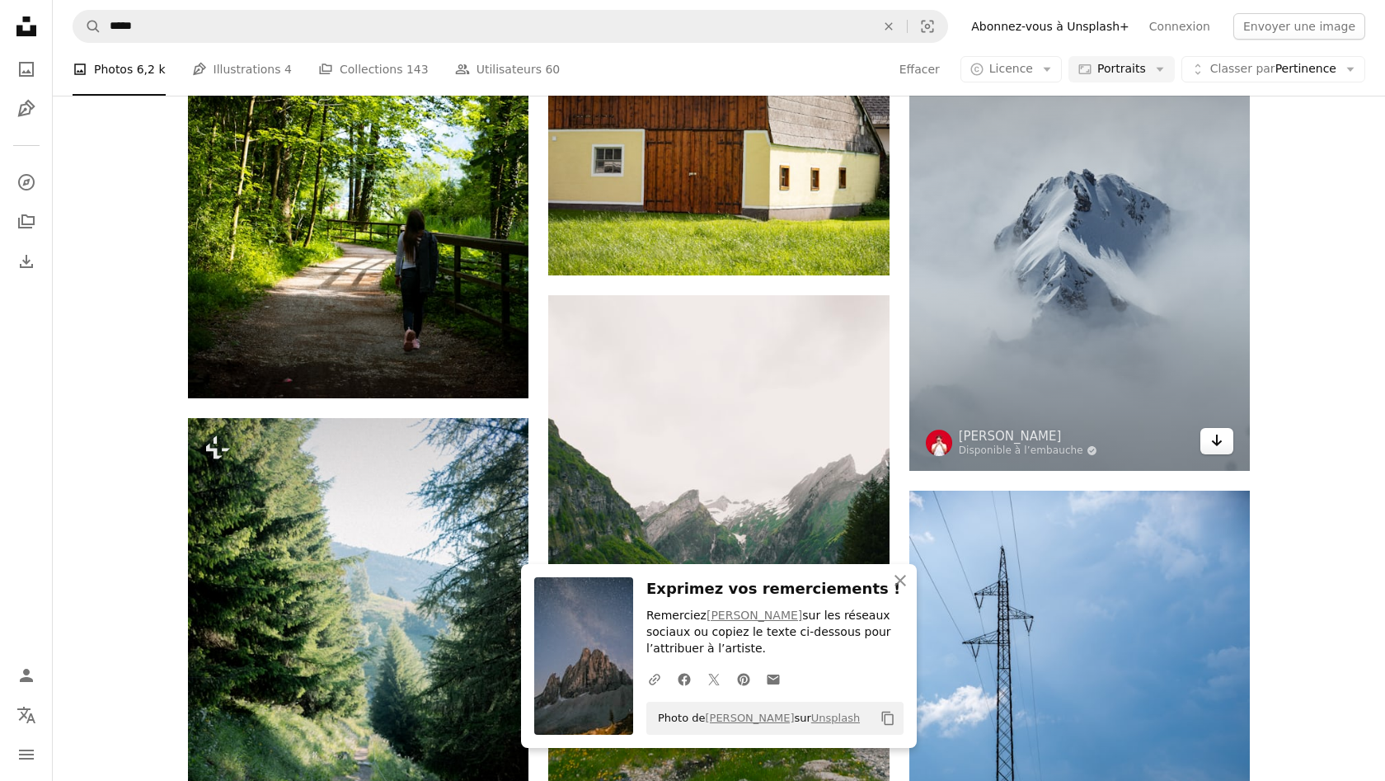
click at [1206, 428] on link "Arrow pointing down" at bounding box center [1216, 441] width 33 height 26
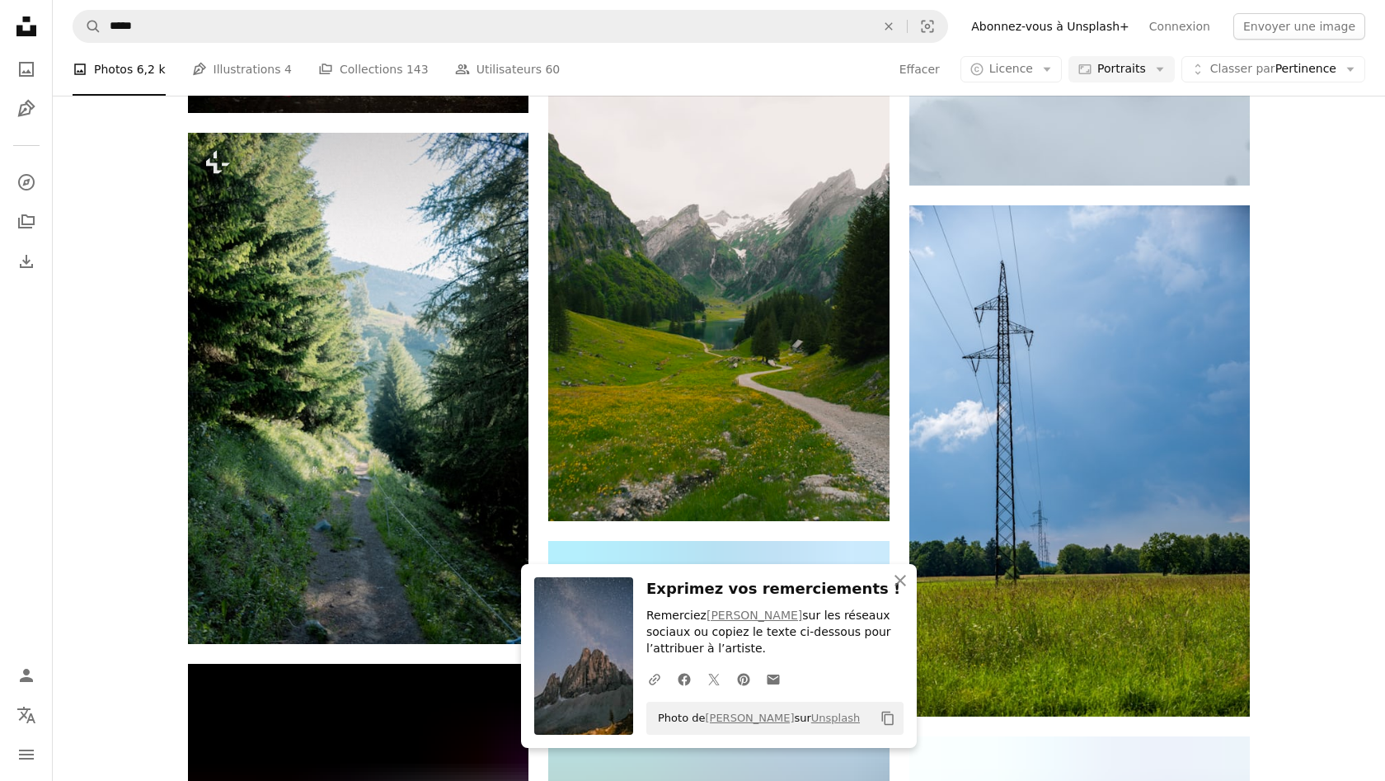
scroll to position [51902, 0]
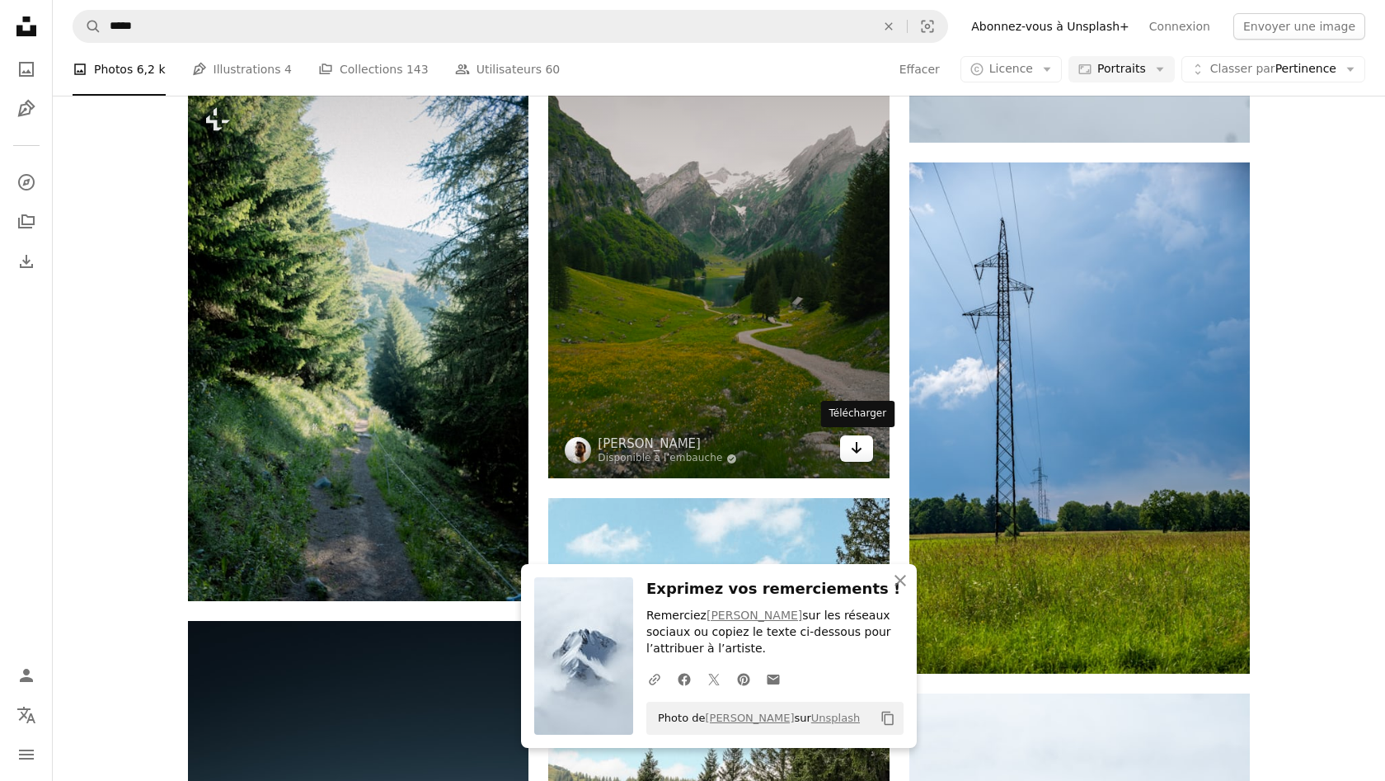
click at [863, 448] on link "Arrow pointing down" at bounding box center [856, 448] width 33 height 26
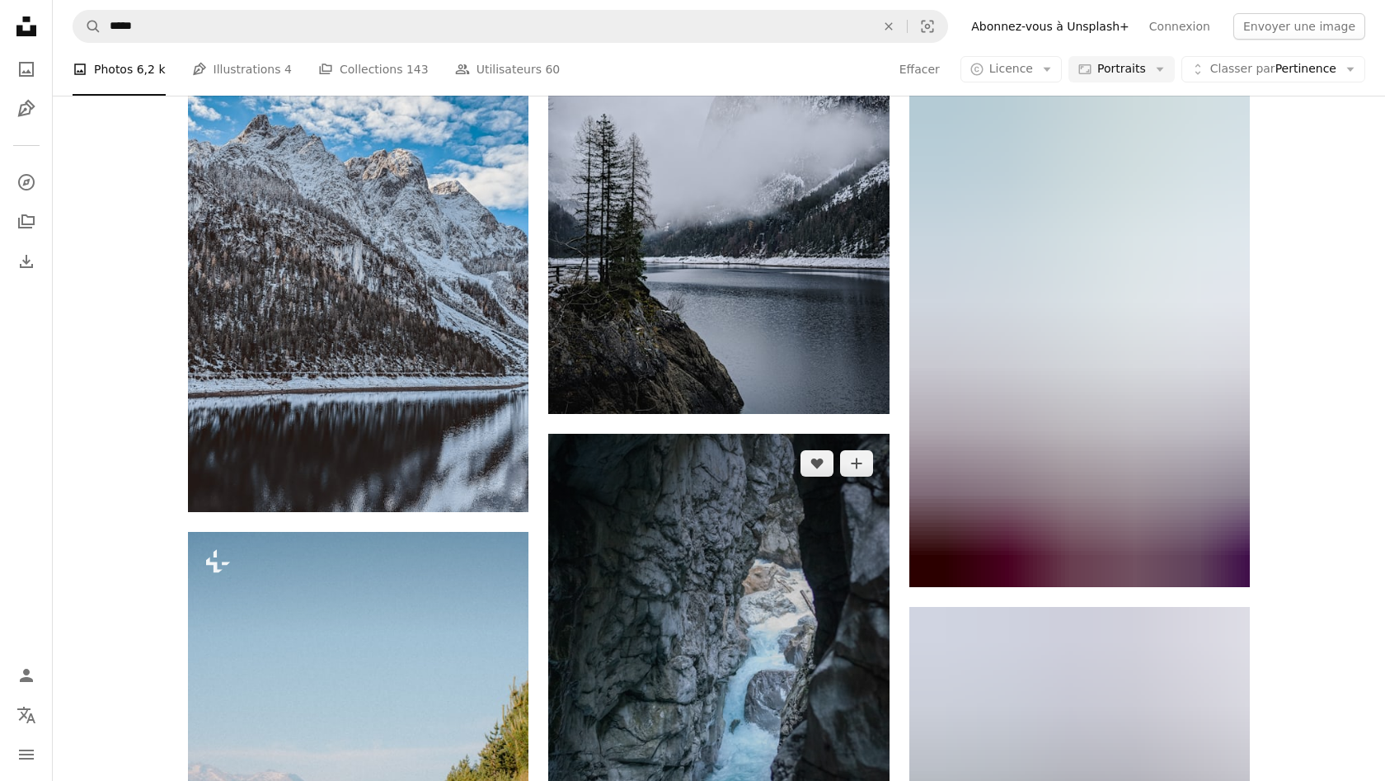
scroll to position [53617, 0]
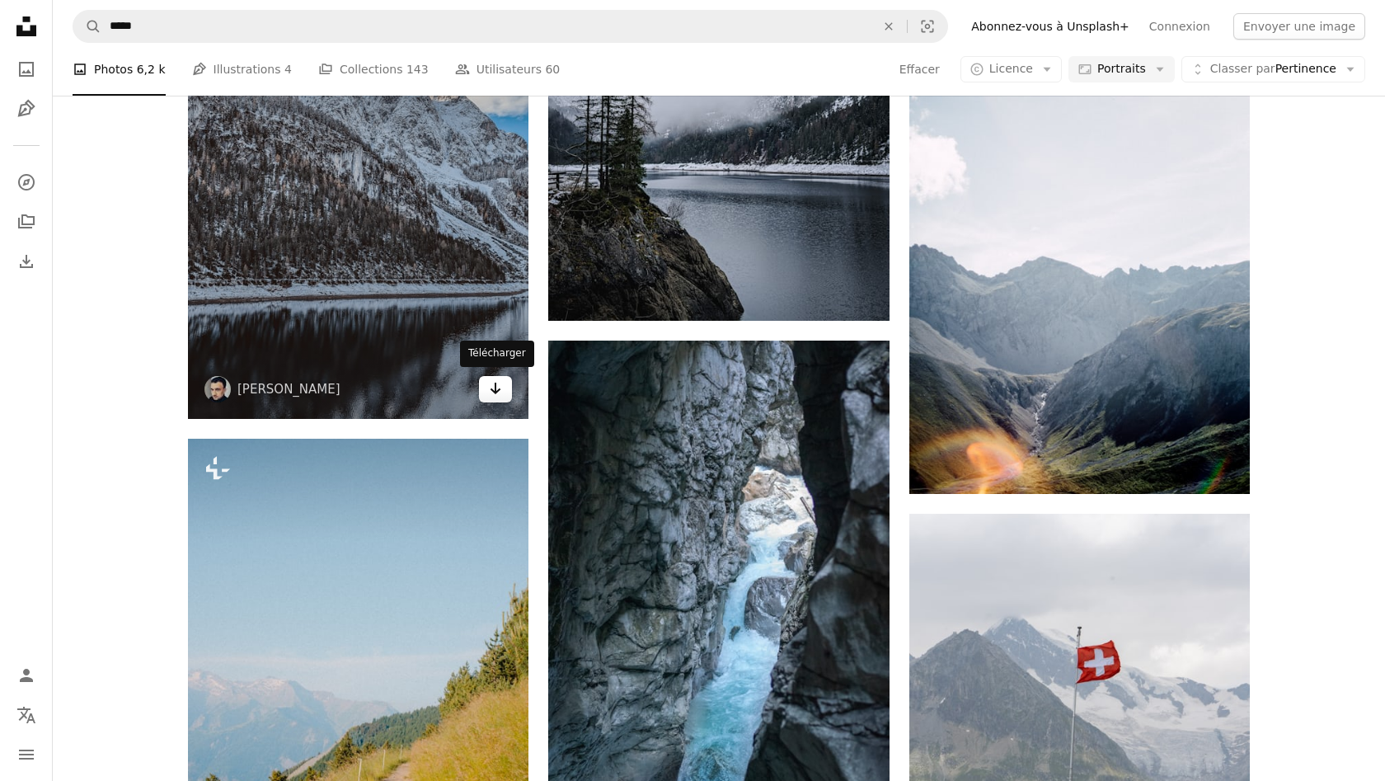
click at [495, 387] on icon "Télécharger" at bounding box center [496, 389] width 11 height 12
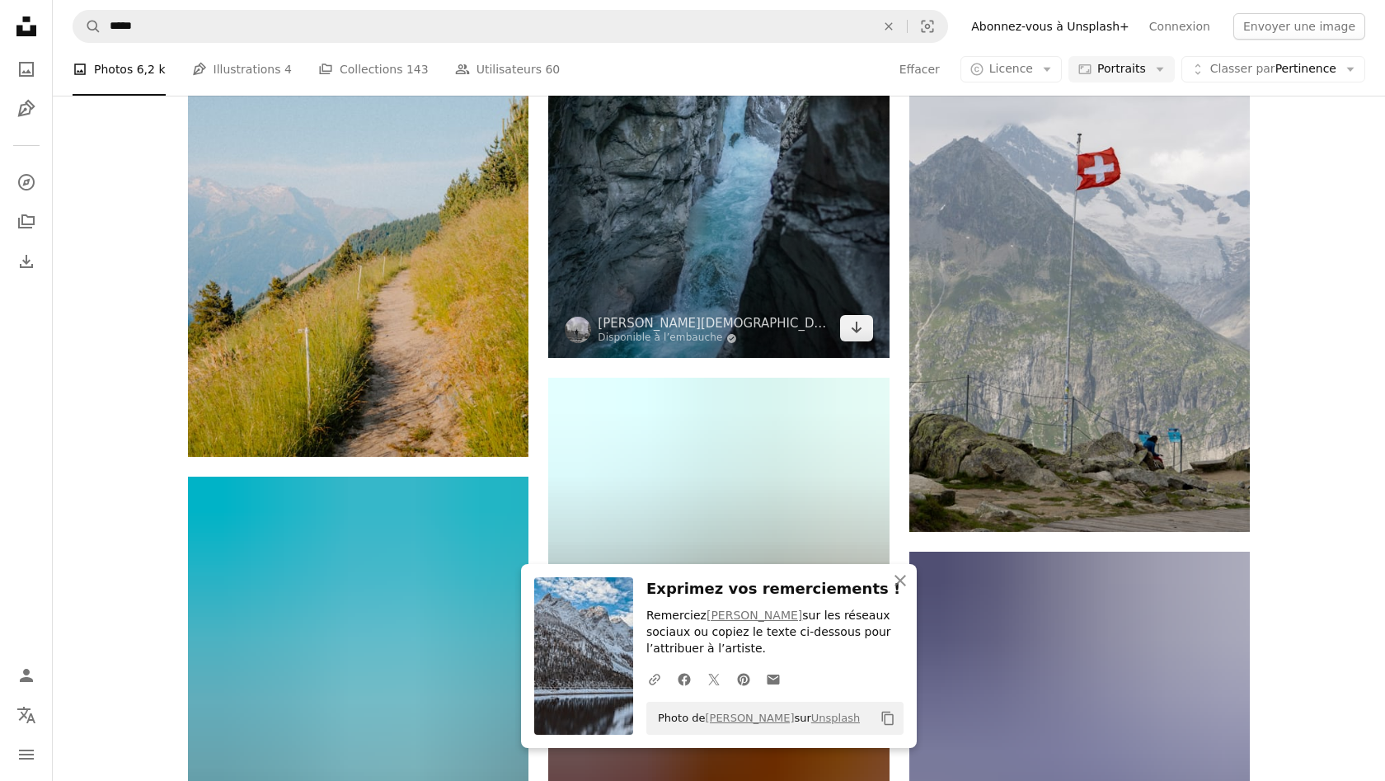
scroll to position [54163, 0]
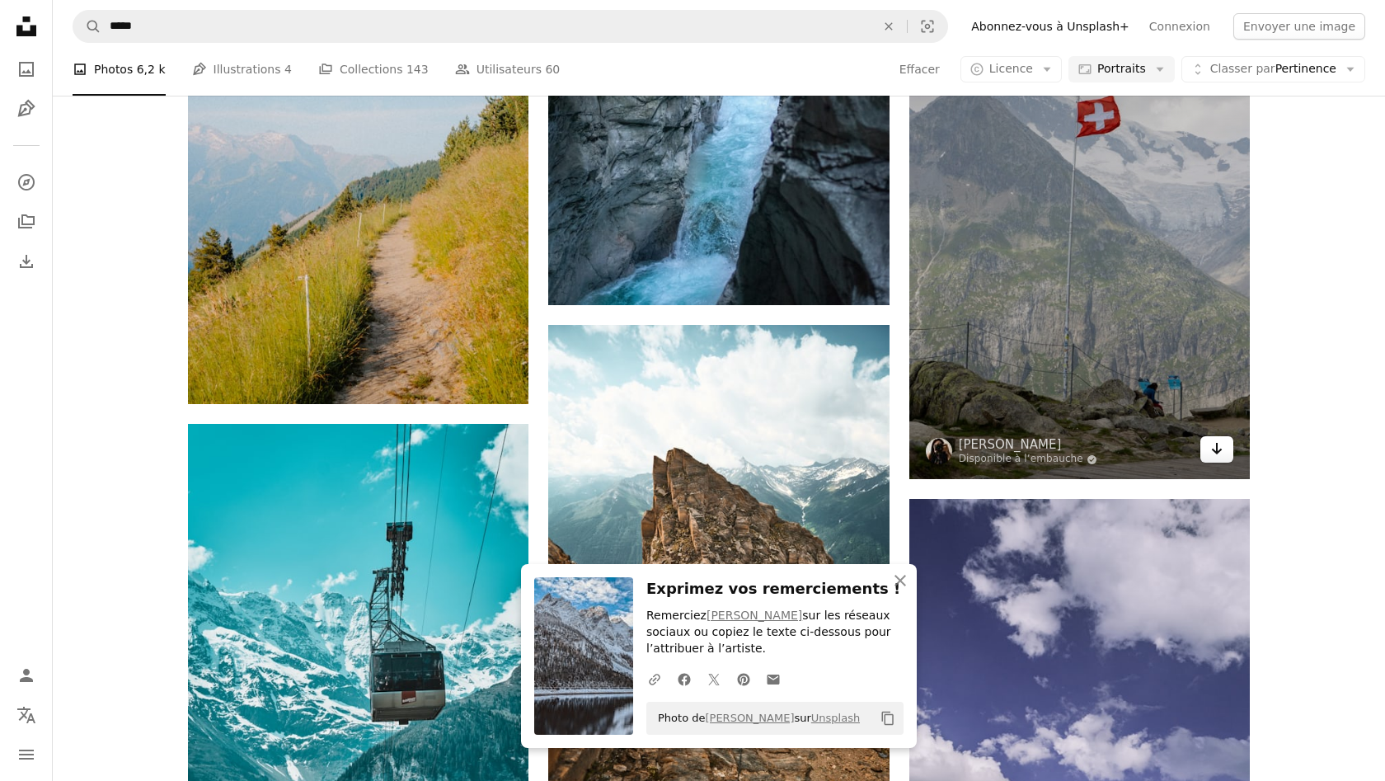
click at [1220, 443] on icon "Arrow pointing down" at bounding box center [1216, 449] width 13 height 20
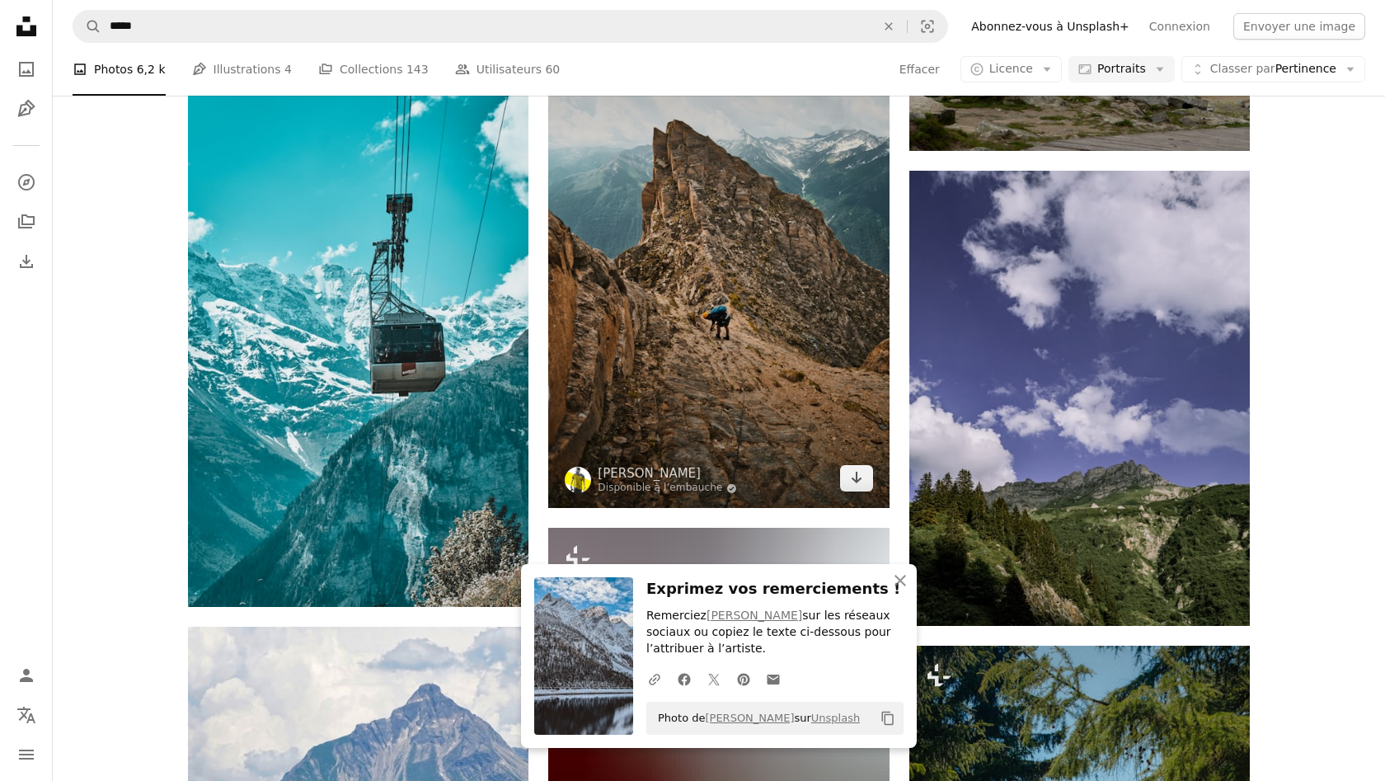
scroll to position [54502, 0]
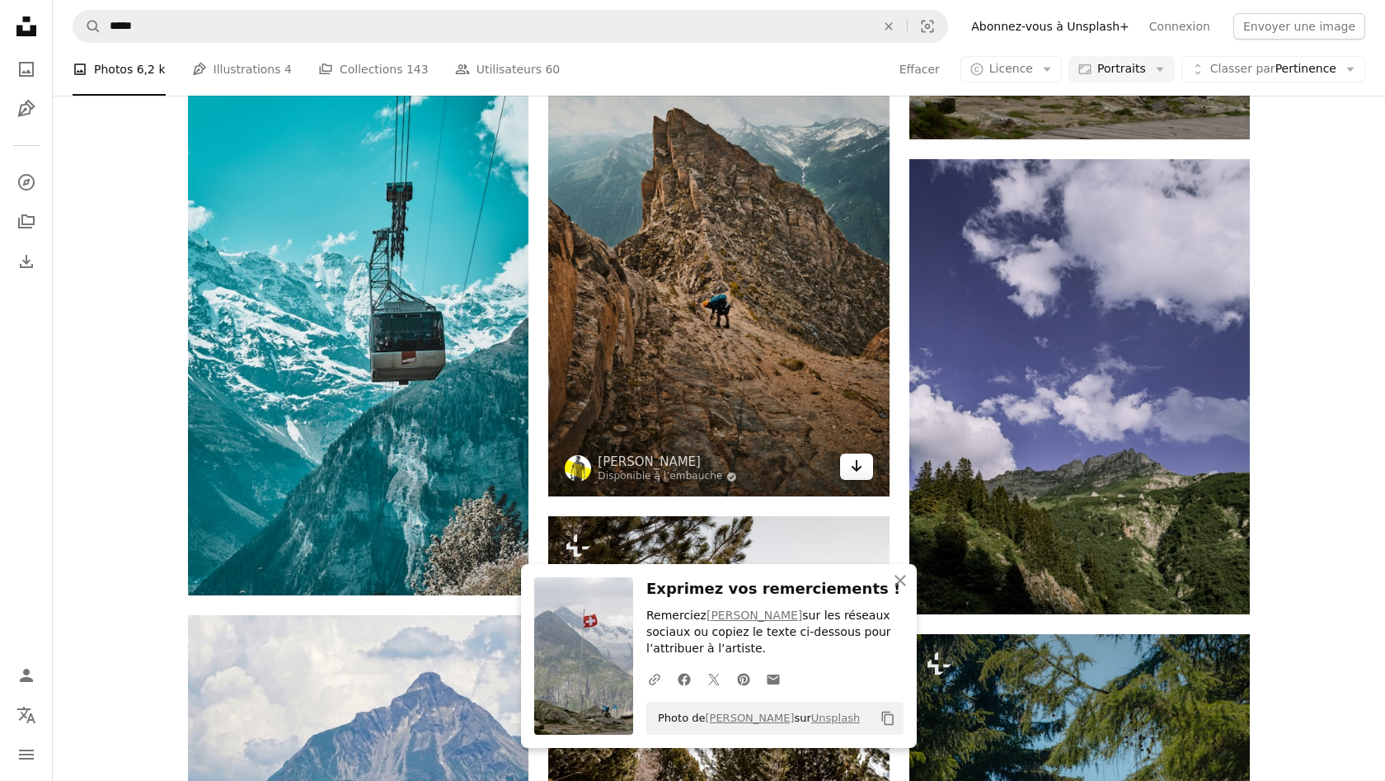
click at [852, 465] on icon "Télécharger" at bounding box center [856, 466] width 11 height 12
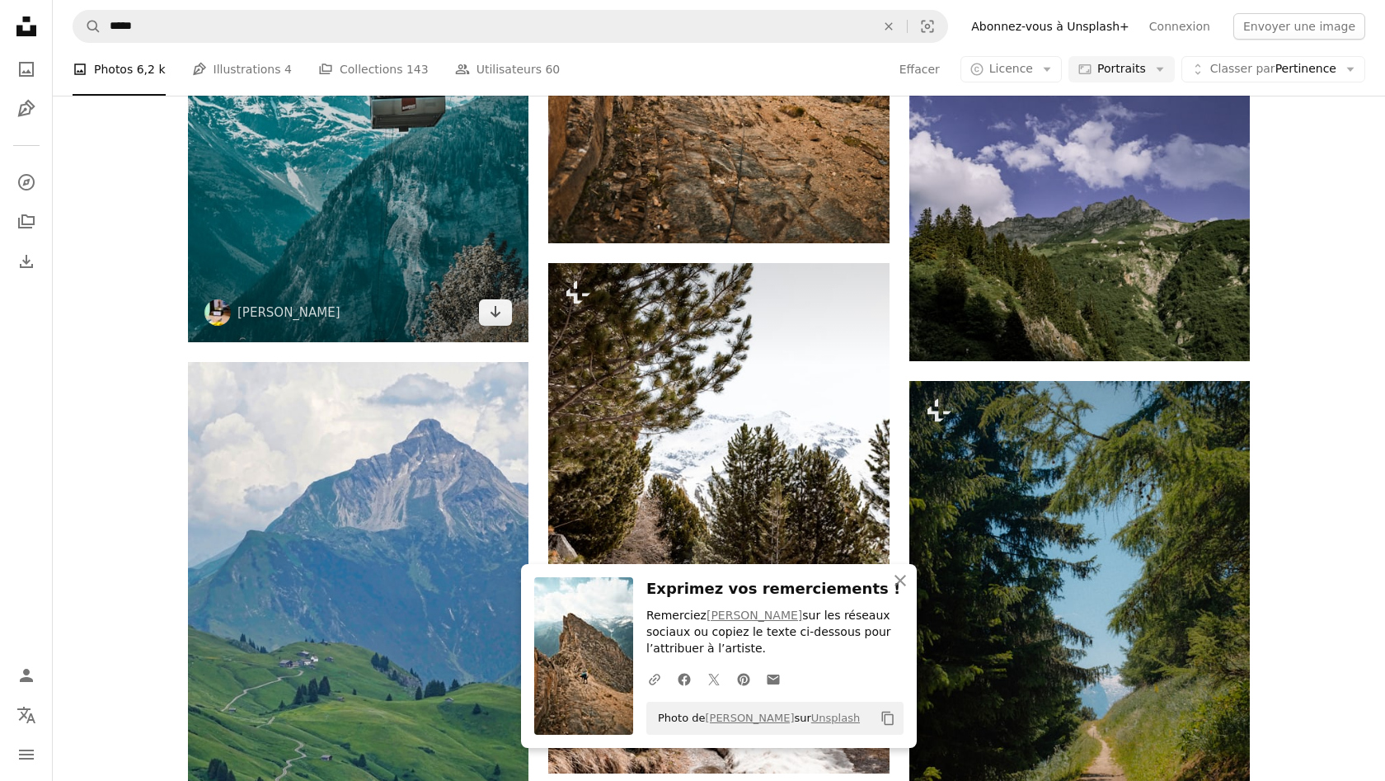
scroll to position [54777, 0]
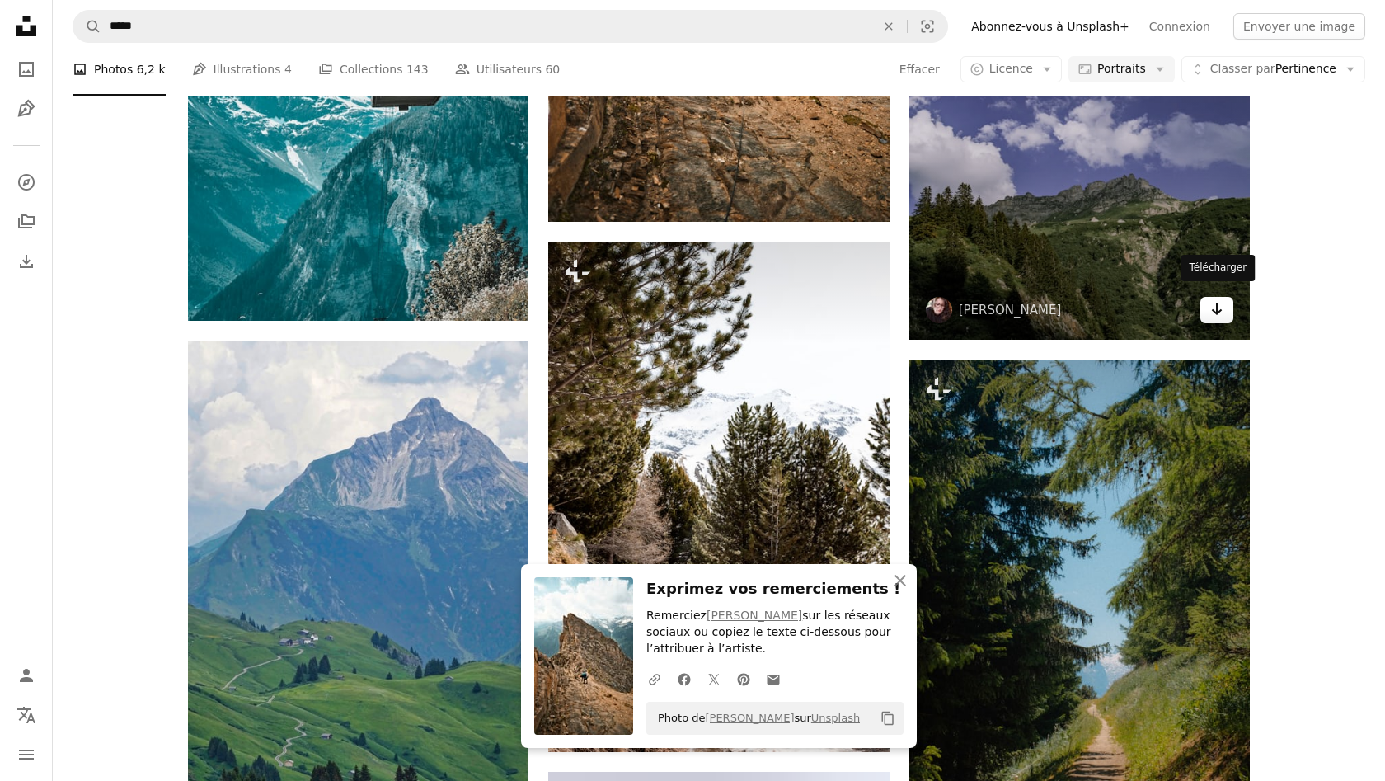
click at [1223, 303] on link "Arrow pointing down" at bounding box center [1216, 310] width 33 height 26
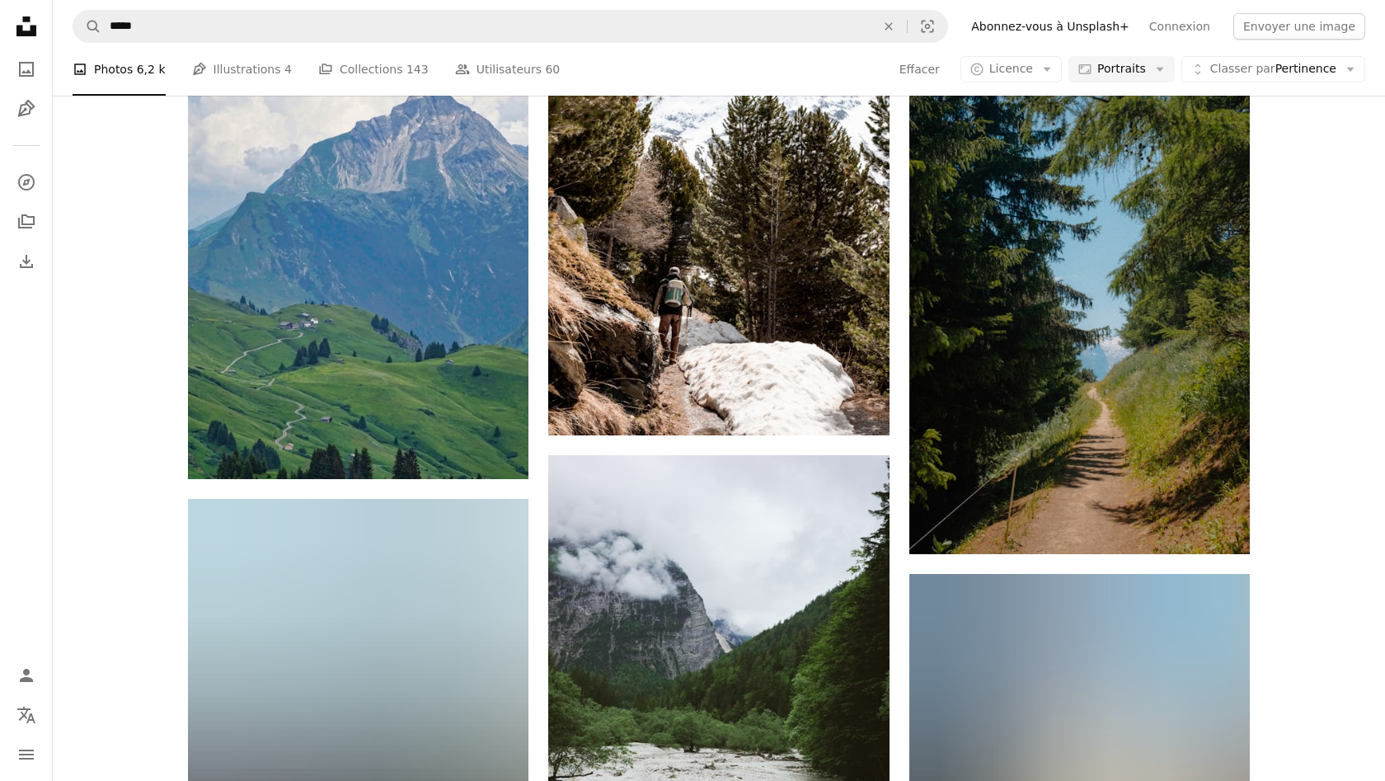
scroll to position [55108, 0]
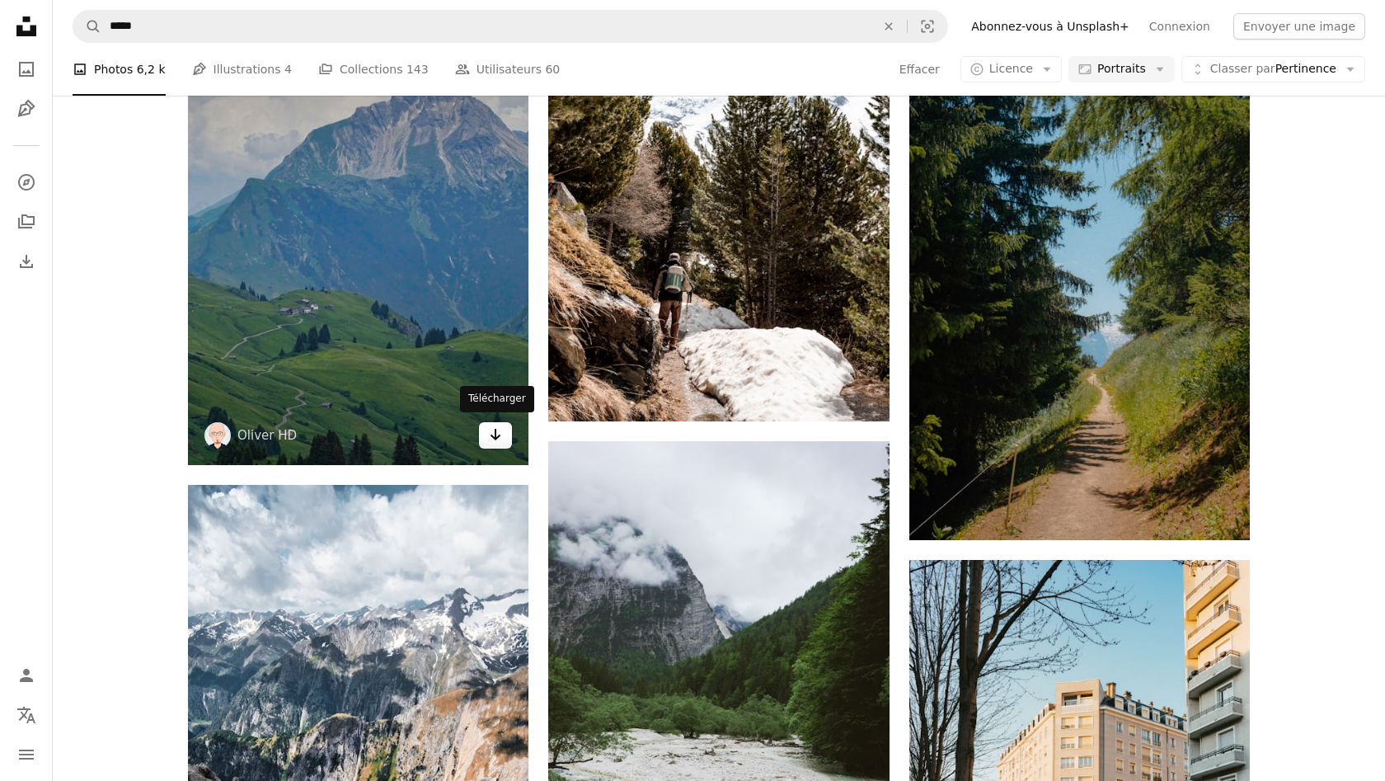
click at [494, 436] on icon "Arrow pointing down" at bounding box center [495, 435] width 13 height 20
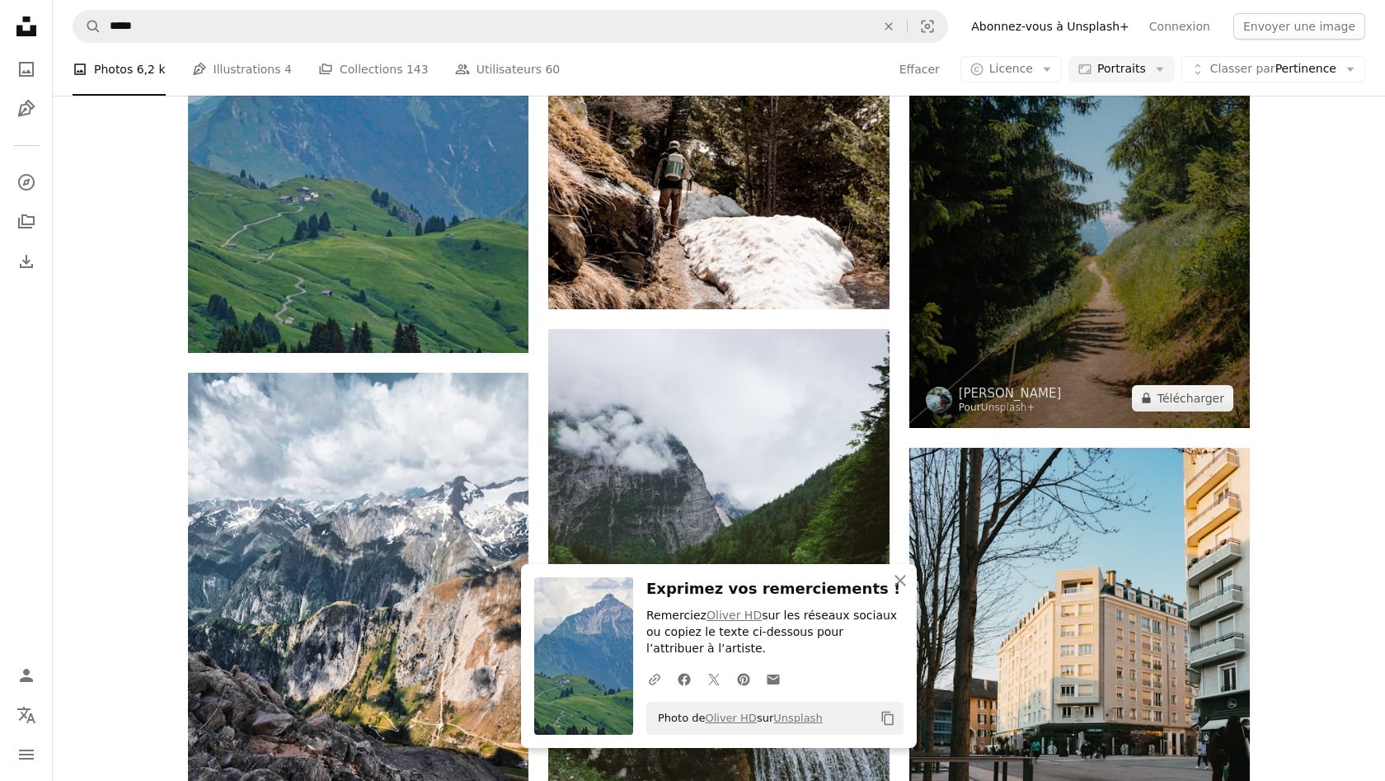
scroll to position [55375, 0]
